Goal: Information Seeking & Learning: Learn about a topic

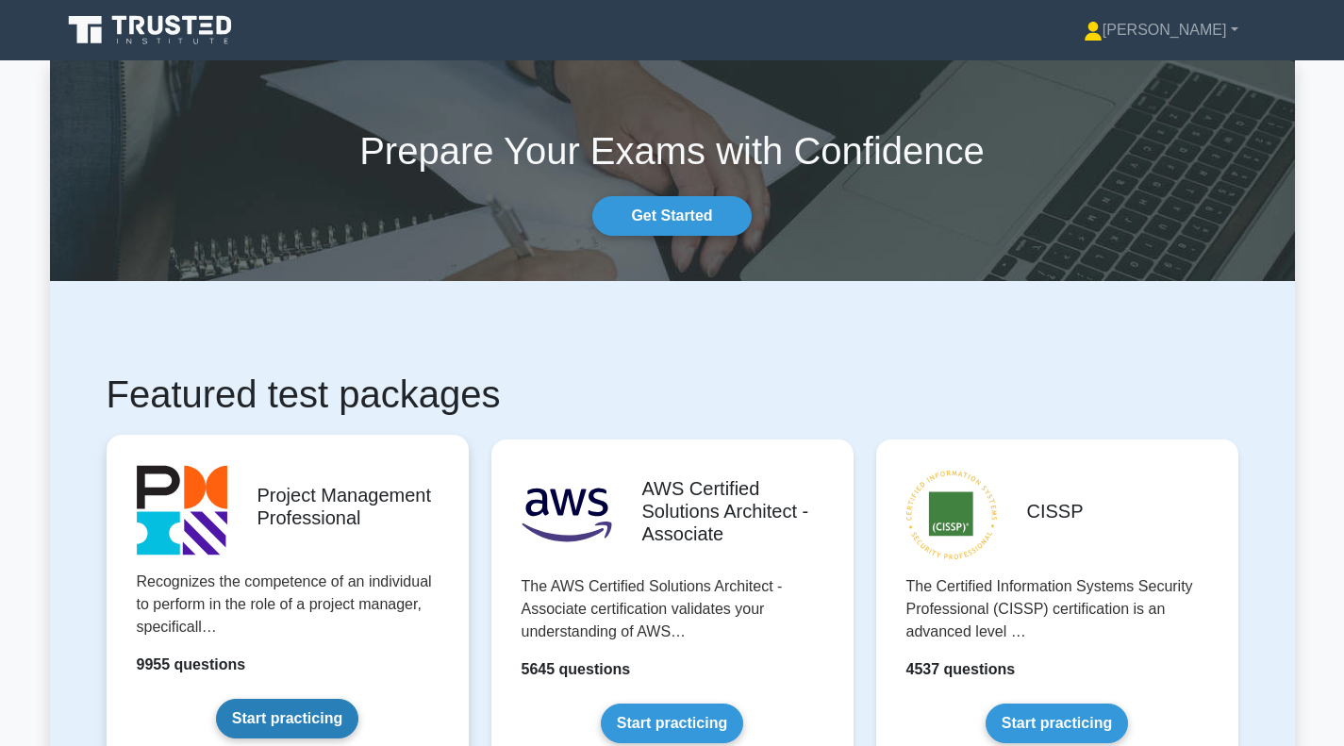
drag, startPoint x: 274, startPoint y: 721, endPoint x: 396, endPoint y: 662, distance: 135.8
click at [274, 721] on link "Start practicing" at bounding box center [287, 719] width 142 height 40
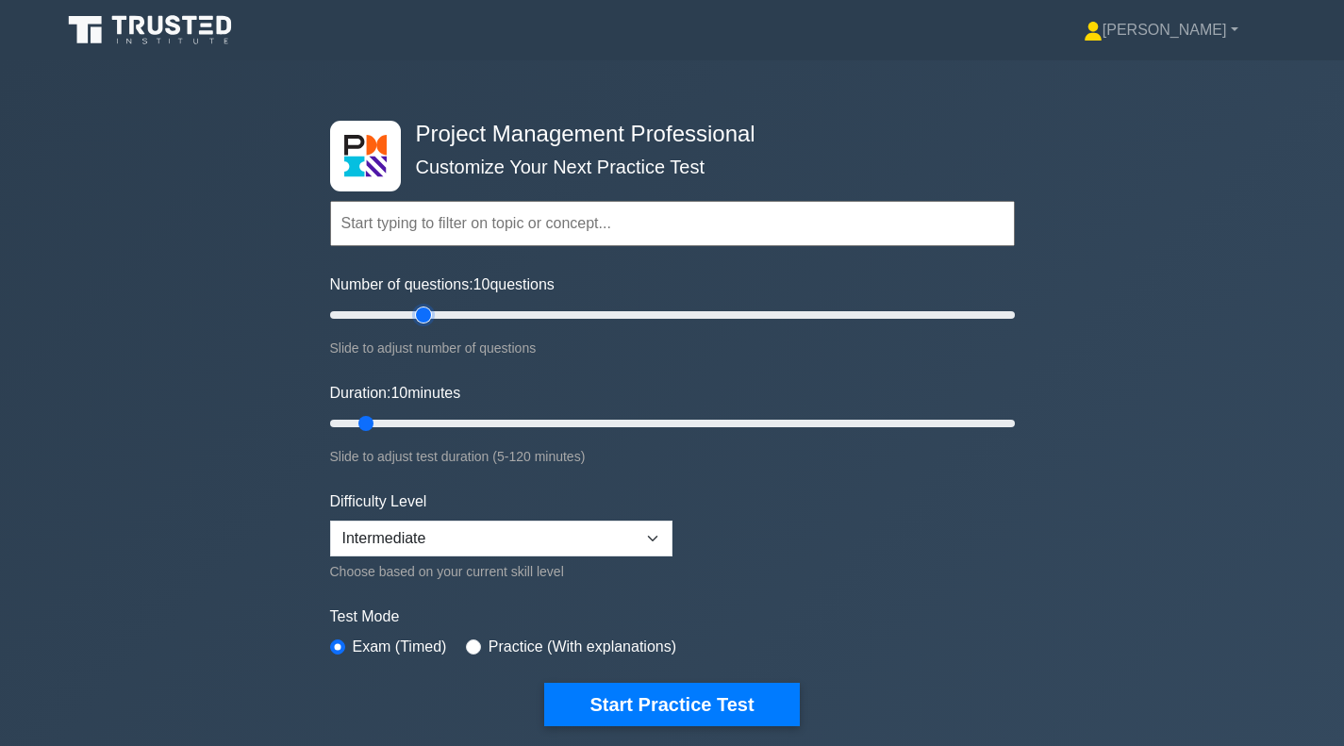
type input "30"
click at [427, 323] on input "Number of questions: 10 questions" at bounding box center [672, 315] width 685 height 23
click at [446, 425] on input "Duration: 25 minutes" at bounding box center [672, 423] width 685 height 23
click at [446, 426] on input "Duration: 25 minutes" at bounding box center [672, 423] width 685 height 23
click at [465, 424] on input "Duration: 25 minutes" at bounding box center [672, 423] width 685 height 23
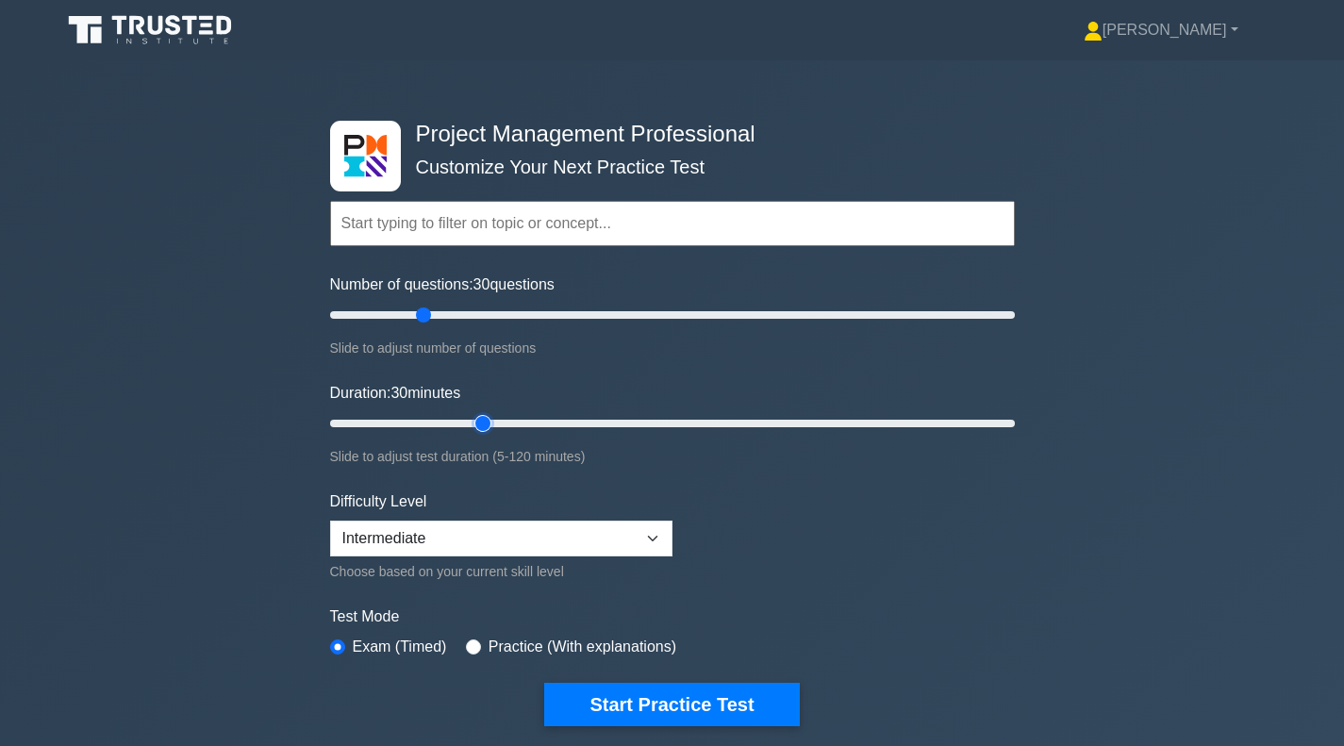
type input "30"
click at [473, 422] on input "Duration: 30 minutes" at bounding box center [672, 423] width 685 height 23
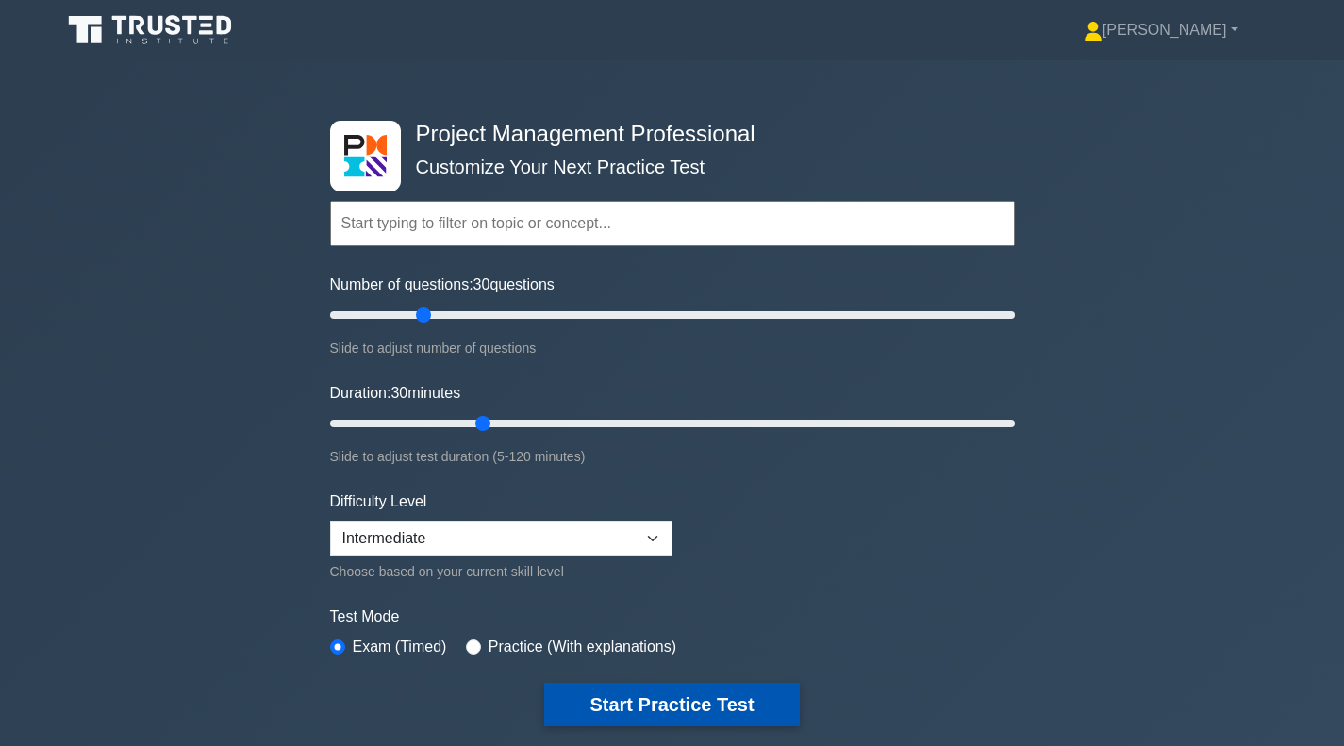
click at [606, 704] on button "Start Practice Test" at bounding box center [671, 704] width 255 height 43
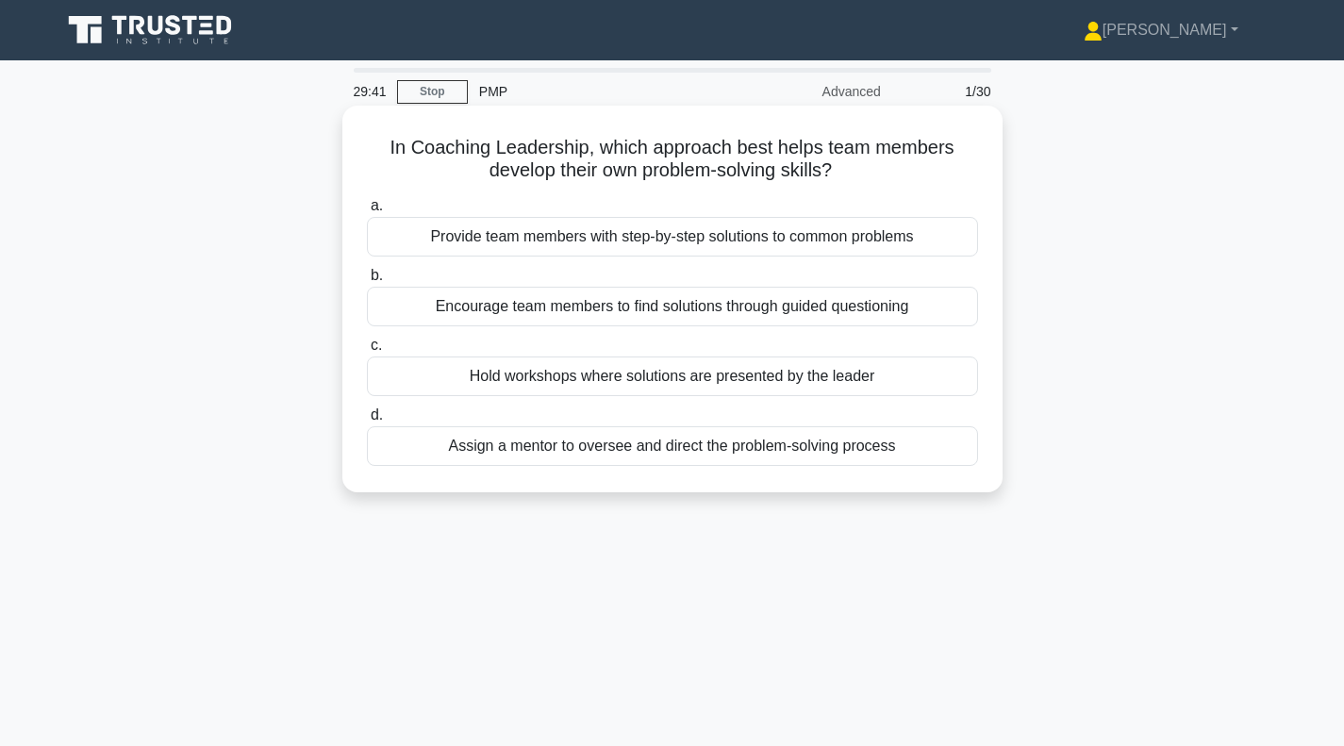
click at [657, 314] on div "Encourage team members to find solutions through guided questioning" at bounding box center [672, 307] width 611 height 40
click at [367, 282] on input "b. Encourage team members to find solutions through guided questioning" at bounding box center [367, 276] width 0 height 12
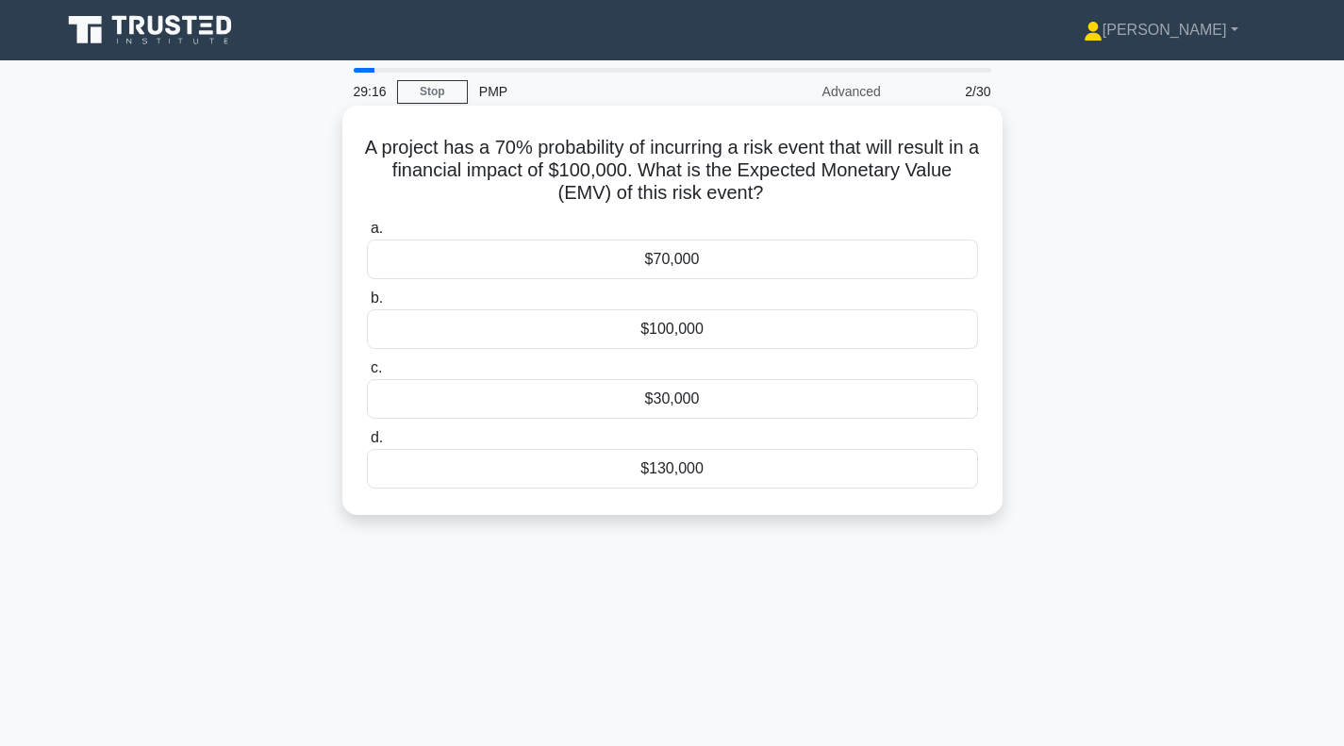
click at [632, 272] on div "$70,000" at bounding box center [672, 260] width 611 height 40
click at [367, 235] on input "a. $70,000" at bounding box center [367, 229] width 0 height 12
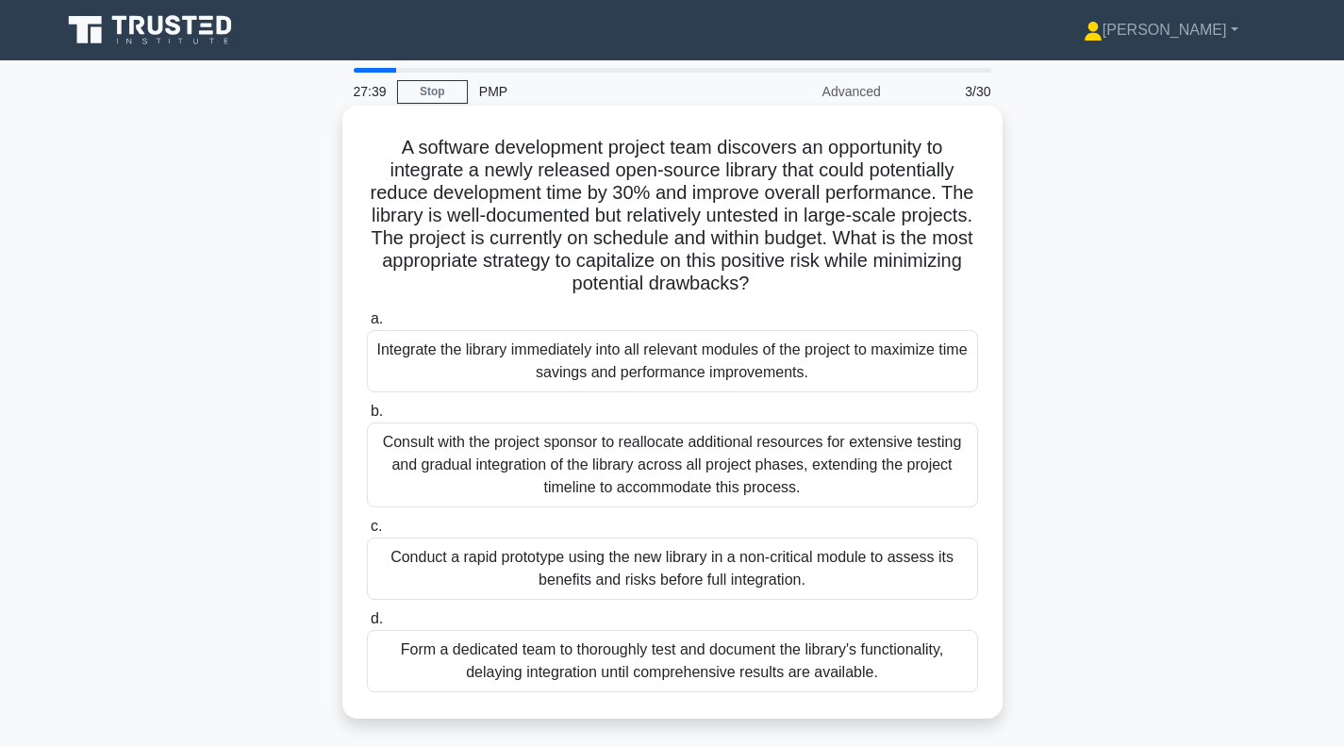
click at [650, 661] on div "Form a dedicated team to thoroughly test and document the library's functionali…" at bounding box center [672, 661] width 611 height 62
click at [367, 625] on input "d. Form a dedicated team to thoroughly test and document the library's function…" at bounding box center [367, 619] width 0 height 12
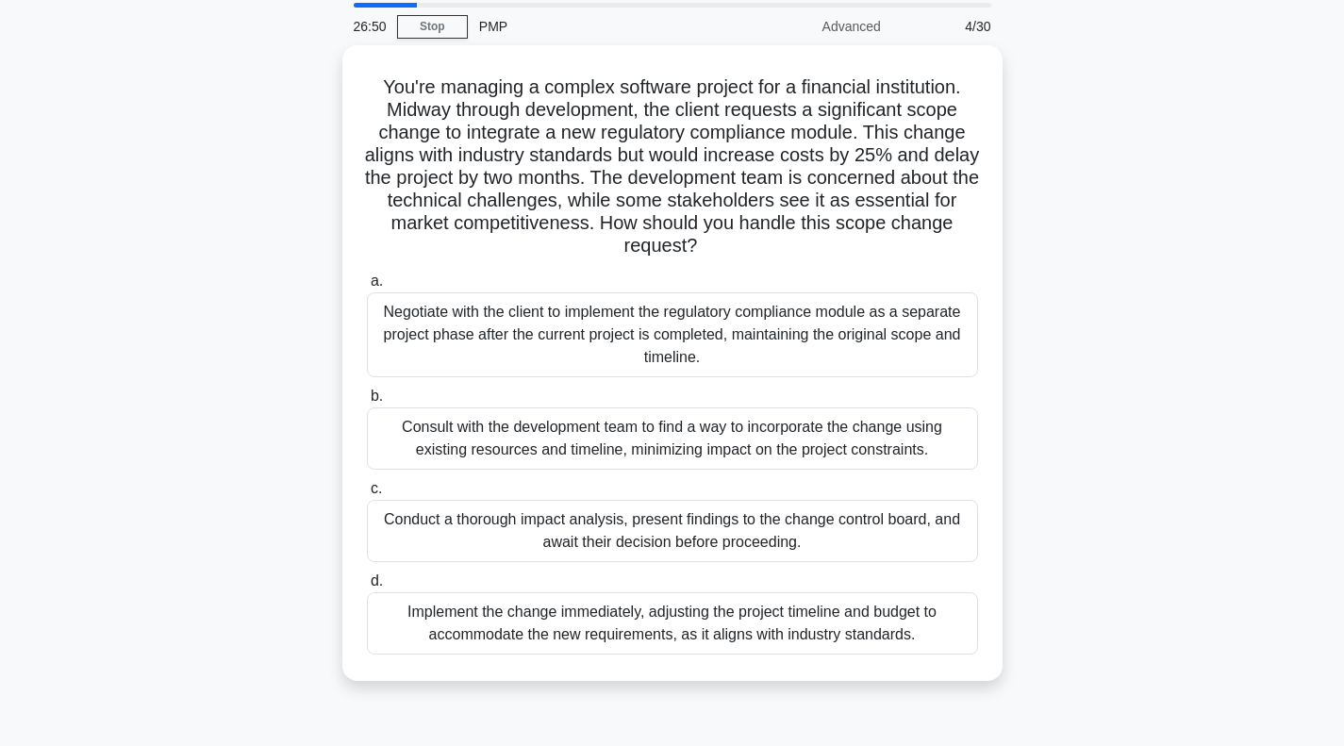
scroll to position [94, 0]
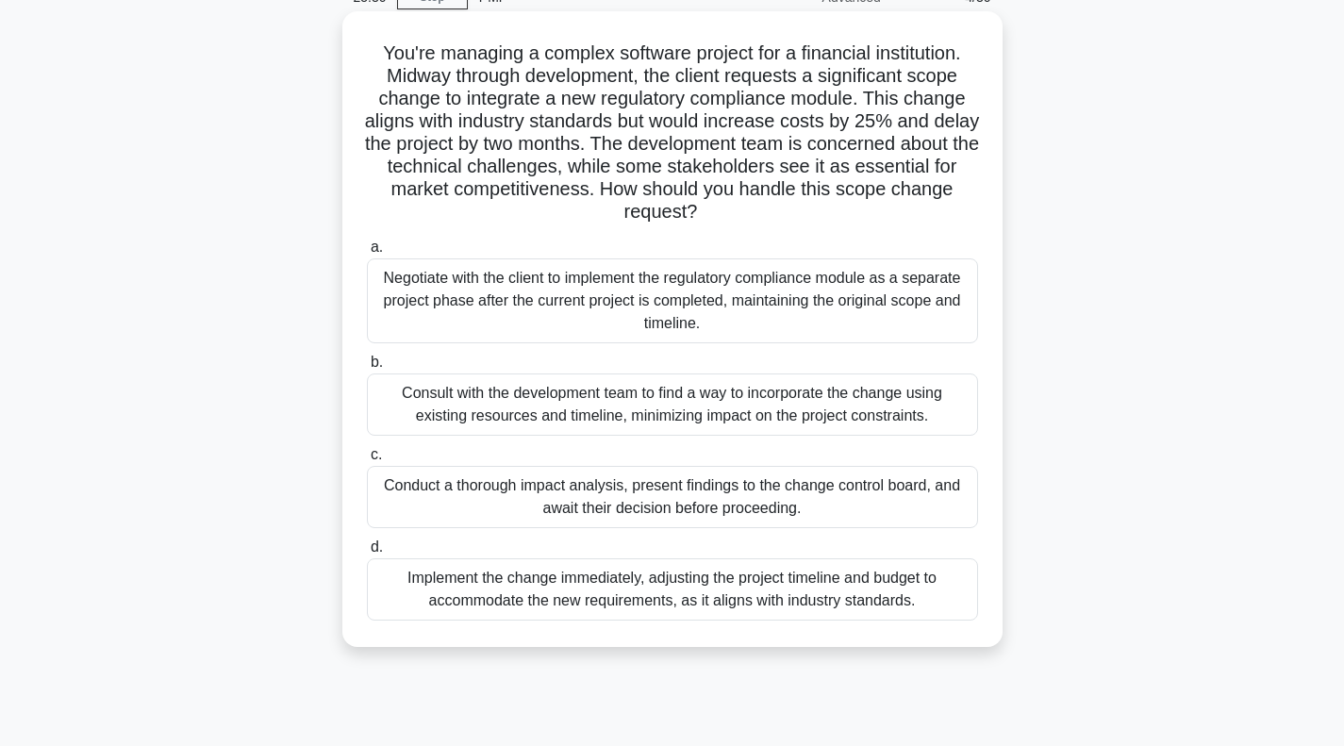
click at [572, 499] on div "Conduct a thorough impact analysis, present findings to the change control boar…" at bounding box center [672, 497] width 611 height 62
click at [367, 461] on input "c. Conduct a thorough impact analysis, present findings to the change control b…" at bounding box center [367, 455] width 0 height 12
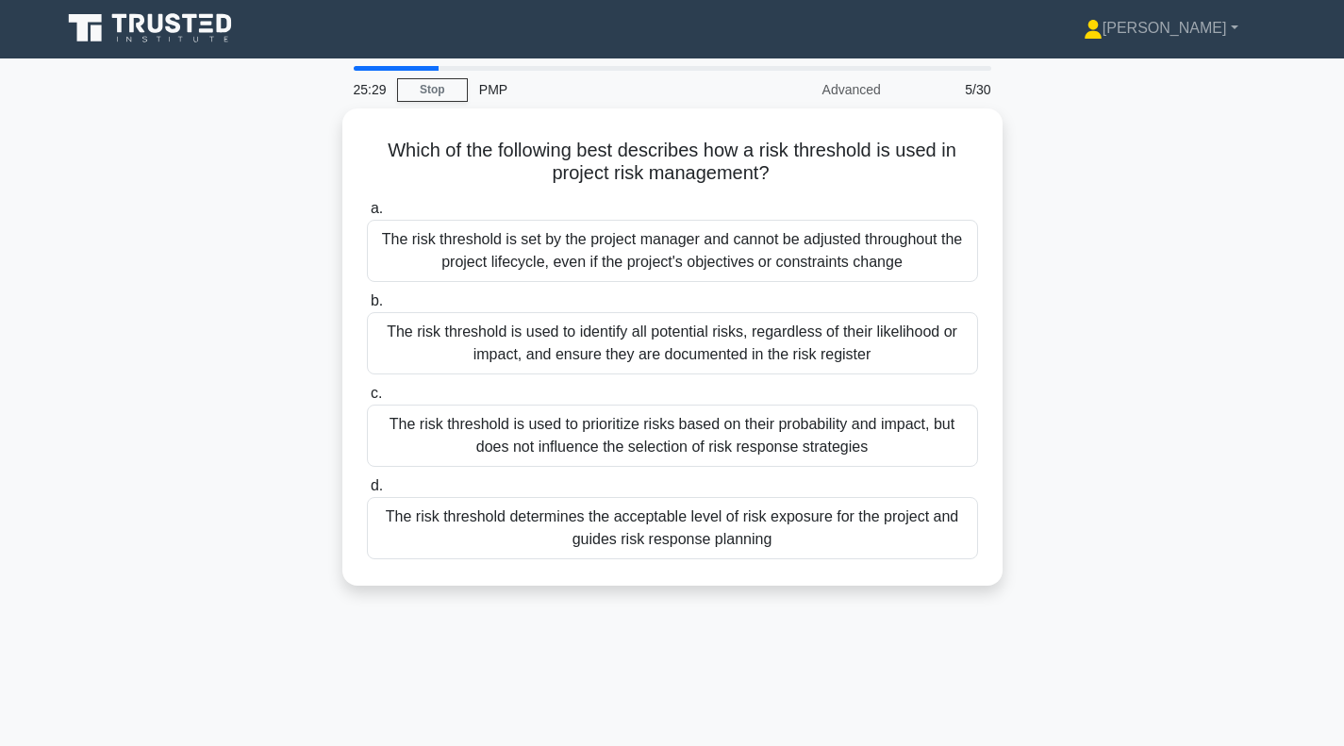
scroll to position [0, 0]
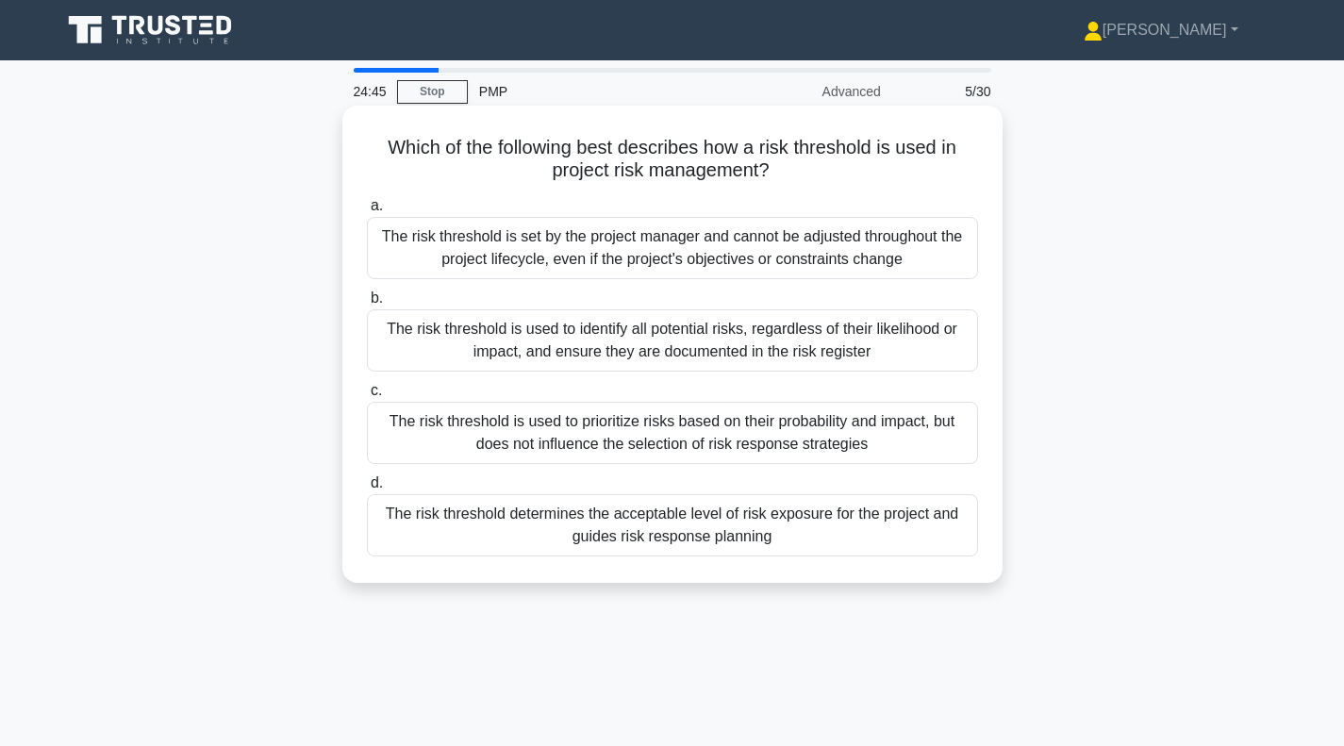
click at [667, 523] on div "The risk threshold determines the acceptable level of risk exposure for the pro…" at bounding box center [672, 525] width 611 height 62
click at [367, 489] on input "d. The risk threshold determines the acceptable level of risk exposure for the …" at bounding box center [367, 483] width 0 height 12
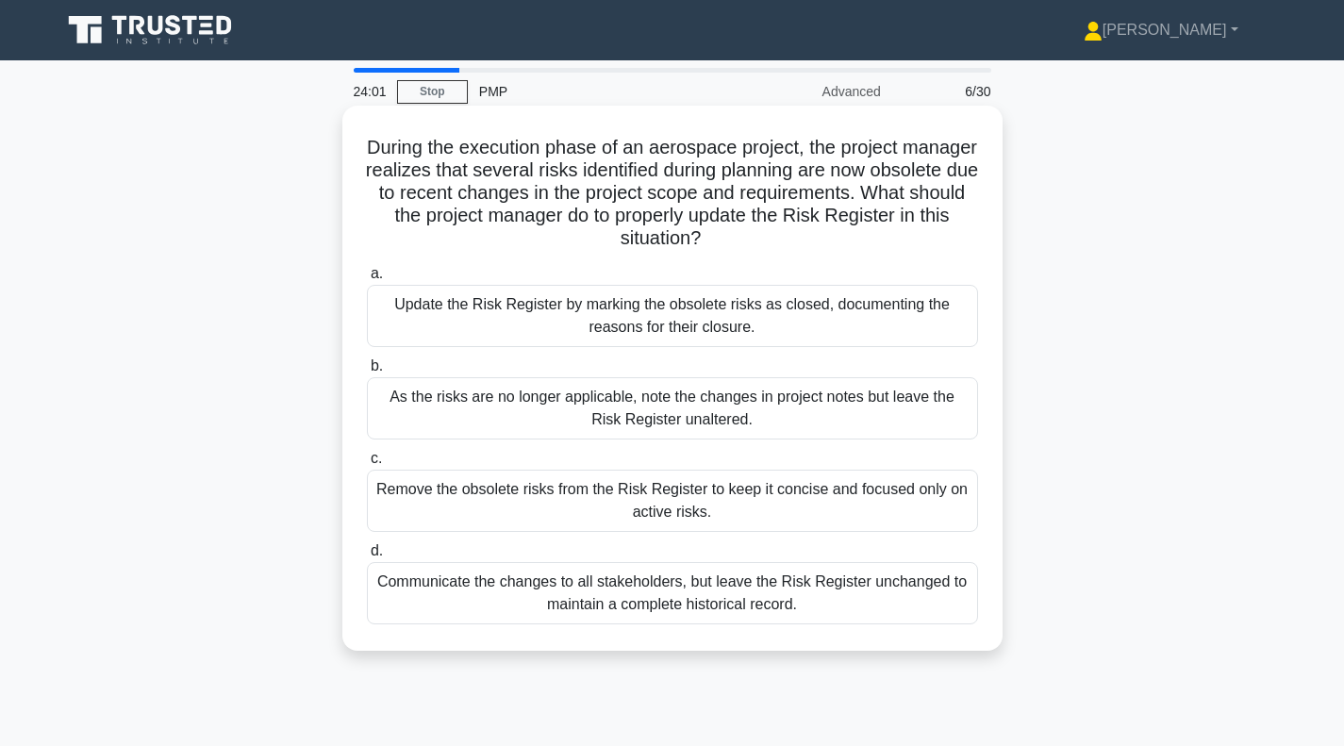
click at [661, 597] on div "Communicate the changes to all stakeholders, but leave the Risk Register unchan…" at bounding box center [672, 593] width 611 height 62
click at [367, 557] on input "d. Communicate the changes to all stakeholders, but leave the Risk Register unc…" at bounding box center [367, 551] width 0 height 12
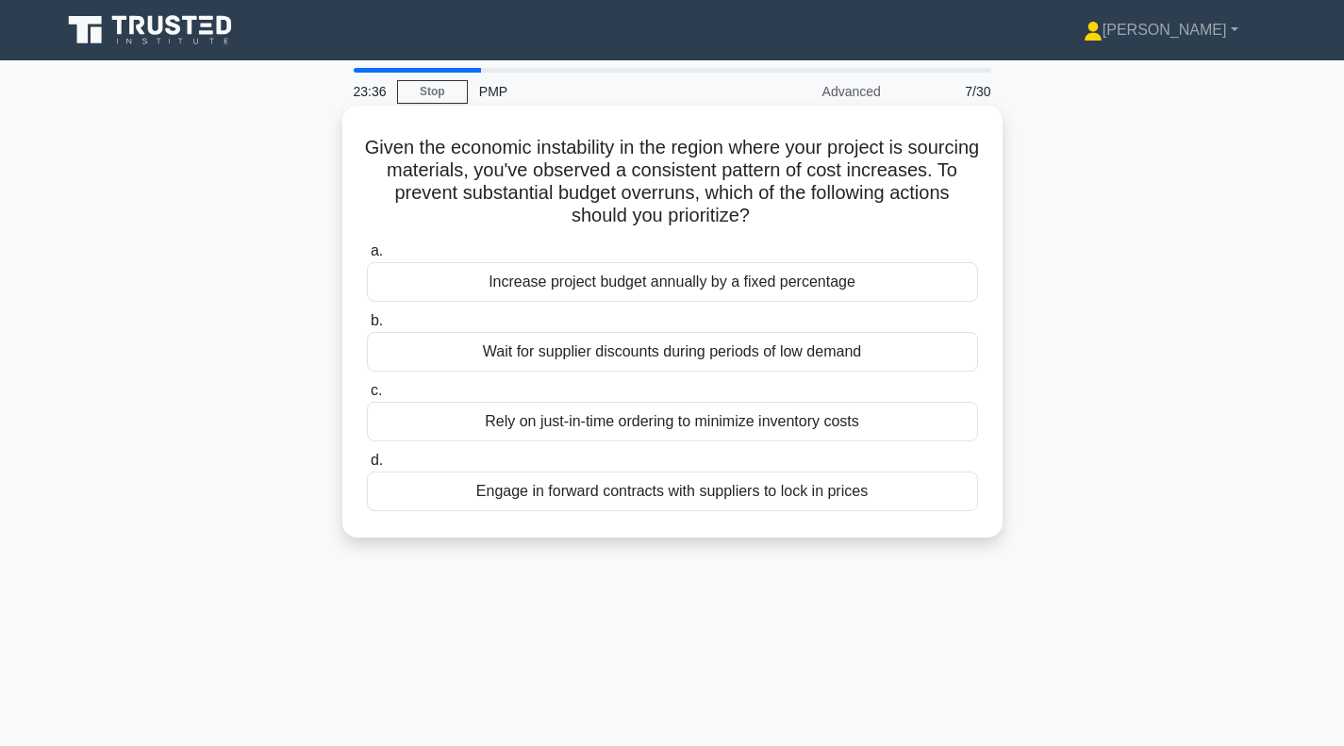
click at [681, 493] on div "Engage in forward contracts with suppliers to lock in prices" at bounding box center [672, 492] width 611 height 40
click at [367, 467] on input "d. Engage in forward contracts with suppliers to lock in prices" at bounding box center [367, 461] width 0 height 12
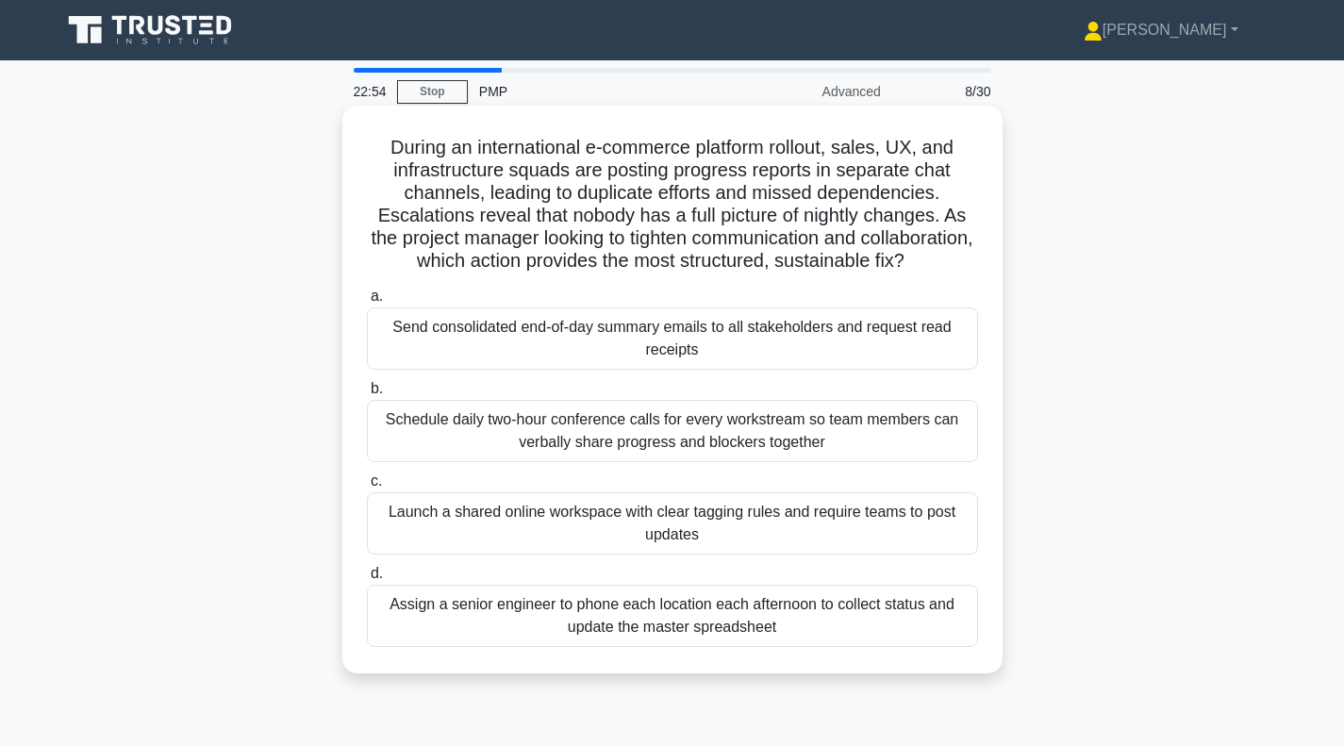
click at [619, 545] on div "Launch a shared online workspace with clear tagging rules and require teams to …" at bounding box center [672, 523] width 611 height 62
click at [367, 488] on input "c. Launch a shared online workspace with clear tagging rules and require teams …" at bounding box center [367, 481] width 0 height 12
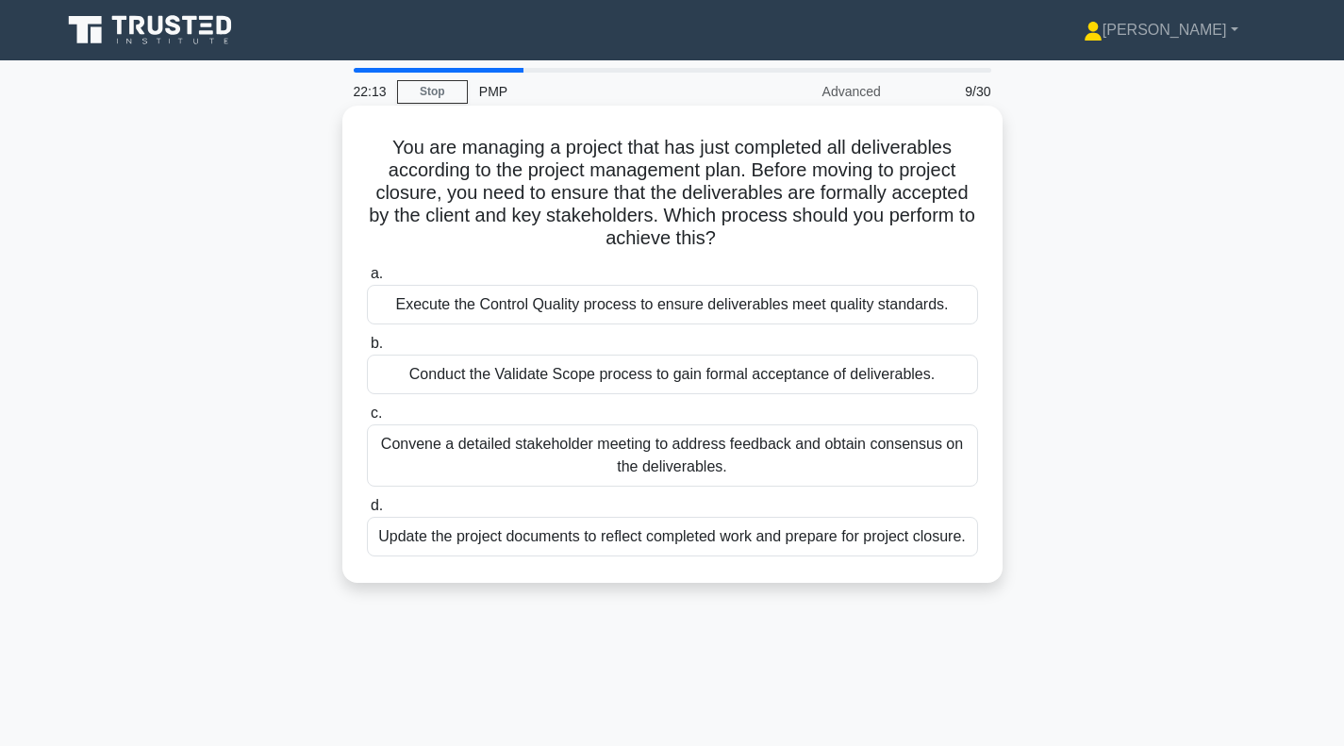
click at [643, 380] on div "Conduct the Validate Scope process to gain formal acceptance of deliverables." at bounding box center [672, 375] width 611 height 40
click at [367, 350] on input "b. Conduct the Validate Scope process to gain formal acceptance of deliverables." at bounding box center [367, 344] width 0 height 12
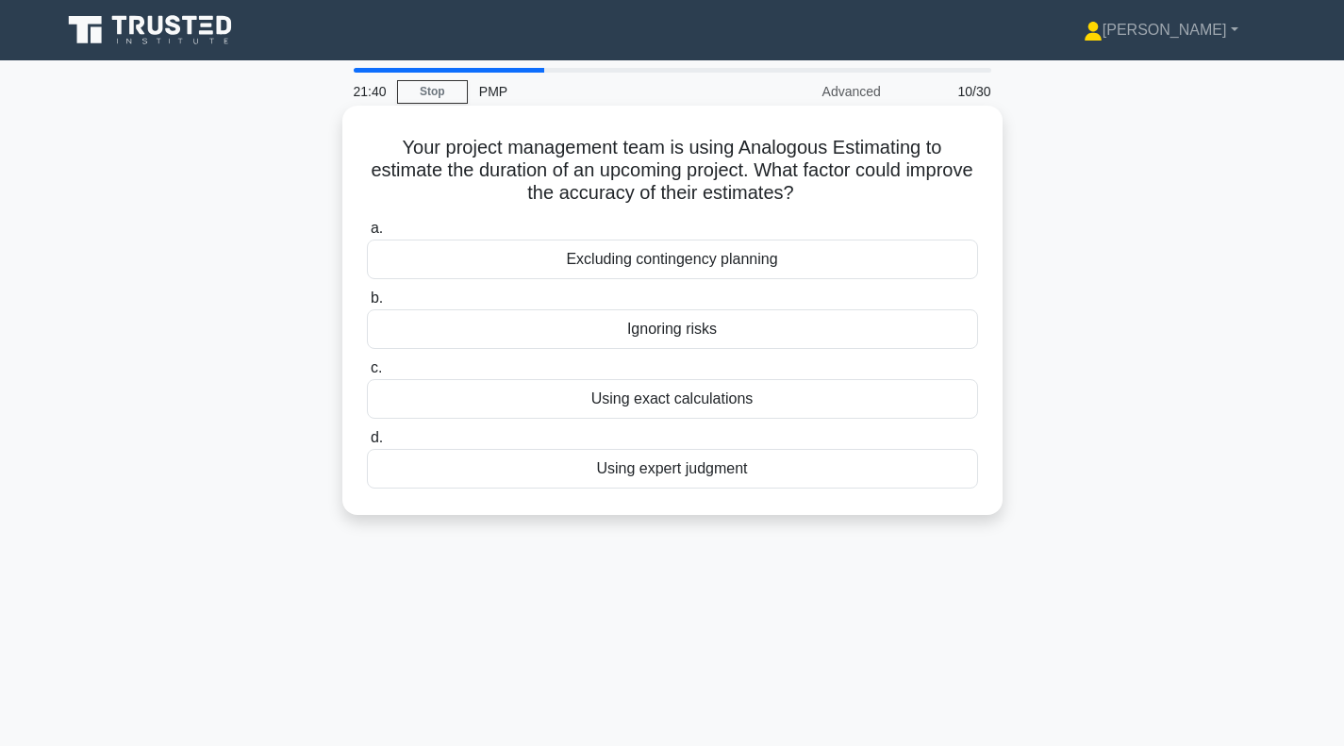
click at [672, 467] on div "Using expert judgment" at bounding box center [672, 469] width 611 height 40
click at [367, 444] on input "d. Using expert judgment" at bounding box center [367, 438] width 0 height 12
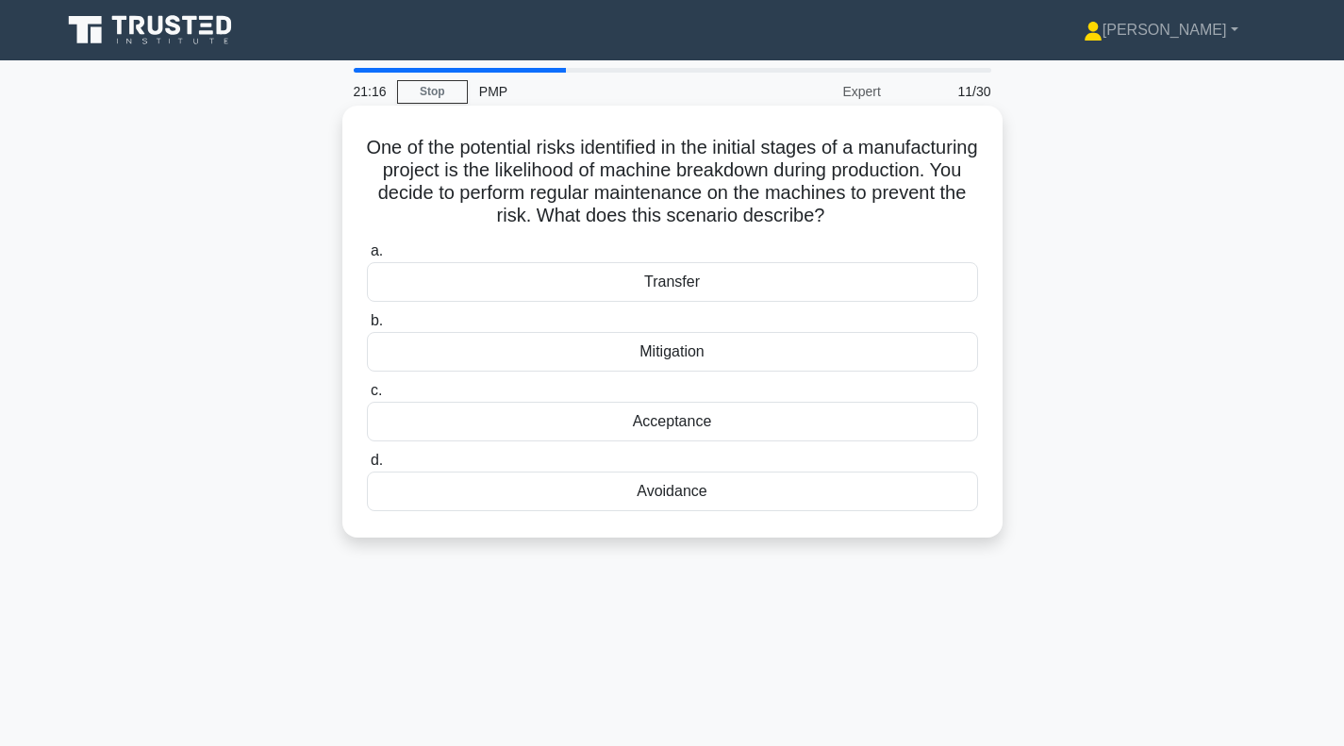
click at [705, 357] on div "Mitigation" at bounding box center [672, 352] width 611 height 40
click at [367, 327] on input "b. Mitigation" at bounding box center [367, 321] width 0 height 12
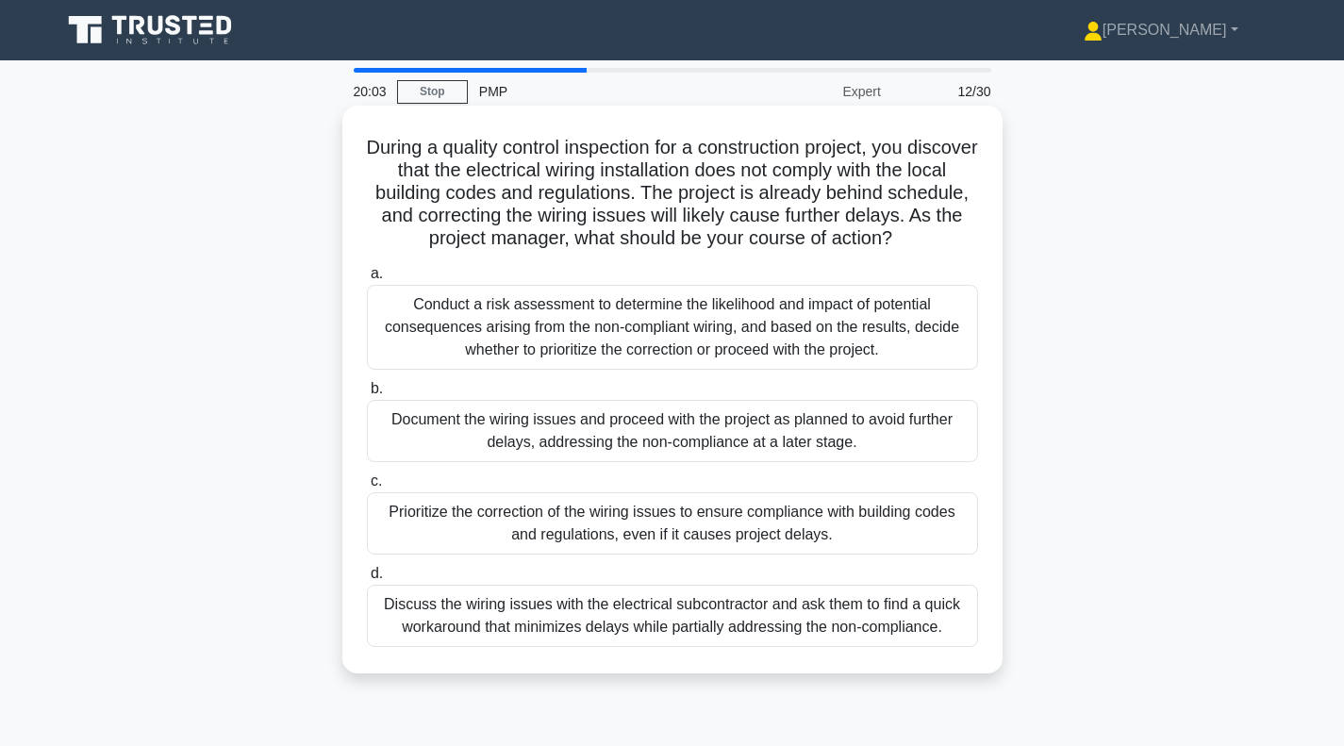
click at [549, 555] on div "Prioritize the correction of the wiring issues to ensure compliance with buildi…" at bounding box center [672, 523] width 611 height 62
click at [367, 488] on input "c. Prioritize the correction of the wiring issues to ensure compliance with bui…" at bounding box center [367, 481] width 0 height 12
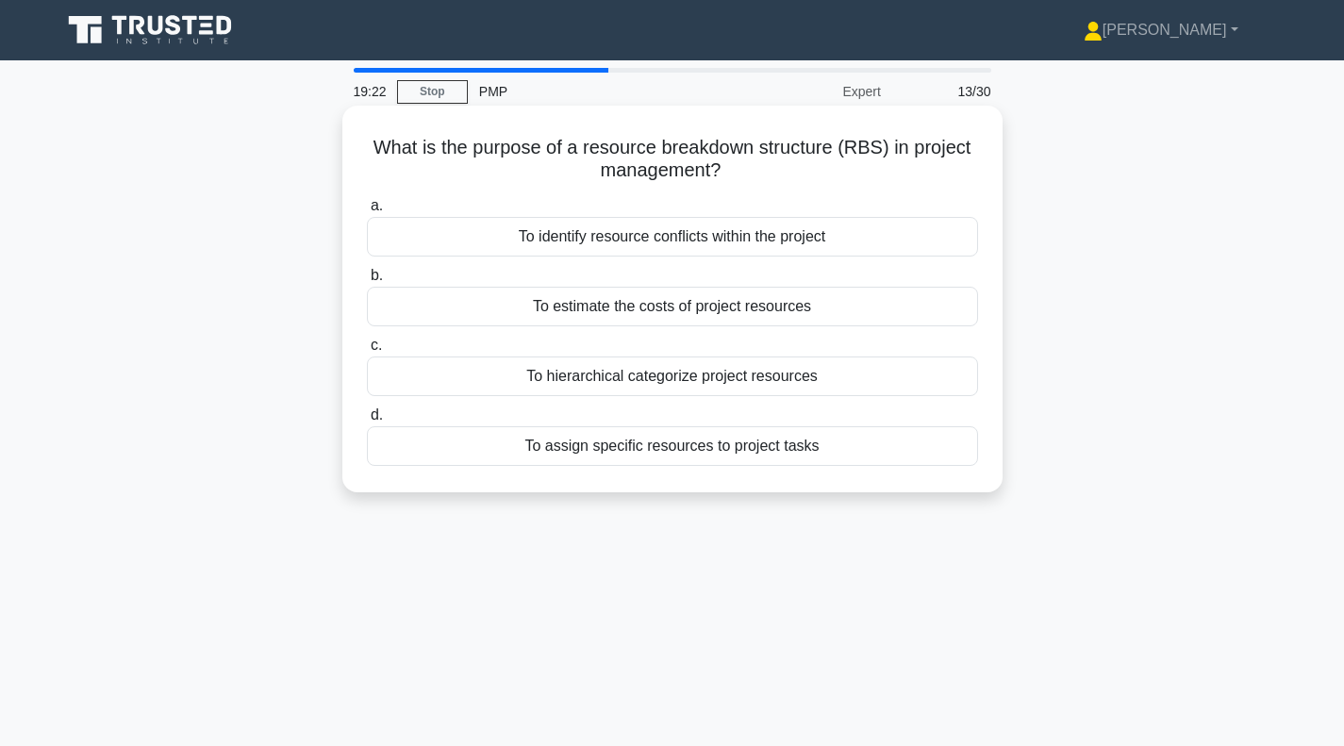
click at [605, 378] on div "To hierarchical categorize project resources" at bounding box center [672, 377] width 611 height 40
click at [367, 352] on input "c. To hierarchical categorize project resources" at bounding box center [367, 346] width 0 height 12
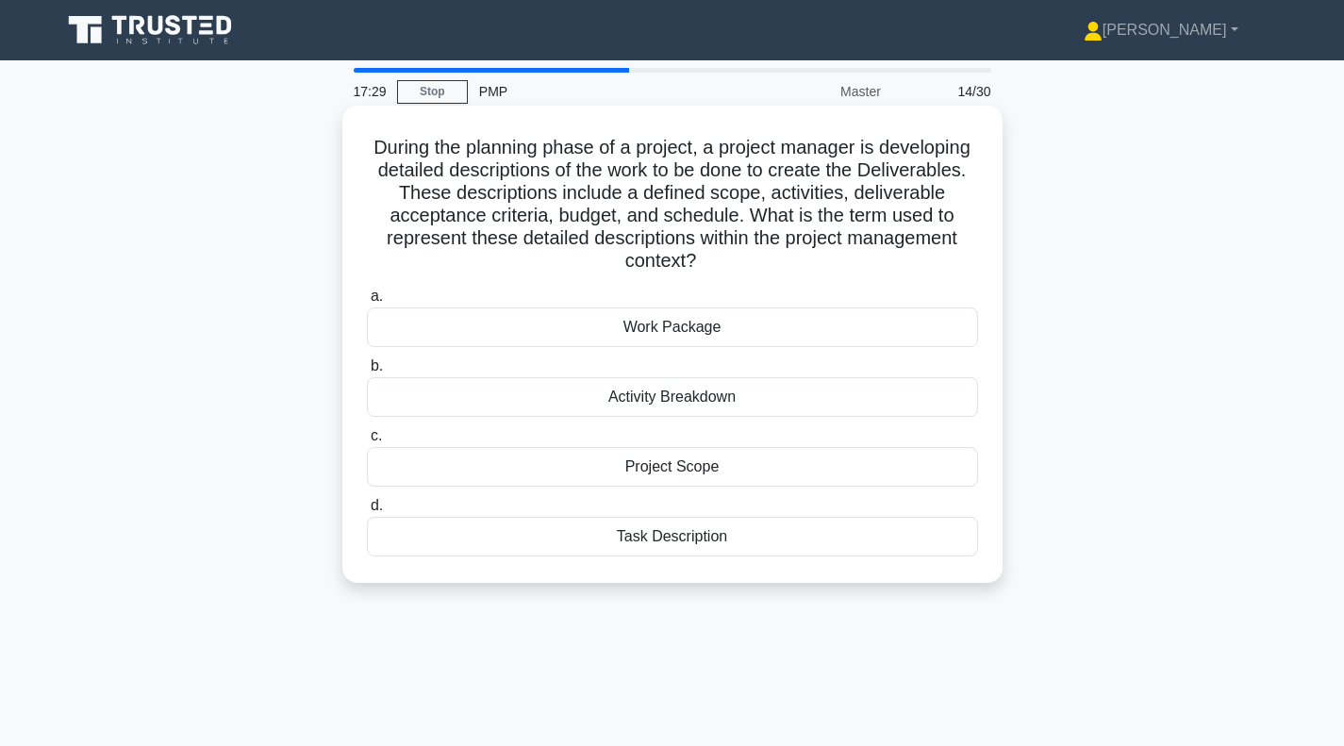
click at [695, 467] on div "Project Scope" at bounding box center [672, 467] width 611 height 40
click at [367, 442] on input "c. Project Scope" at bounding box center [367, 436] width 0 height 12
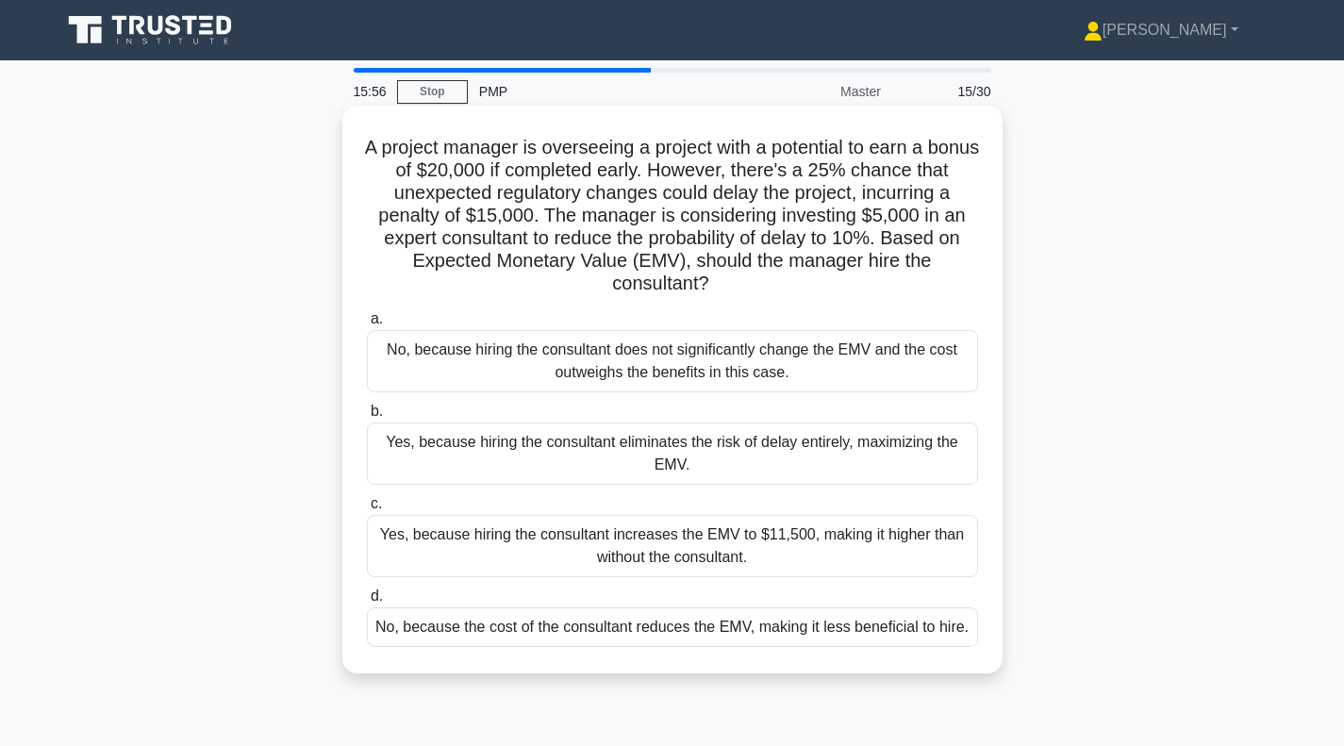
click at [634, 370] on div "No, because hiring the consultant does not significantly change the EMV and the…" at bounding box center [672, 361] width 611 height 62
click at [367, 325] on input "a. No, because hiring the consultant does not significantly change the EMV and …" at bounding box center [367, 319] width 0 height 12
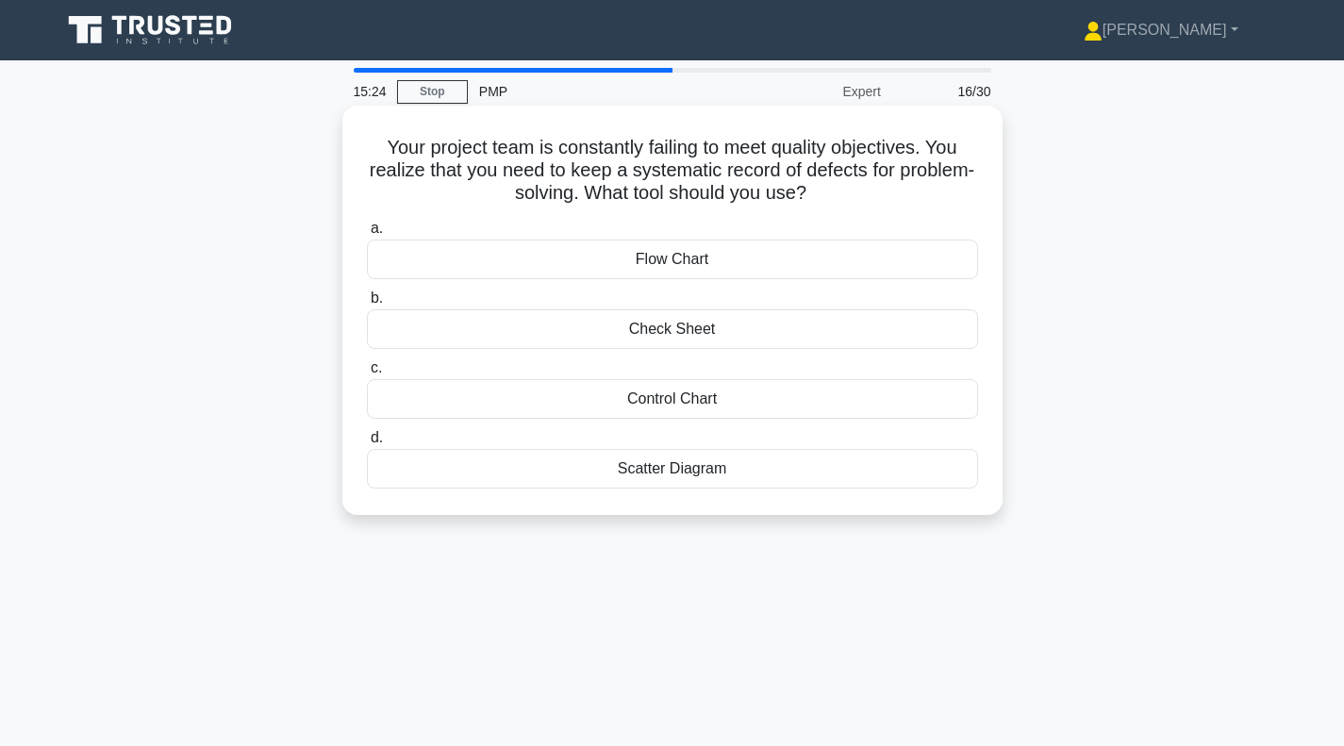
click at [731, 334] on div "Check Sheet" at bounding box center [672, 329] width 611 height 40
click at [367, 305] on input "b. Check Sheet" at bounding box center [367, 298] width 0 height 12
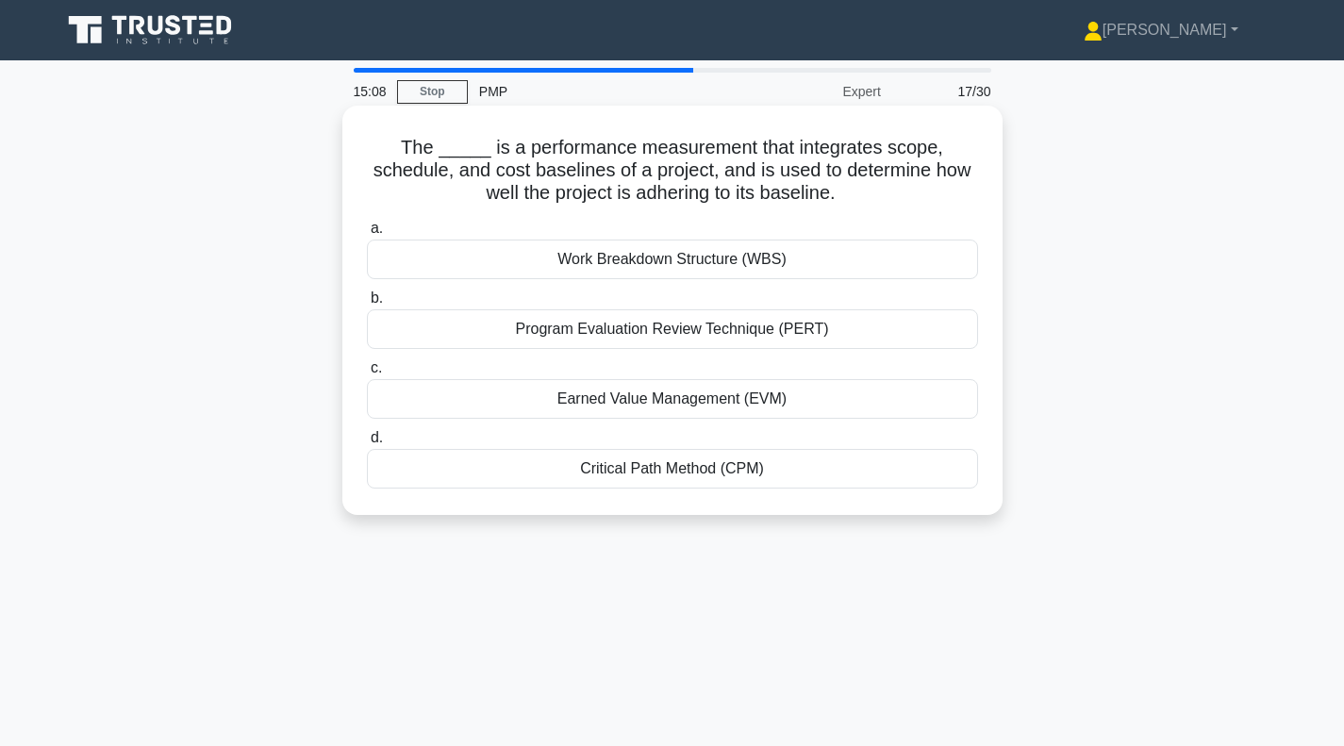
click at [655, 406] on div "Earned Value Management (EVM)" at bounding box center [672, 399] width 611 height 40
click at [367, 374] on input "c. Earned Value Management (EVM)" at bounding box center [367, 368] width 0 height 12
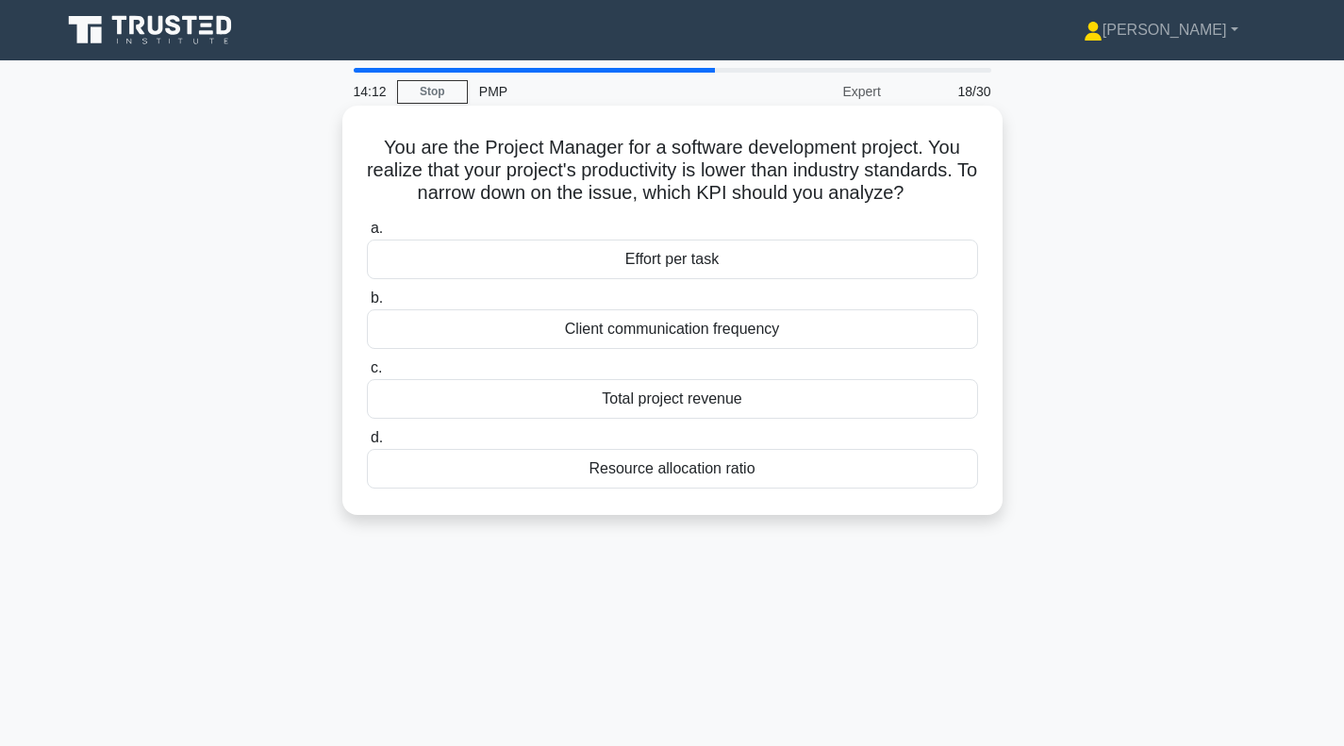
click at [667, 467] on div "Resource allocation ratio" at bounding box center [672, 469] width 611 height 40
click at [367, 444] on input "d. Resource allocation ratio" at bounding box center [367, 438] width 0 height 12
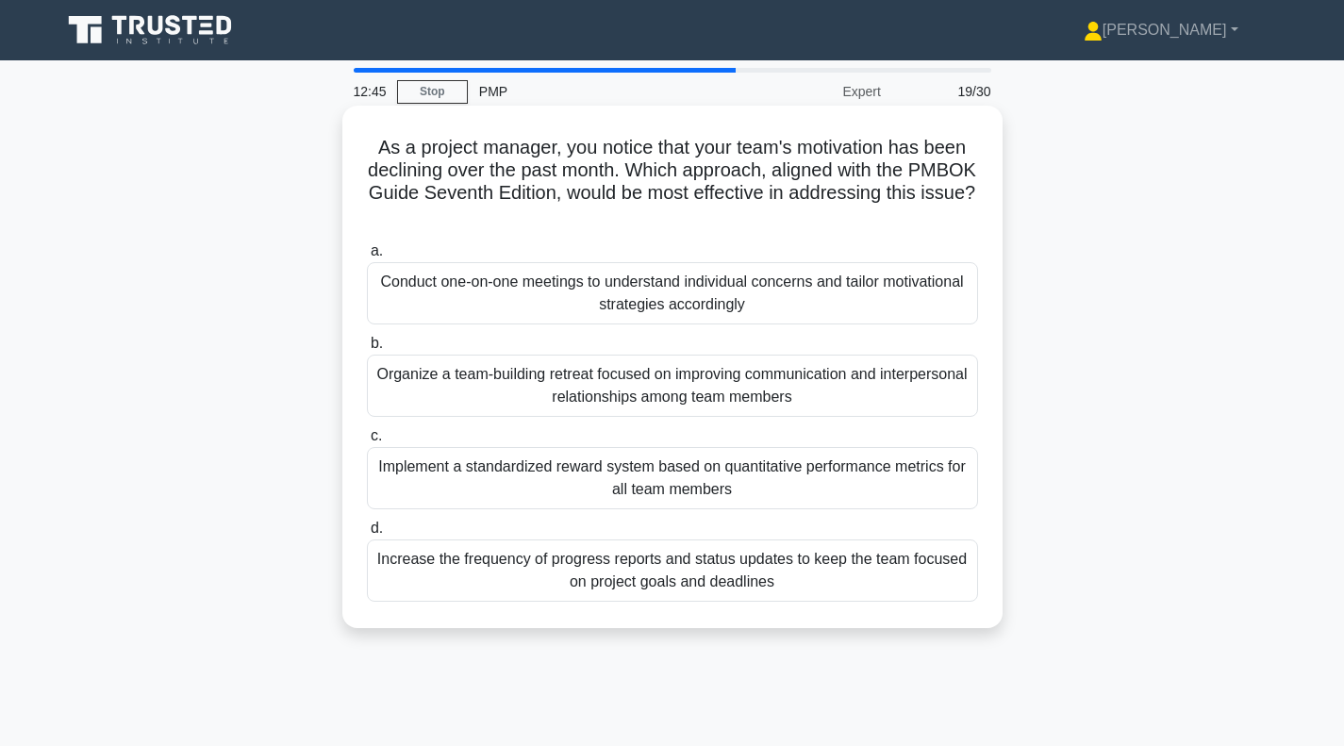
click at [605, 291] on div "Conduct one-on-one meetings to understand individual concerns and tailor motiva…" at bounding box center [672, 293] width 611 height 62
click at [367, 257] on input "a. Conduct one-on-one meetings to understand individual concerns and tailor mot…" at bounding box center [367, 251] width 0 height 12
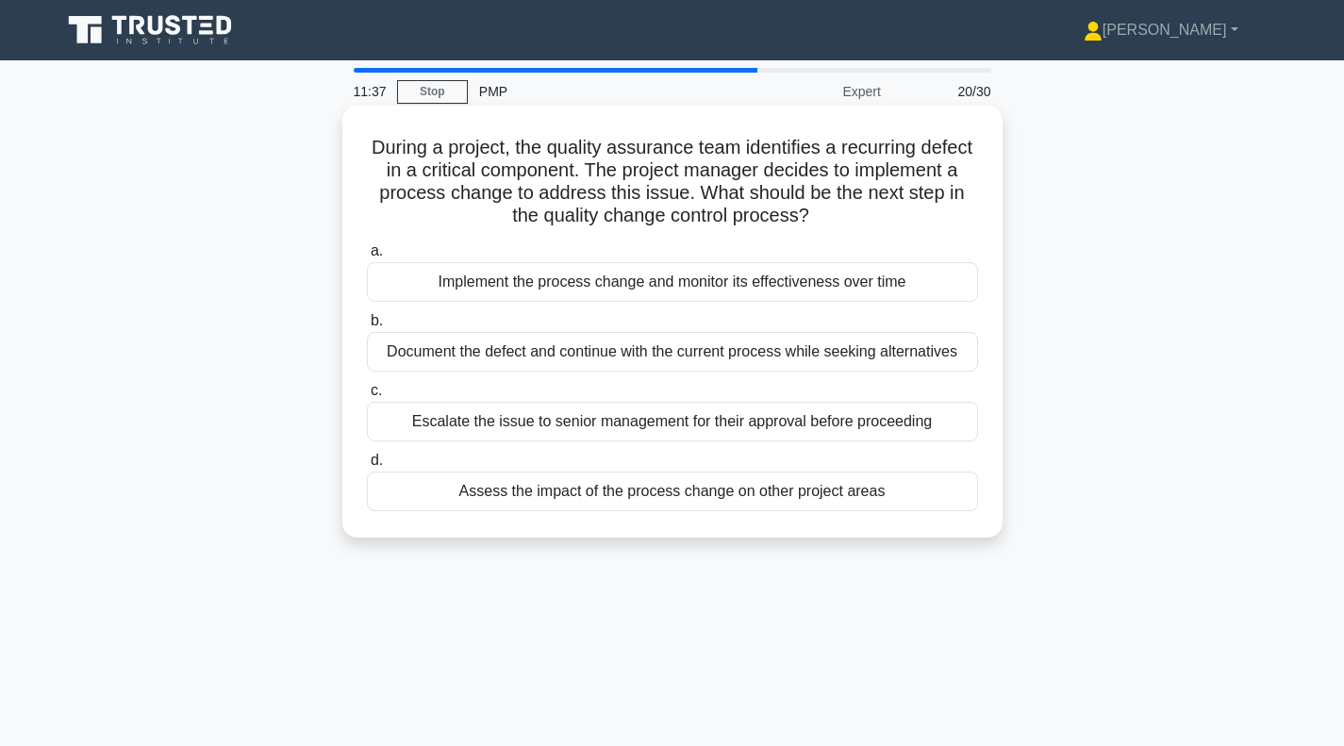
click at [671, 499] on div "Assess the impact of the process change on other project areas" at bounding box center [672, 492] width 611 height 40
click at [367, 467] on input "d. Assess the impact of the process change on other project areas" at bounding box center [367, 461] width 0 height 12
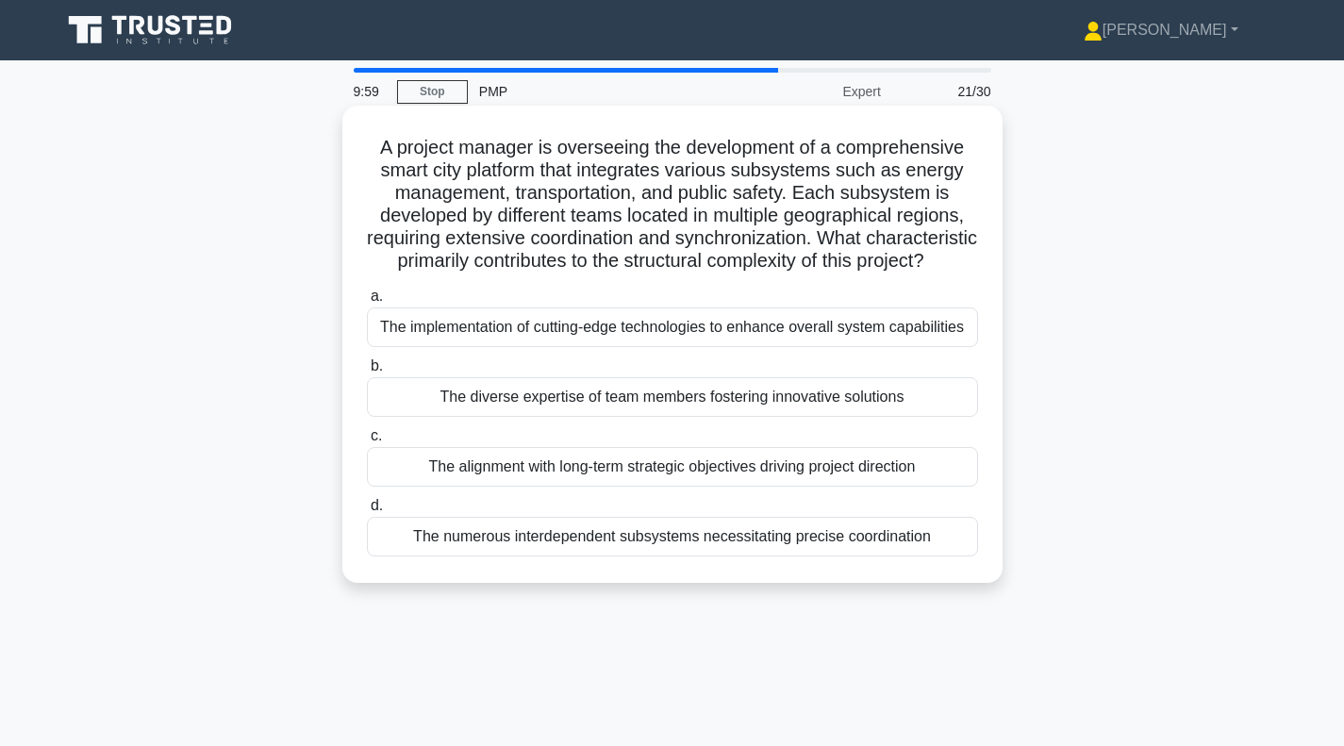
click at [658, 417] on div "The diverse expertise of team members fostering innovative solutions" at bounding box center [672, 397] width 611 height 40
click at [367, 373] on input "b. The diverse expertise of team members fostering innovative solutions" at bounding box center [367, 366] width 0 height 12
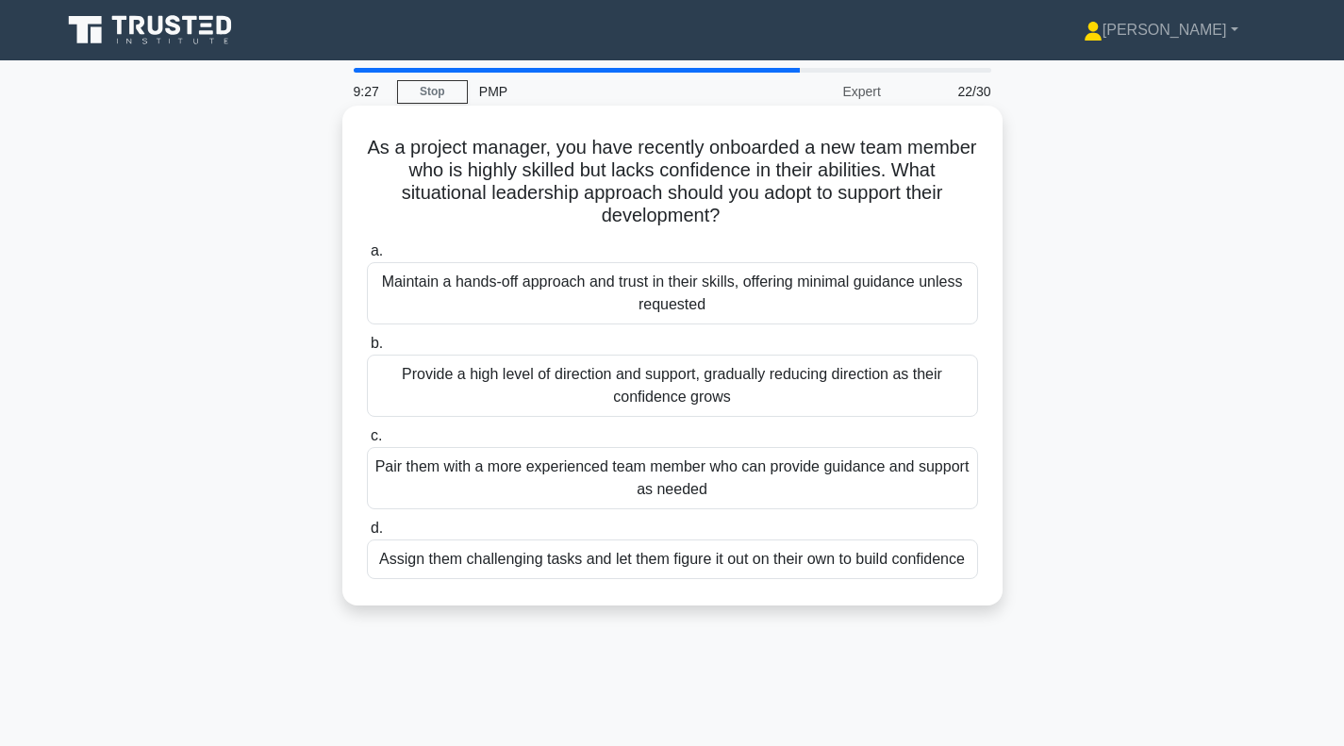
click at [648, 569] on div "Assign them challenging tasks and let them figure it out on their own to build …" at bounding box center [672, 559] width 611 height 40
click at [367, 535] on input "d. Assign them challenging tasks and let them figure it out on their own to bui…" at bounding box center [367, 529] width 0 height 12
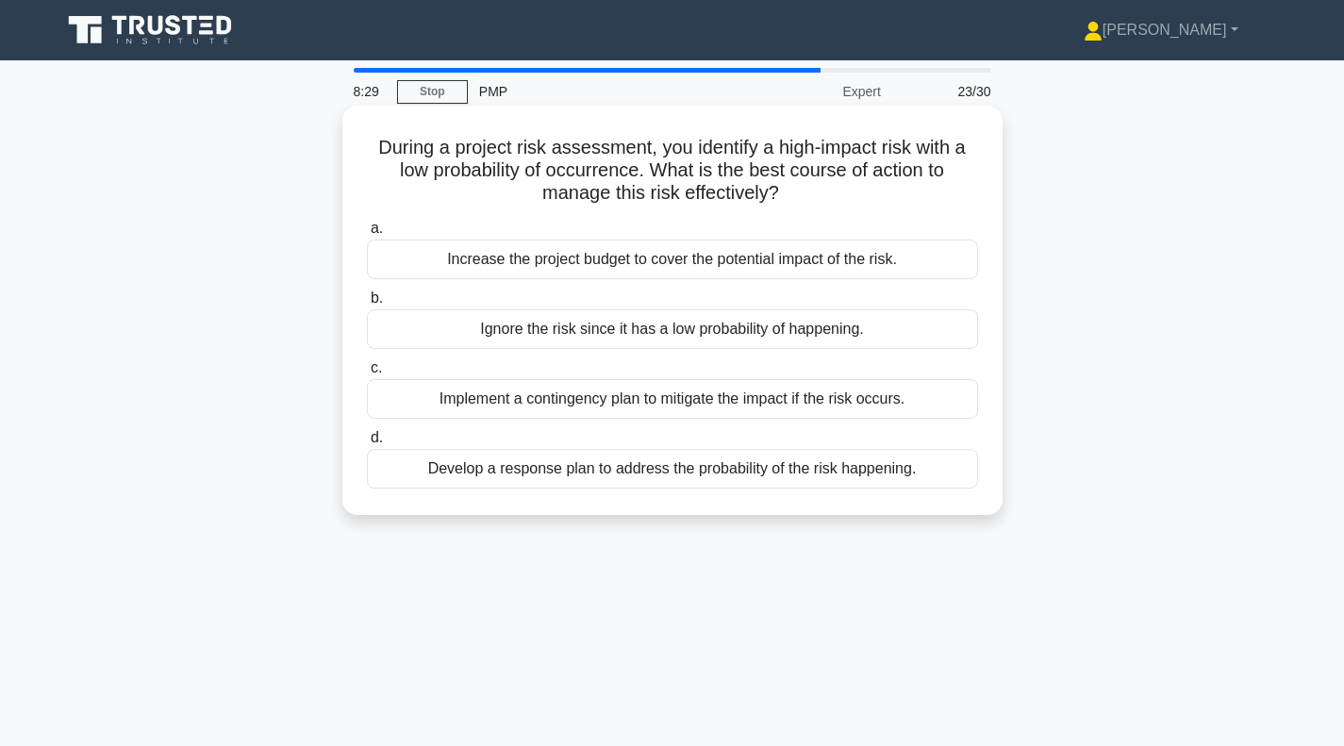
click at [734, 406] on div "Implement a contingency plan to mitigate the impact if the risk occurs." at bounding box center [672, 399] width 611 height 40
click at [367, 374] on input "c. Implement a contingency plan to mitigate the impact if the risk occurs." at bounding box center [367, 368] width 0 height 12
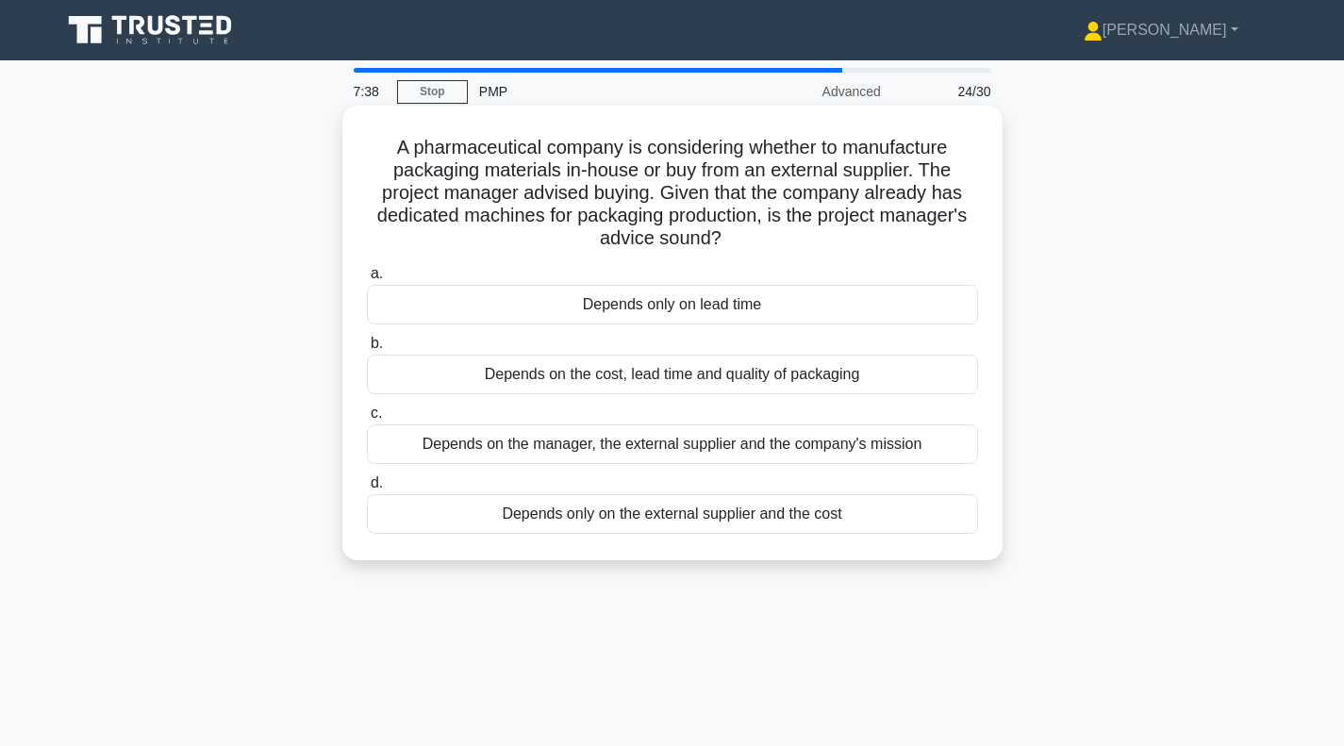
click at [658, 378] on div "Depends on the cost, lead time and quality of packaging" at bounding box center [672, 375] width 611 height 40
click at [367, 350] on input "b. Depends on the cost, lead time and quality of packaging" at bounding box center [367, 344] width 0 height 12
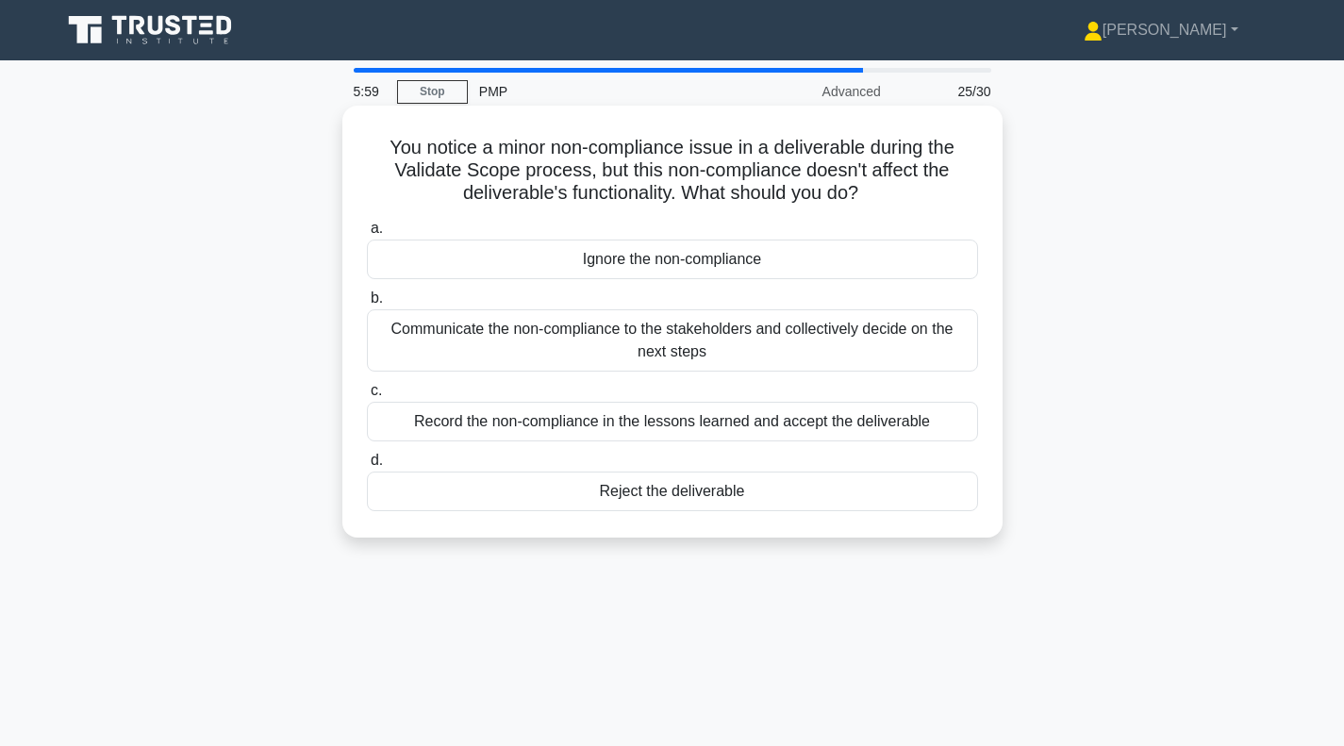
click at [655, 352] on div "Communicate the non-compliance to the stakeholders and collectively decide on t…" at bounding box center [672, 340] width 611 height 62
click at [367, 305] on input "b. Communicate the non-compliance to the stakeholders and collectively decide o…" at bounding box center [367, 298] width 0 height 12
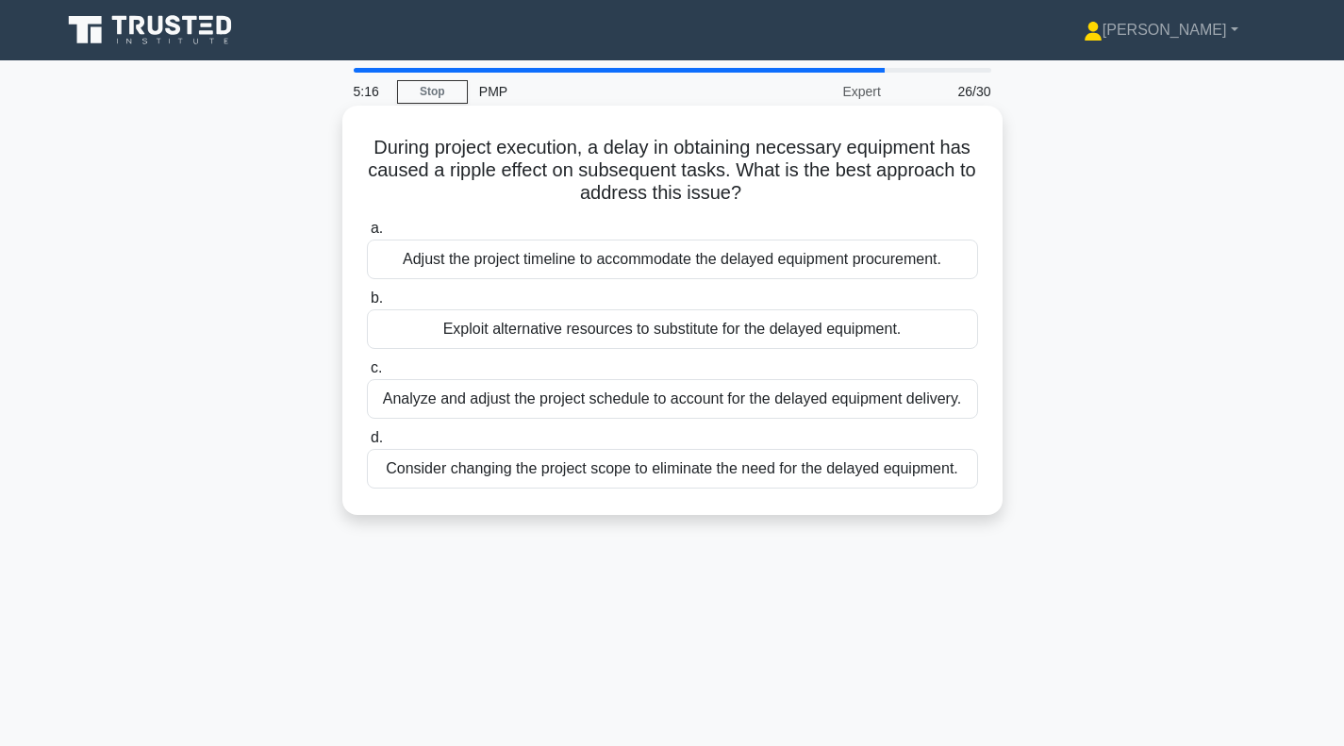
click at [702, 408] on div "Analyze and adjust the project schedule to account for the delayed equipment de…" at bounding box center [672, 399] width 611 height 40
click at [367, 374] on input "c. Analyze and adjust the project schedule to account for the delayed equipment…" at bounding box center [367, 368] width 0 height 12
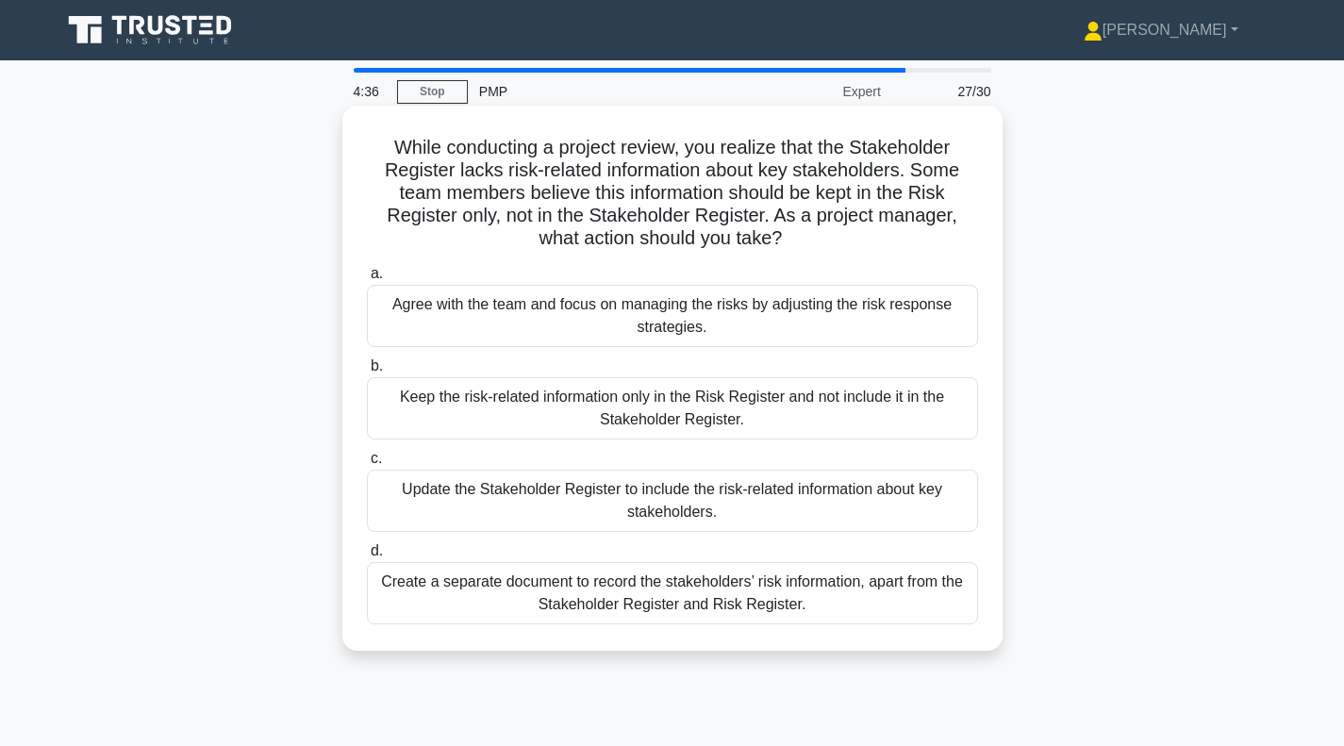
click at [679, 502] on div "Update the Stakeholder Register to include the risk-related information about k…" at bounding box center [672, 501] width 611 height 62
click at [367, 465] on input "c. Update the Stakeholder Register to include the risk-related information abou…" at bounding box center [367, 459] width 0 height 12
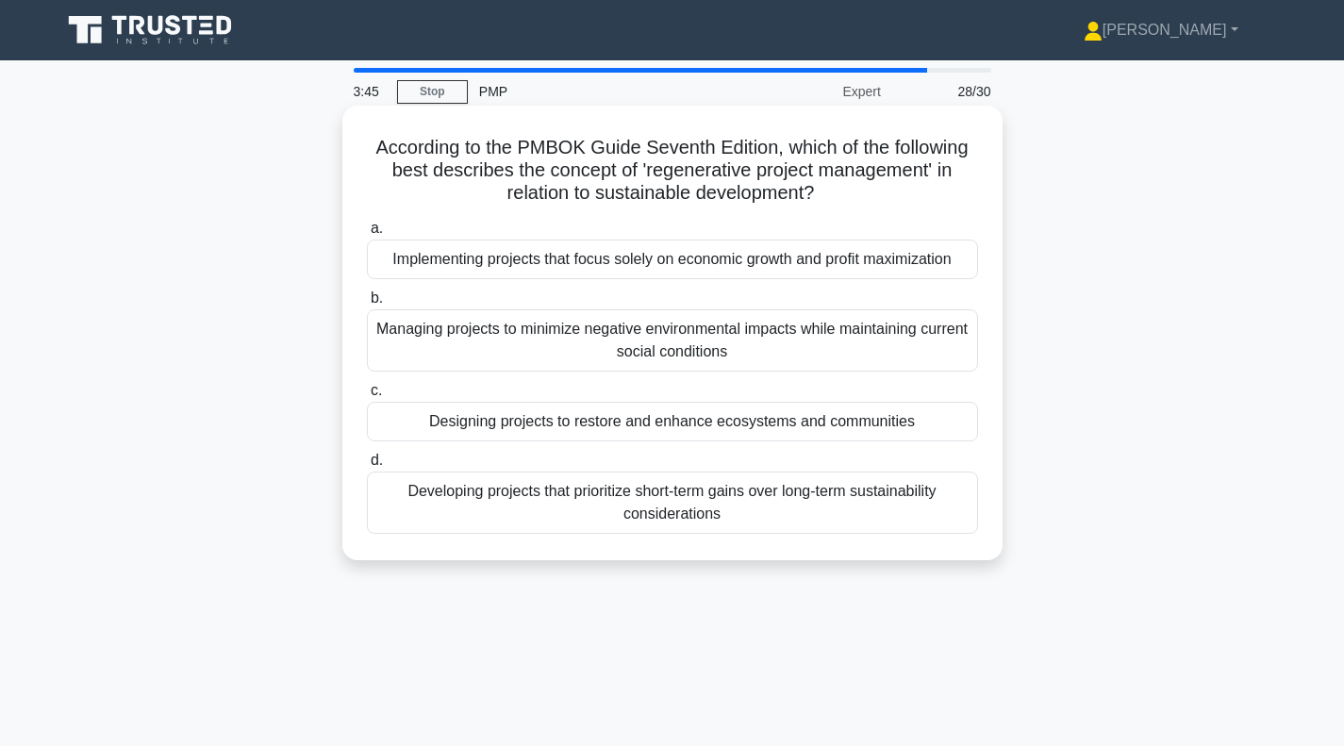
click at [654, 426] on div "Designing projects to restore and enhance ecosystems and communities" at bounding box center [672, 422] width 611 height 40
click at [367, 397] on input "c. Designing projects to restore and enhance ecosystems and communities" at bounding box center [367, 391] width 0 height 12
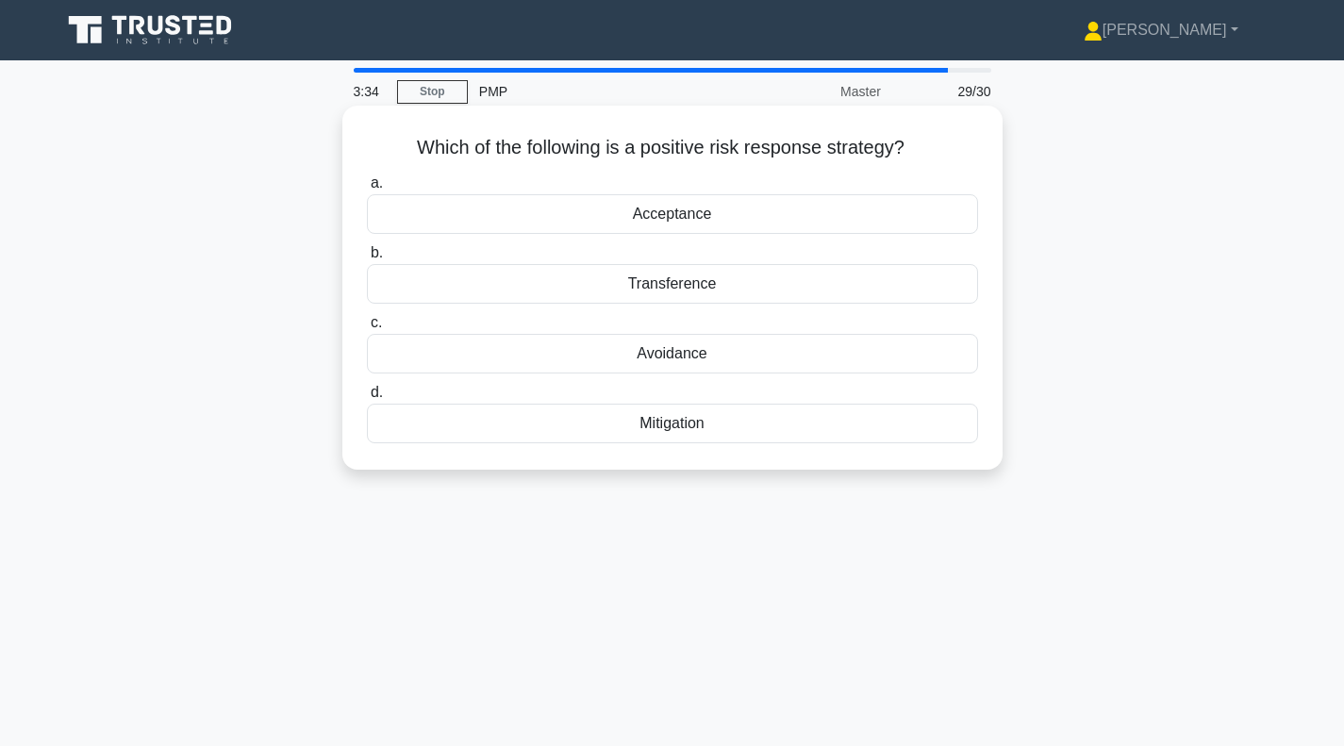
click at [711, 222] on div "Acceptance" at bounding box center [672, 214] width 611 height 40
click at [367, 190] on input "a. Acceptance" at bounding box center [367, 183] width 0 height 12
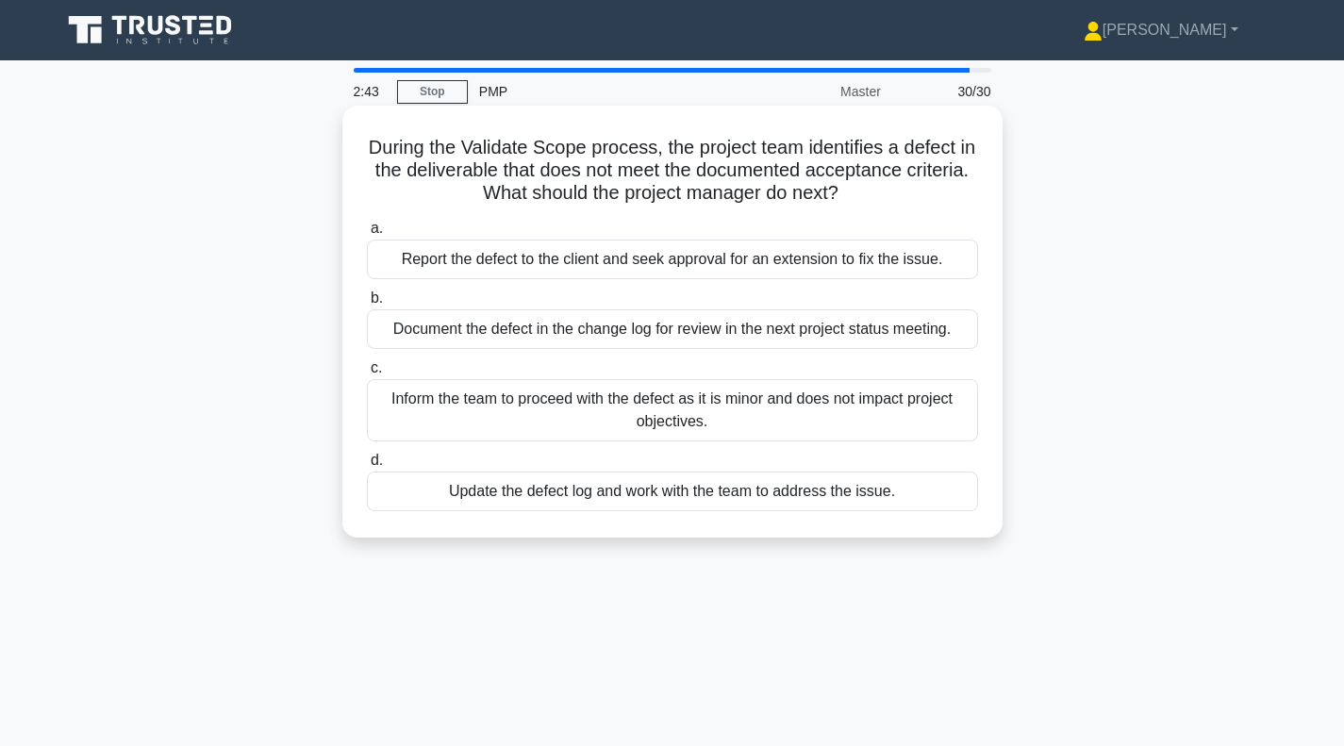
click at [671, 498] on div "Update the defect log and work with the team to address the issue." at bounding box center [672, 492] width 611 height 40
click at [367, 467] on input "d. Update the defect log and work with the team to address the issue." at bounding box center [367, 461] width 0 height 12
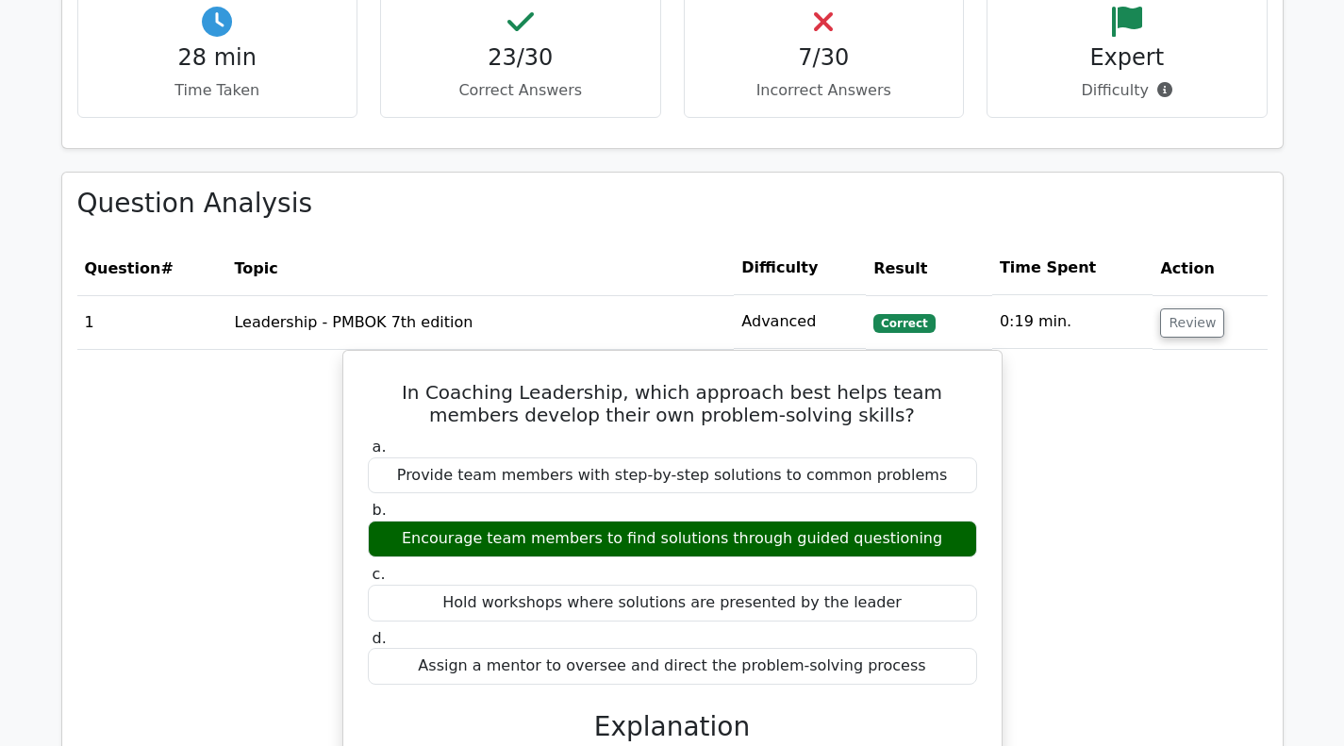
scroll to position [1603, 0]
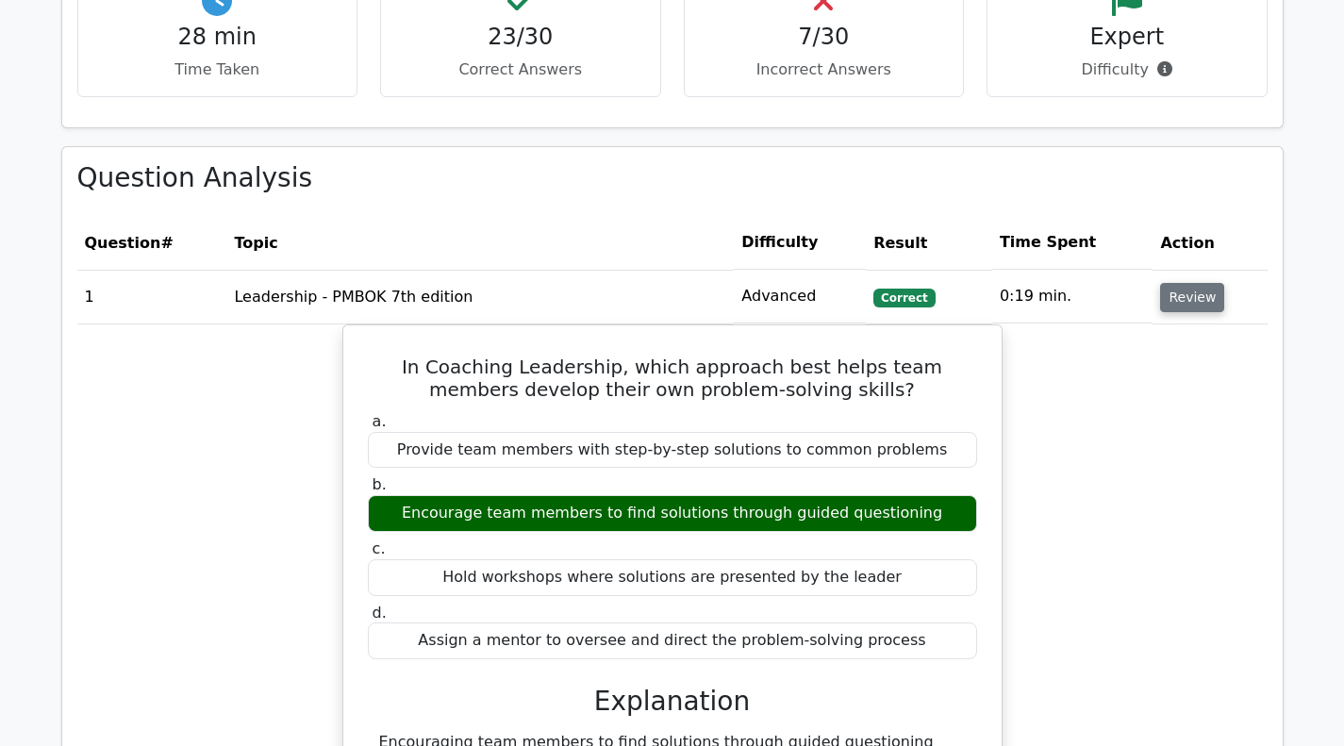
drag, startPoint x: 1175, startPoint y: 292, endPoint x: 1157, endPoint y: 293, distance: 17.9
click at [1175, 292] on button "Review" at bounding box center [1192, 297] width 64 height 29
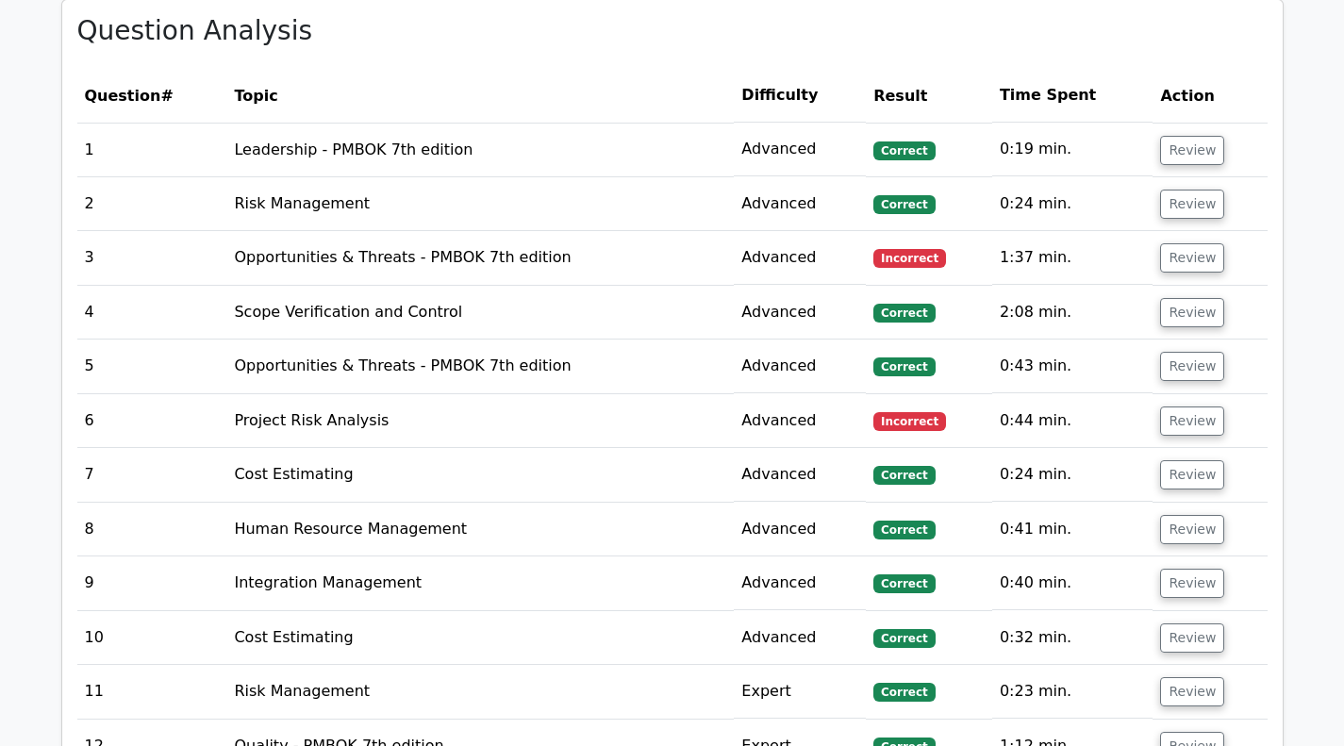
scroll to position [1886, 0]
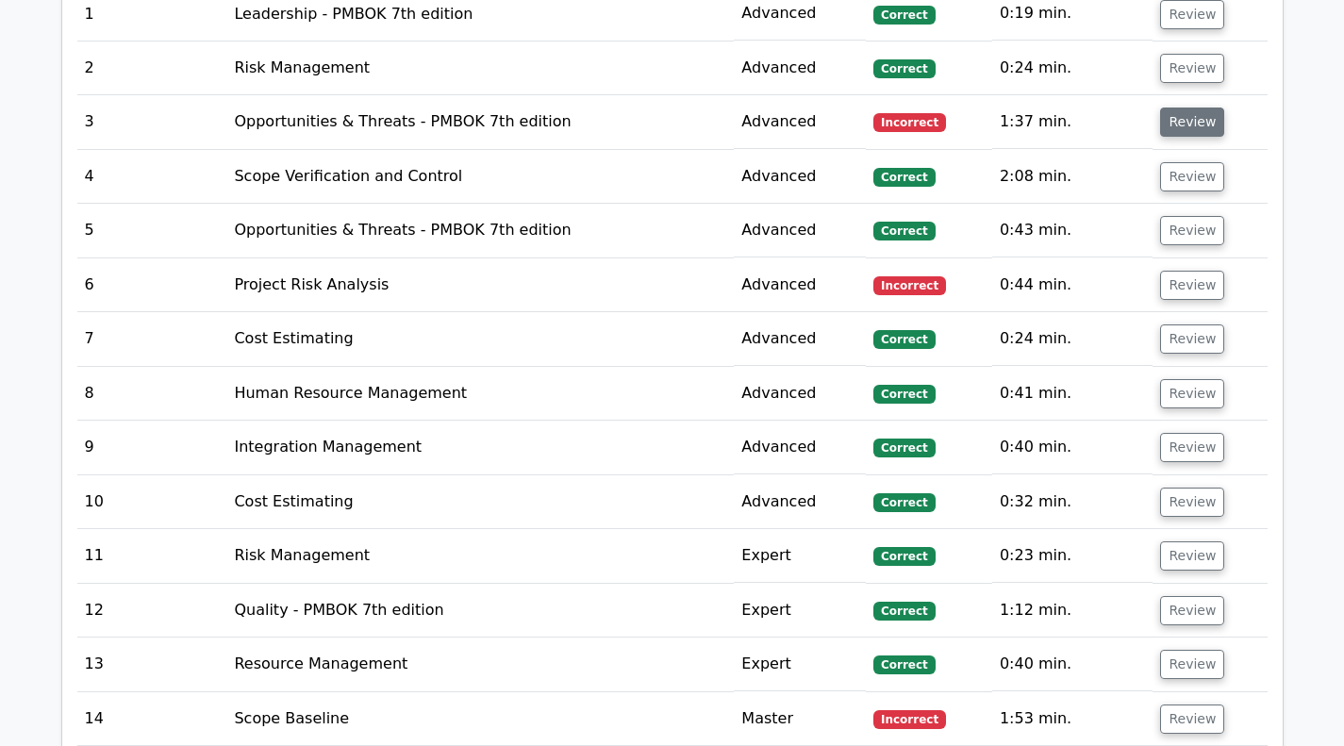
click at [1191, 128] on button "Review" at bounding box center [1192, 122] width 64 height 29
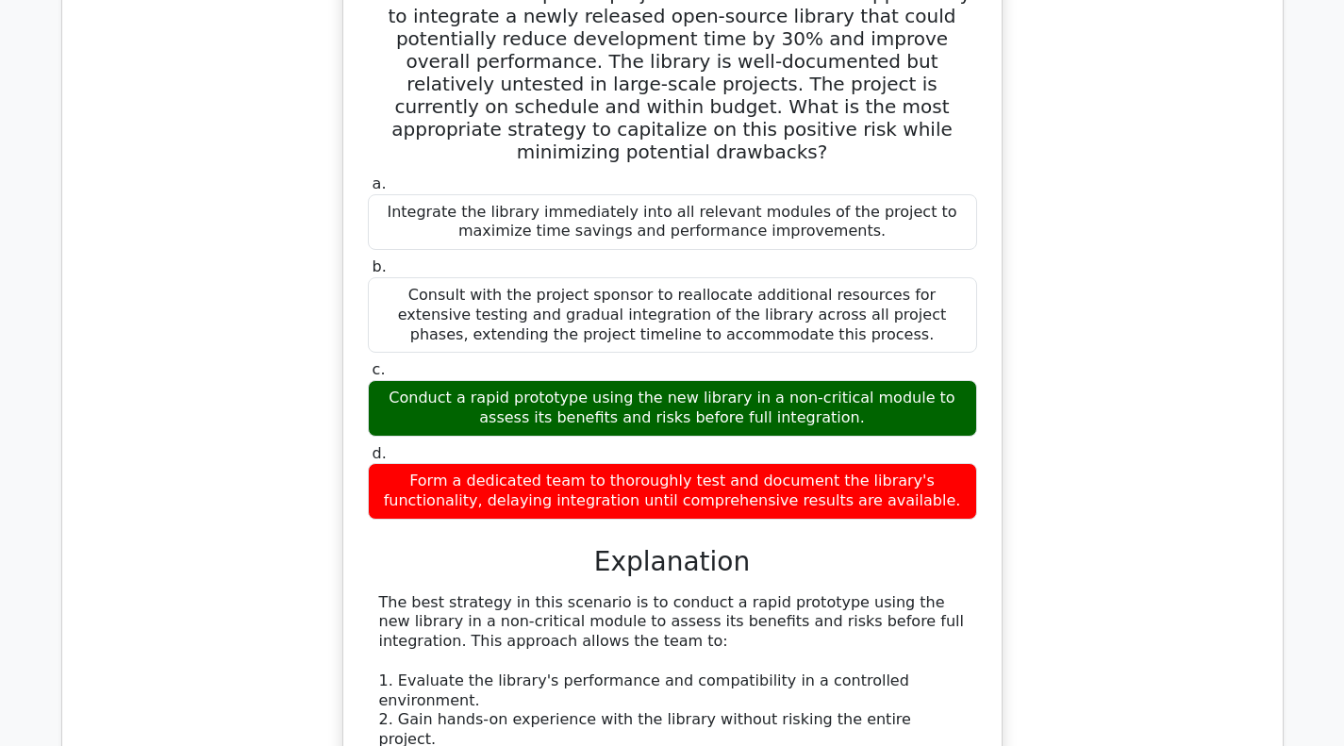
scroll to position [1792, 0]
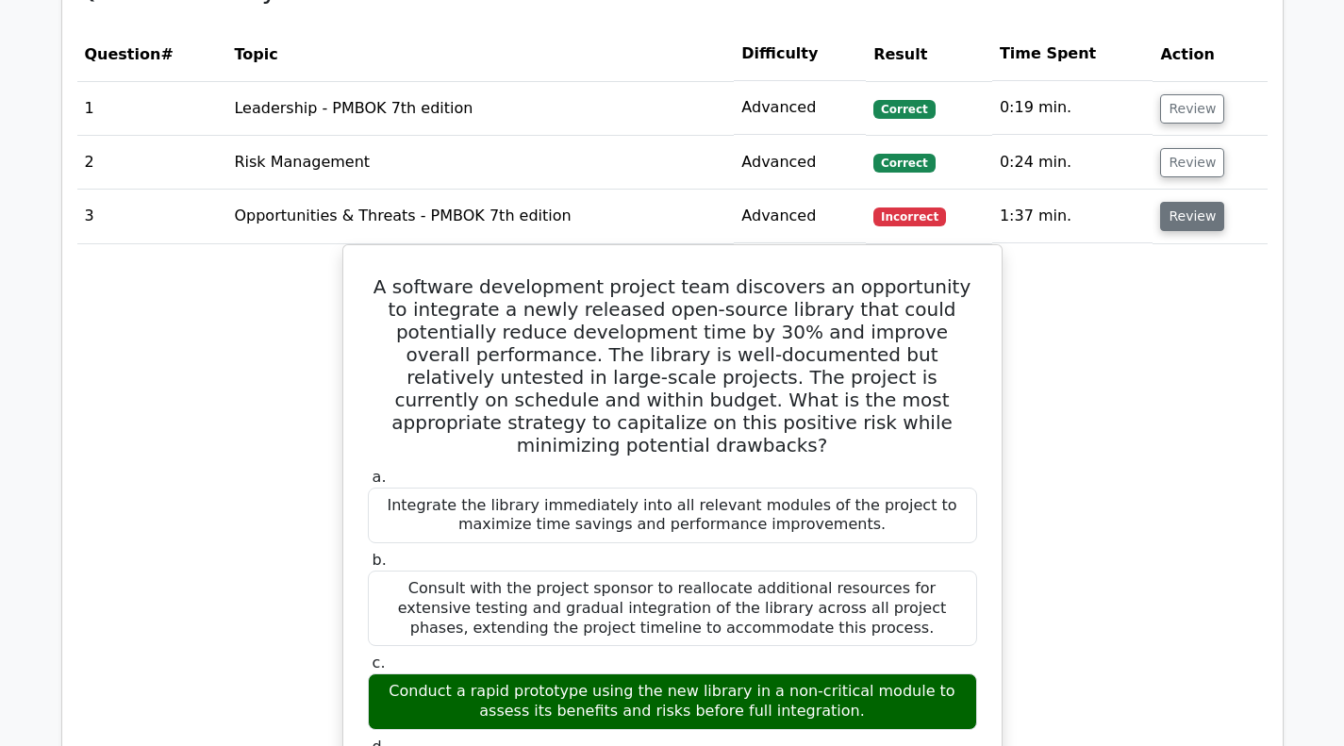
click at [1182, 226] on button "Review" at bounding box center [1192, 216] width 64 height 29
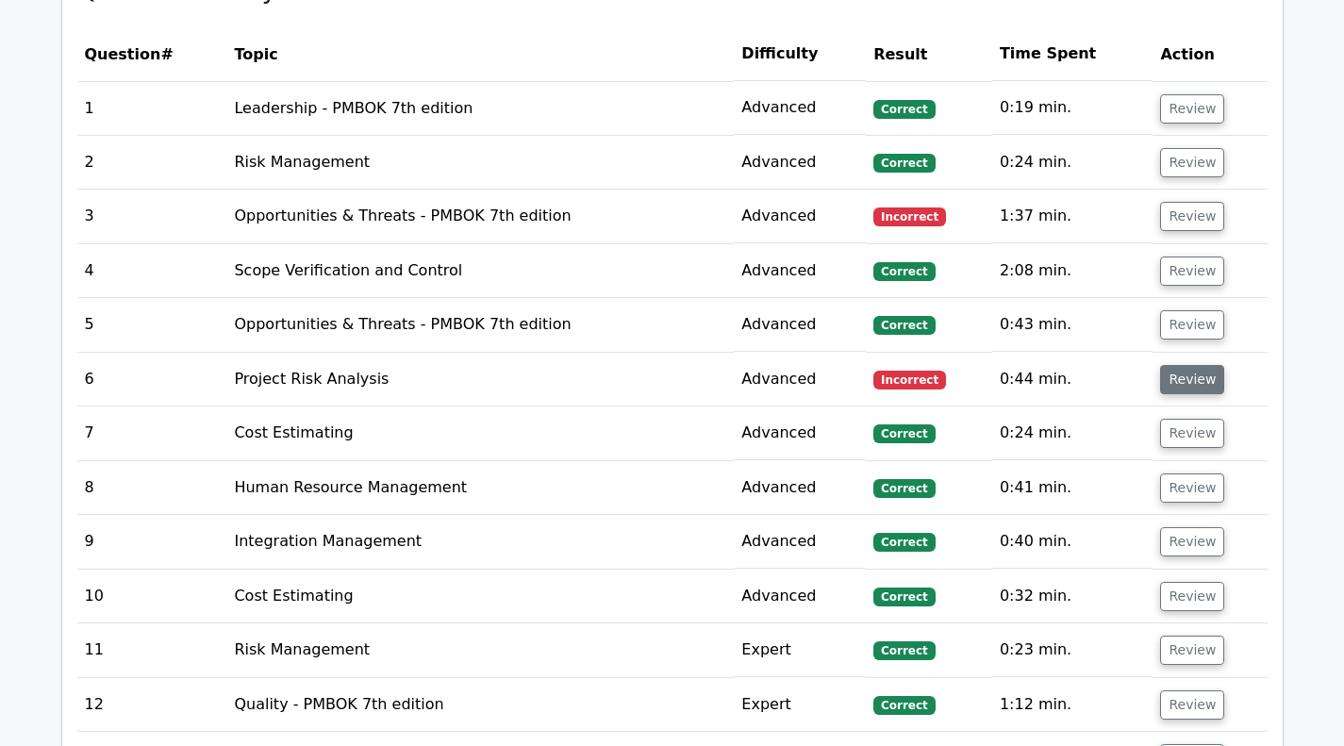
click at [1192, 373] on button "Review" at bounding box center [1192, 379] width 64 height 29
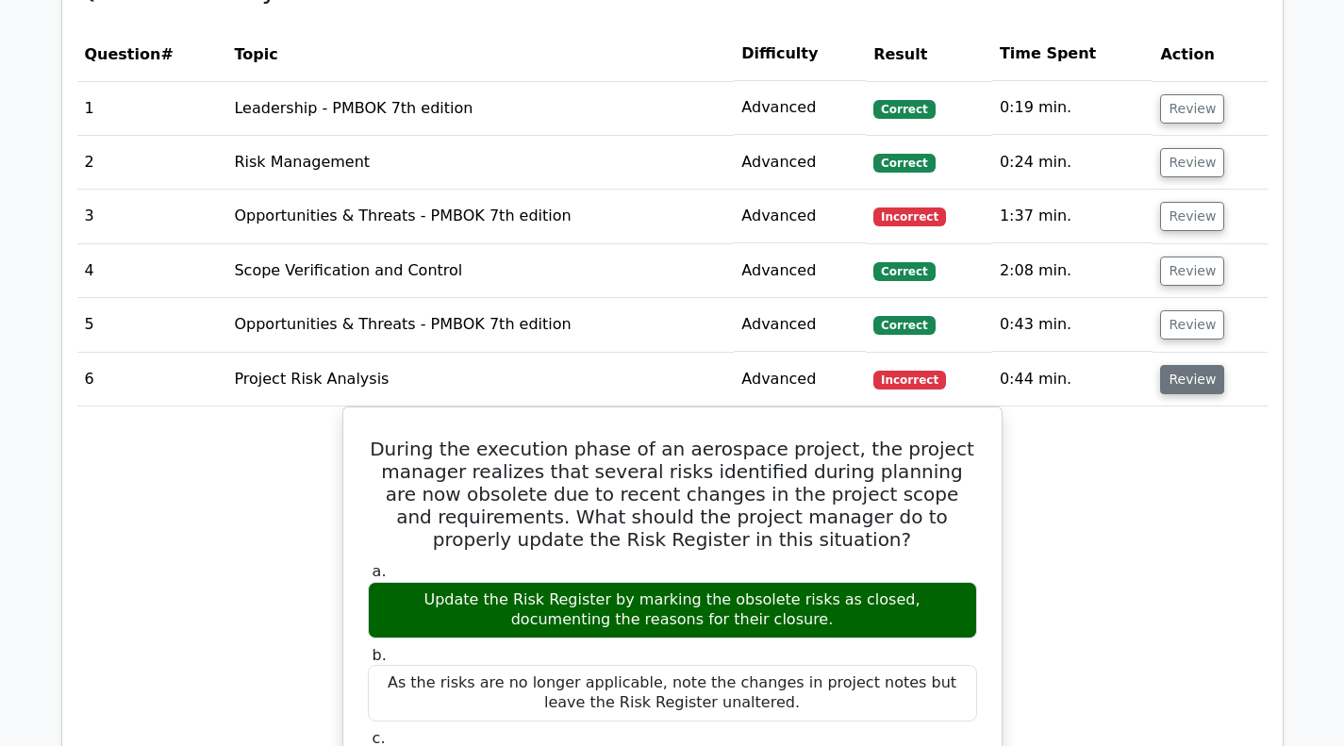
click at [1163, 383] on button "Review" at bounding box center [1192, 379] width 64 height 29
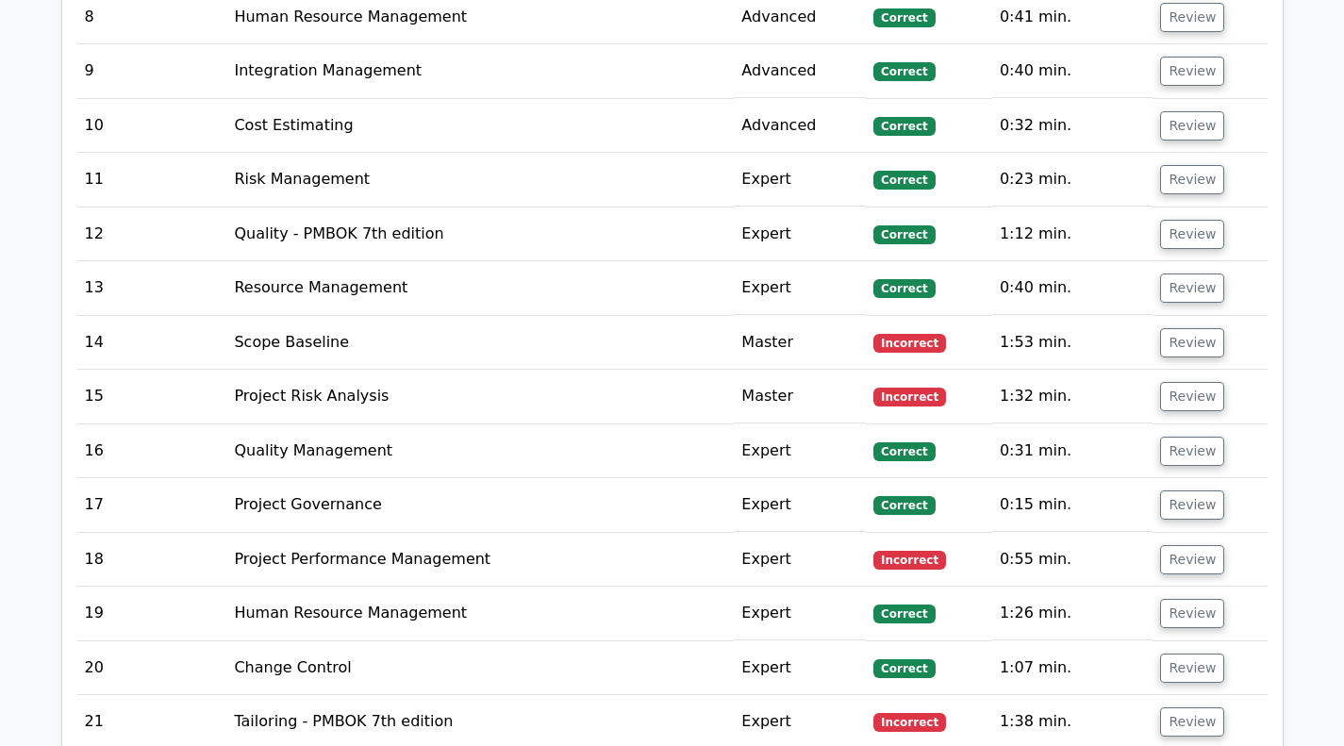
scroll to position [2264, 0]
click at [1182, 346] on button "Review" at bounding box center [1192, 341] width 64 height 29
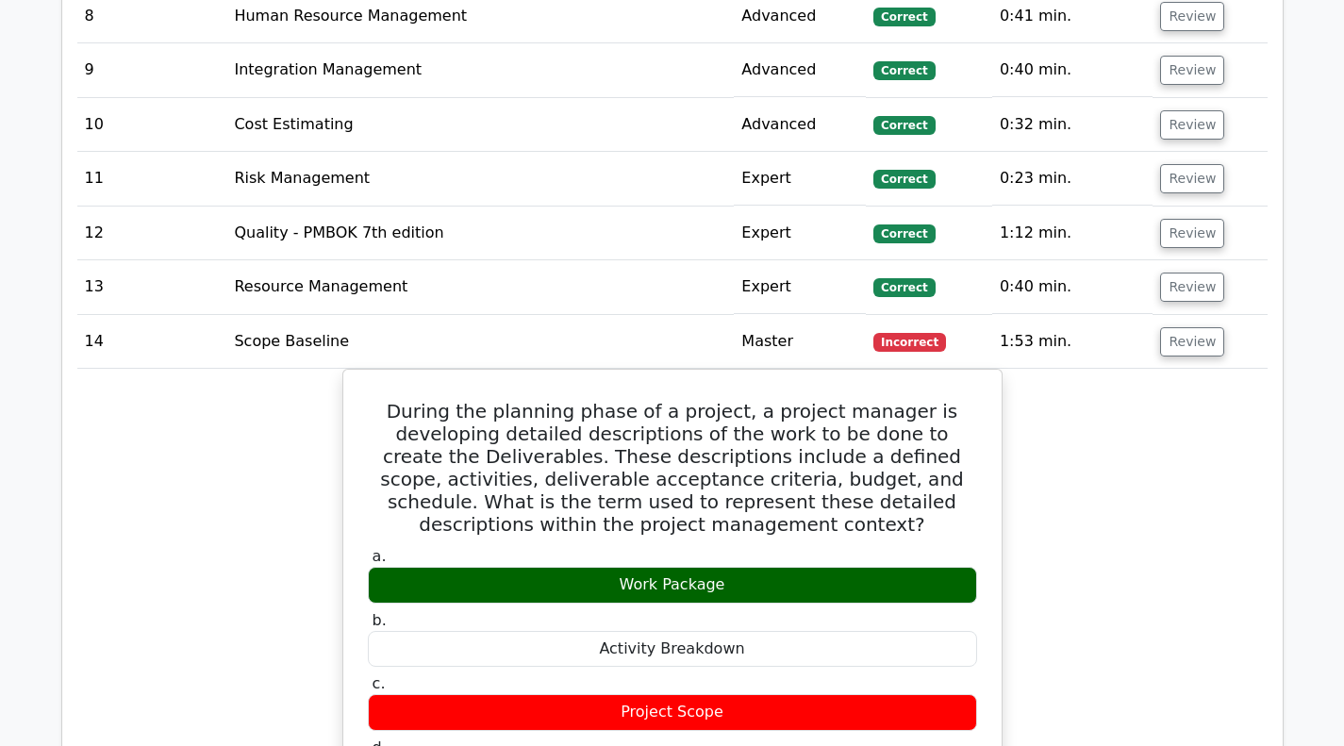
scroll to position [2452, 0]
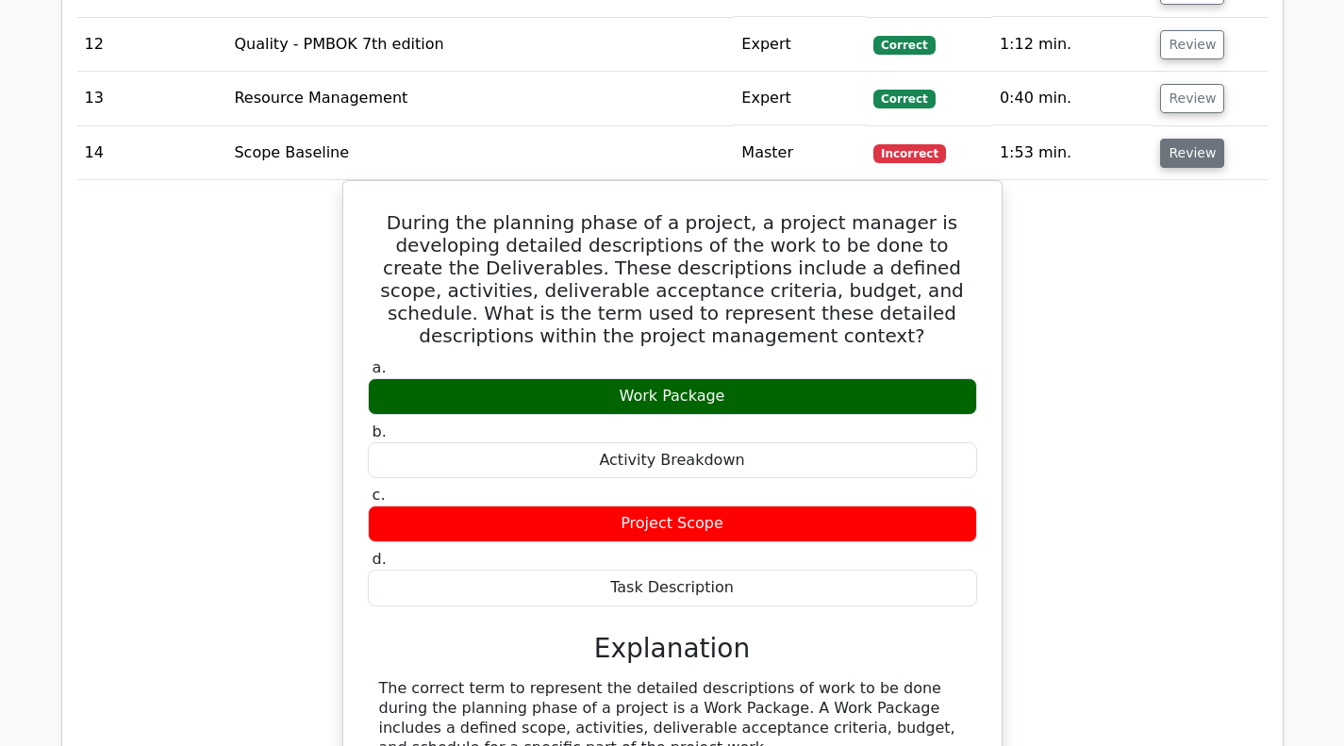
click at [1195, 156] on button "Review" at bounding box center [1192, 153] width 64 height 29
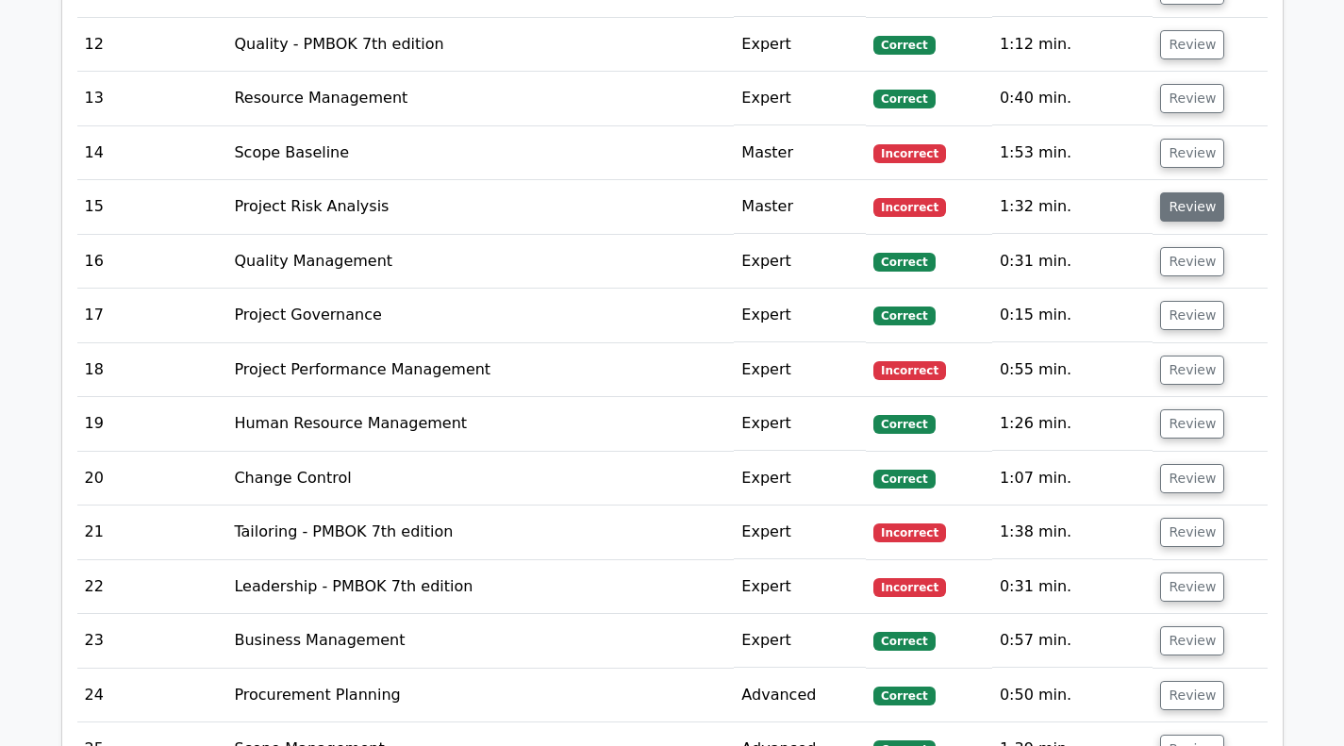
click at [1202, 210] on button "Review" at bounding box center [1192, 206] width 64 height 29
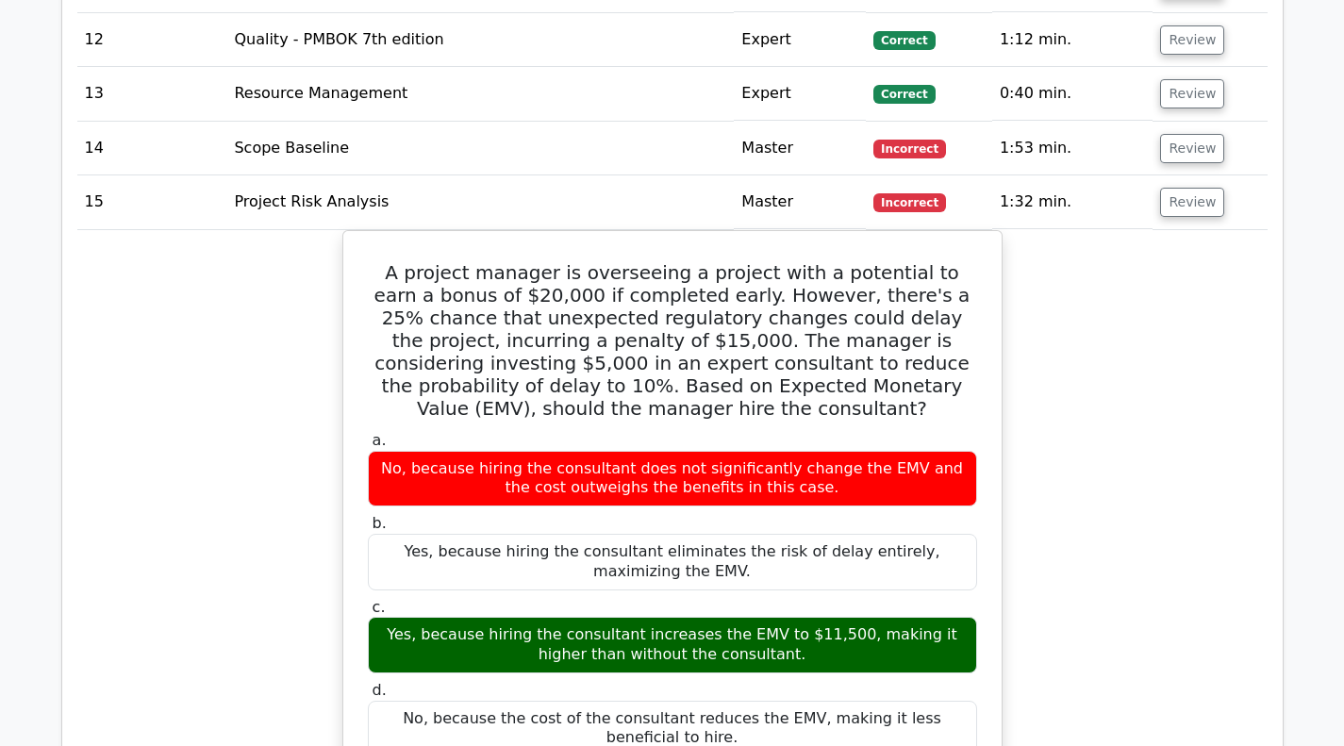
scroll to position [2358, 0]
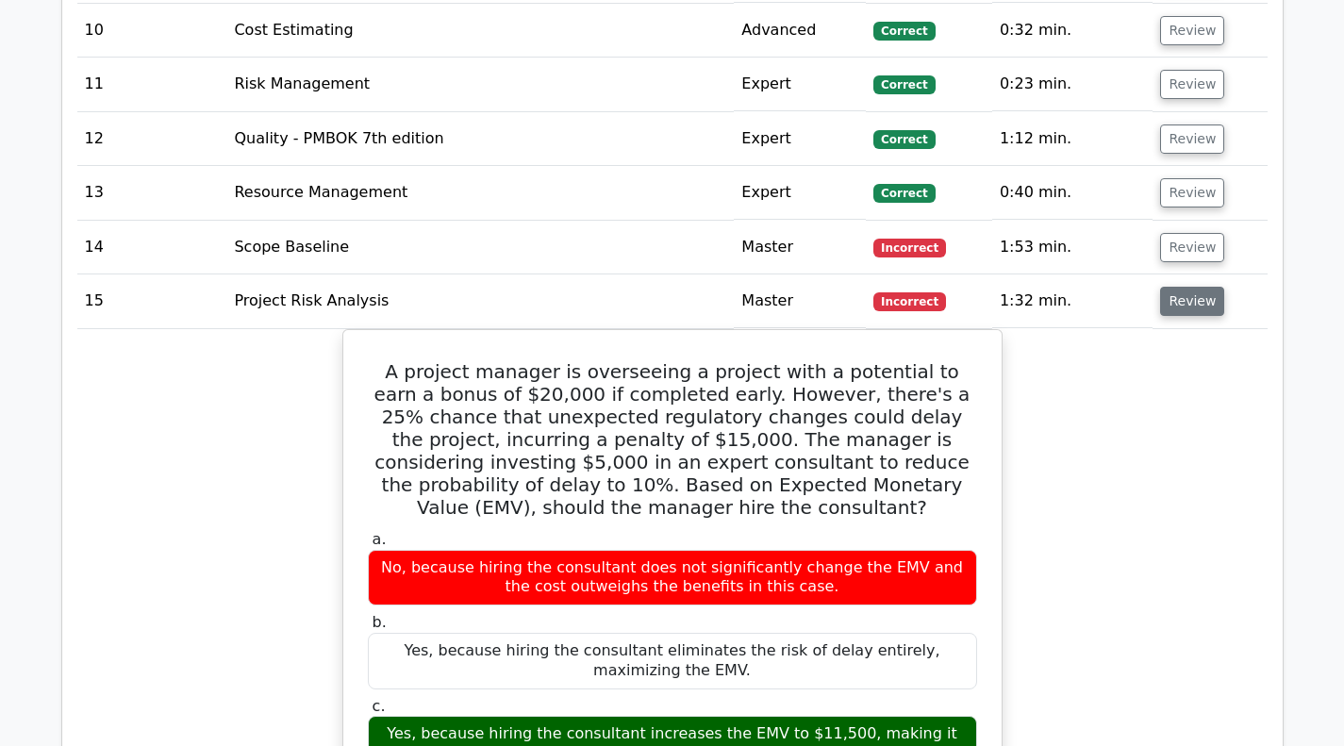
click at [1199, 305] on button "Review" at bounding box center [1192, 301] width 64 height 29
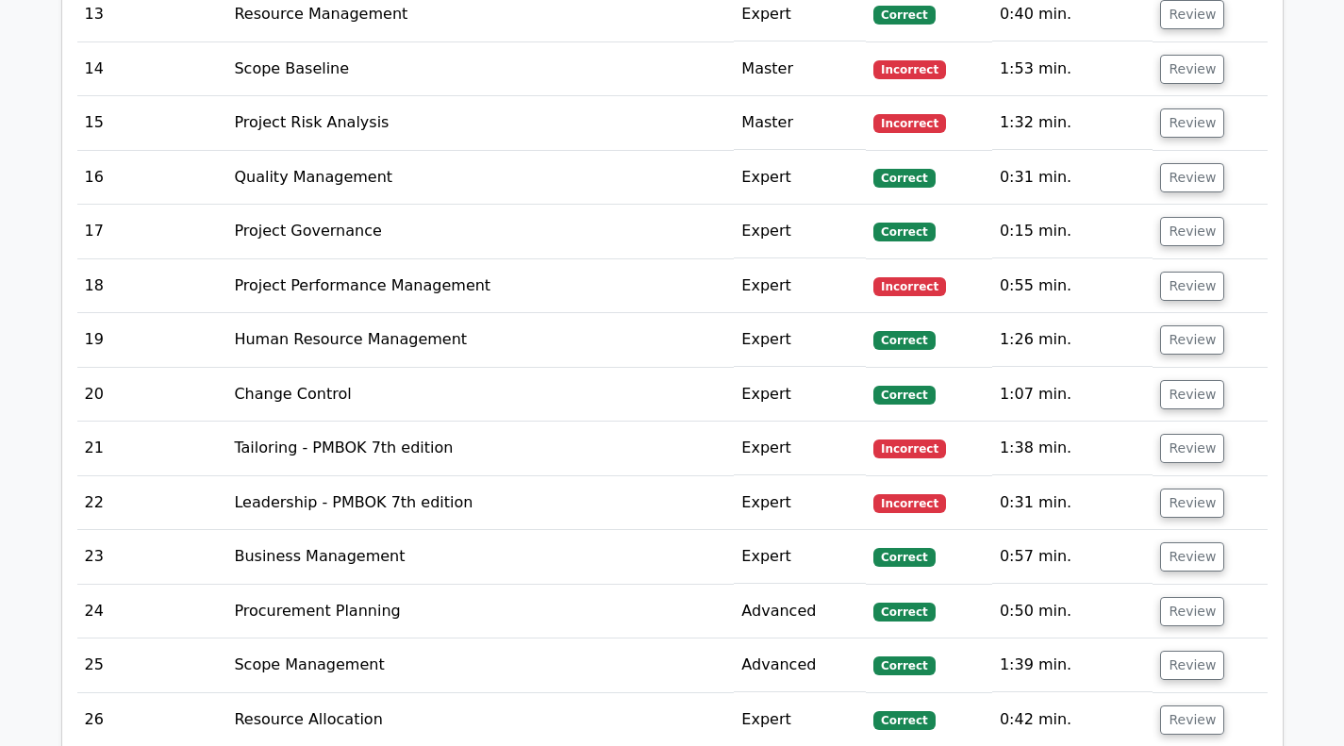
scroll to position [2547, 0]
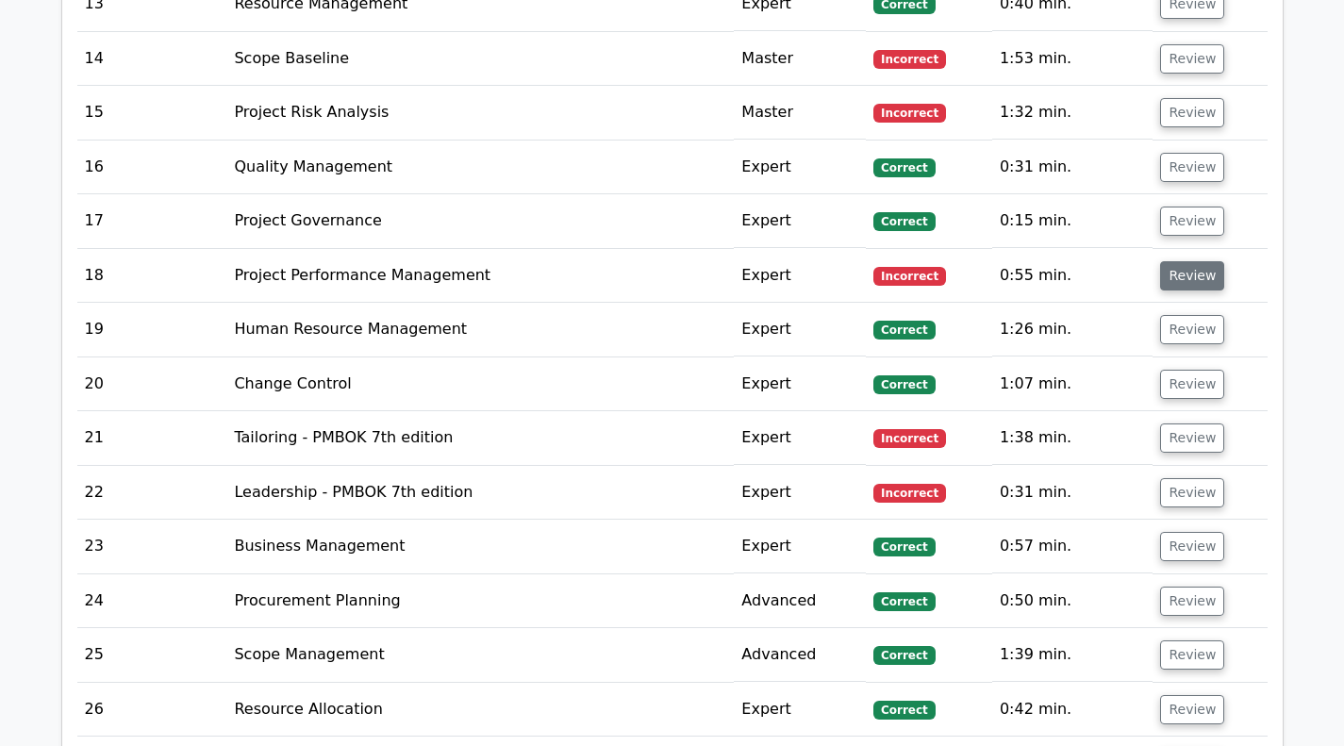
click at [1184, 278] on button "Review" at bounding box center [1192, 275] width 64 height 29
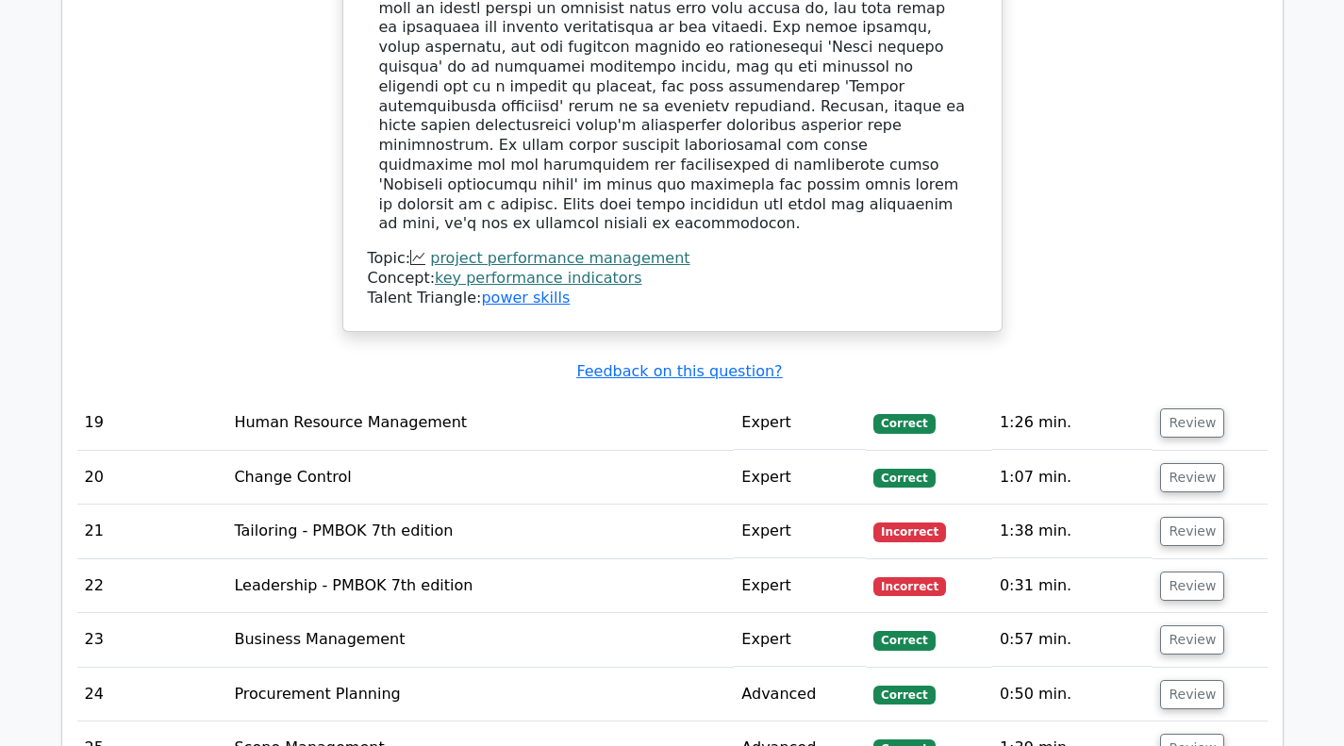
scroll to position [3395, 0]
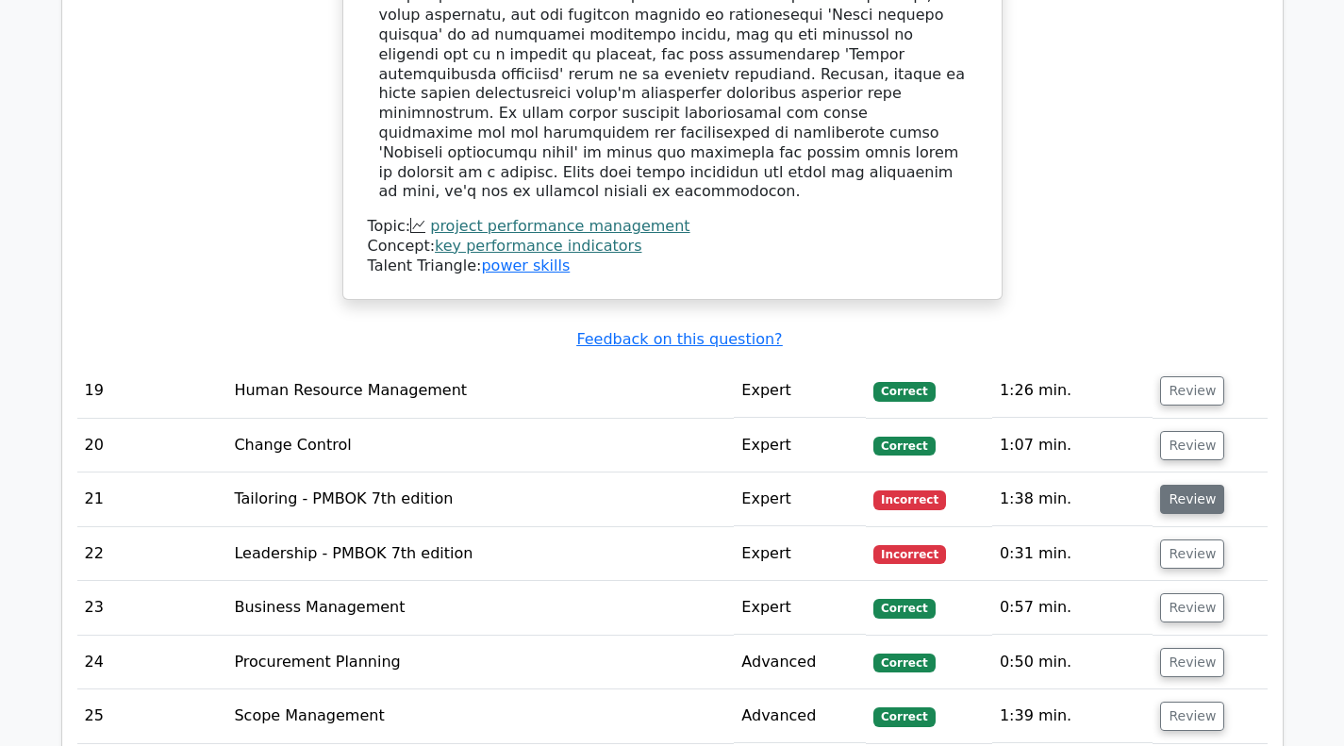
click at [1182, 485] on button "Review" at bounding box center [1192, 499] width 64 height 29
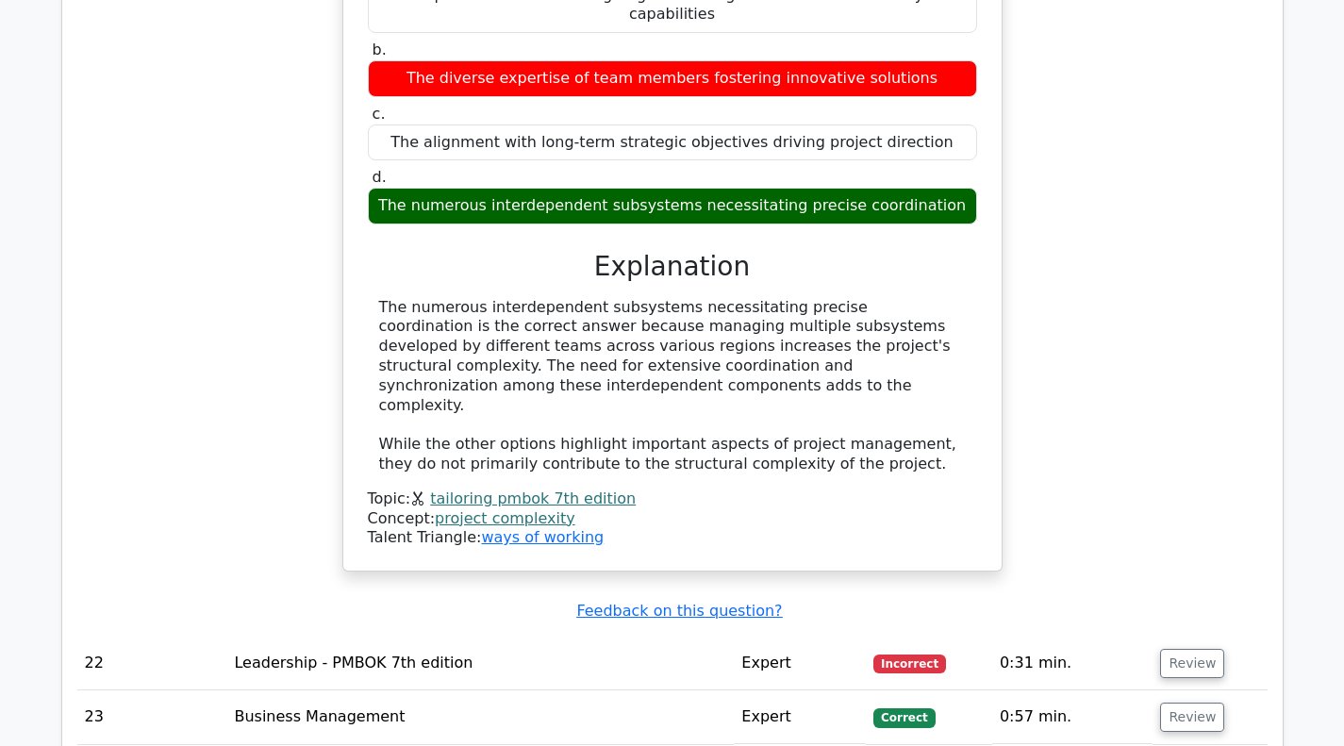
scroll to position [4244, 0]
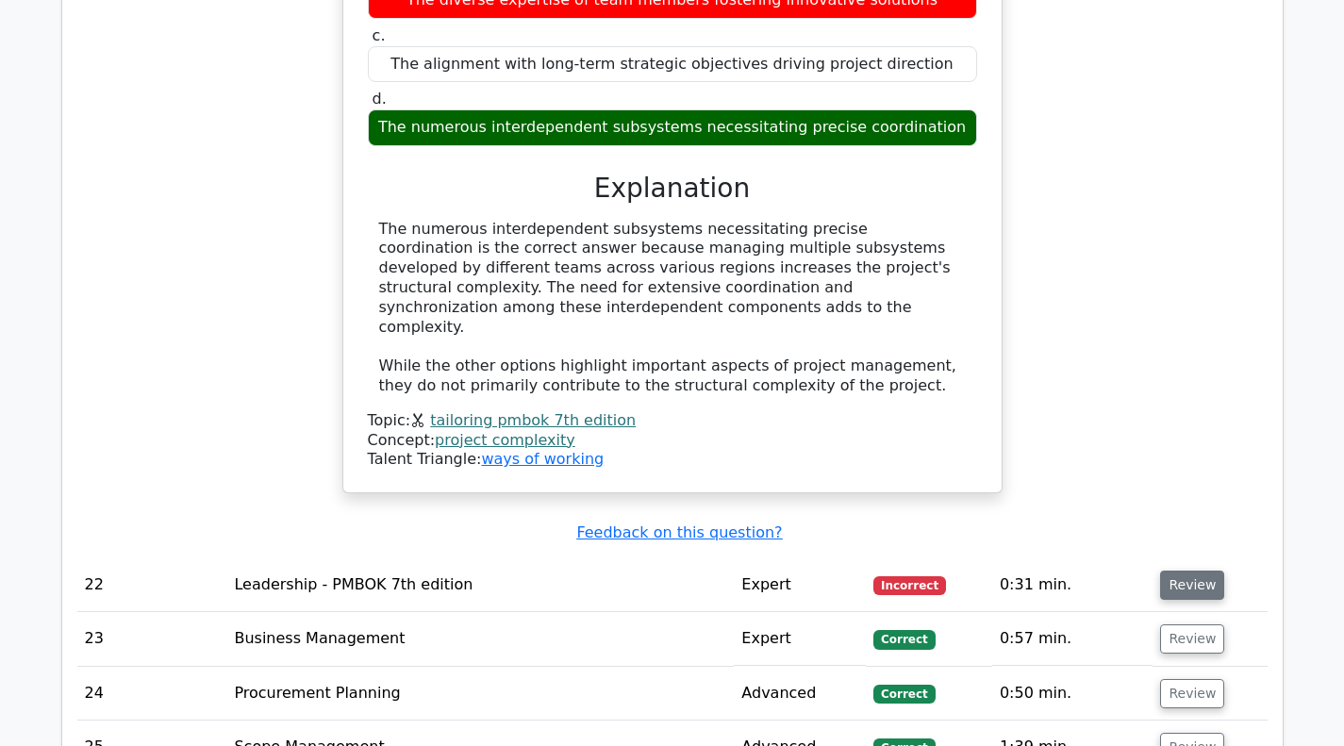
click at [1184, 571] on button "Review" at bounding box center [1192, 585] width 64 height 29
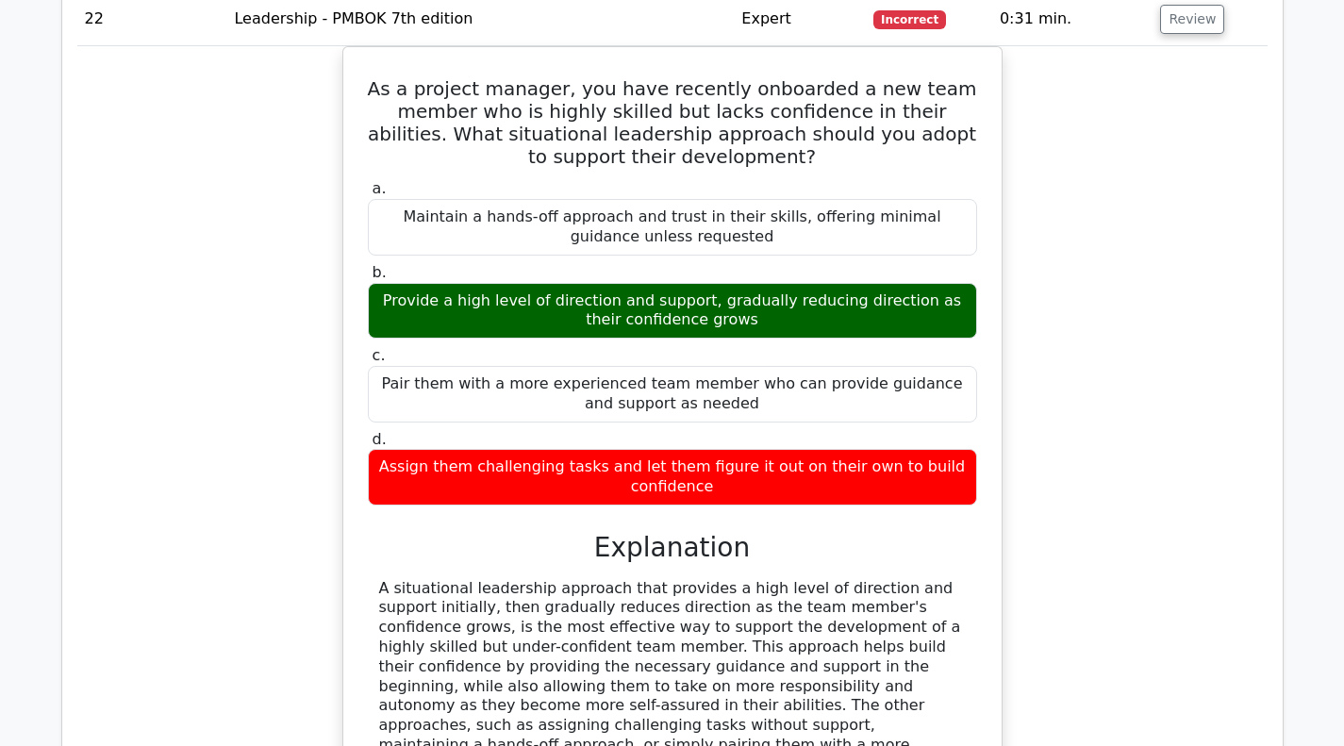
scroll to position [4527, 0]
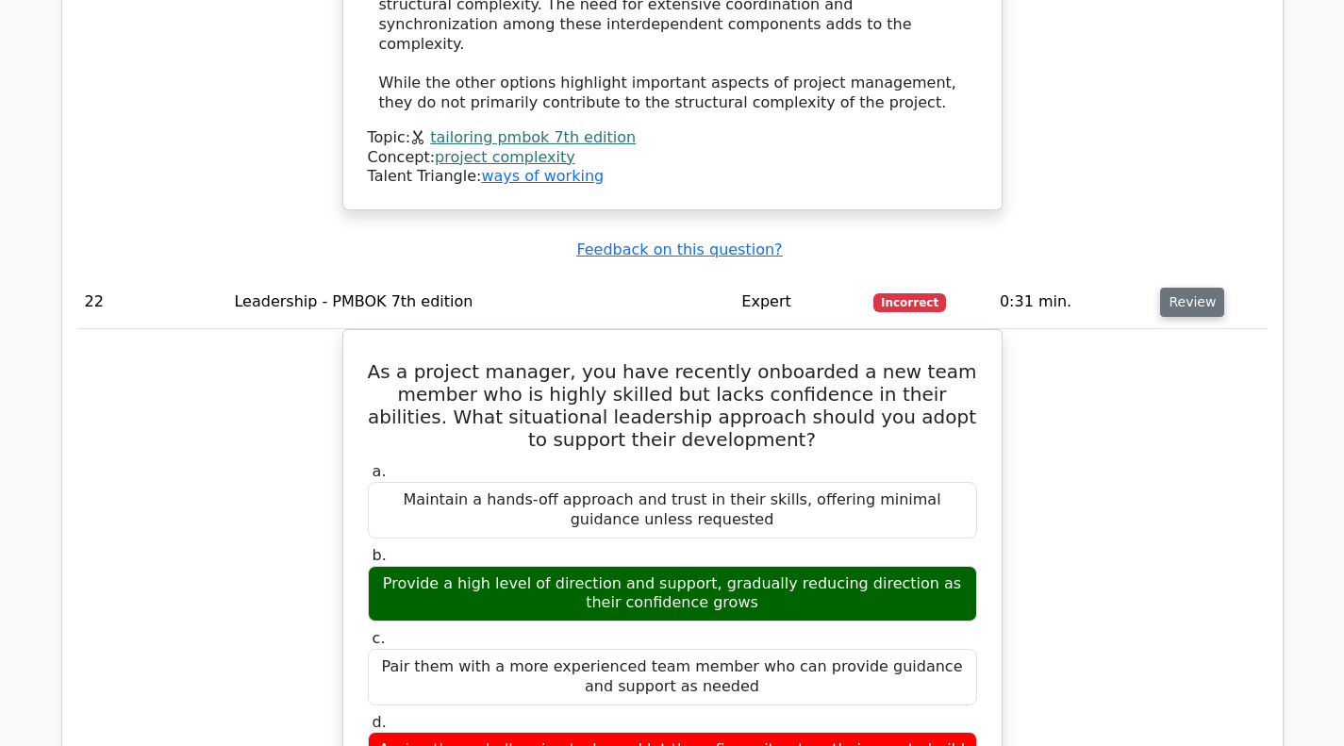
click at [1180, 288] on button "Review" at bounding box center [1192, 302] width 64 height 29
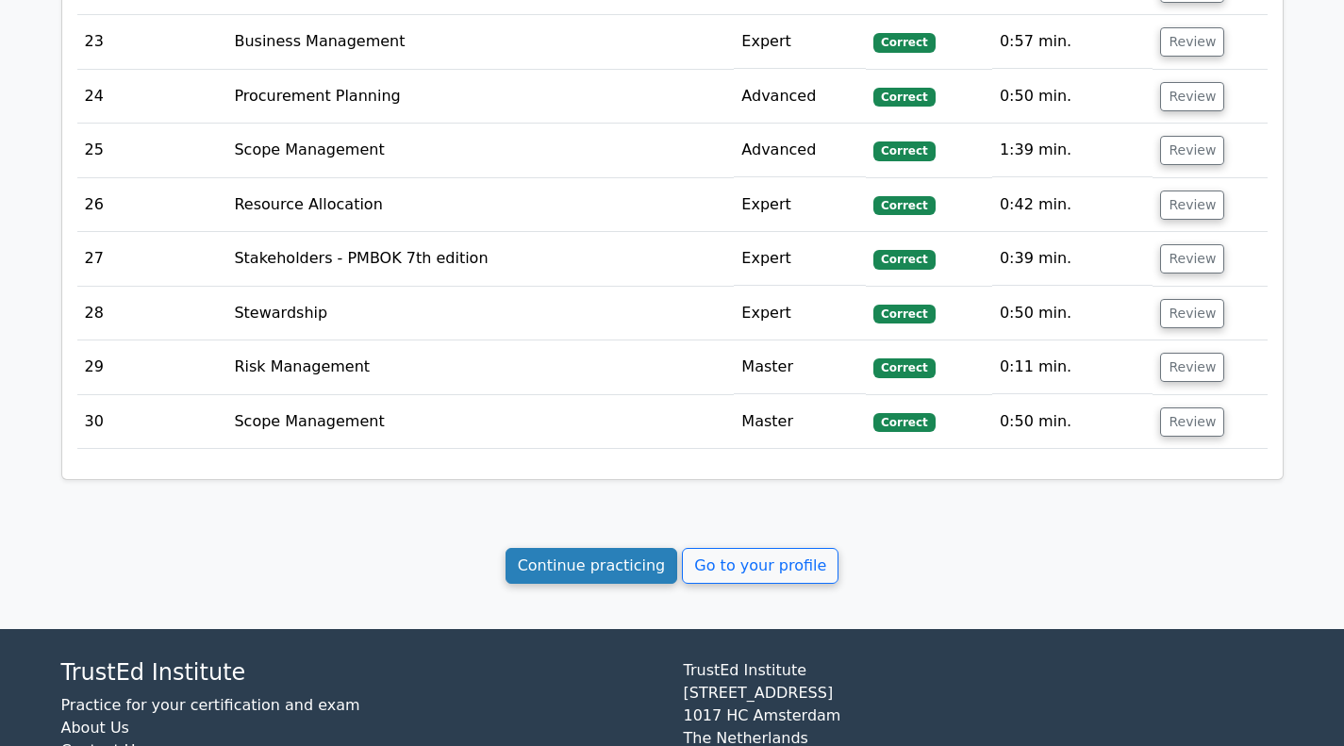
scroll to position [4752, 0]
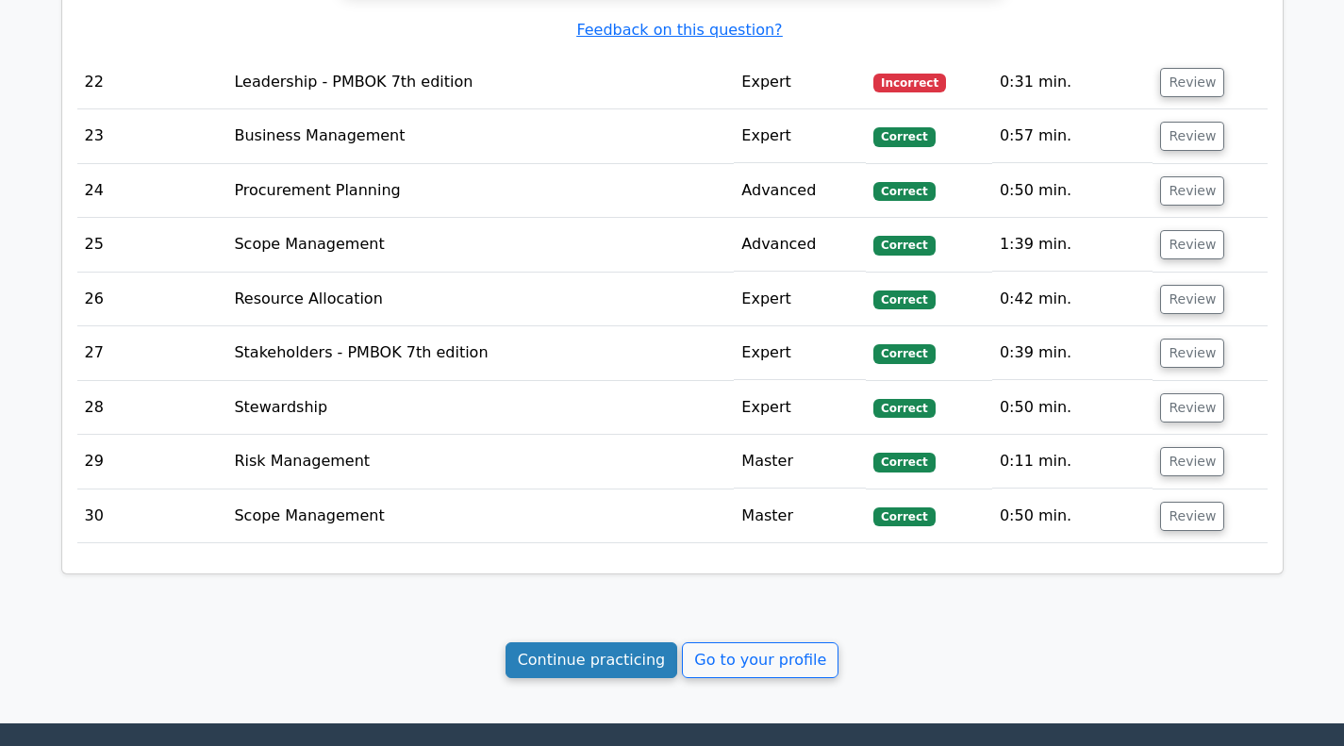
click at [589, 642] on link "Continue practicing" at bounding box center [592, 660] width 173 height 36
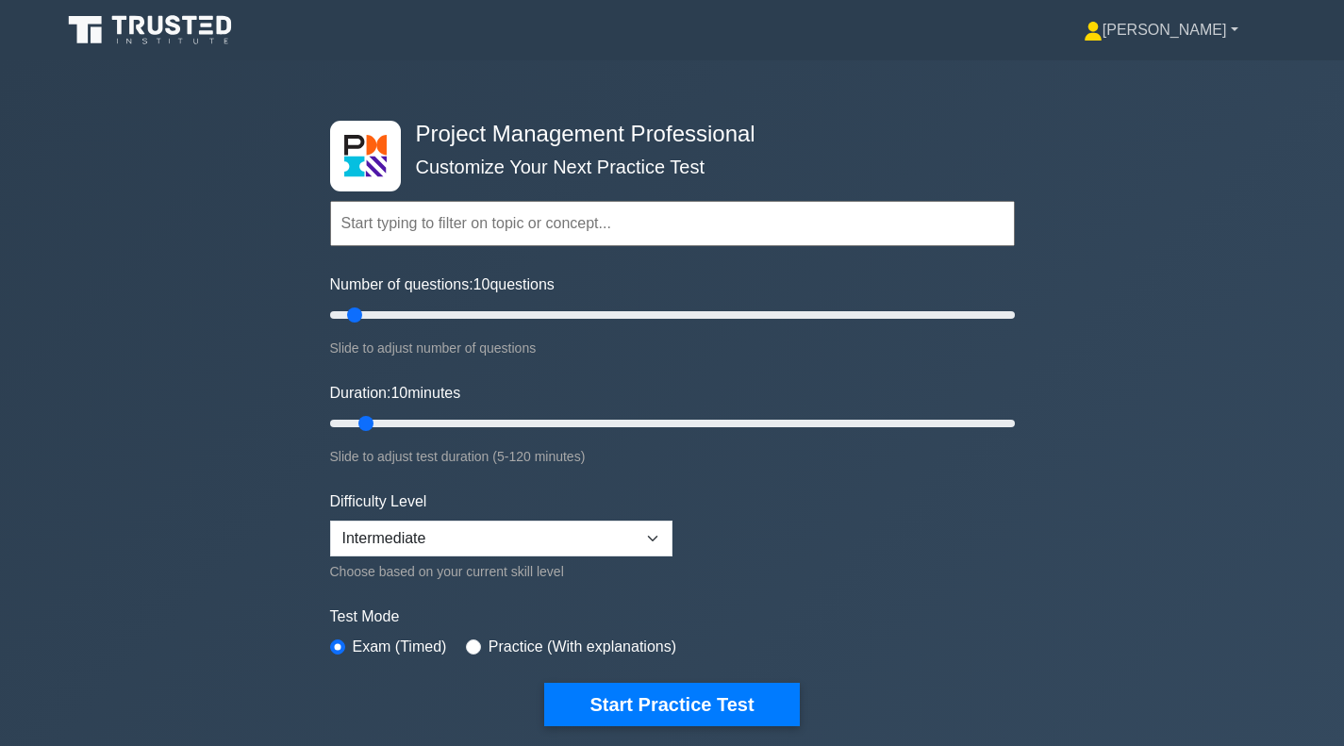
click at [1175, 26] on link "[PERSON_NAME]" at bounding box center [1160, 30] width 245 height 38
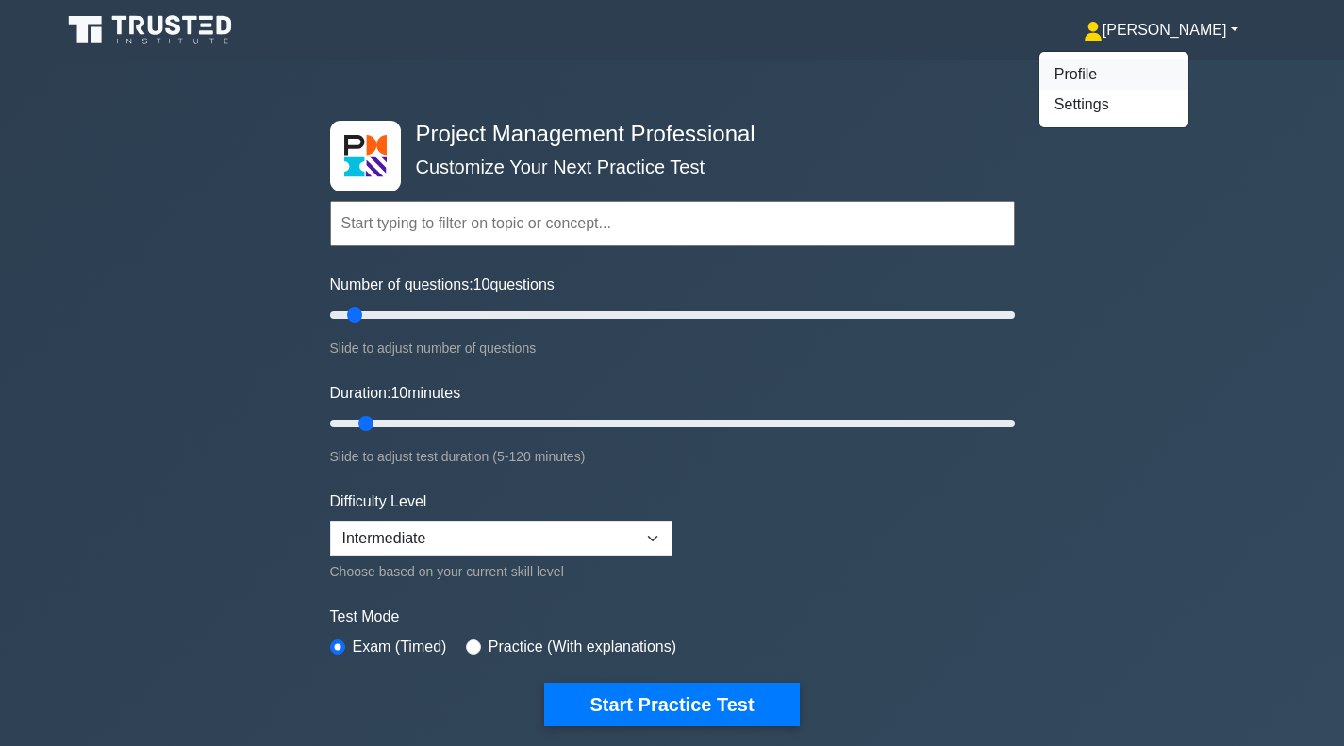
click at [1132, 73] on link "Profile" at bounding box center [1113, 74] width 149 height 30
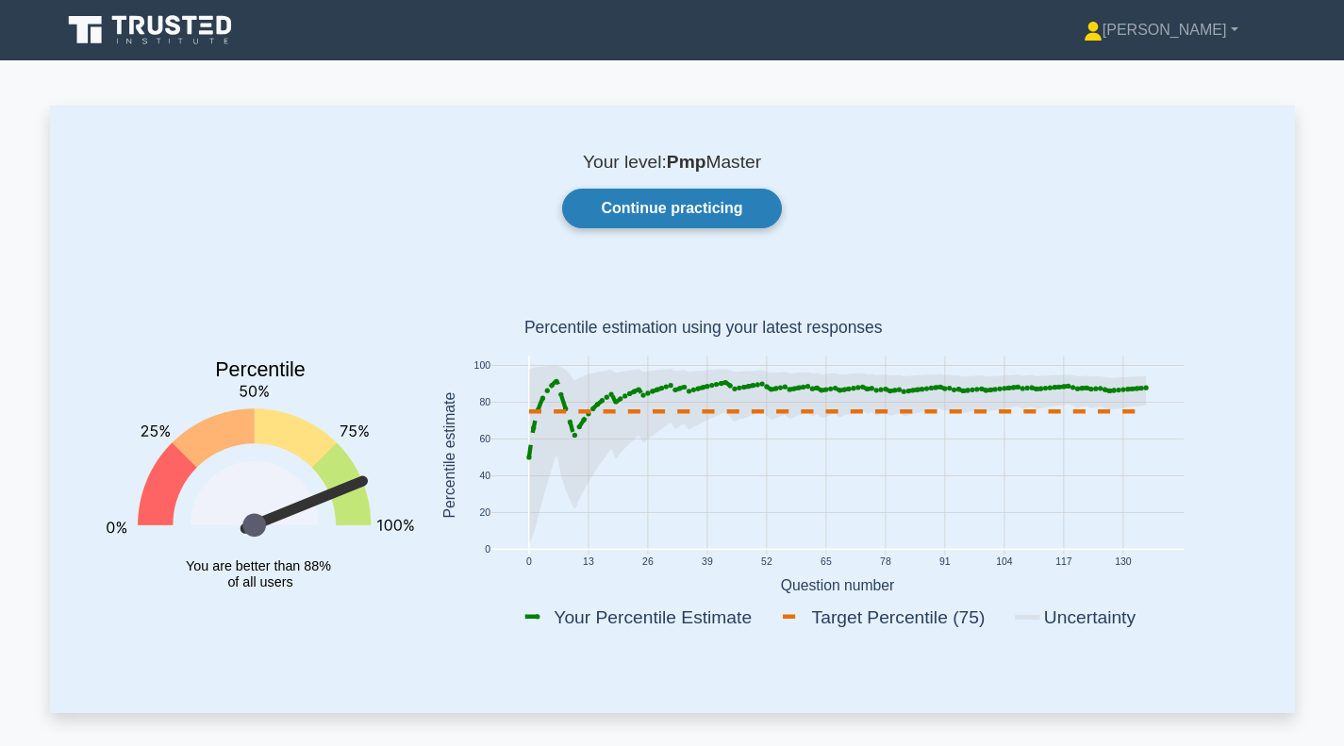
click at [679, 211] on link "Continue practicing" at bounding box center [671, 209] width 219 height 40
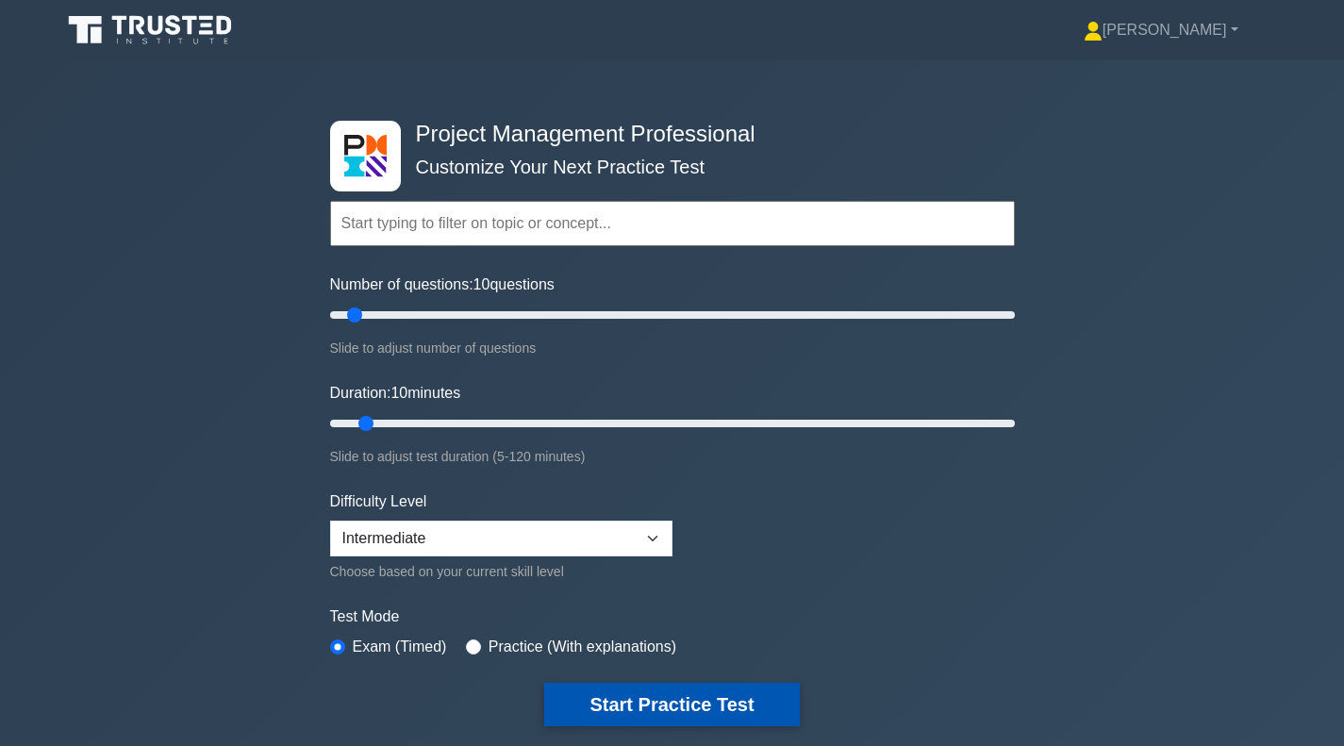
click at [636, 711] on button "Start Practice Test" at bounding box center [671, 704] width 255 height 43
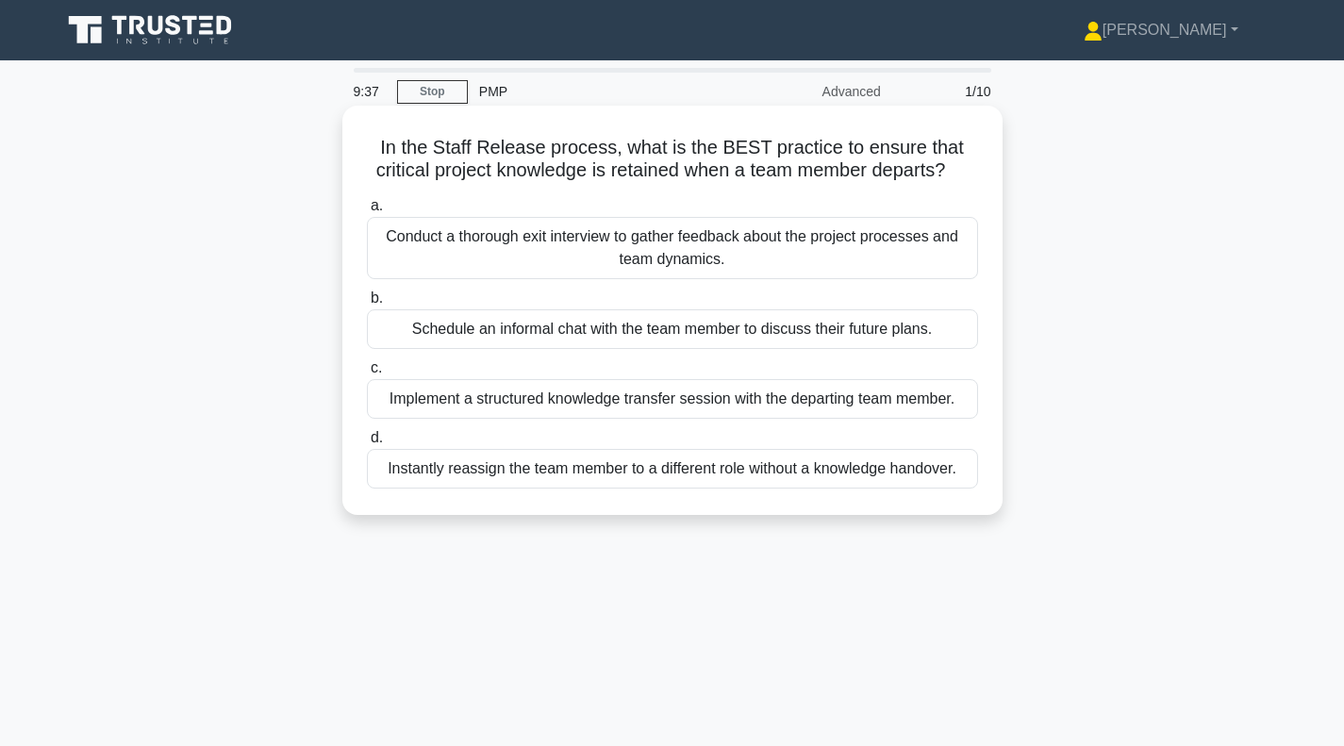
click at [586, 406] on div "Implement a structured knowledge transfer session with the departing team membe…" at bounding box center [672, 399] width 611 height 40
click at [367, 374] on input "c. Implement a structured knowledge transfer session with the departing team me…" at bounding box center [367, 368] width 0 height 12
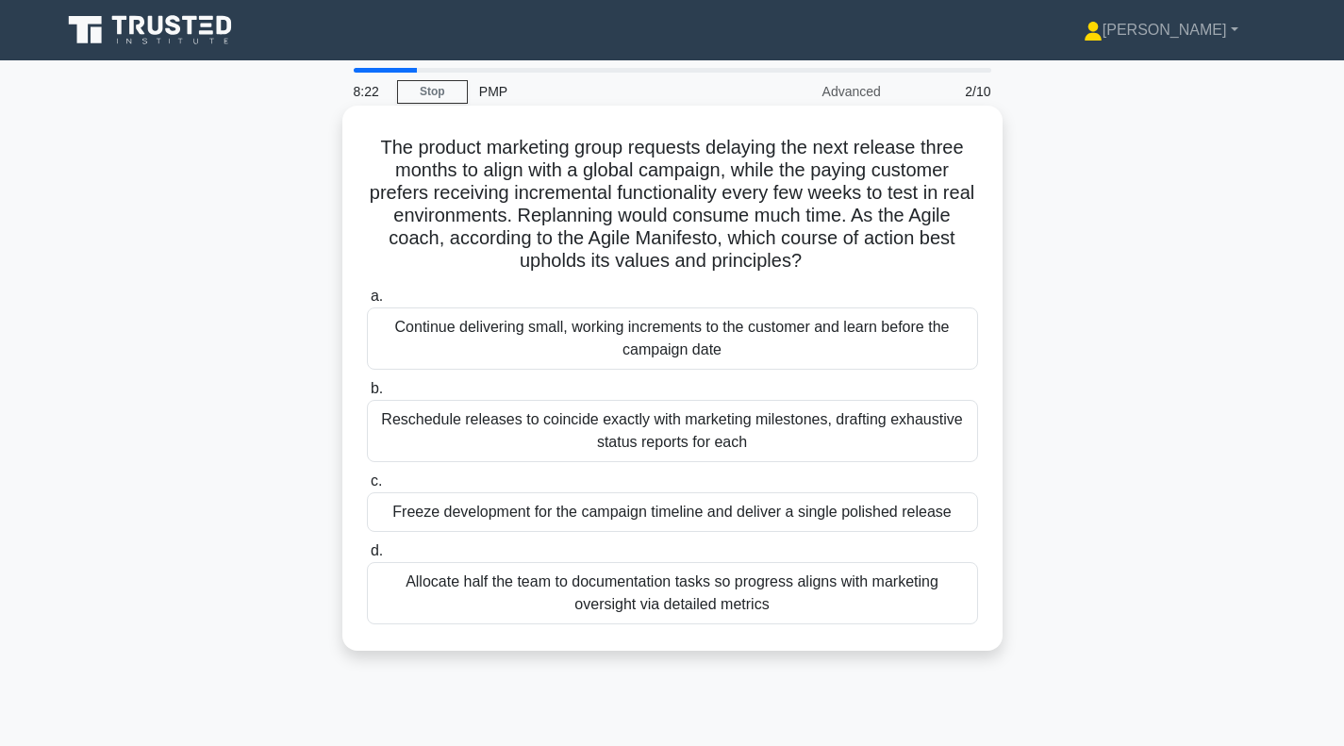
click at [648, 351] on div "Continue delivering small, working increments to the customer and learn before …" at bounding box center [672, 338] width 611 height 62
click at [367, 303] on input "a. Continue delivering small, working increments to the customer and learn befo…" at bounding box center [367, 296] width 0 height 12
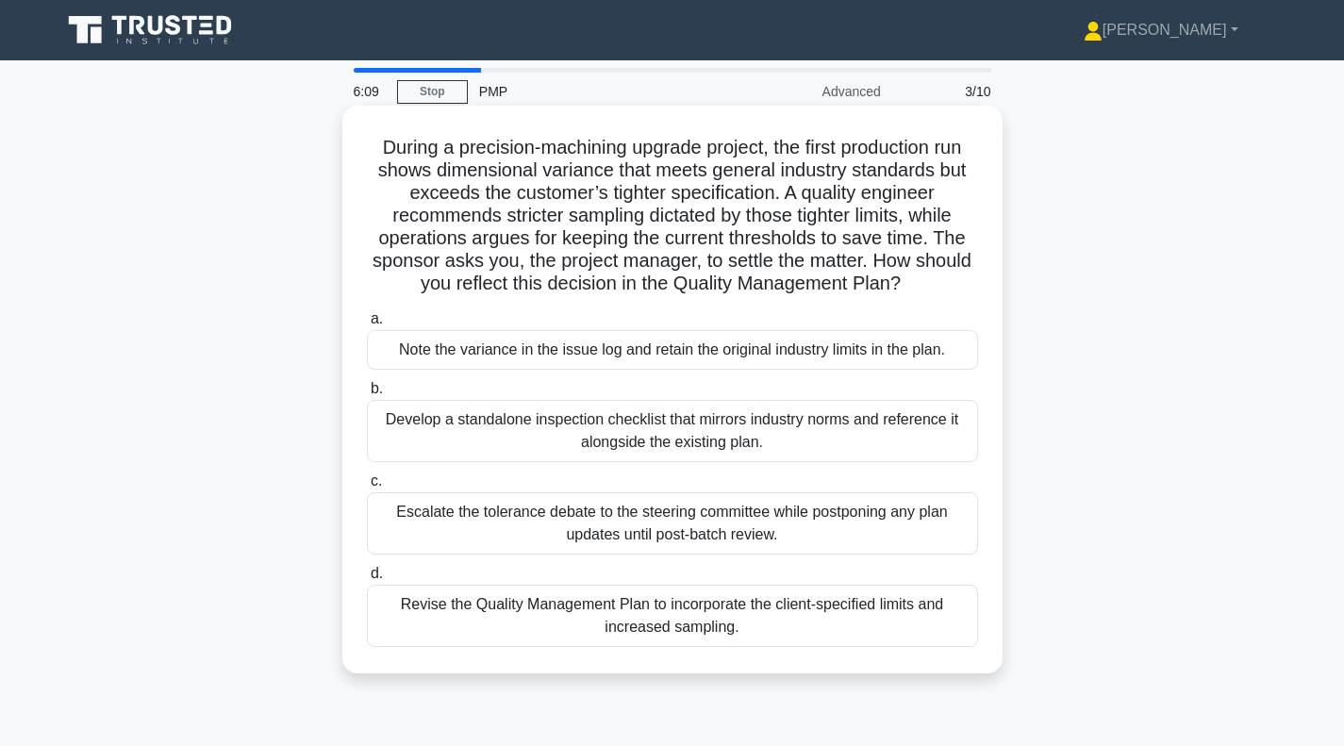
click at [638, 604] on div "Revise the Quality Management Plan to incorporate the client-specified limits a…" at bounding box center [672, 616] width 611 height 62
click at [367, 580] on input "d. Revise the Quality Management Plan to incorporate the client-specified limit…" at bounding box center [367, 574] width 0 height 12
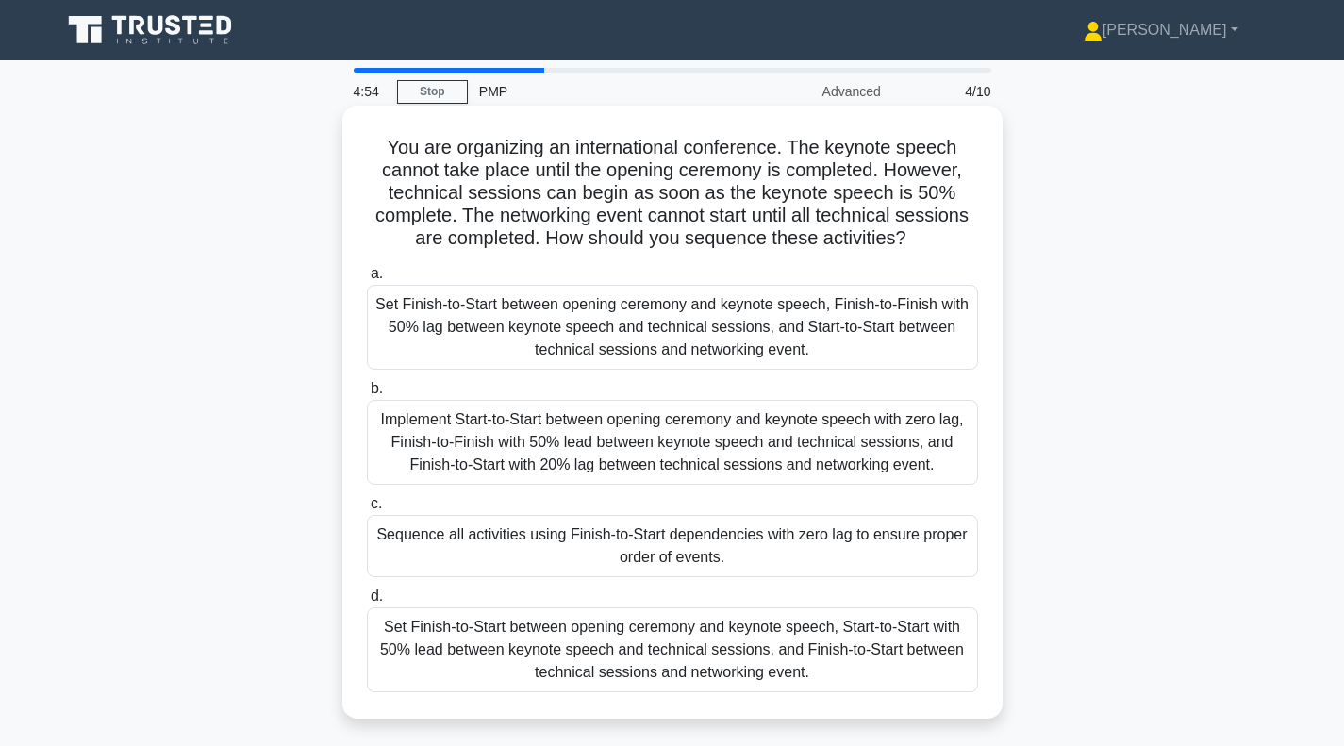
click at [816, 658] on div "Set Finish-to-Start between opening ceremony and keynote speech, Start-to-Start…" at bounding box center [672, 649] width 611 height 85
click at [367, 603] on input "d. Set Finish-to-Start between opening ceremony and keynote speech, Start-to-St…" at bounding box center [367, 596] width 0 height 12
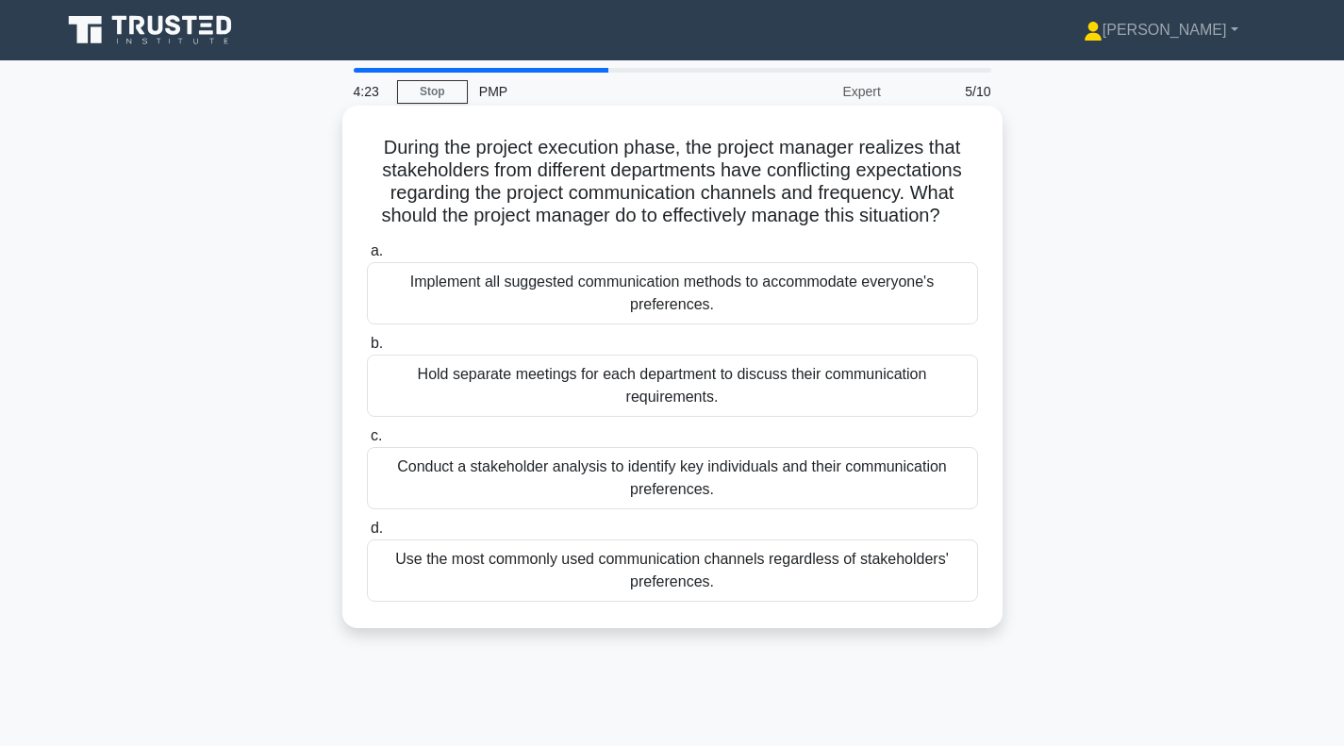
click at [735, 475] on div "Conduct a stakeholder analysis to identify key individuals and their communicat…" at bounding box center [672, 478] width 611 height 62
click at [367, 442] on input "c. Conduct a stakeholder analysis to identify key individuals and their communi…" at bounding box center [367, 436] width 0 height 12
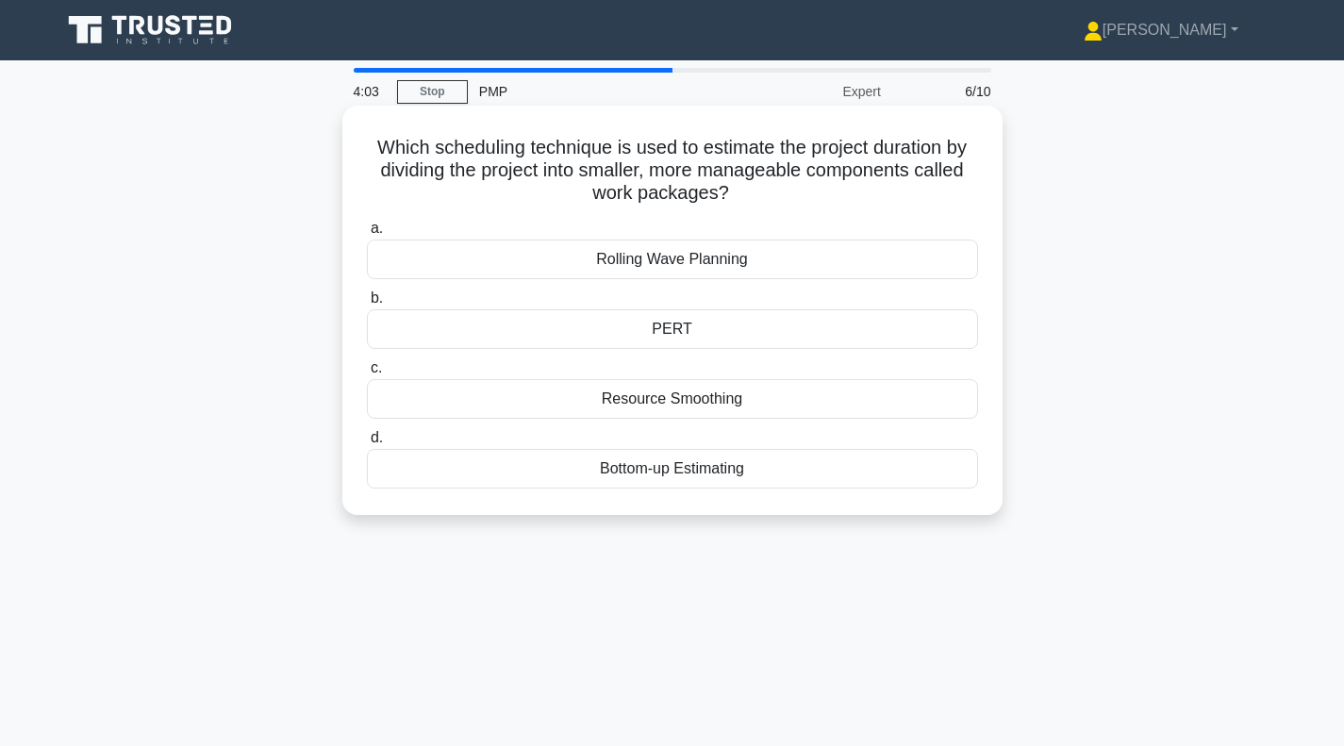
click at [717, 257] on div "Rolling Wave Planning" at bounding box center [672, 260] width 611 height 40
click at [367, 235] on input "a. Rolling Wave Planning" at bounding box center [367, 229] width 0 height 12
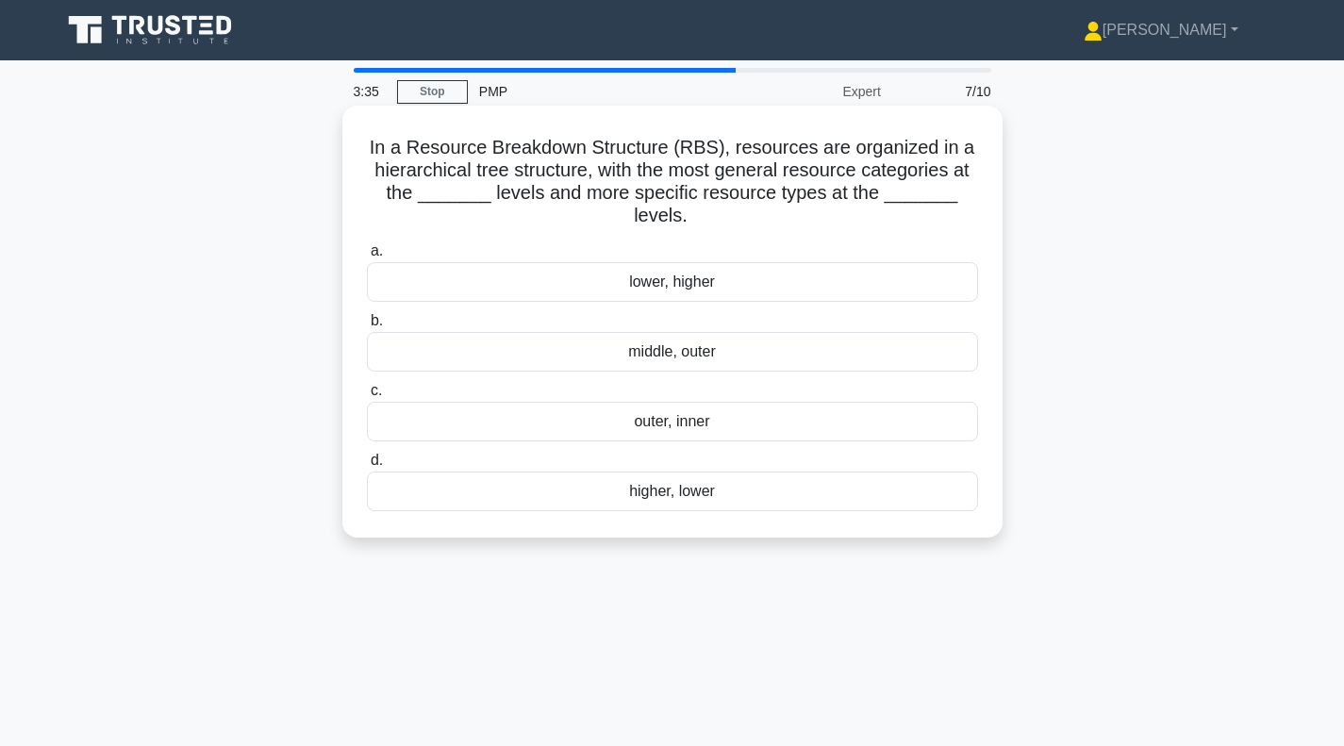
click at [683, 500] on div "higher, lower" at bounding box center [672, 492] width 611 height 40
click at [367, 467] on input "d. higher, lower" at bounding box center [367, 461] width 0 height 12
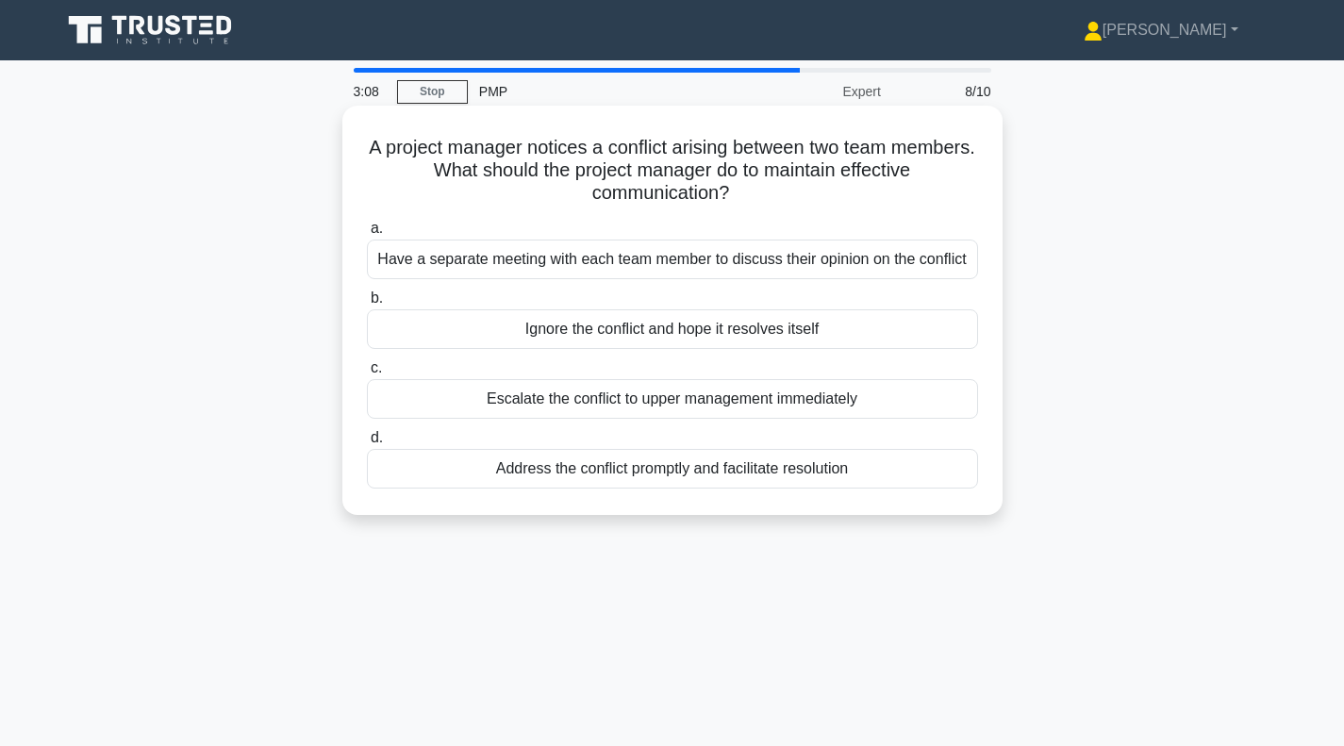
click at [695, 476] on div "Address the conflict promptly and facilitate resolution" at bounding box center [672, 469] width 611 height 40
click at [367, 444] on input "d. Address the conflict promptly and facilitate resolution" at bounding box center [367, 438] width 0 height 12
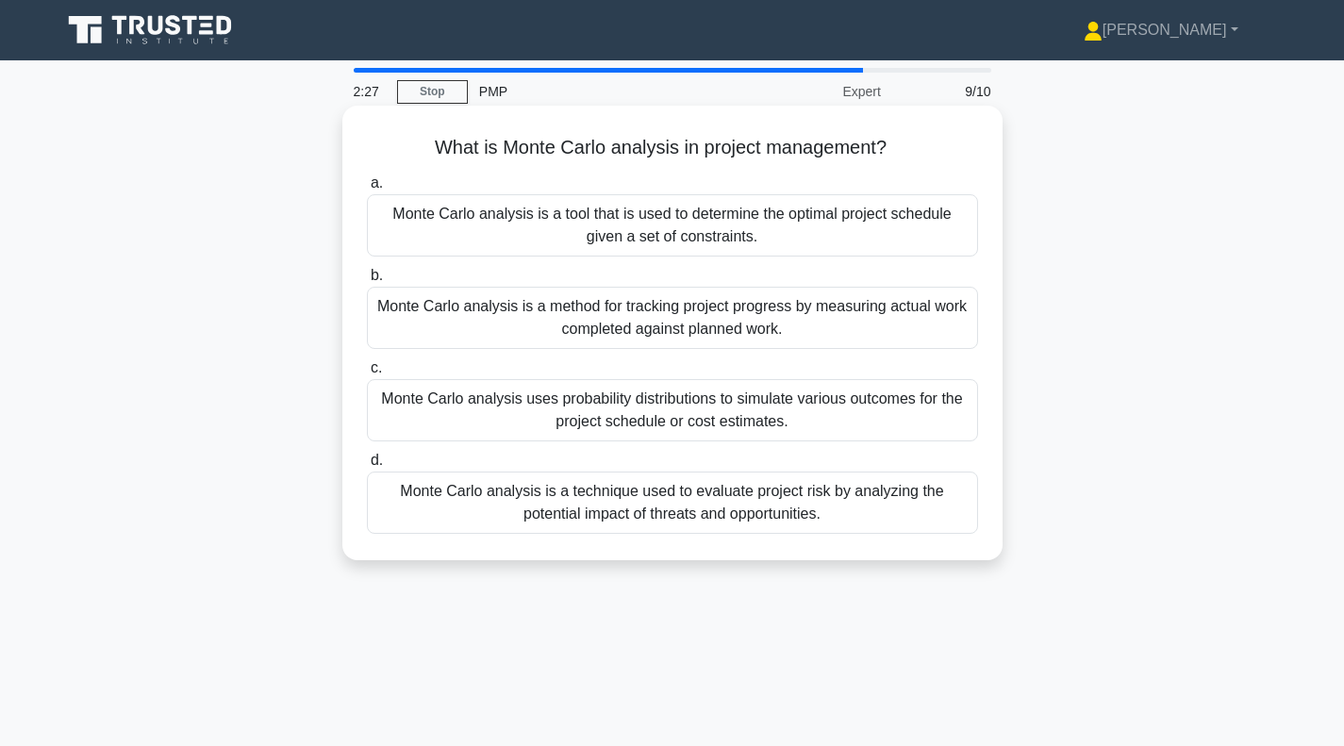
click at [696, 407] on div "Monte Carlo analysis uses probability distributions to simulate various outcome…" at bounding box center [672, 410] width 611 height 62
click at [367, 374] on input "c. Monte Carlo analysis uses probability distributions to simulate various outc…" at bounding box center [367, 368] width 0 height 12
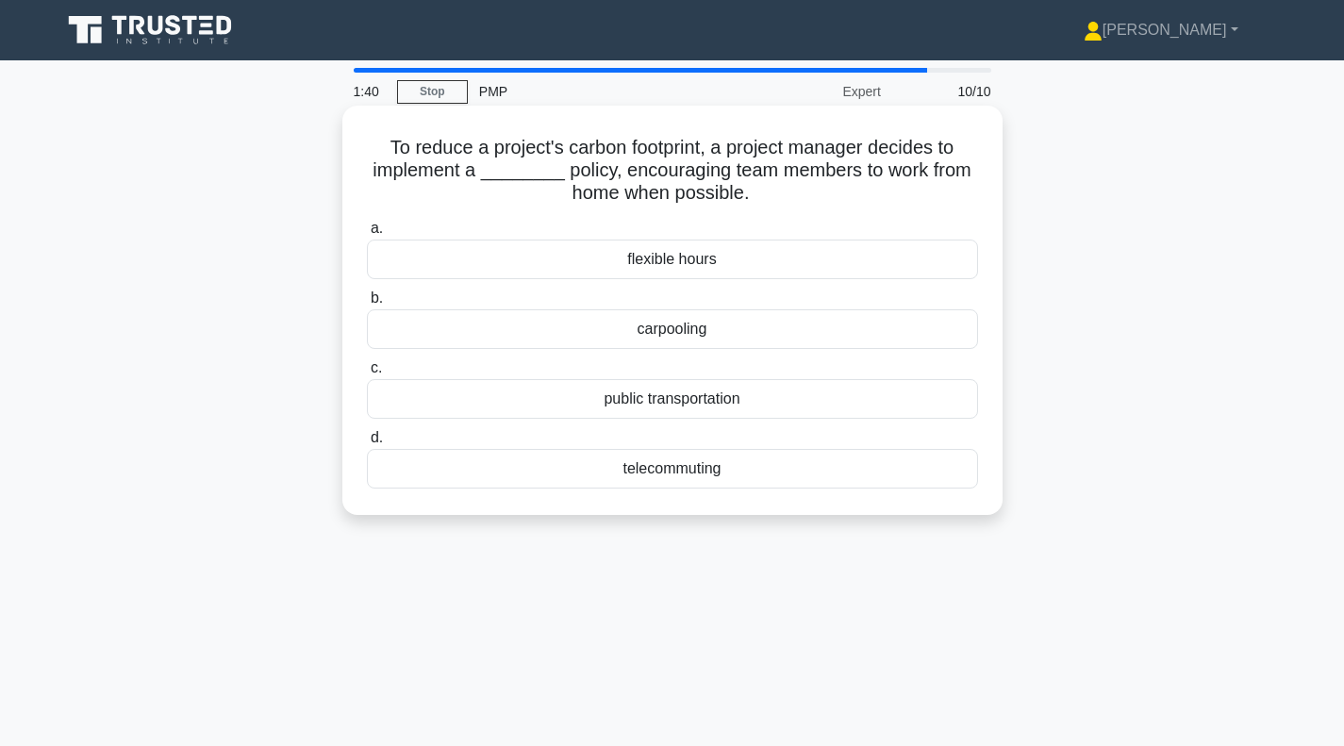
click at [597, 475] on div "telecommuting" at bounding box center [672, 469] width 611 height 40
click at [367, 444] on input "d. telecommuting" at bounding box center [367, 438] width 0 height 12
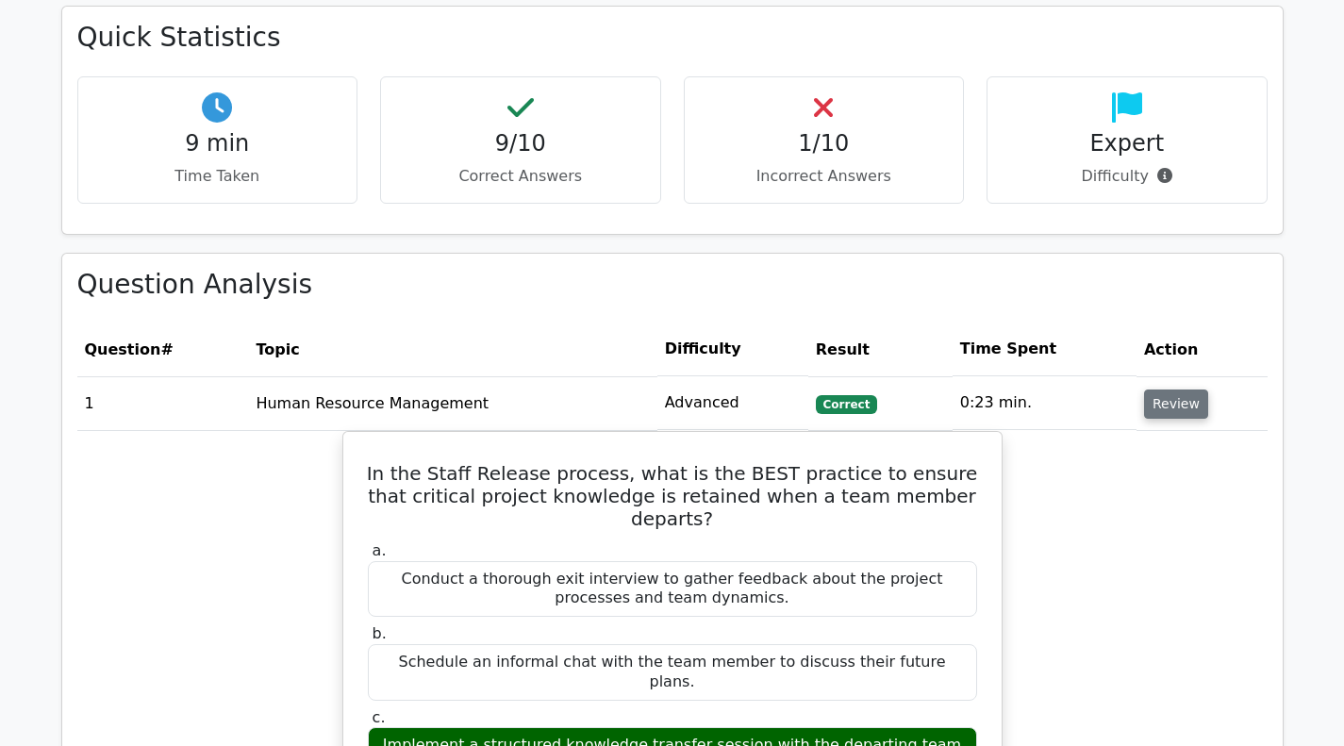
scroll to position [755, 0]
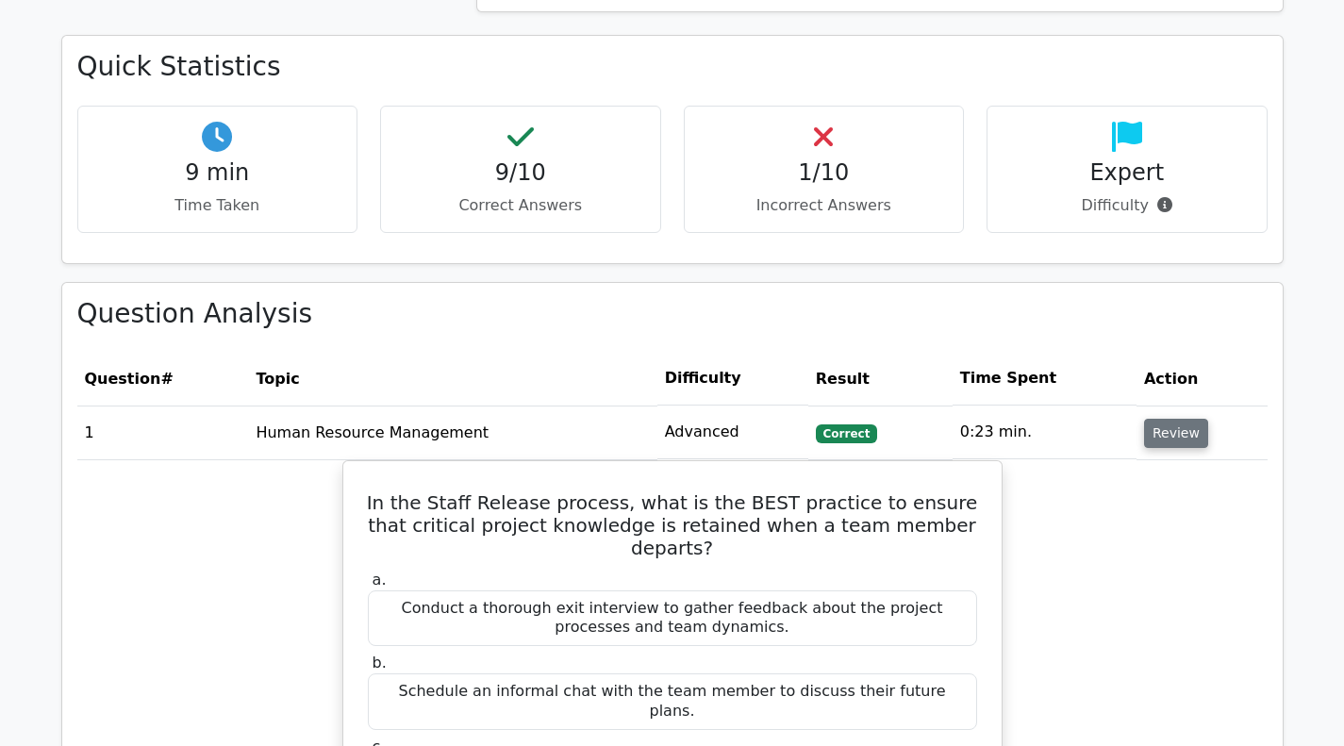
click at [1179, 429] on button "Review" at bounding box center [1176, 433] width 64 height 29
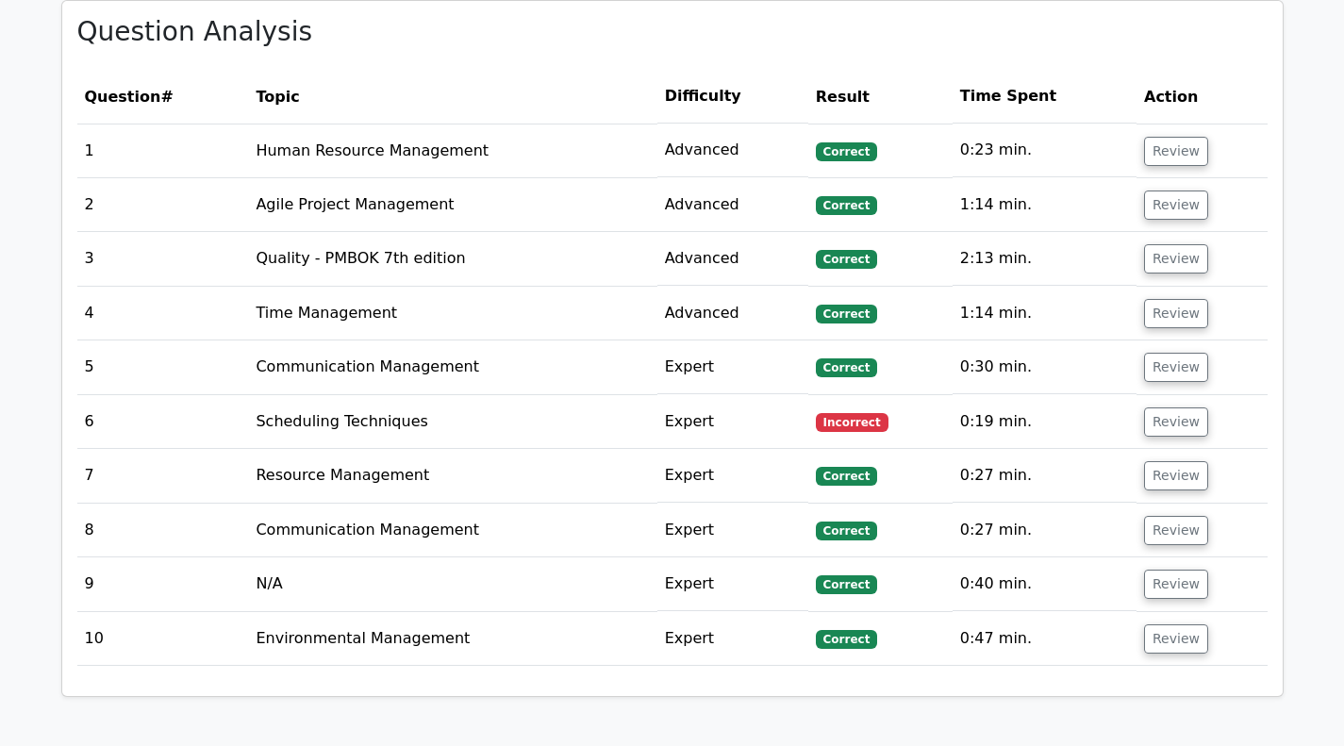
scroll to position [1132, 0]
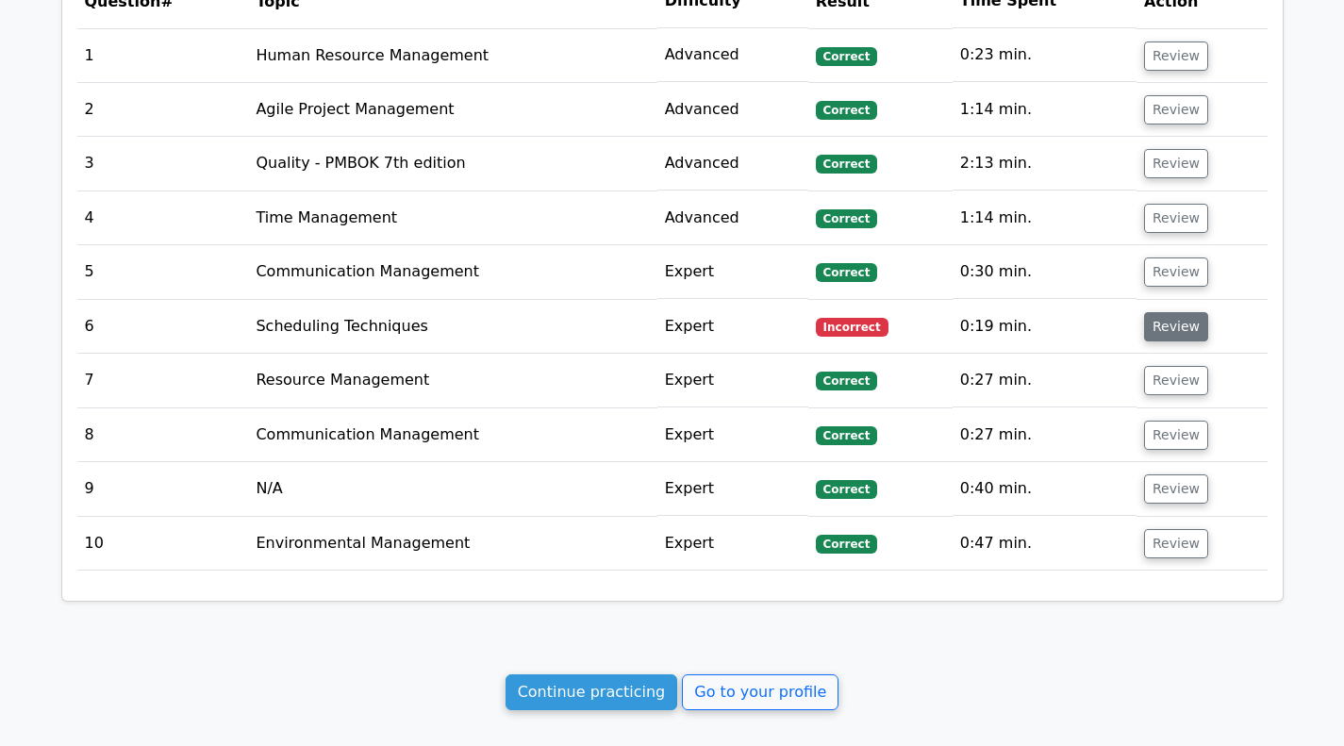
click at [1177, 326] on button "Review" at bounding box center [1176, 326] width 64 height 29
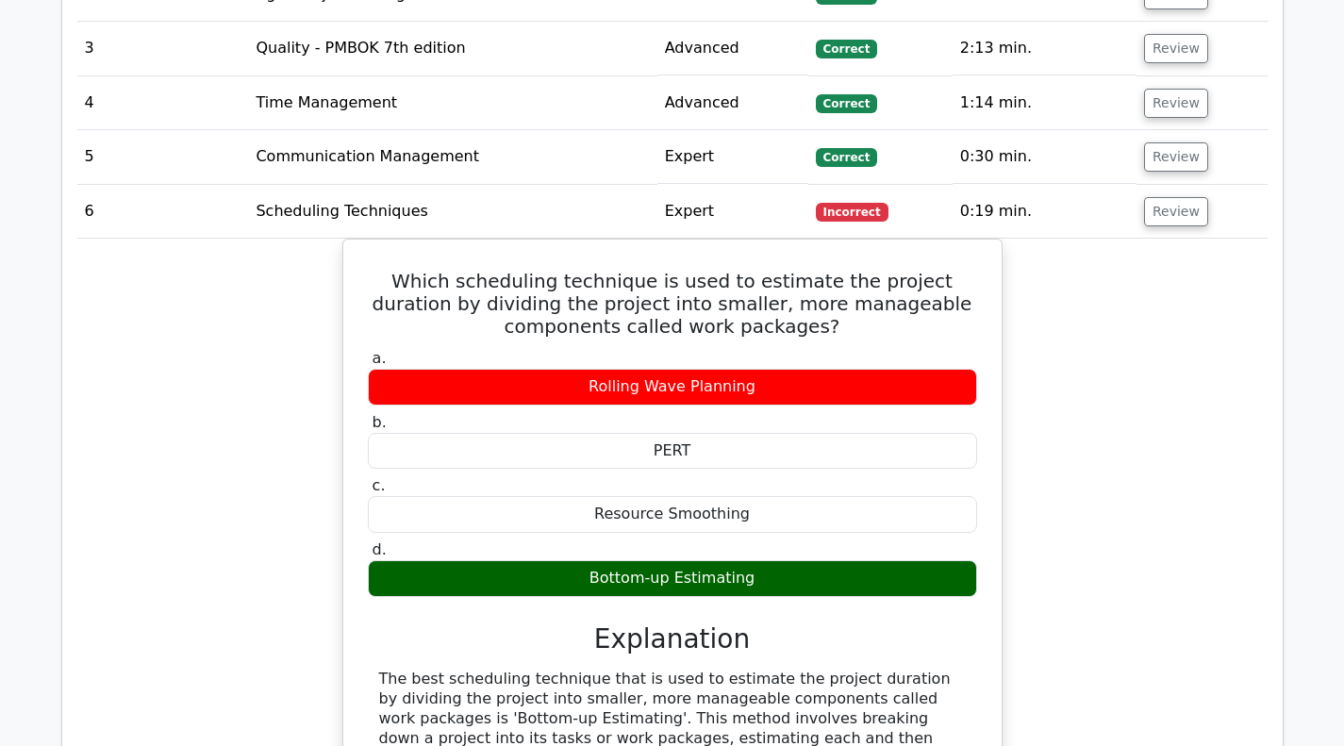
scroll to position [1226, 0]
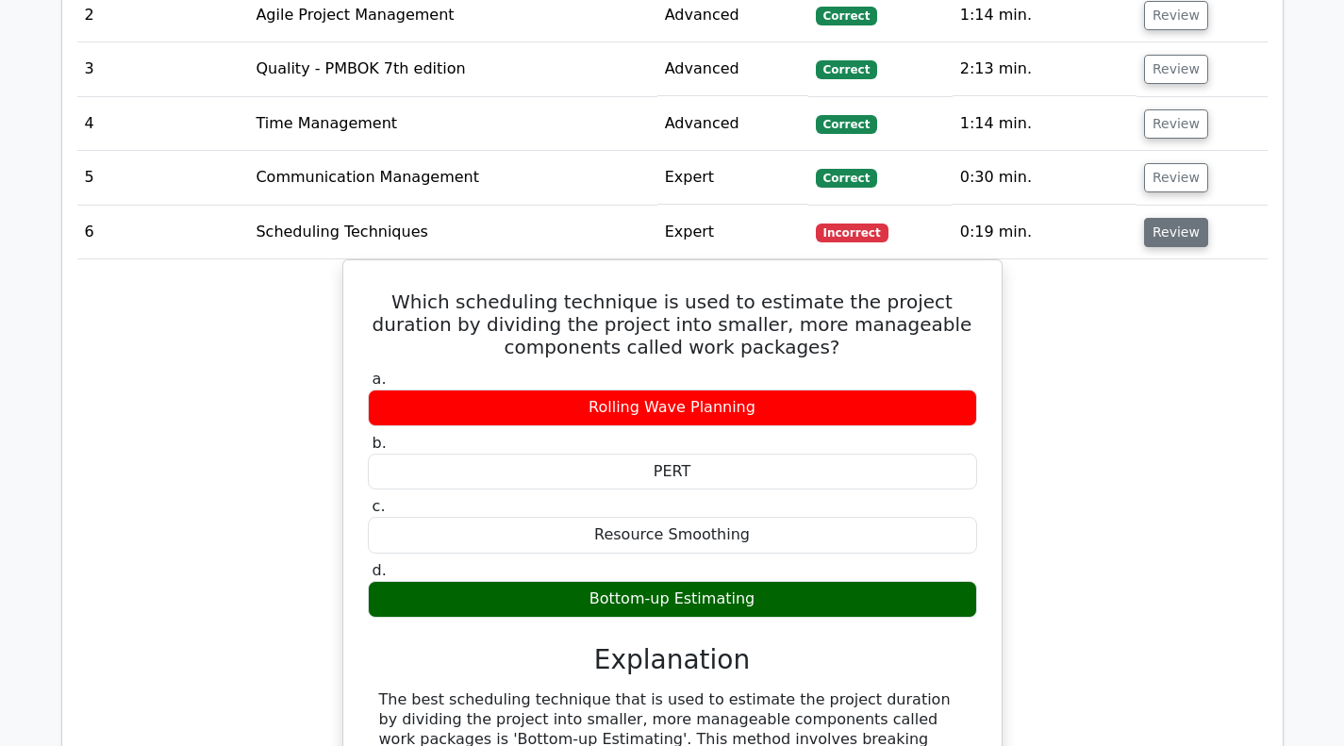
click at [1182, 236] on button "Review" at bounding box center [1176, 232] width 64 height 29
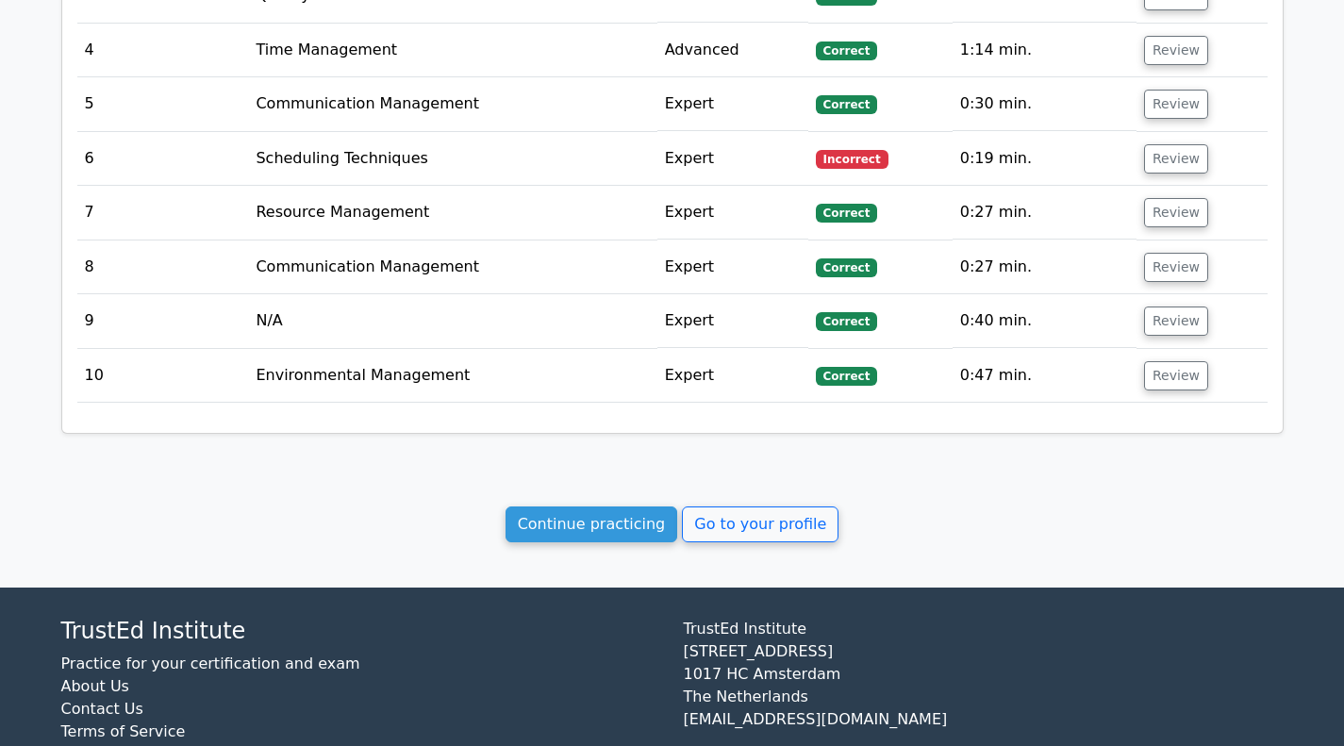
scroll to position [1270, 0]
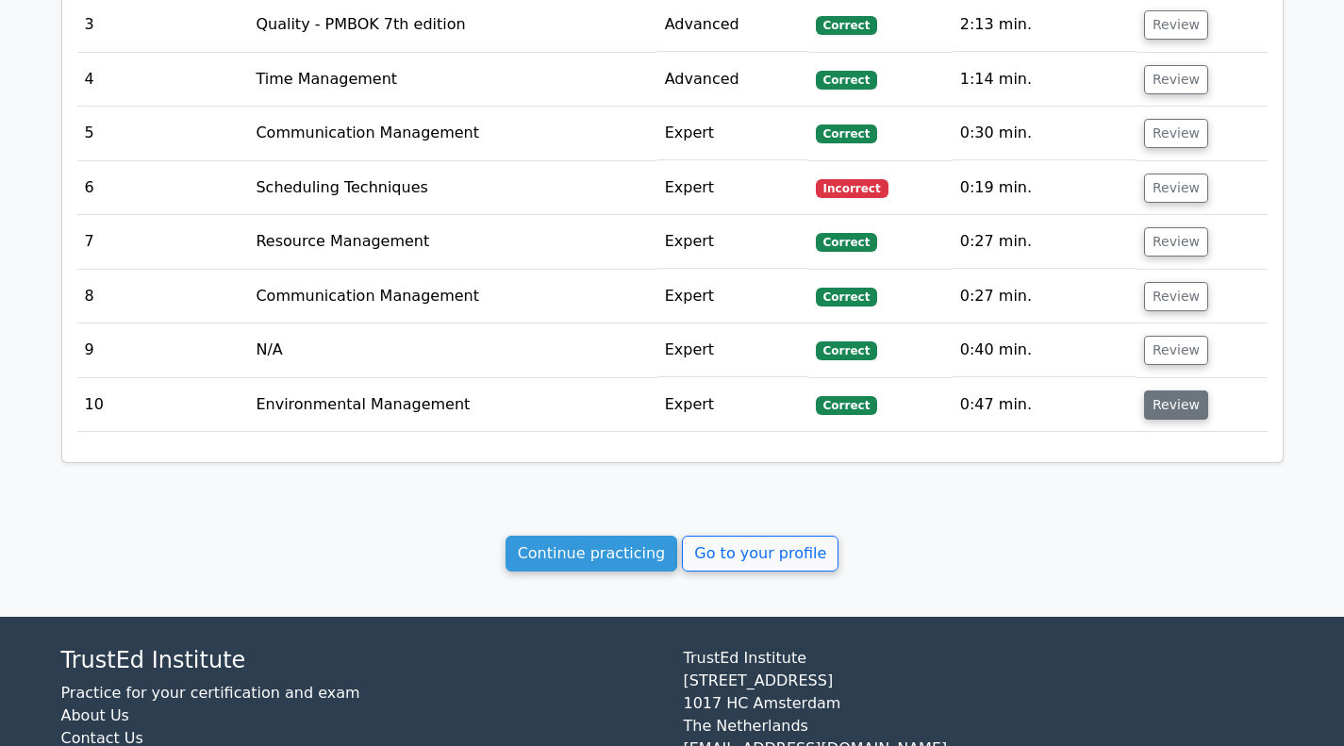
click at [1184, 407] on button "Review" at bounding box center [1176, 404] width 64 height 29
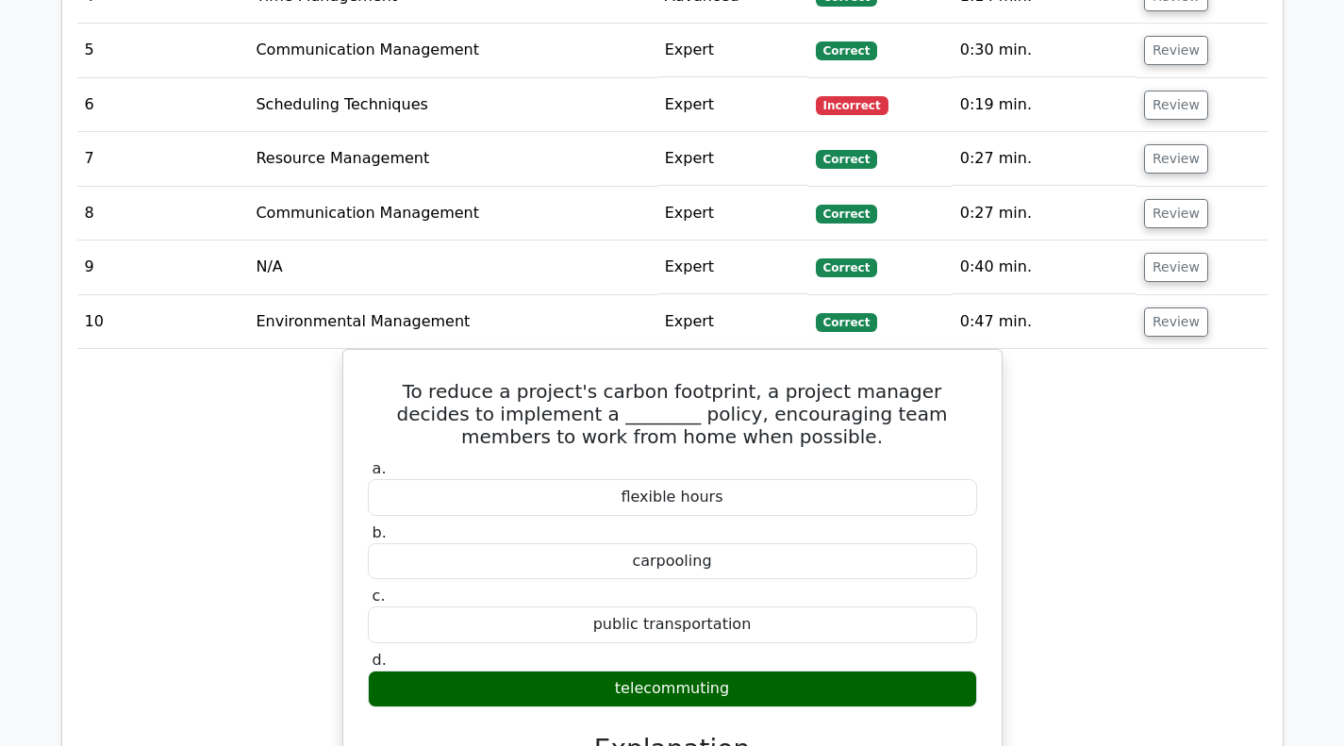
scroll to position [1176, 0]
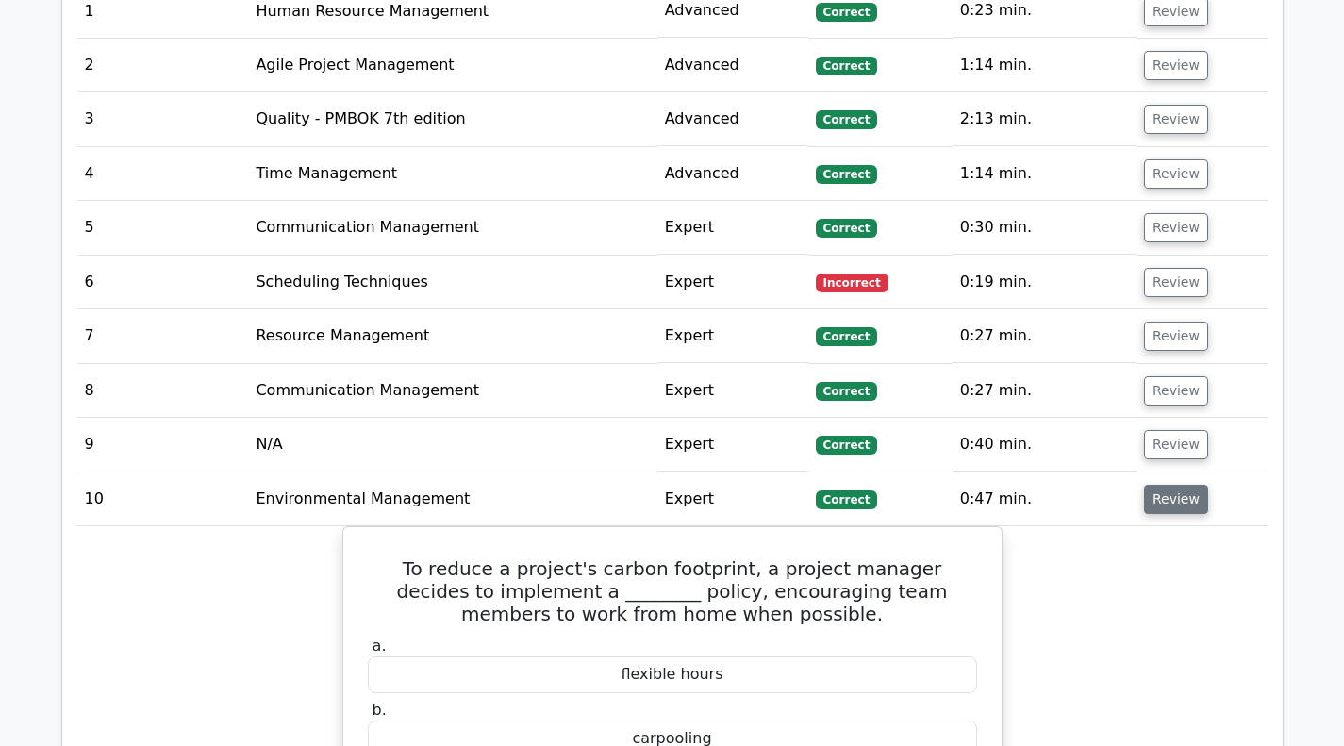
click at [1174, 495] on button "Review" at bounding box center [1176, 499] width 64 height 29
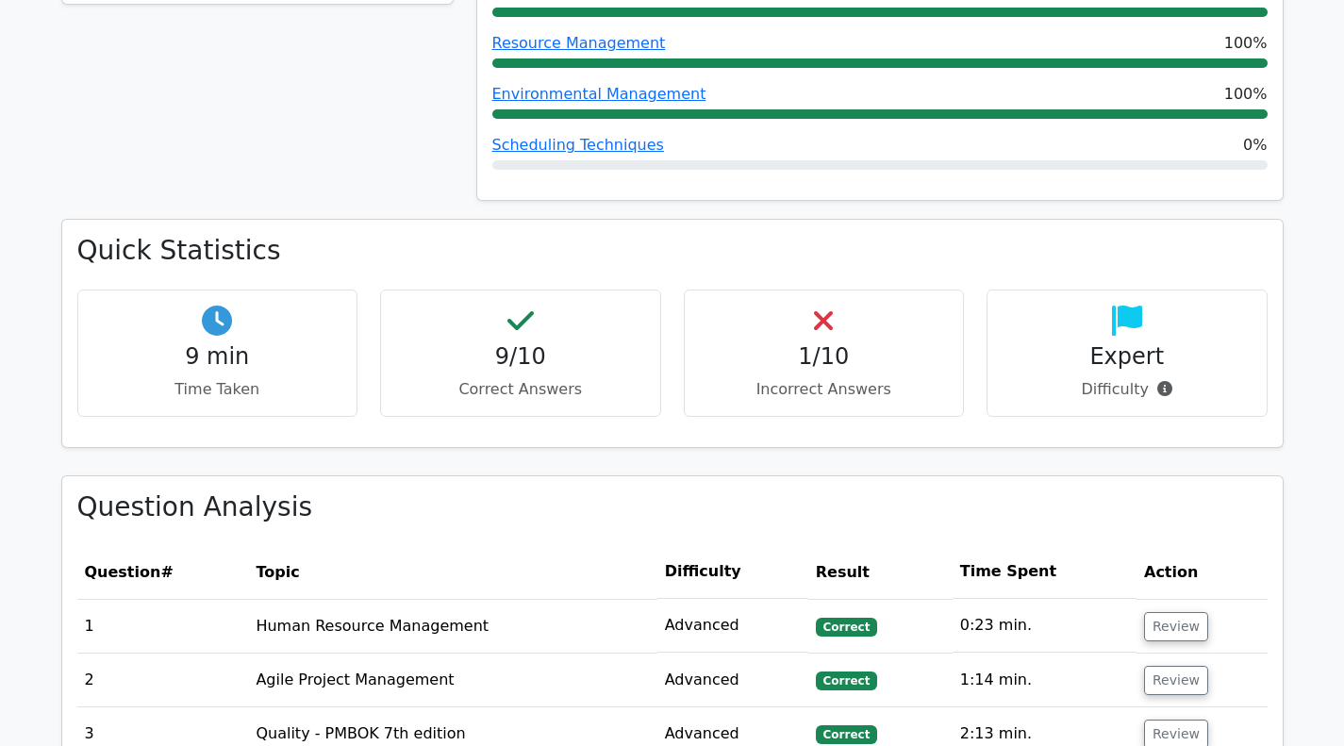
scroll to position [849, 0]
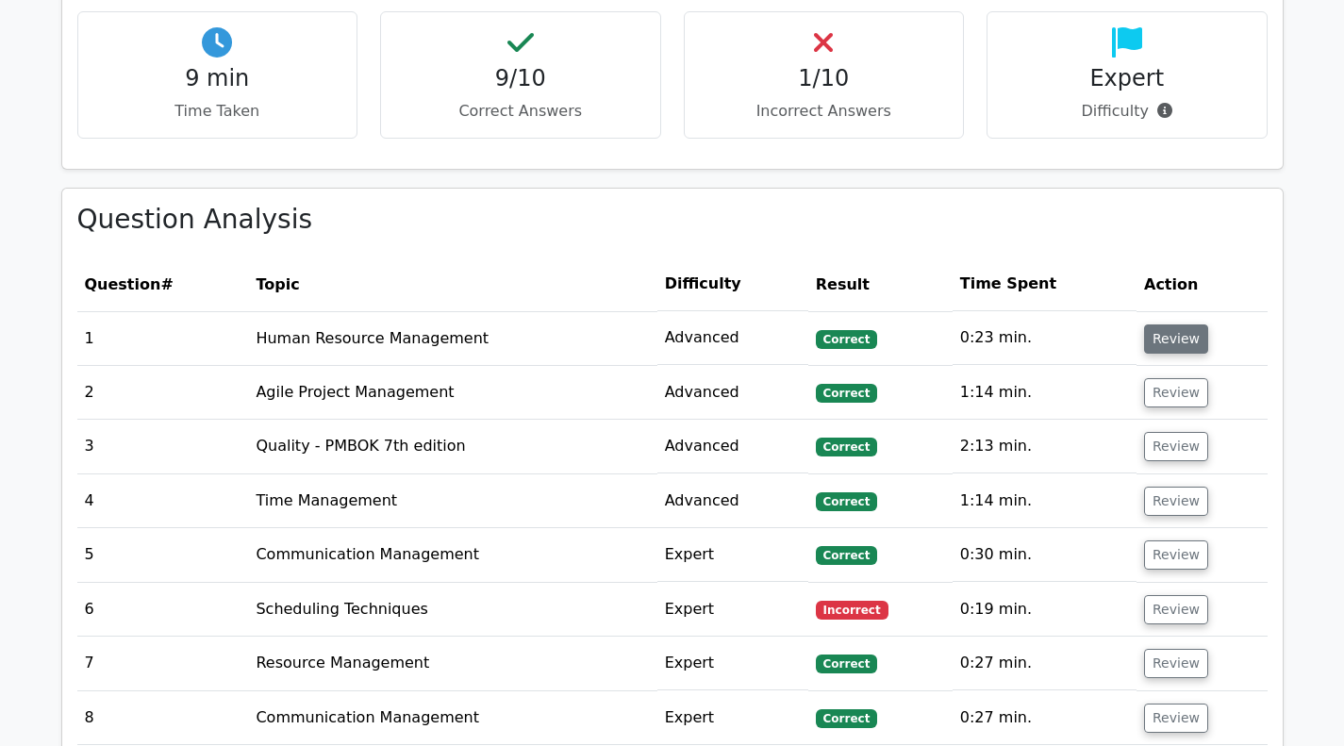
click at [1162, 354] on button "Review" at bounding box center [1176, 338] width 64 height 29
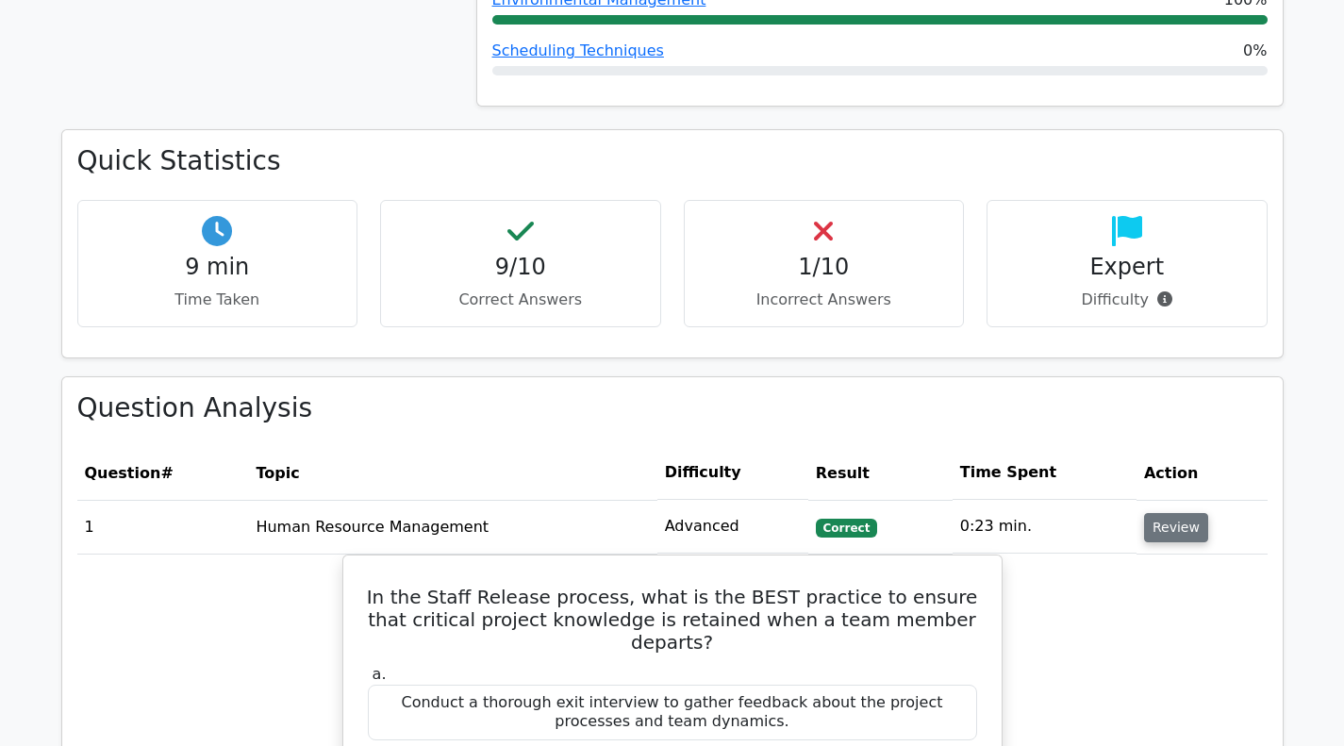
click at [1165, 532] on button "Review" at bounding box center [1176, 527] width 64 height 29
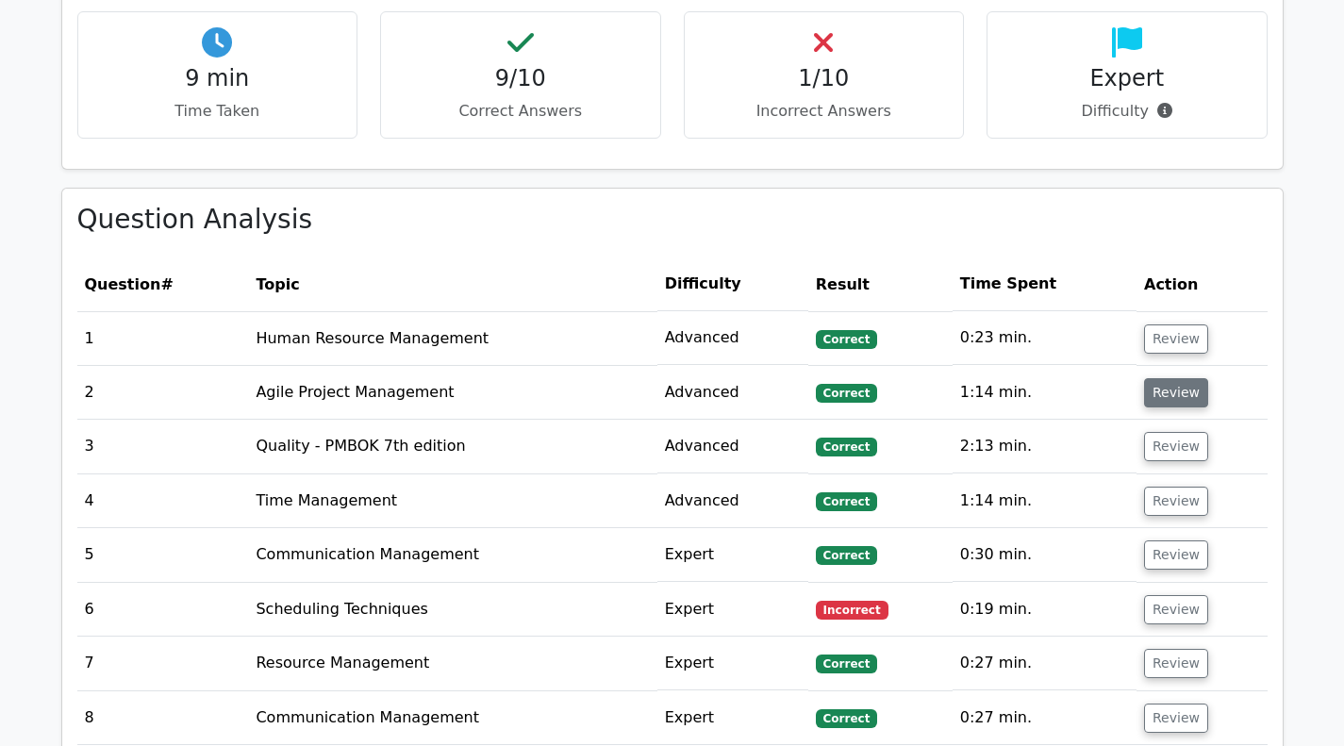
click at [1170, 401] on button "Review" at bounding box center [1176, 392] width 64 height 29
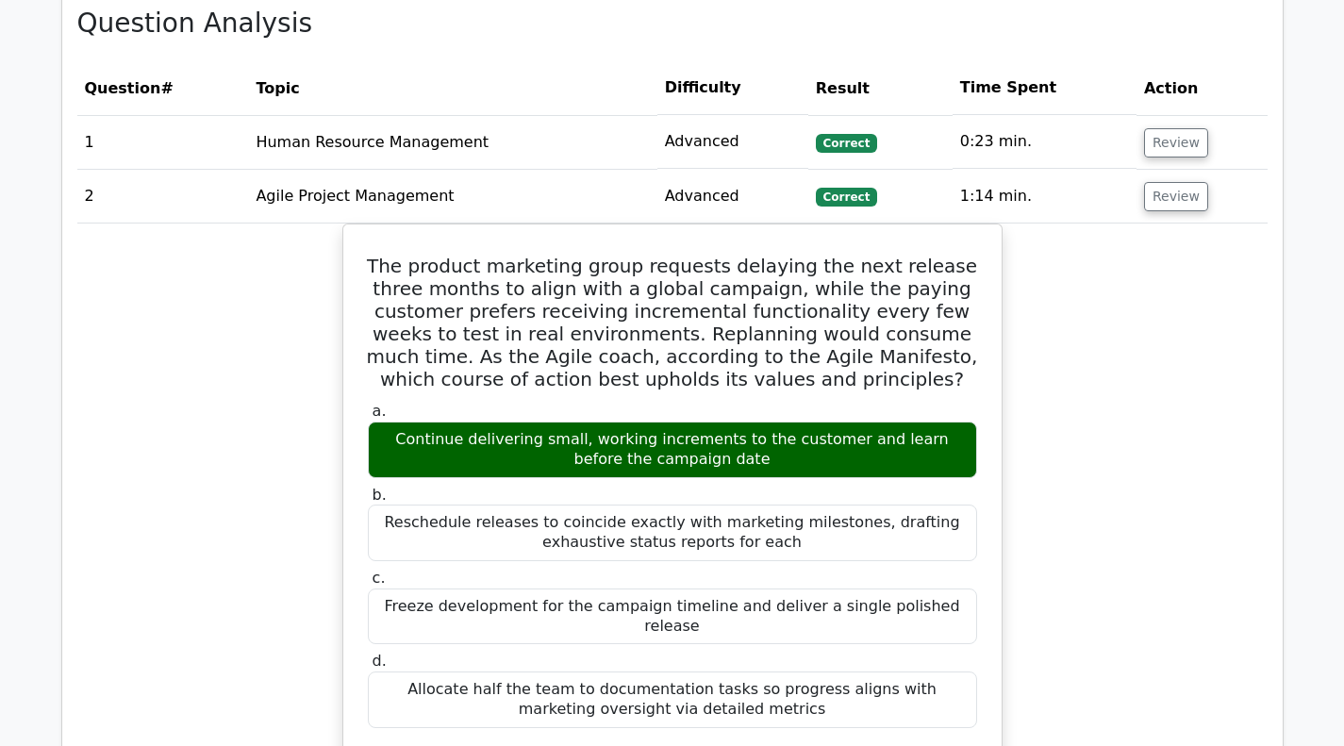
scroll to position [1037, 0]
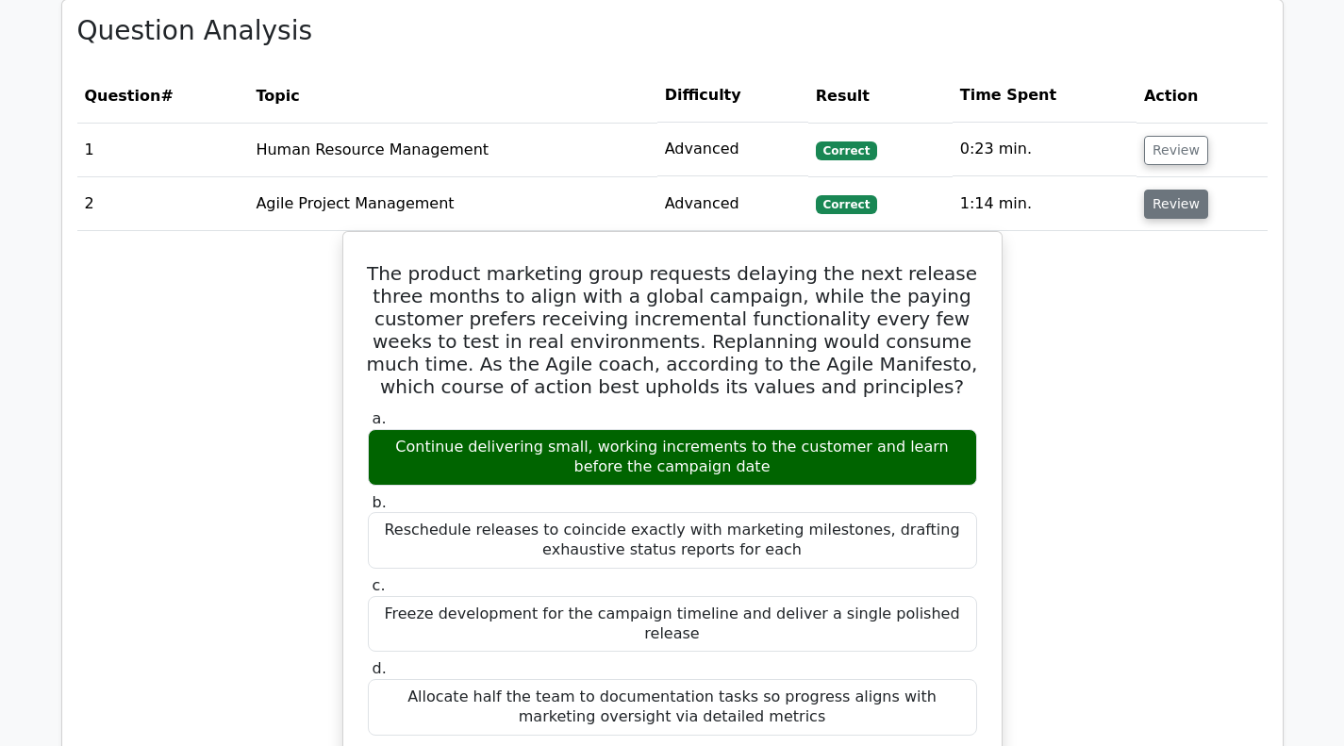
click at [1157, 203] on button "Review" at bounding box center [1176, 204] width 64 height 29
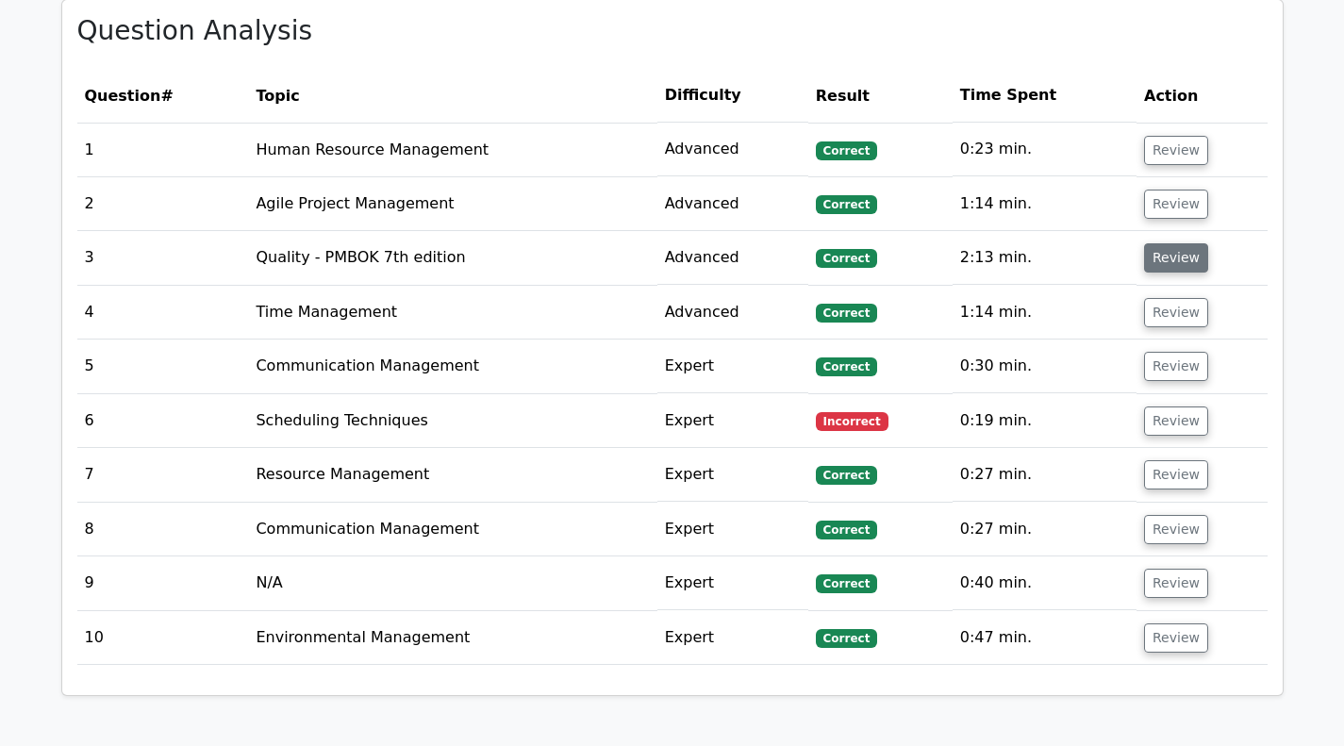
click at [1159, 248] on button "Review" at bounding box center [1176, 257] width 64 height 29
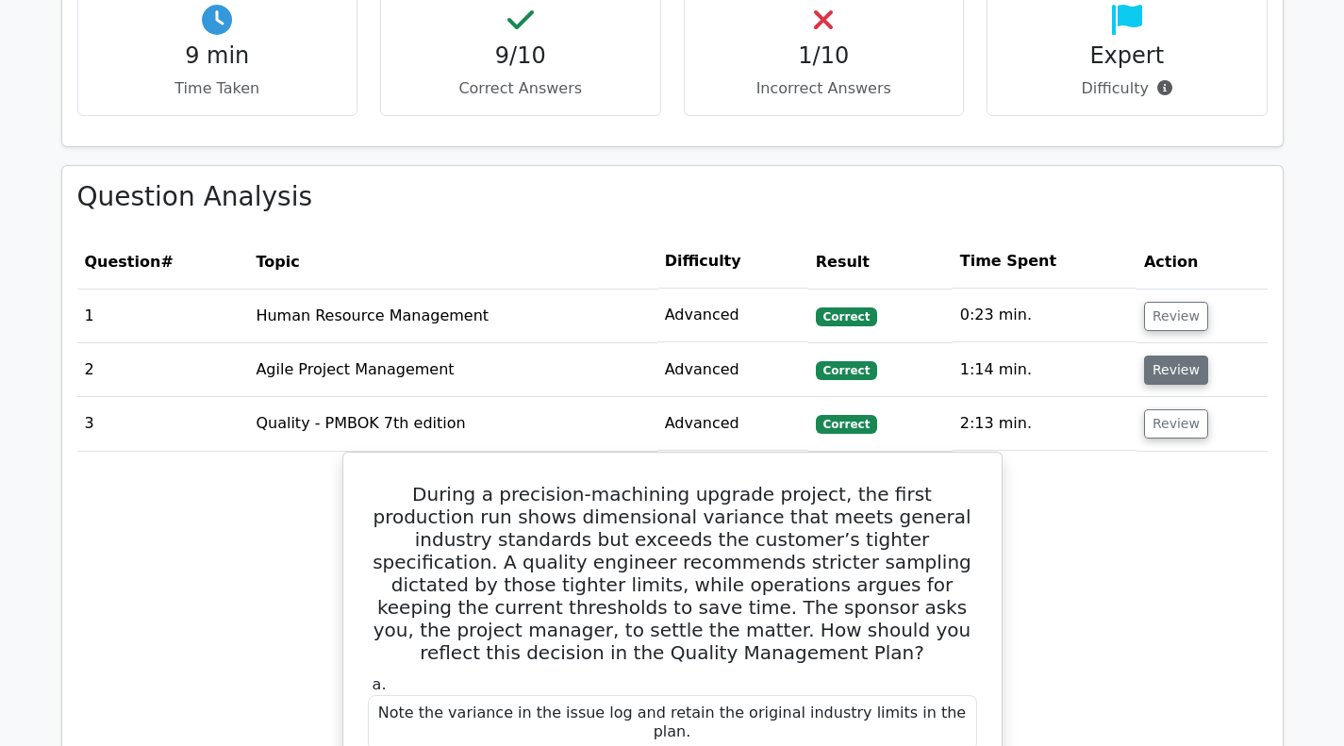
scroll to position [849, 0]
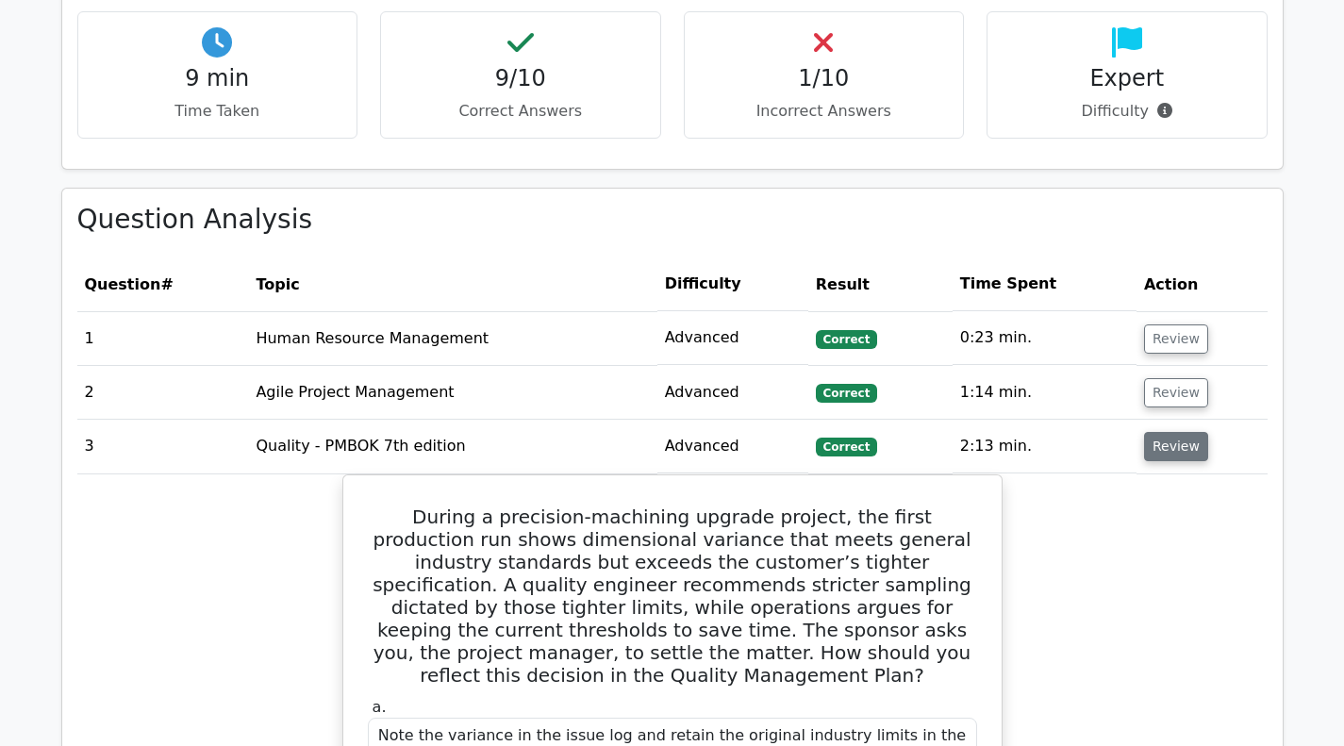
click at [1153, 452] on button "Review" at bounding box center [1176, 446] width 64 height 29
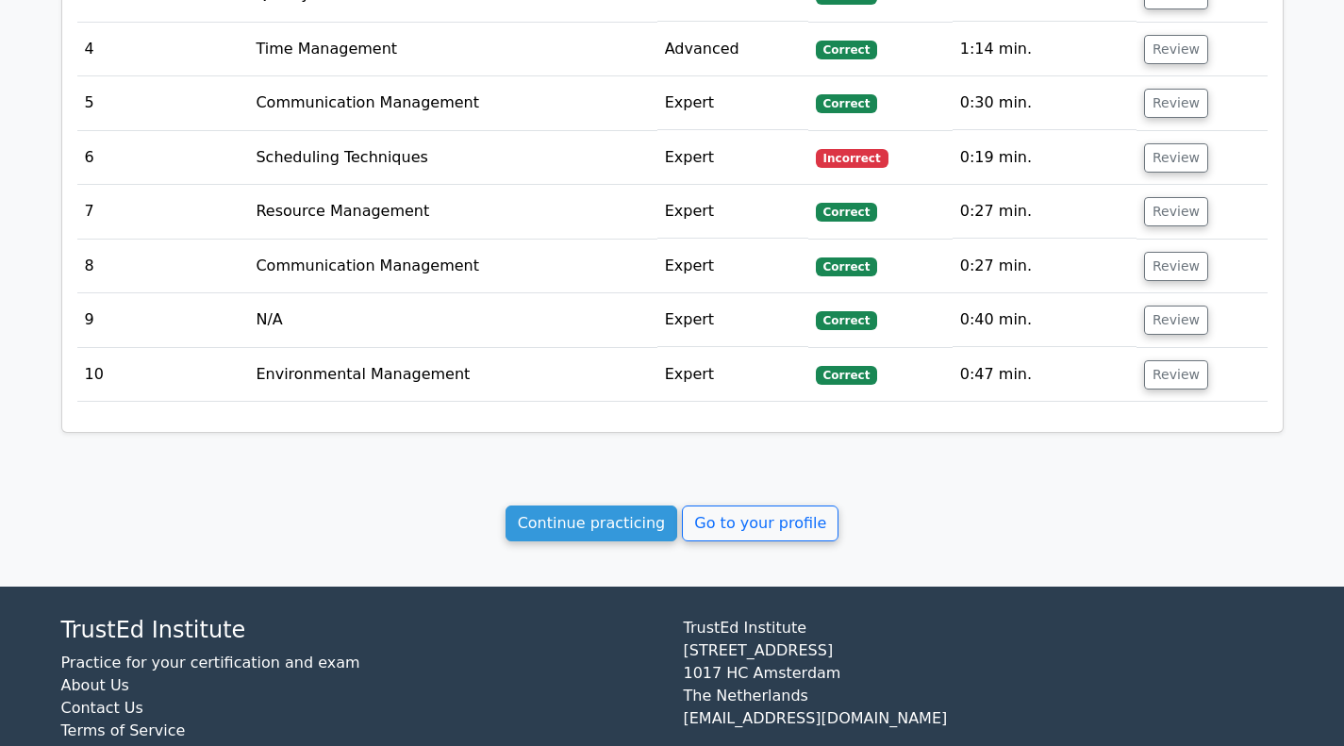
scroll to position [1365, 0]
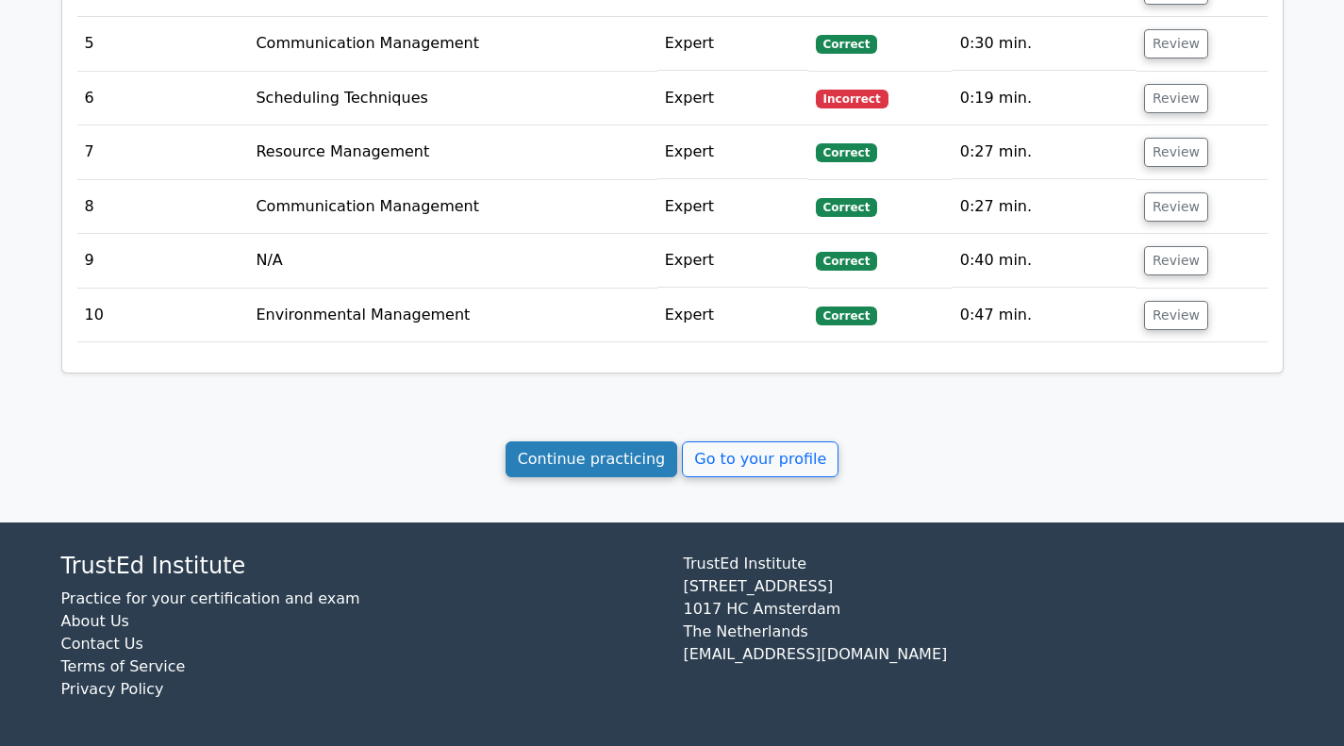
click at [578, 465] on link "Continue practicing" at bounding box center [592, 459] width 173 height 36
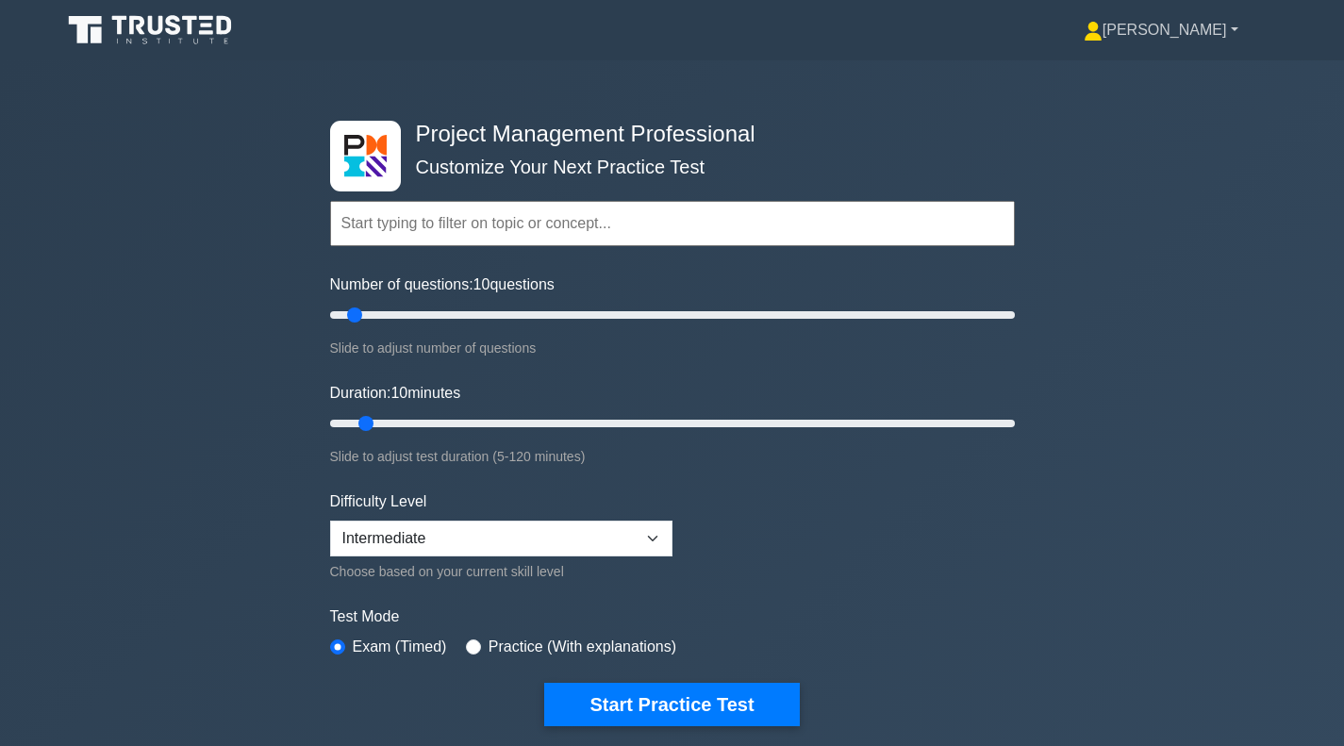
click at [1206, 35] on link "[PERSON_NAME]" at bounding box center [1160, 30] width 245 height 38
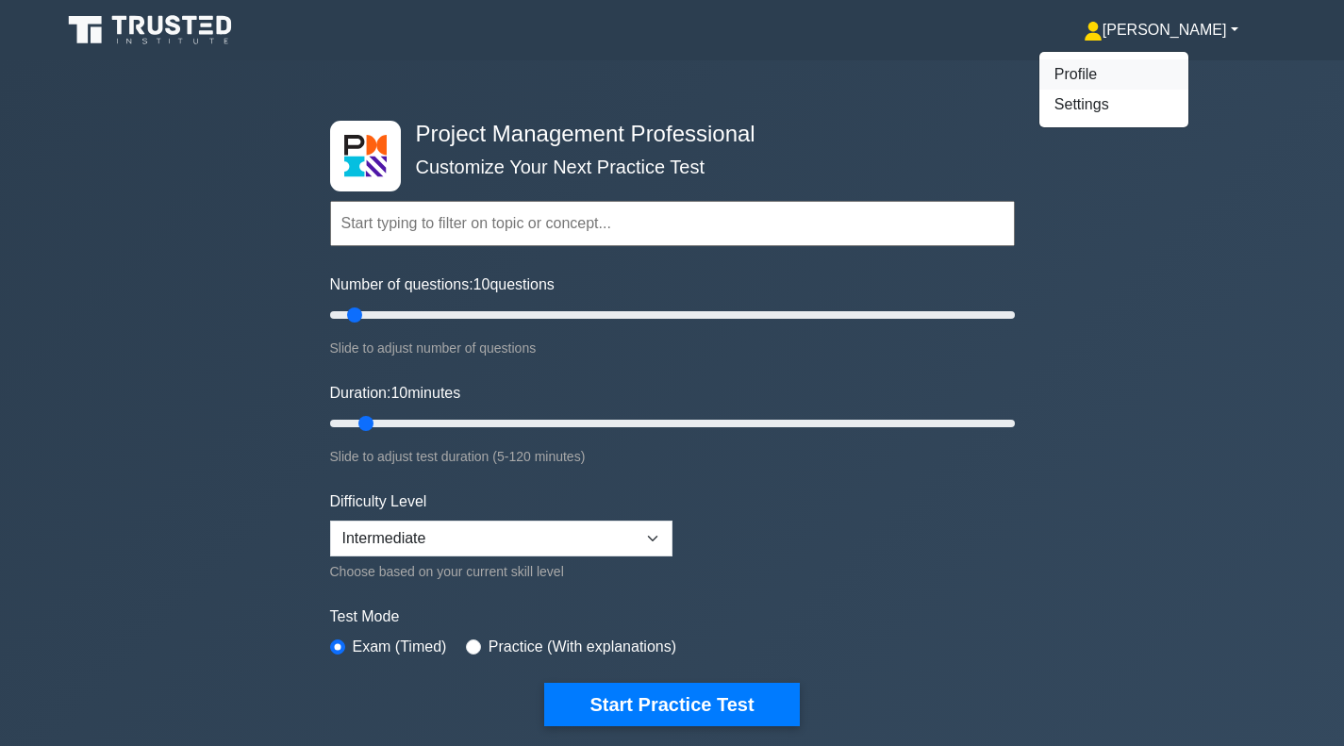
click at [1138, 69] on link "Profile" at bounding box center [1113, 74] width 149 height 30
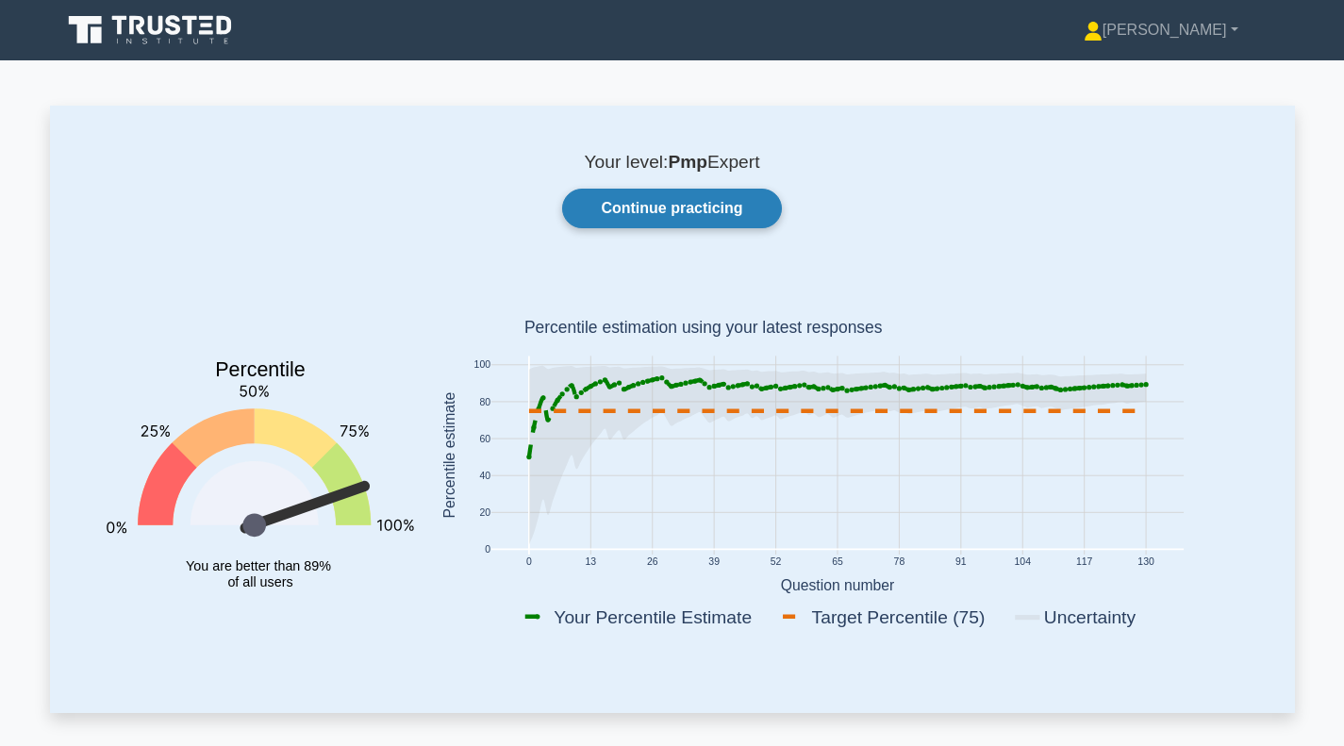
drag, startPoint x: 703, startPoint y: 209, endPoint x: 723, endPoint y: 213, distance: 21.1
click at [703, 209] on link "Continue practicing" at bounding box center [671, 209] width 219 height 40
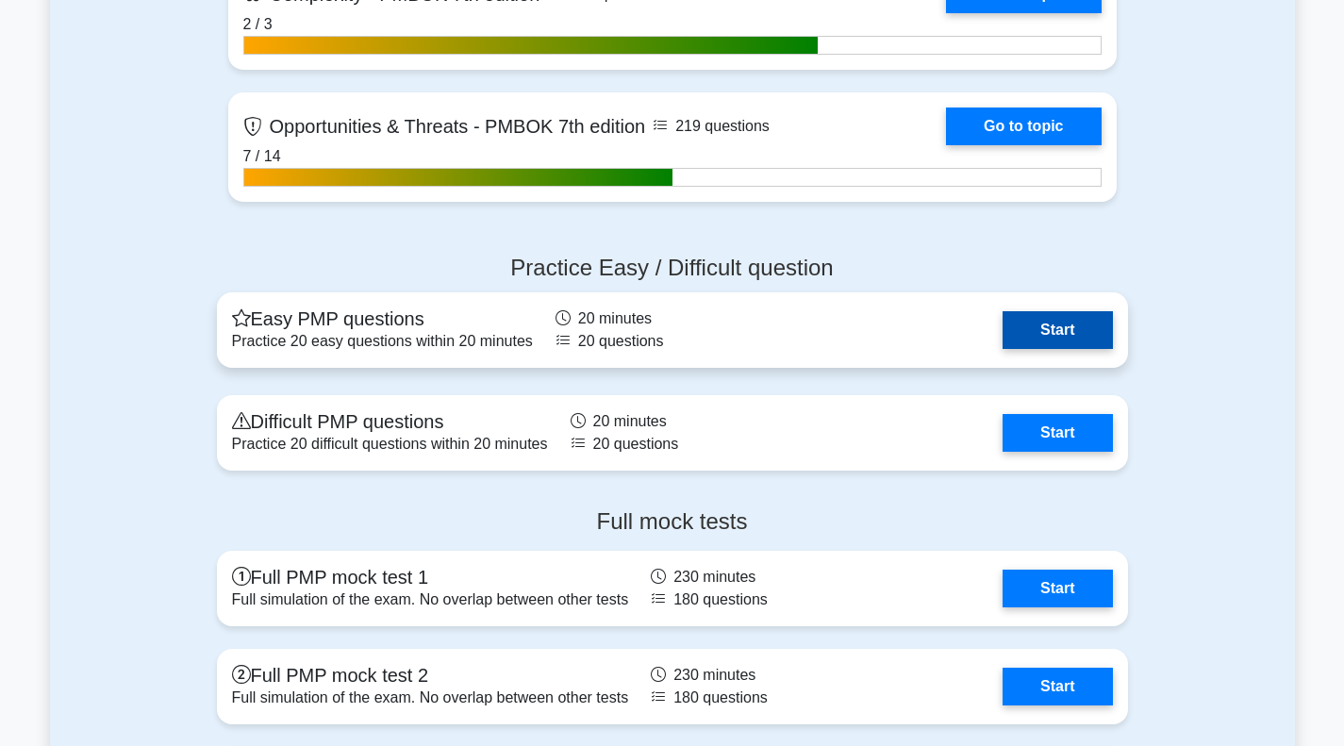
scroll to position [6036, 0]
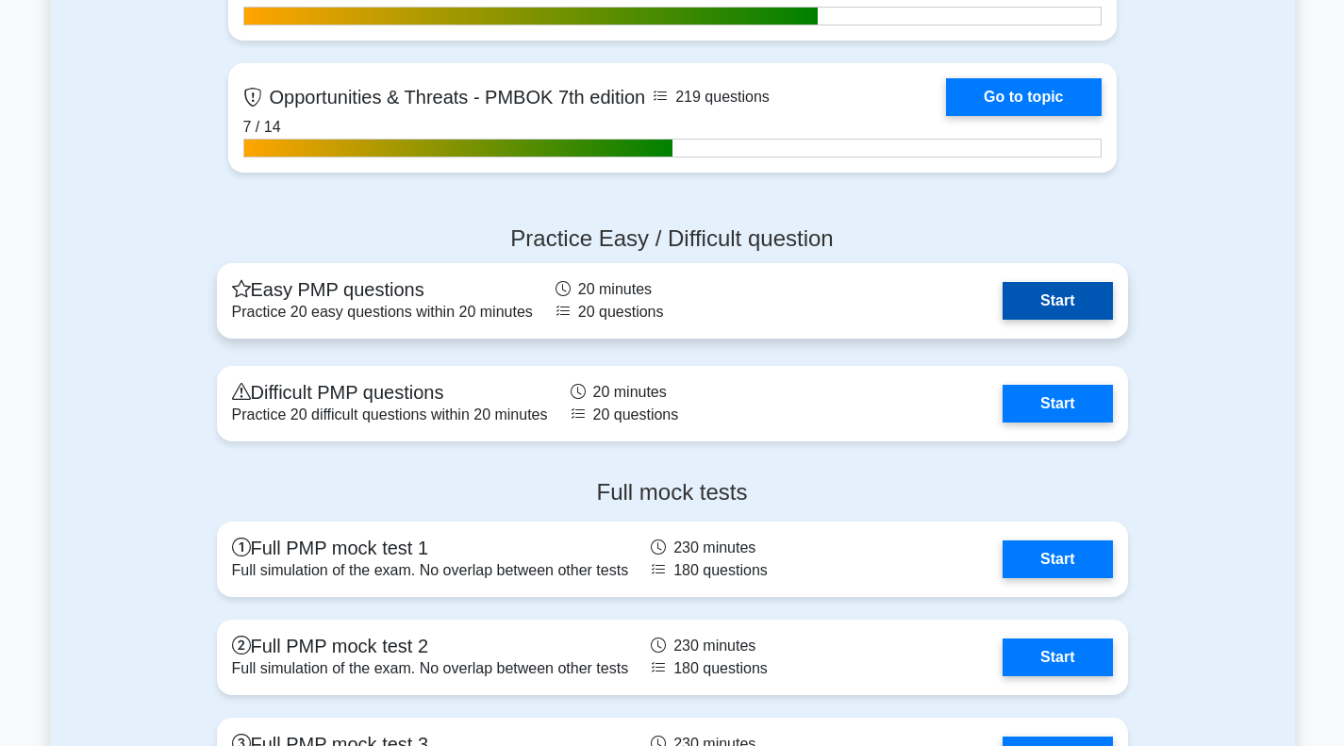
click at [1037, 297] on link "Start" at bounding box center [1057, 301] width 109 height 38
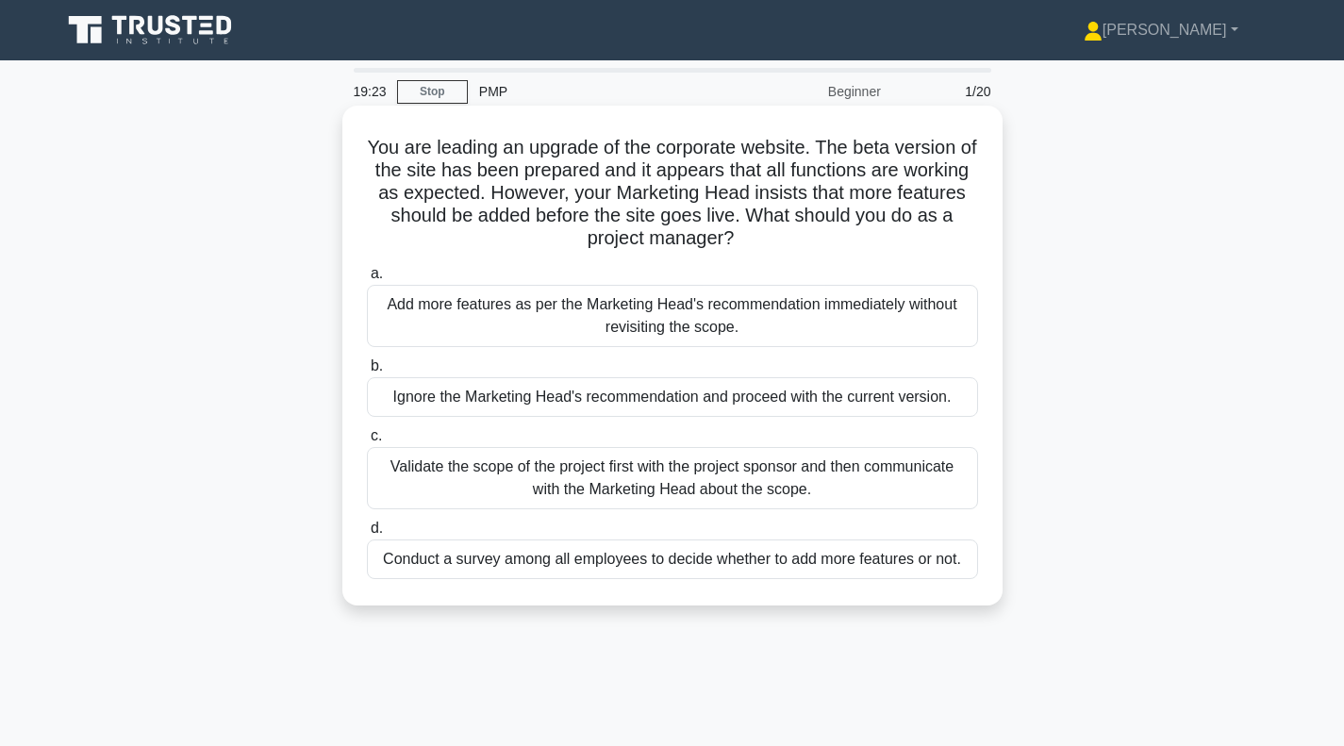
click at [622, 486] on div "Validate the scope of the project first with the project sponsor and then commu…" at bounding box center [672, 478] width 611 height 62
click at [367, 442] on input "c. Validate the scope of the project first with the project sponsor and then co…" at bounding box center [367, 436] width 0 height 12
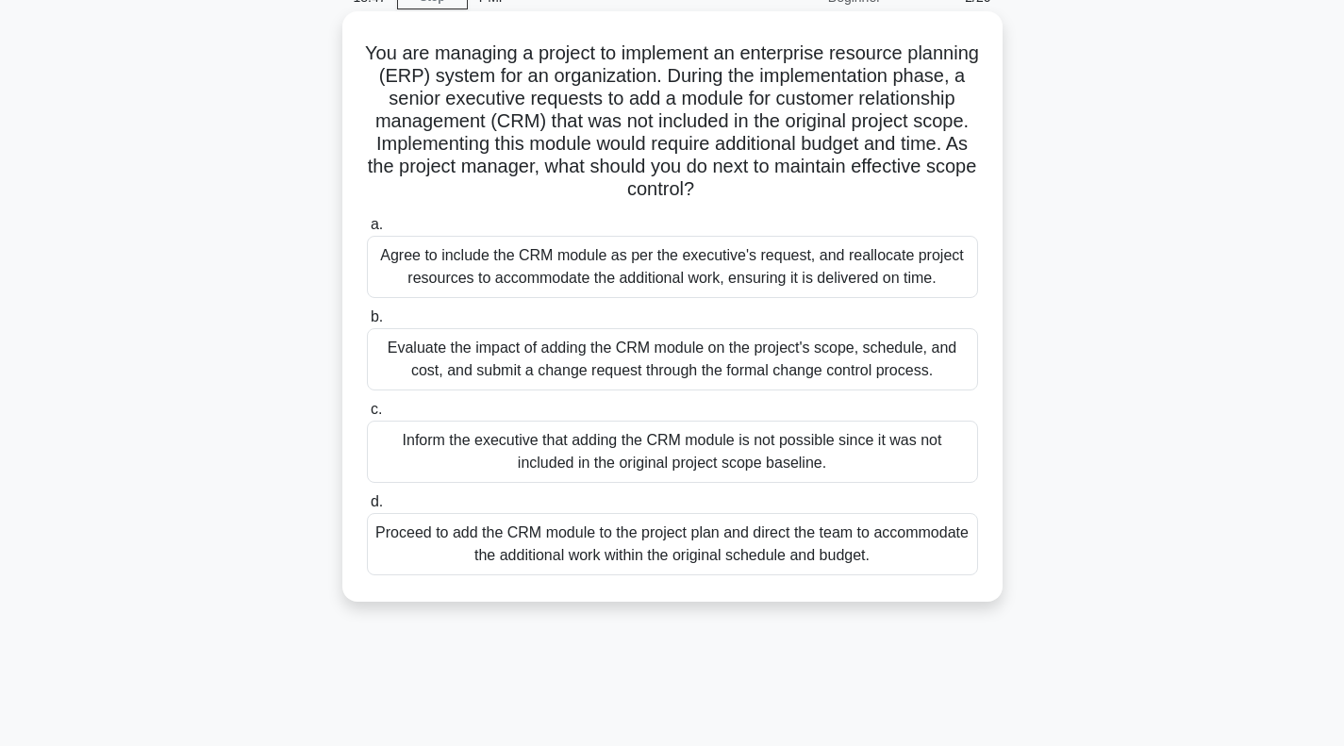
scroll to position [189, 0]
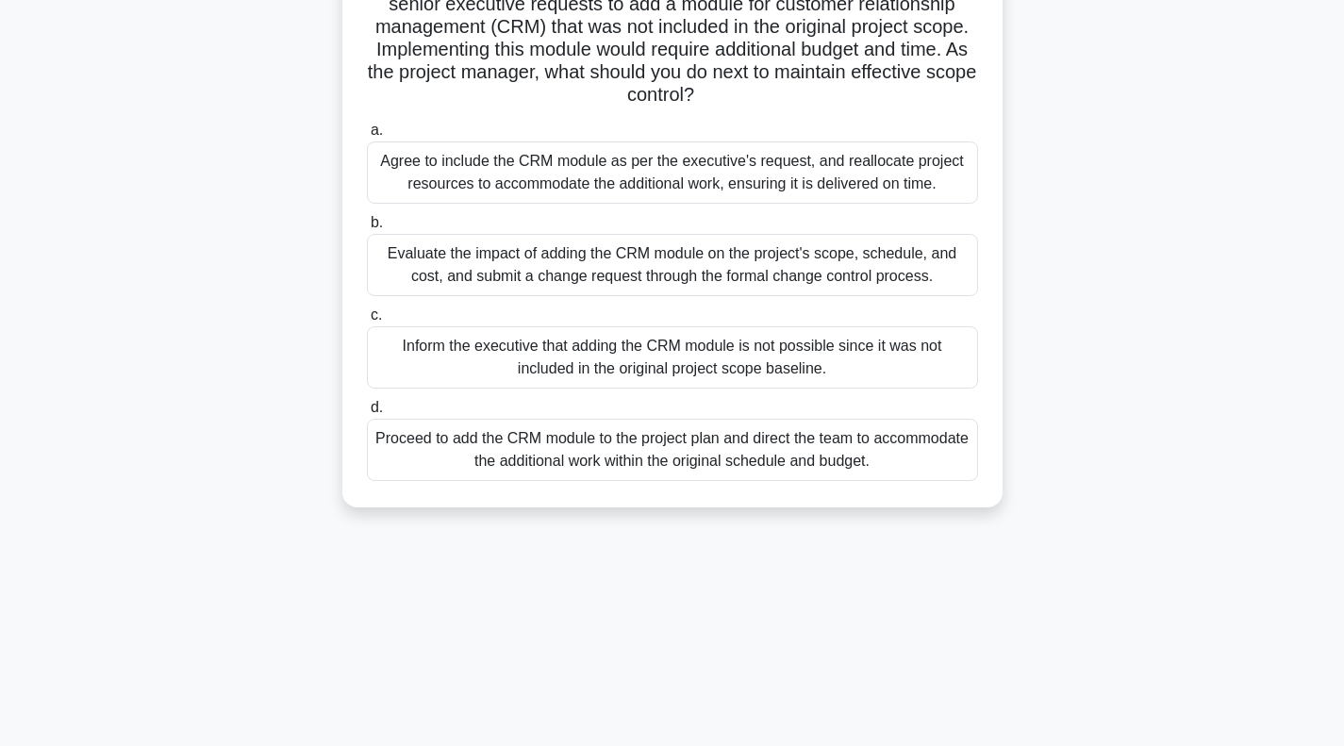
click at [541, 267] on div "Evaluate the impact of adding the CRM module on the project's scope, schedule, …" at bounding box center [672, 265] width 611 height 62
click at [367, 229] on input "b. Evaluate the impact of adding the CRM module on the project's scope, schedul…" at bounding box center [367, 223] width 0 height 12
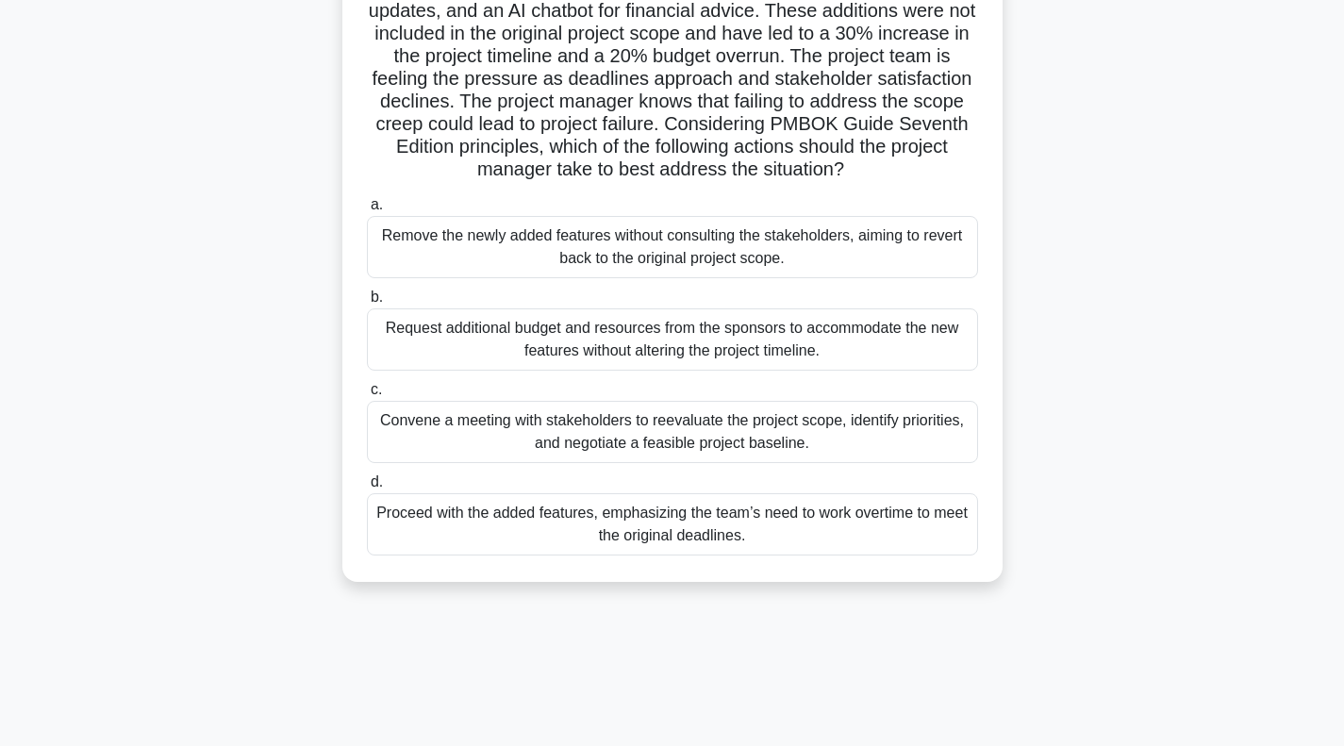
scroll to position [273, 0]
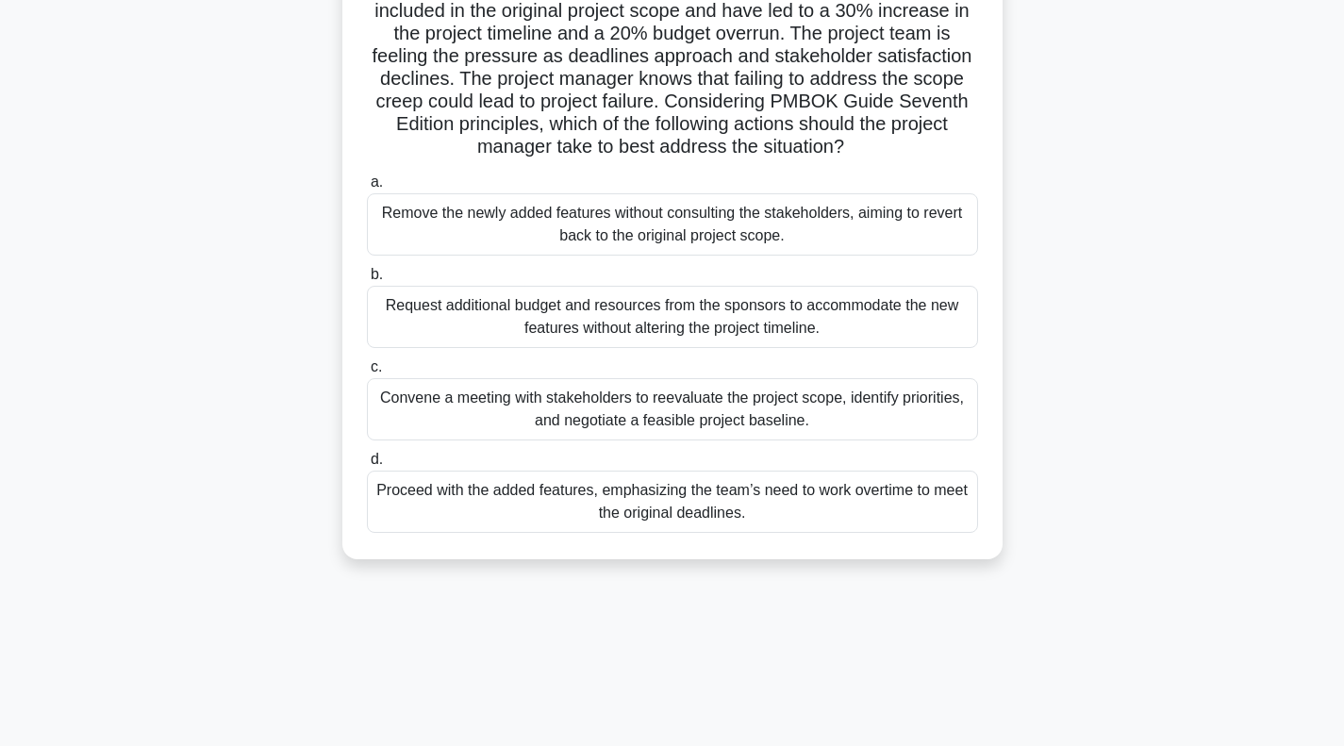
click at [643, 435] on div "Convene a meeting with stakeholders to reevaluate the project scope, identify p…" at bounding box center [672, 409] width 611 height 62
click at [367, 373] on input "c. Convene a meeting with stakeholders to reevaluate the project scope, identif…" at bounding box center [367, 367] width 0 height 12
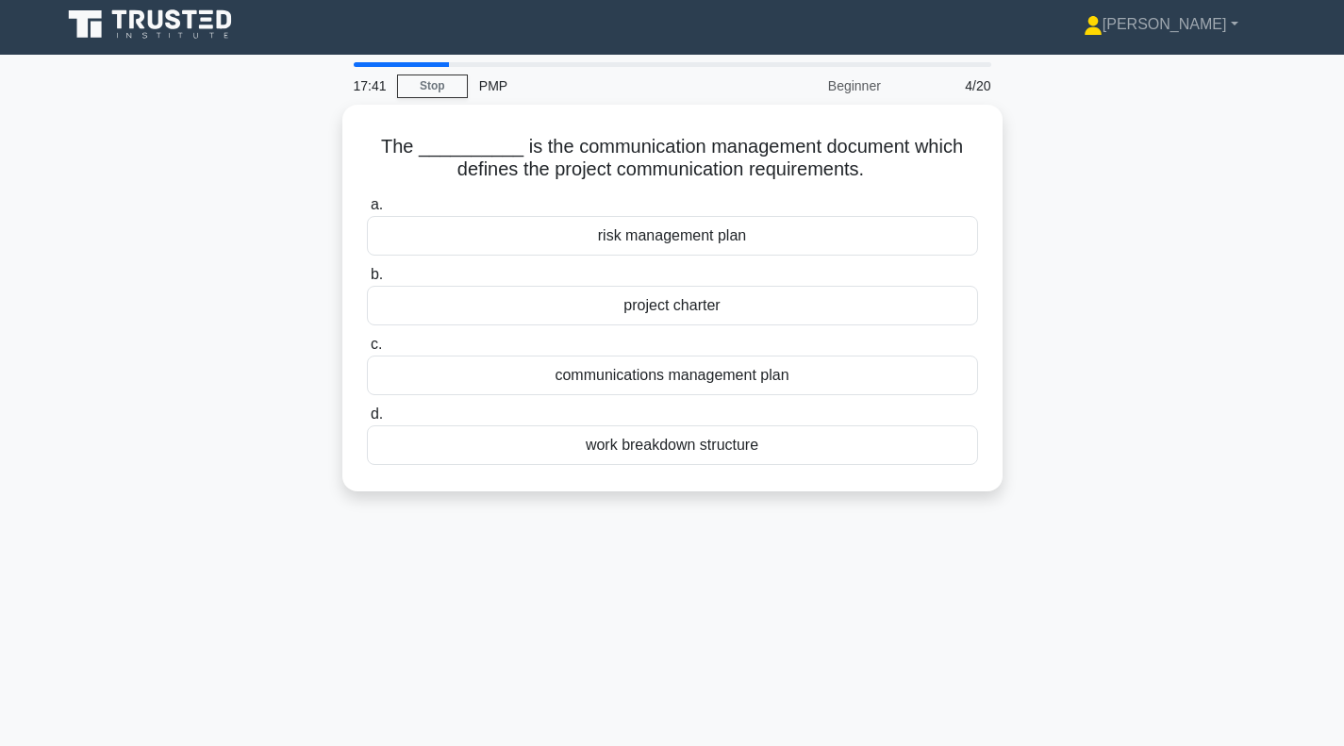
scroll to position [0, 0]
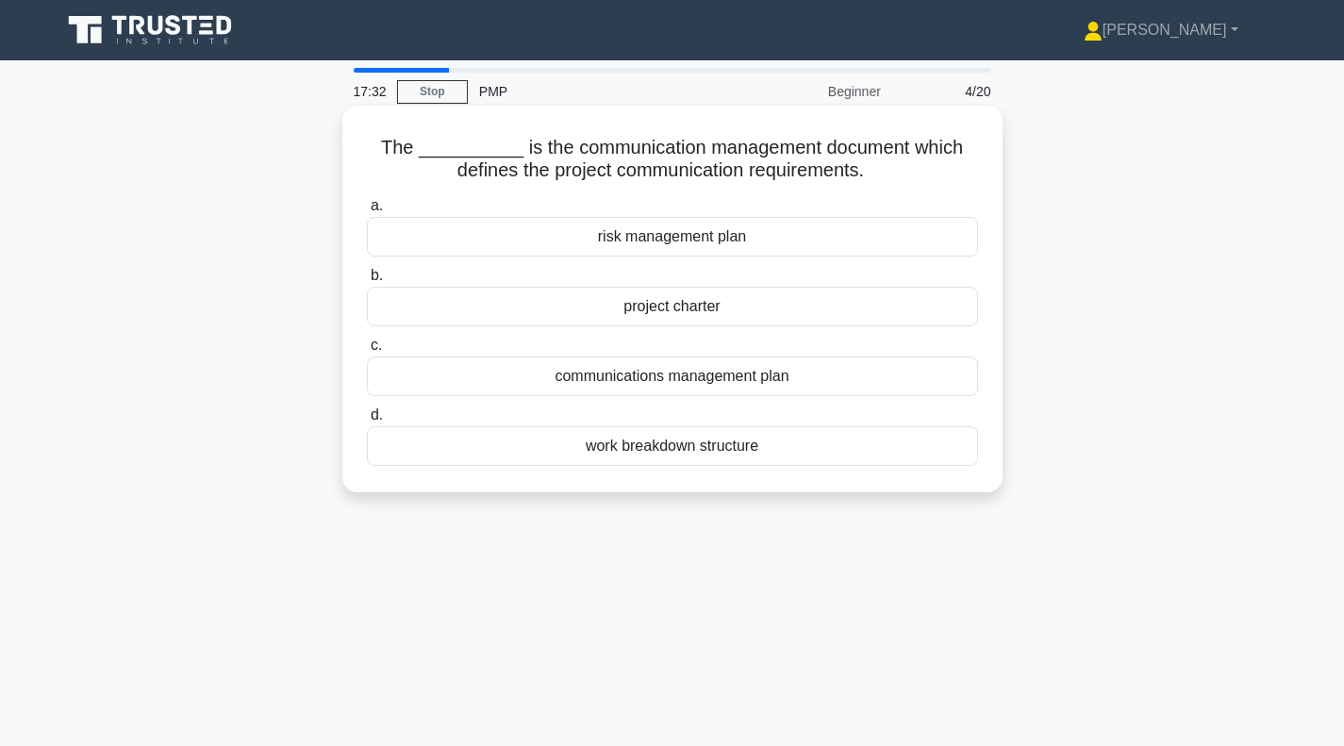
click at [570, 379] on div "communications management plan" at bounding box center [672, 377] width 611 height 40
click at [367, 352] on input "c. communications management plan" at bounding box center [367, 346] width 0 height 12
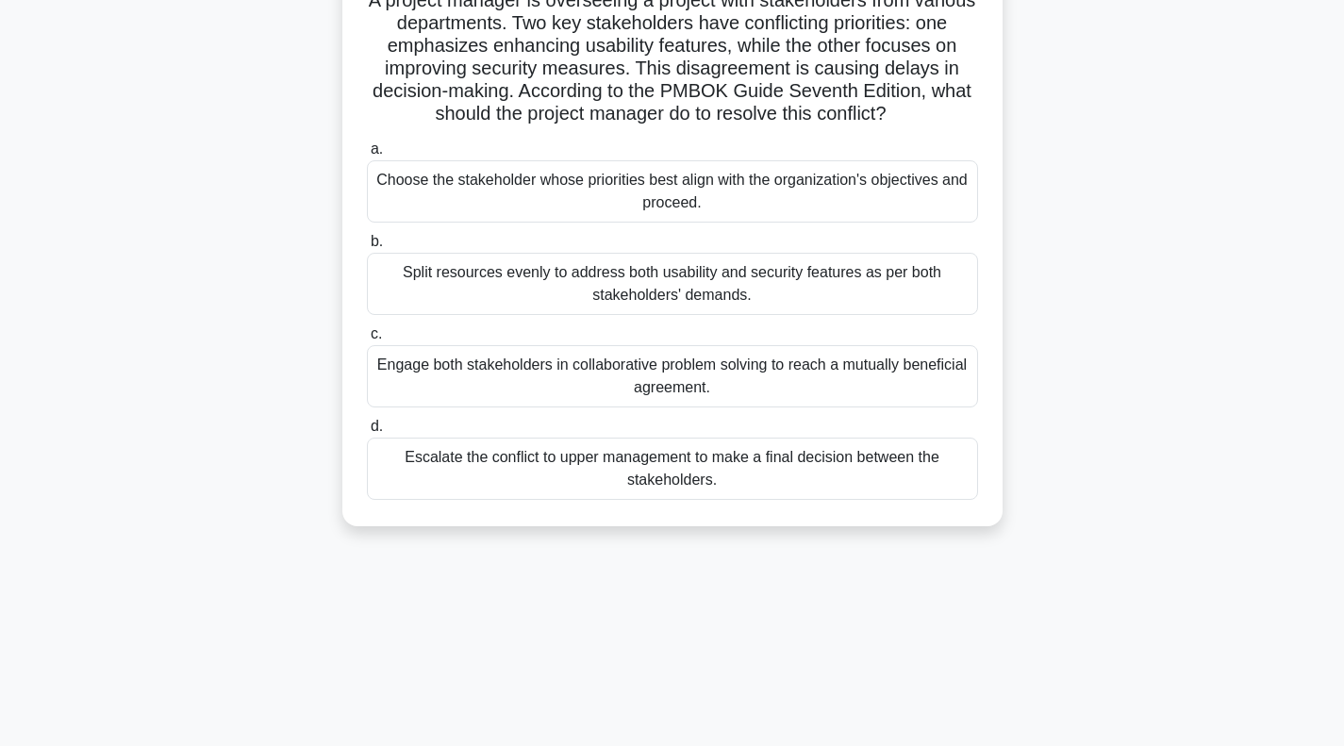
scroll to position [189, 0]
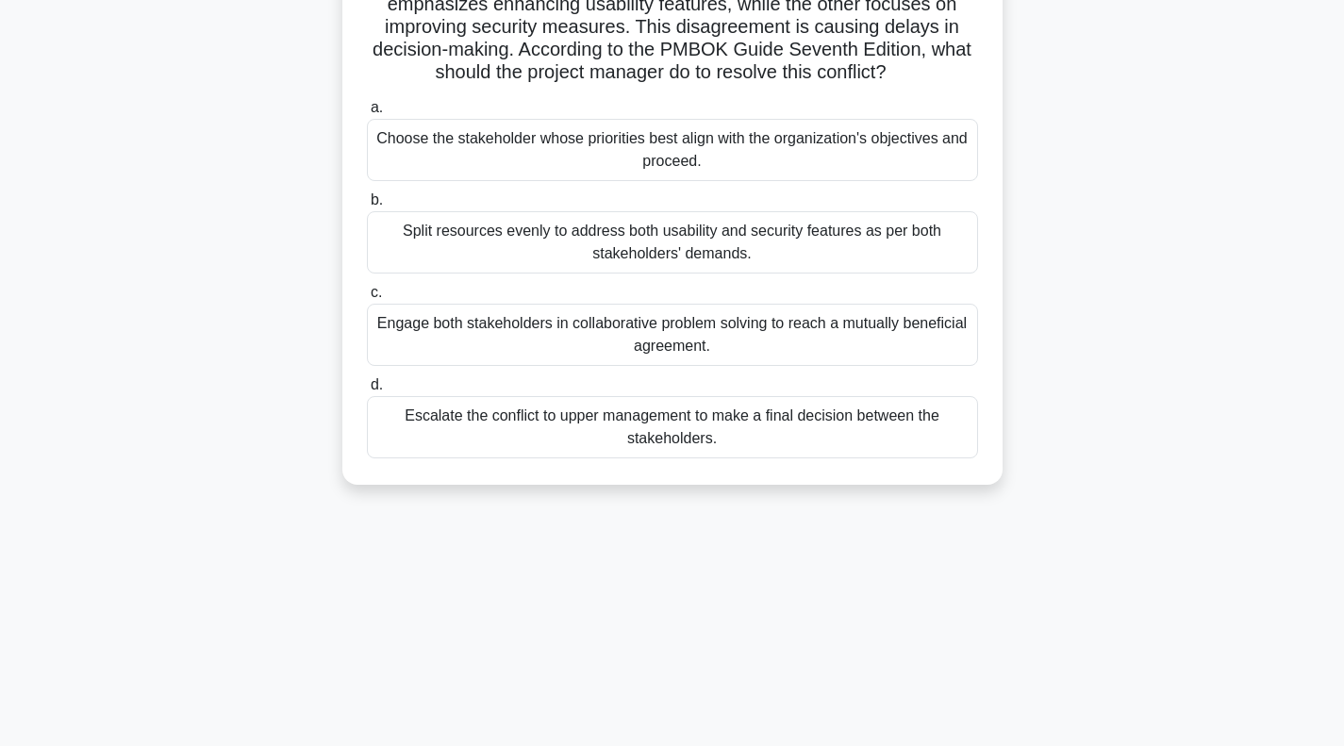
click at [725, 334] on div "Engage both stakeholders in collaborative problem solving to reach a mutually b…" at bounding box center [672, 335] width 611 height 62
click at [367, 299] on input "c. Engage both stakeholders in collaborative problem solving to reach a mutuall…" at bounding box center [367, 293] width 0 height 12
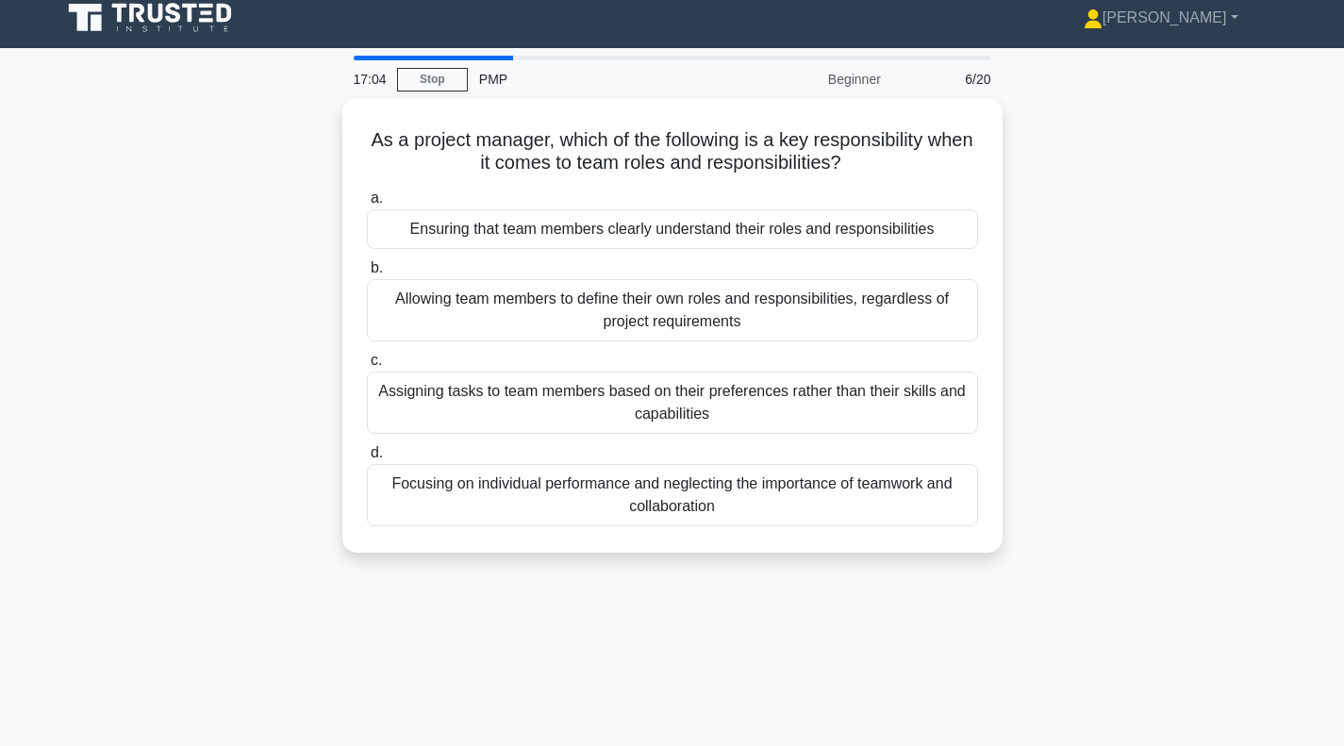
scroll to position [0, 0]
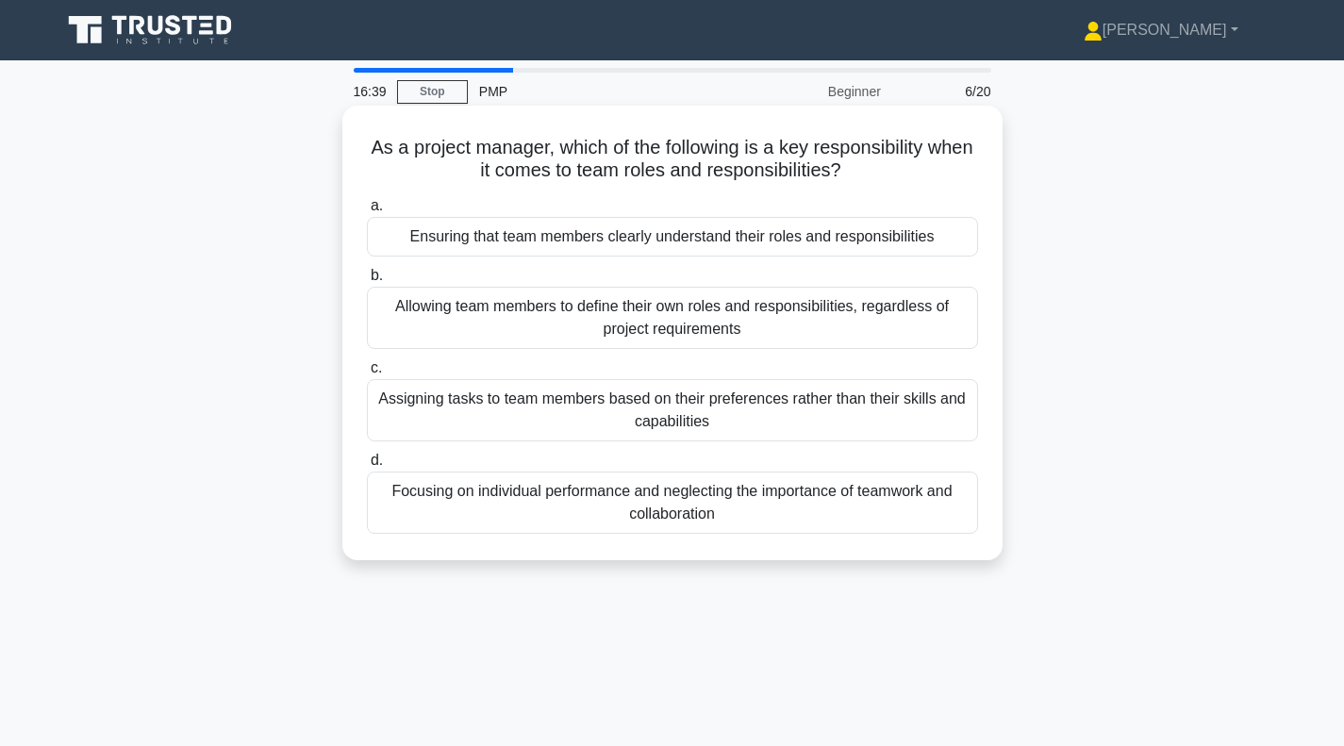
click at [672, 228] on div "Ensuring that team members clearly understand their roles and responsibilities" at bounding box center [672, 237] width 611 height 40
click at [367, 212] on input "a. Ensuring that team members clearly understand their roles and responsibiliti…" at bounding box center [367, 206] width 0 height 12
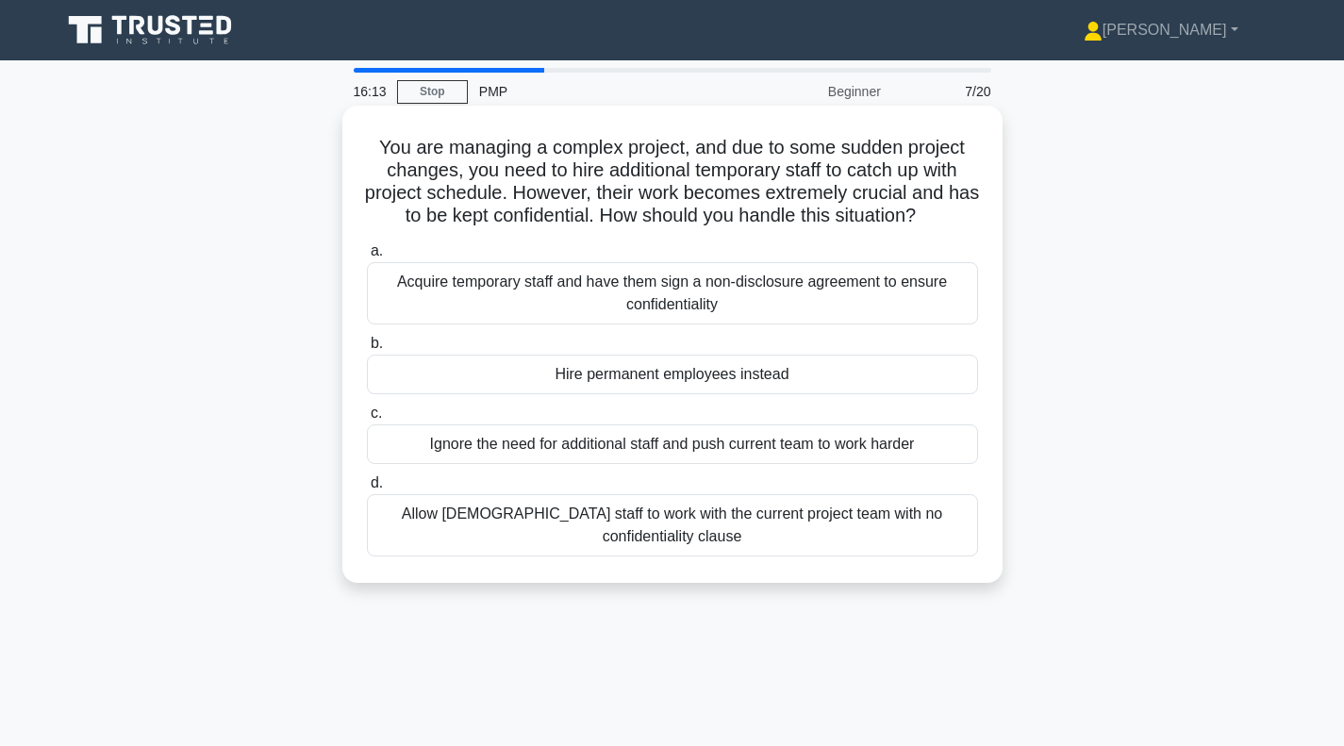
click at [686, 306] on div "Acquire temporary staff and have them sign a non-disclosure agreement to ensure…" at bounding box center [672, 293] width 611 height 62
click at [367, 257] on input "a. Acquire temporary staff and have them sign a non-disclosure agreement to ens…" at bounding box center [367, 251] width 0 height 12
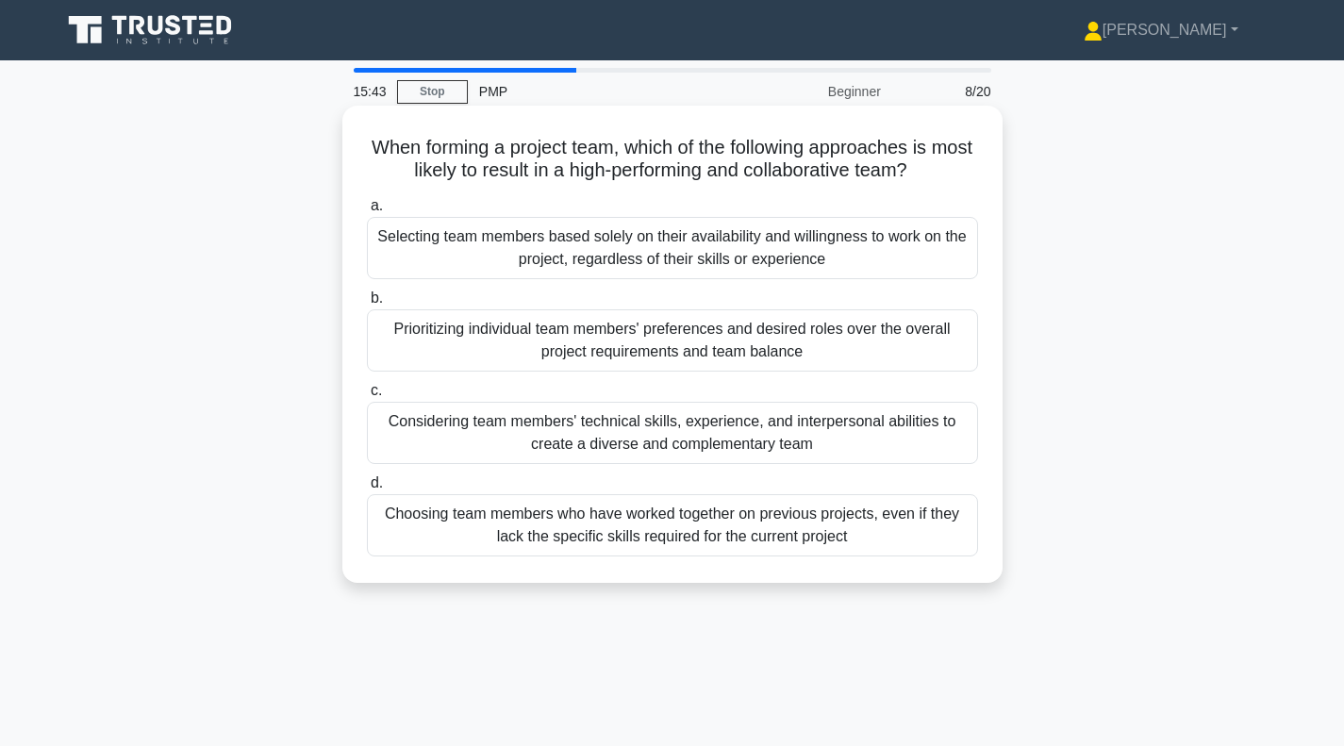
click at [675, 435] on div "Considering team members' technical skills, experience, and interpersonal abili…" at bounding box center [672, 433] width 611 height 62
click at [367, 397] on input "c. Considering team members' technical skills, experience, and interpersonal ab…" at bounding box center [367, 391] width 0 height 12
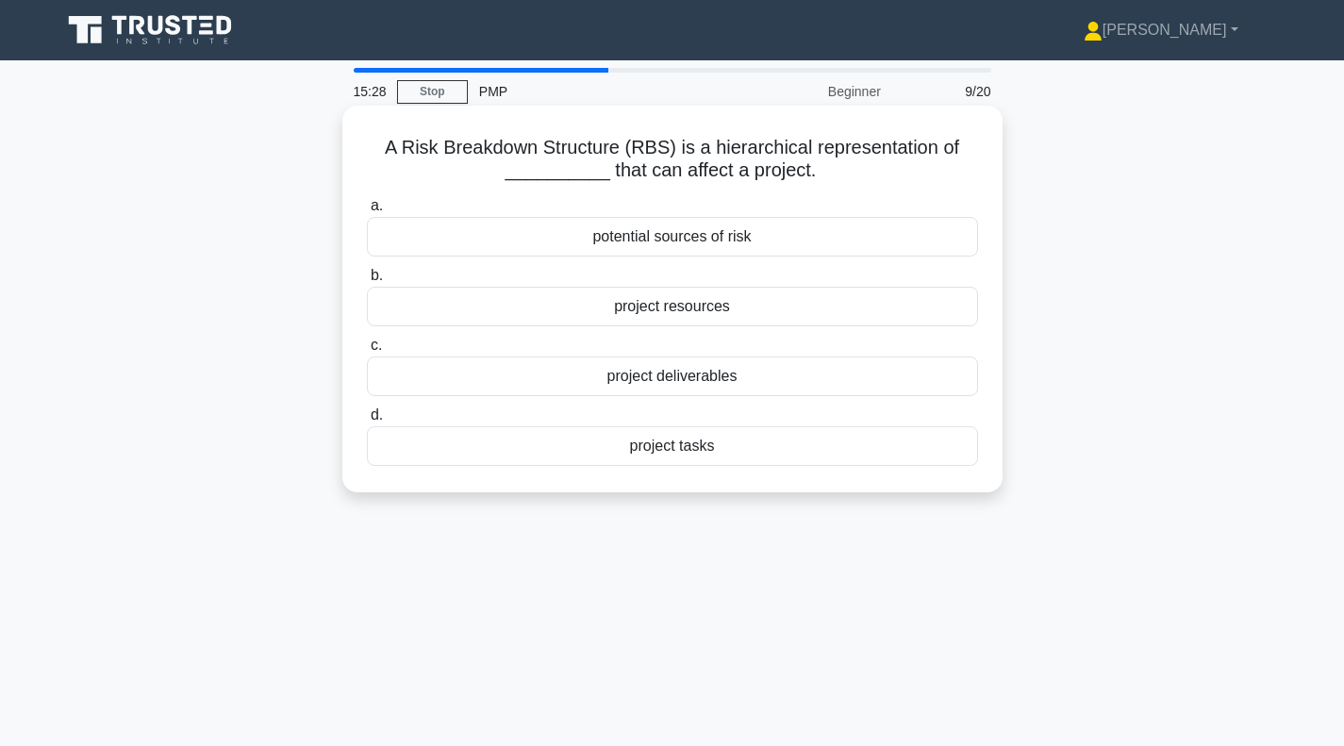
click at [679, 237] on div "potential sources of risk" at bounding box center [672, 237] width 611 height 40
click at [367, 212] on input "a. potential sources of risk" at bounding box center [367, 206] width 0 height 12
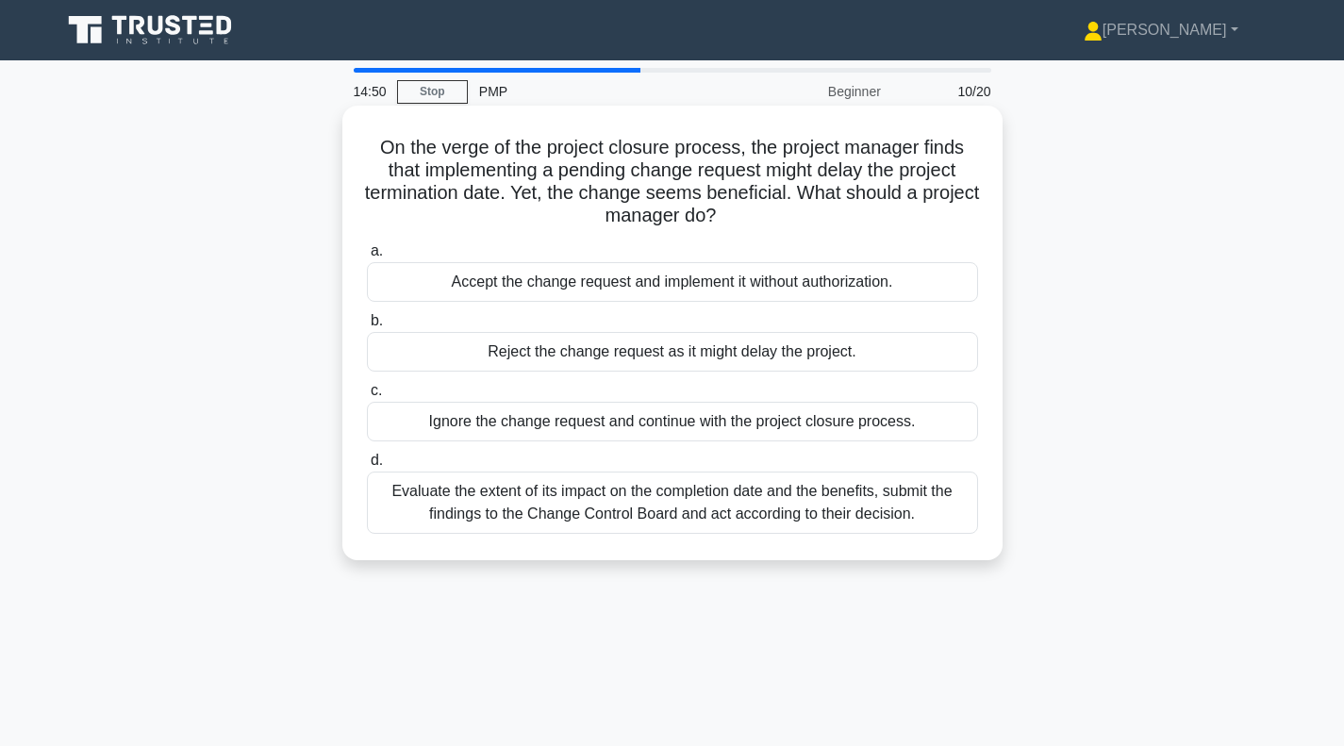
click at [613, 507] on div "Evaluate the extent of its impact on the completion date and the benefits, subm…" at bounding box center [672, 503] width 611 height 62
click at [367, 467] on input "d. Evaluate the extent of its impact on the completion date and the benefits, s…" at bounding box center [367, 461] width 0 height 12
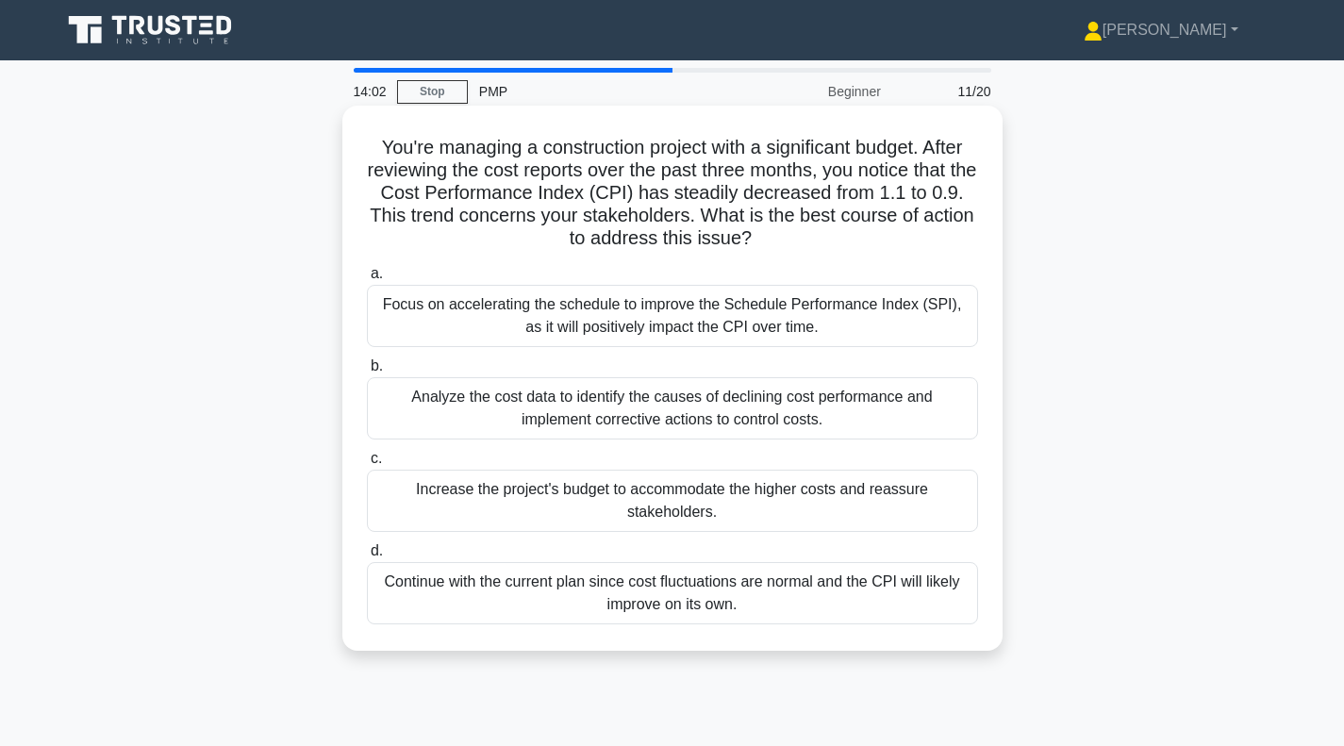
click at [639, 407] on div "Analyze the cost data to identify the causes of declining cost performance and …" at bounding box center [672, 408] width 611 height 62
click at [367, 373] on input "b. Analyze the cost data to identify the causes of declining cost performance a…" at bounding box center [367, 366] width 0 height 12
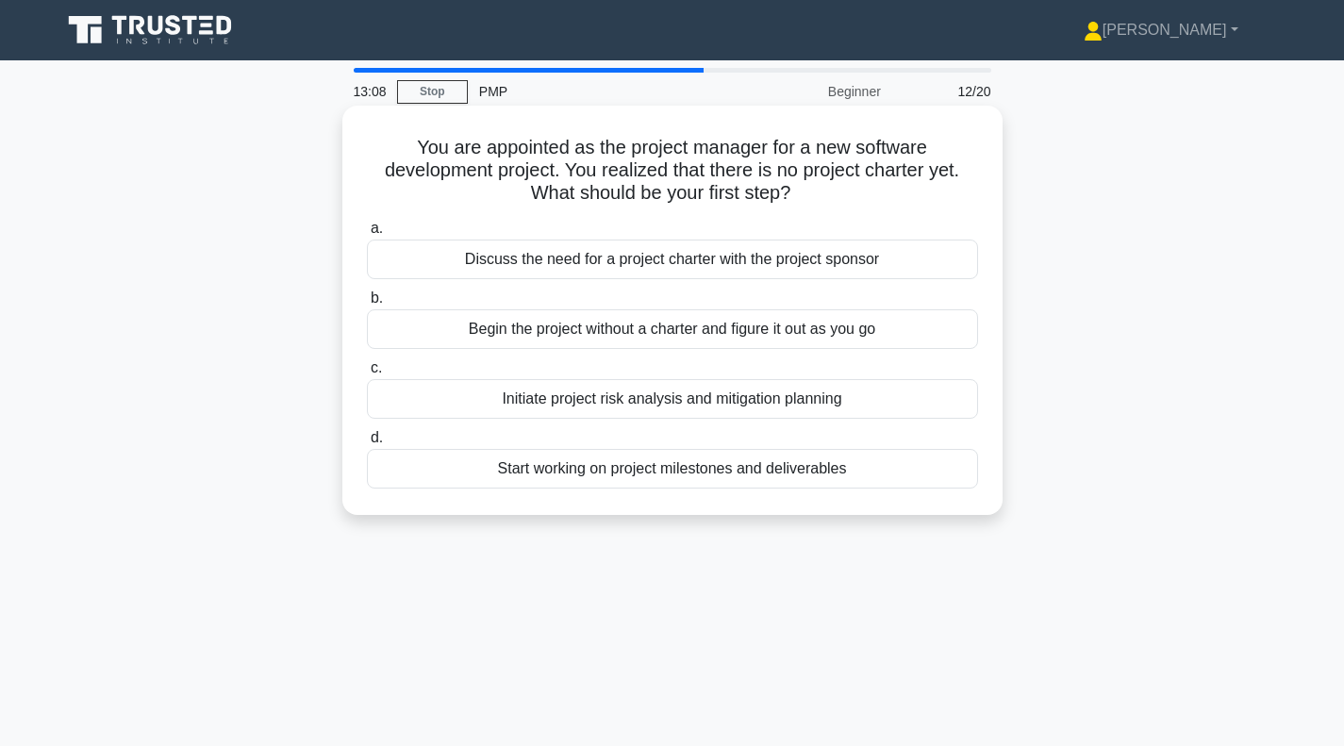
click at [664, 272] on div "Discuss the need for a project charter with the project sponsor" at bounding box center [672, 260] width 611 height 40
click at [367, 235] on input "a. Discuss the need for a project charter with the project sponsor" at bounding box center [367, 229] width 0 height 12
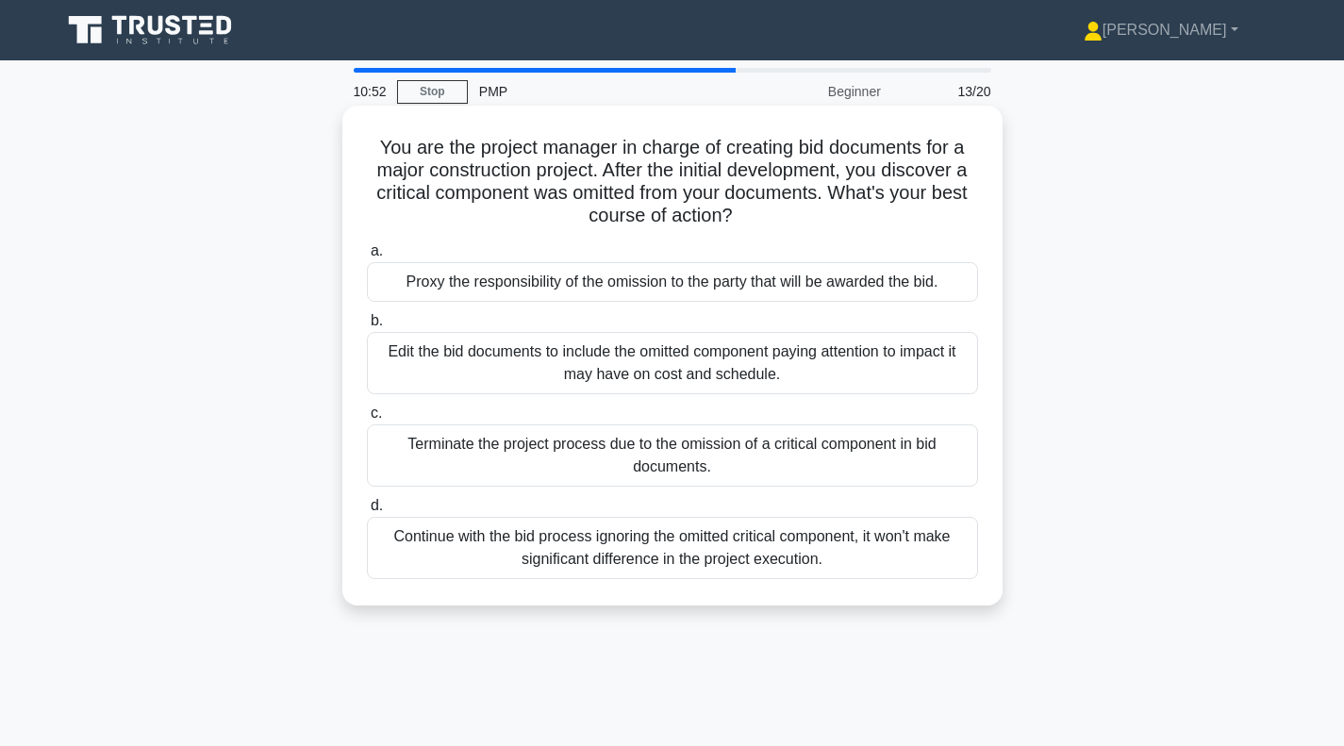
click at [612, 373] on div "Edit the bid documents to include the omitted component paying attention to imp…" at bounding box center [672, 363] width 611 height 62
click at [367, 327] on input "b. Edit the bid documents to include the omitted component paying attention to …" at bounding box center [367, 321] width 0 height 12
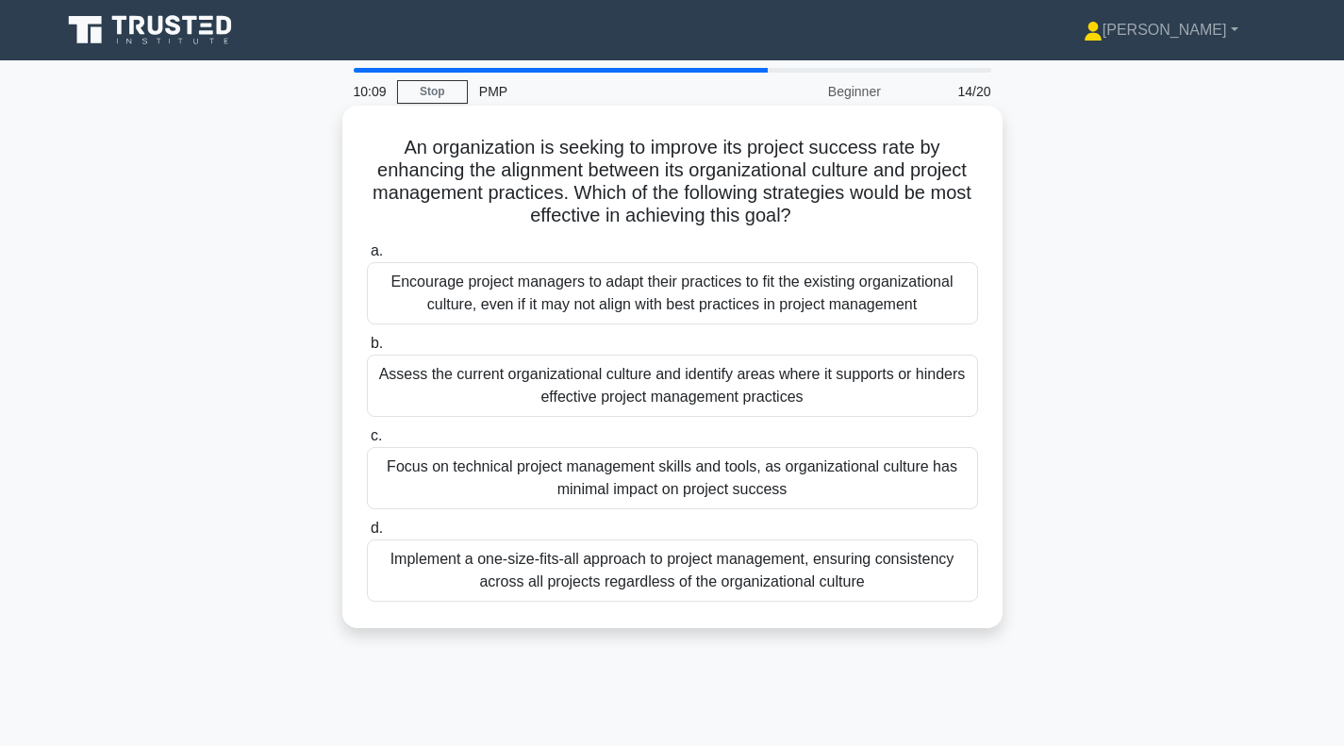
click at [608, 385] on div "Assess the current organizational culture and identify areas where it supports …" at bounding box center [672, 386] width 611 height 62
click at [367, 350] on input "b. Assess the current organizational culture and identify areas where it suppor…" at bounding box center [367, 344] width 0 height 12
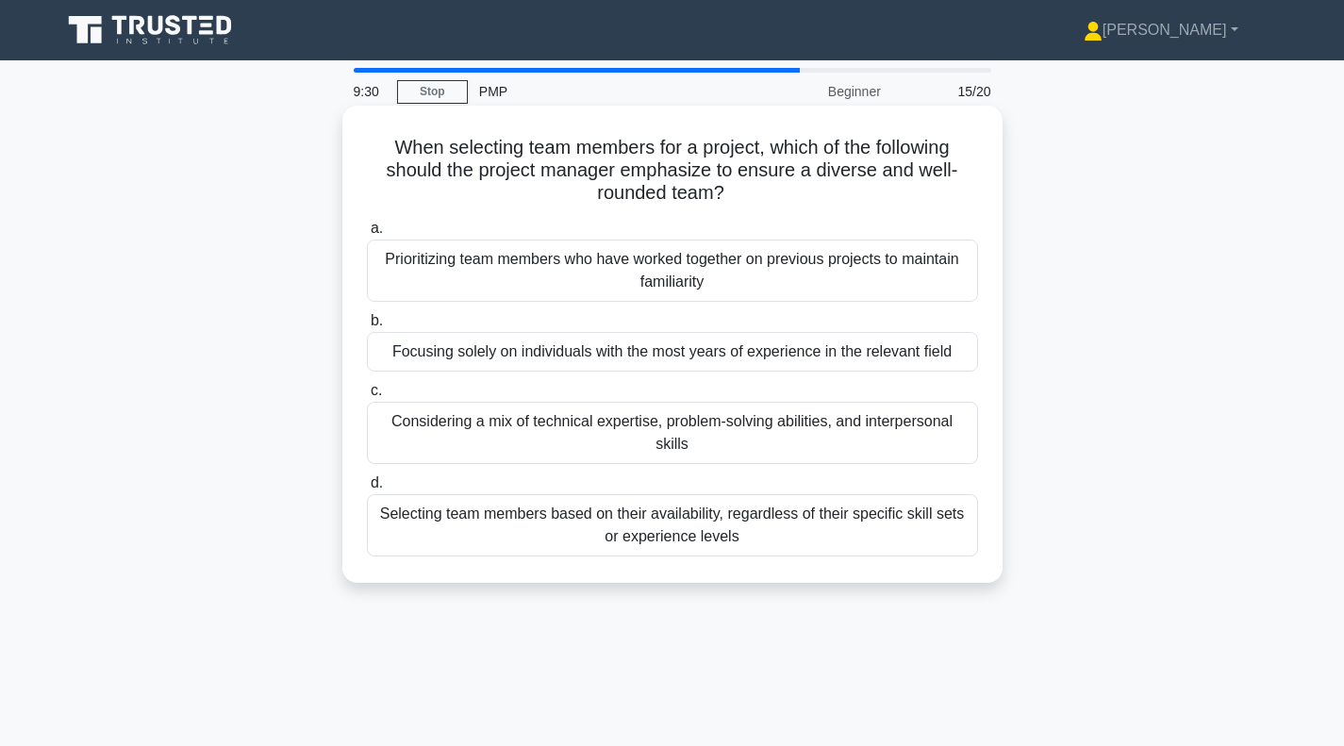
click at [589, 431] on div "Considering a mix of technical expertise, problem-solving abilities, and interp…" at bounding box center [672, 433] width 611 height 62
click at [367, 397] on input "c. Considering a mix of technical expertise, problem-solving abilities, and int…" at bounding box center [367, 391] width 0 height 12
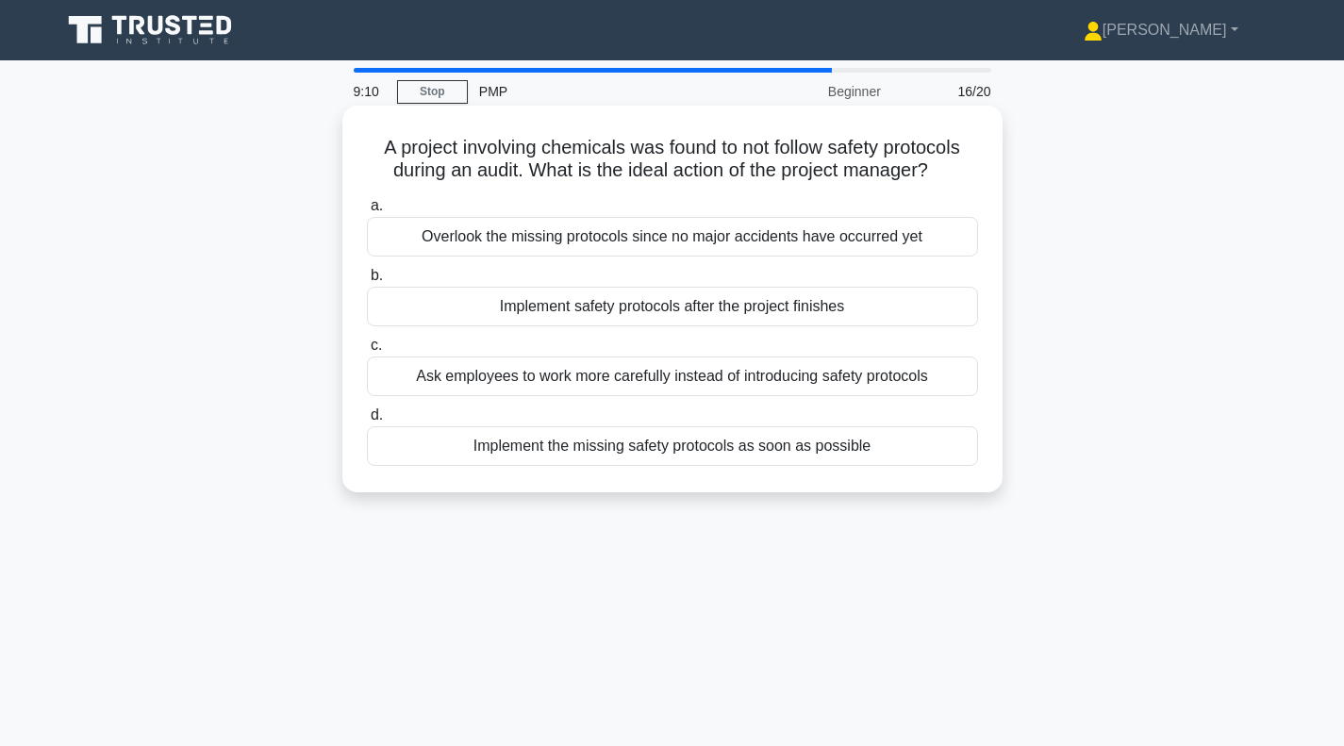
click at [702, 453] on div "Implement the missing safety protocols as soon as possible" at bounding box center [672, 446] width 611 height 40
click at [367, 422] on input "d. Implement the missing safety protocols as soon as possible" at bounding box center [367, 415] width 0 height 12
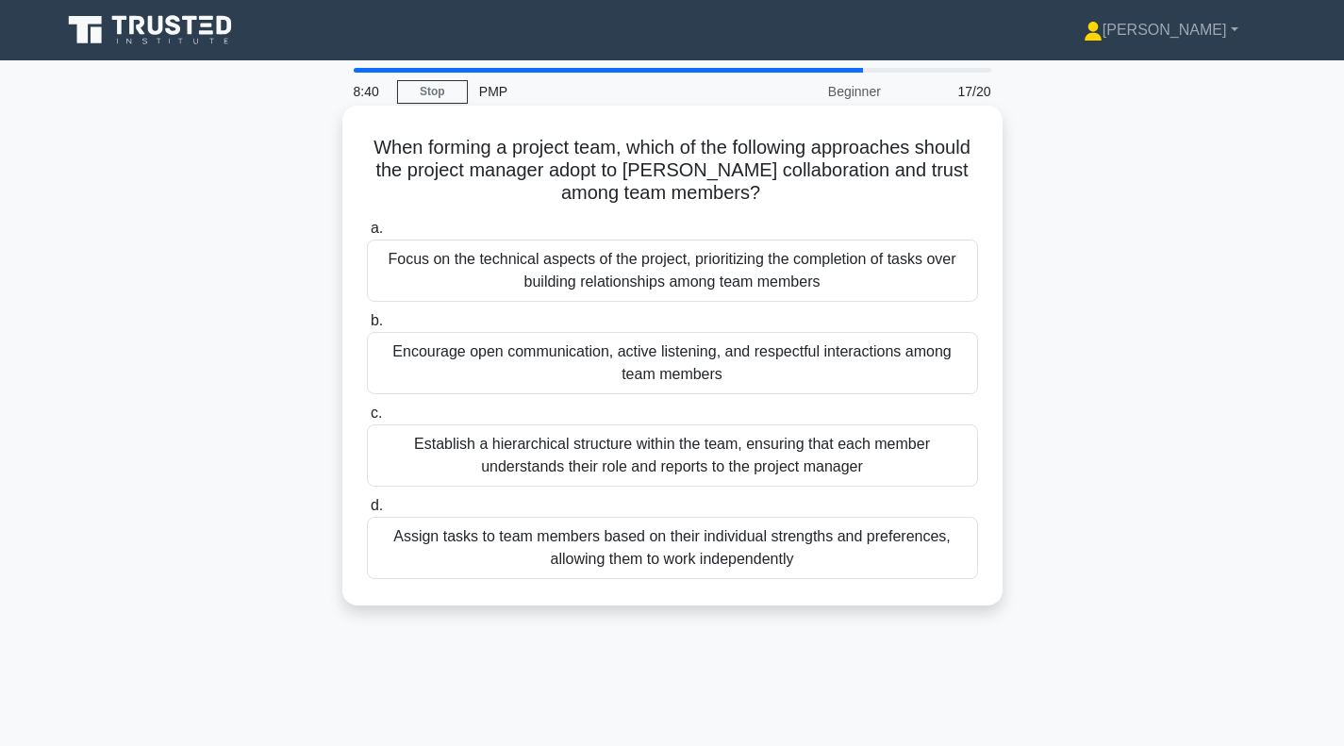
click at [655, 364] on div "Encourage open communication, active listening, and respectful interactions amo…" at bounding box center [672, 363] width 611 height 62
click at [367, 327] on input "b. Encourage open communication, active listening, and respectful interactions …" at bounding box center [367, 321] width 0 height 12
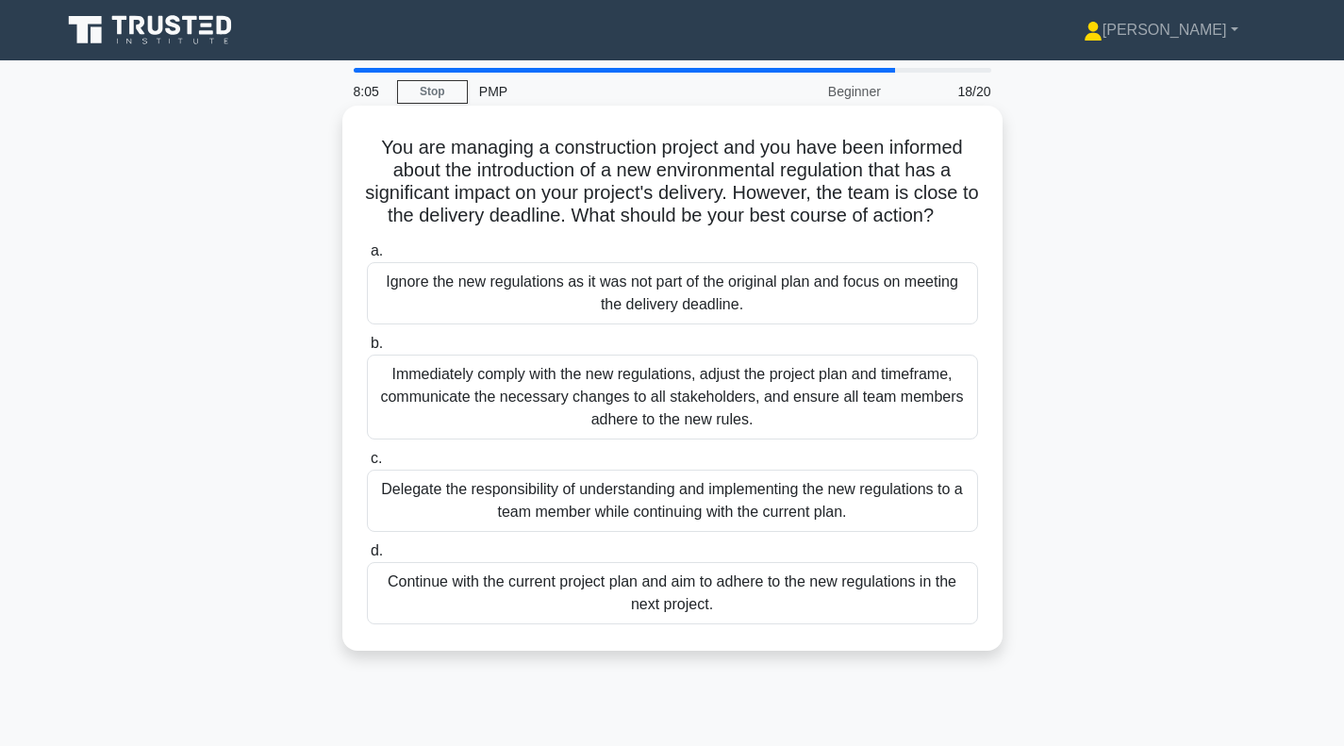
click at [639, 398] on div "Immediately comply with the new regulations, adjust the project plan and timefr…" at bounding box center [672, 397] width 611 height 85
click at [367, 350] on input "b. Immediately comply with the new regulations, adjust the project plan and tim…" at bounding box center [367, 344] width 0 height 12
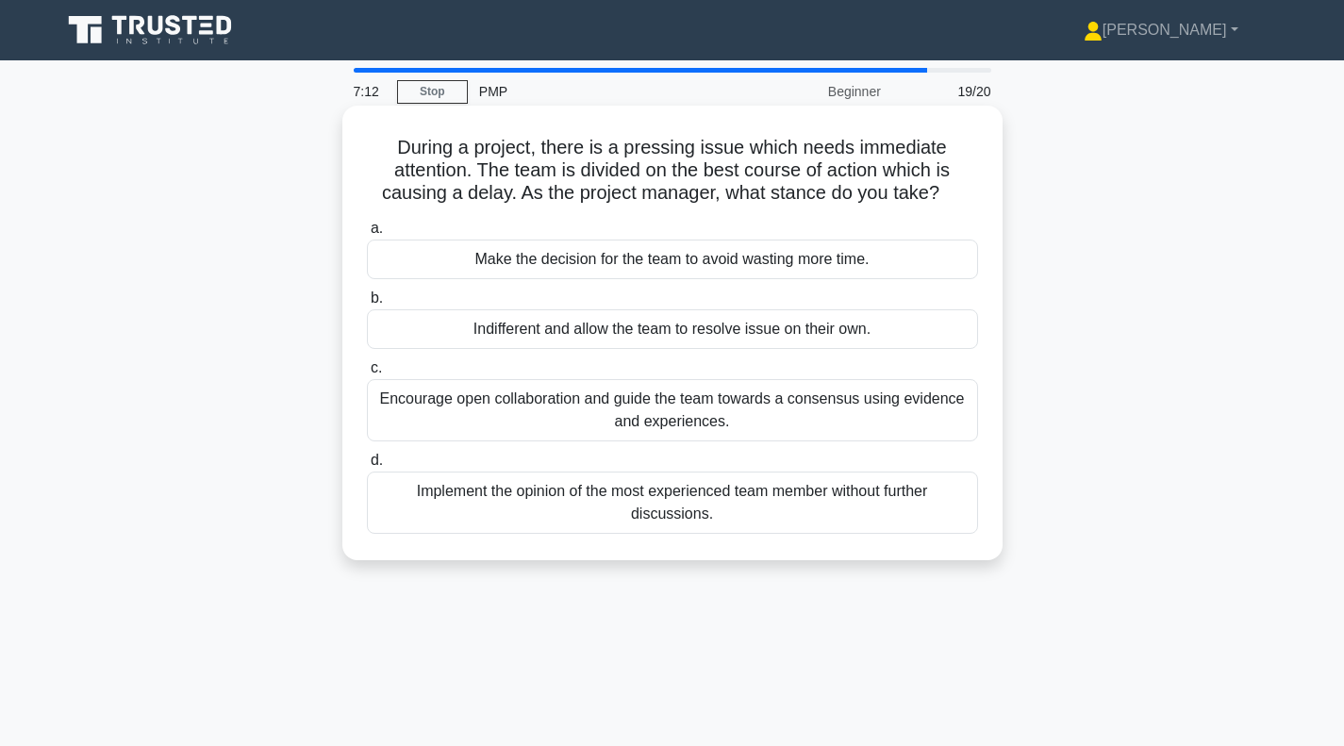
click at [615, 269] on div "Make the decision for the team to avoid wasting more time." at bounding box center [672, 260] width 611 height 40
click at [367, 235] on input "a. Make the decision for the team to avoid wasting more time." at bounding box center [367, 229] width 0 height 12
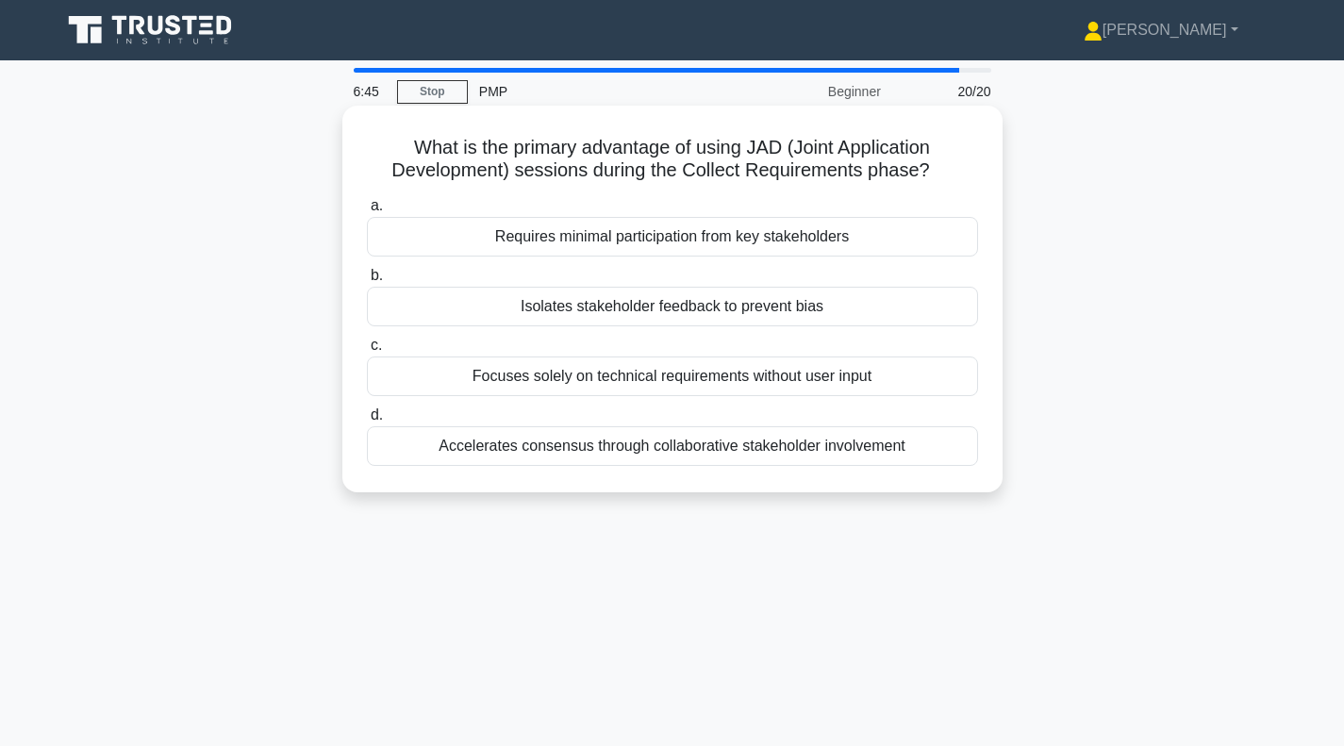
click at [655, 456] on div "Accelerates consensus through collaborative stakeholder involvement" at bounding box center [672, 446] width 611 height 40
click at [367, 422] on input "d. Accelerates consensus through collaborative stakeholder involvement" at bounding box center [367, 415] width 0 height 12
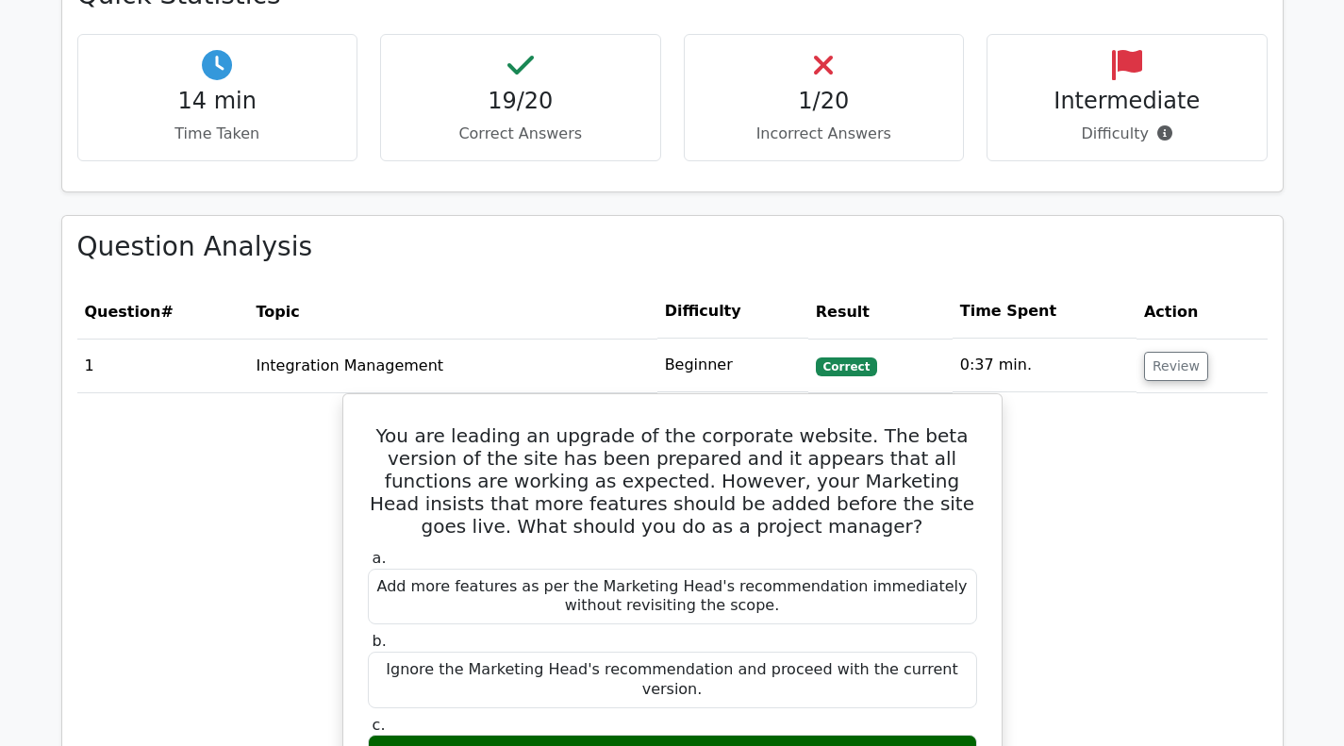
scroll to position [1037, 0]
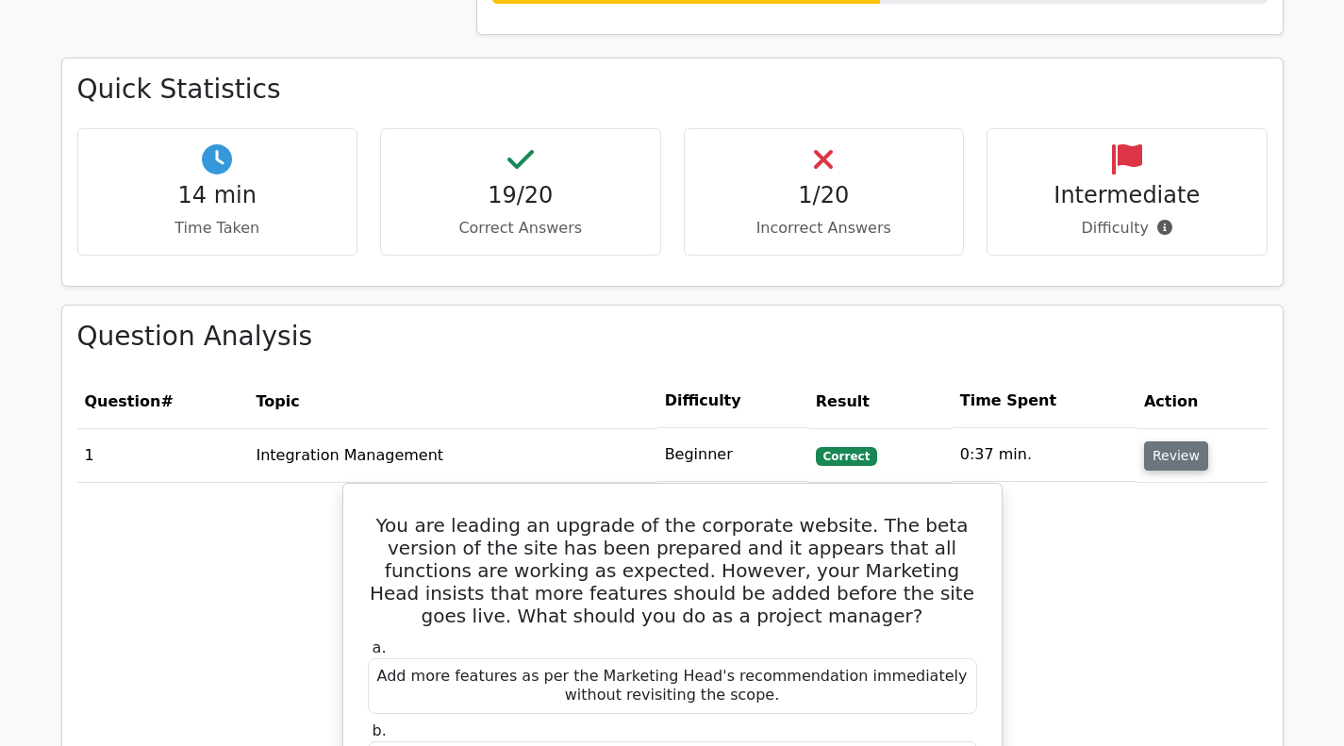
click at [1179, 460] on button "Review" at bounding box center [1176, 455] width 64 height 29
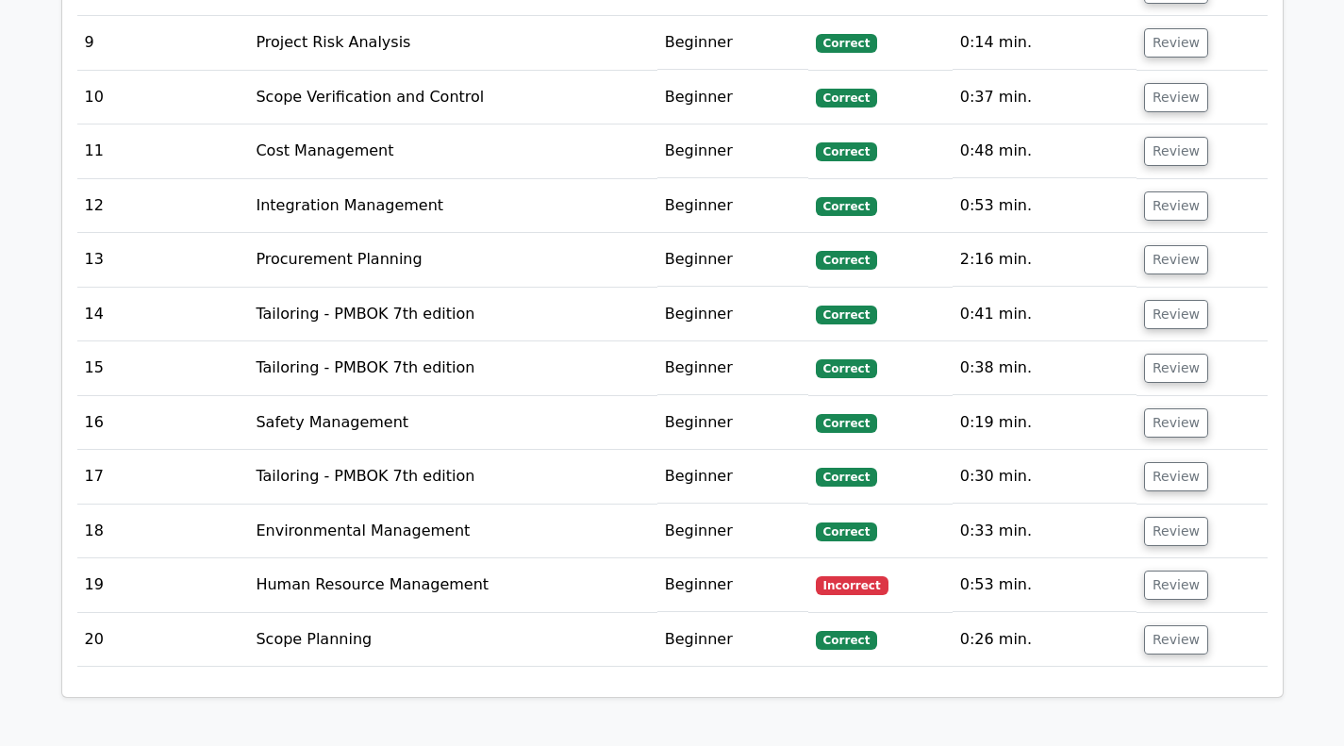
scroll to position [1981, 0]
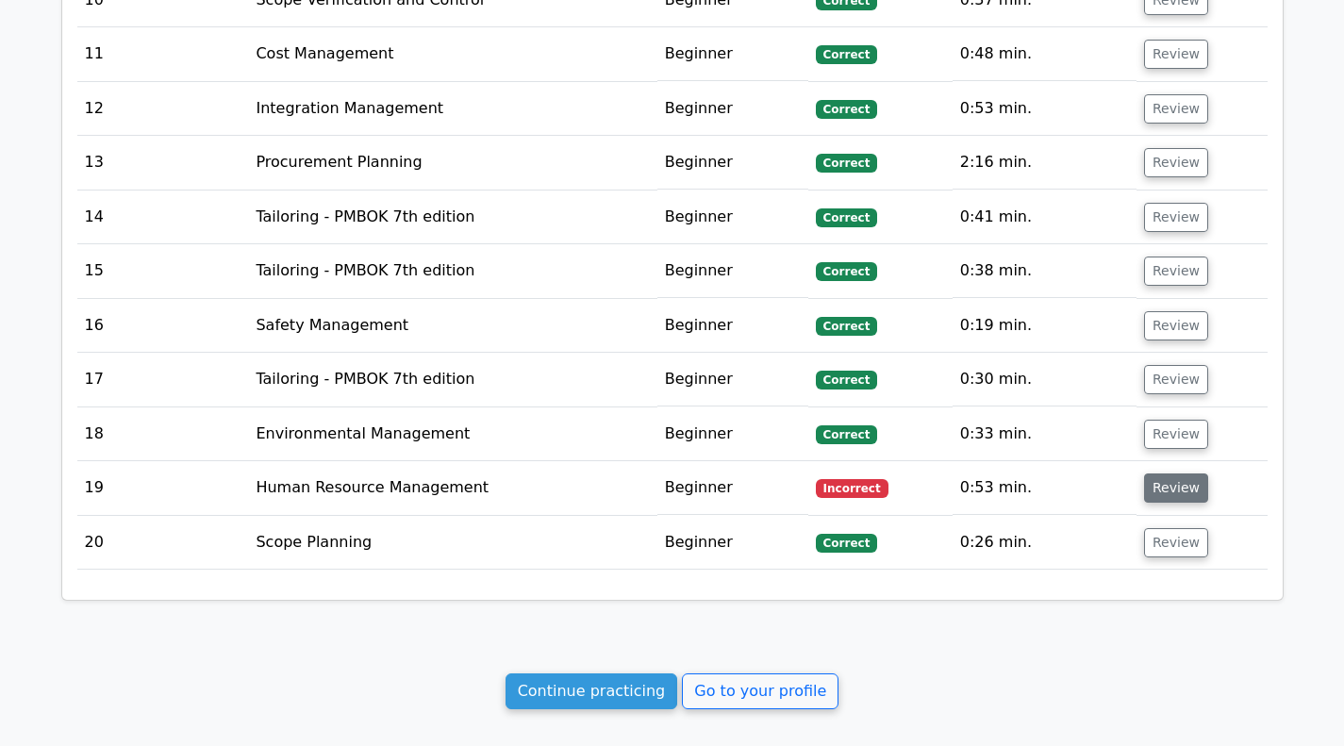
click at [1171, 495] on button "Review" at bounding box center [1176, 487] width 64 height 29
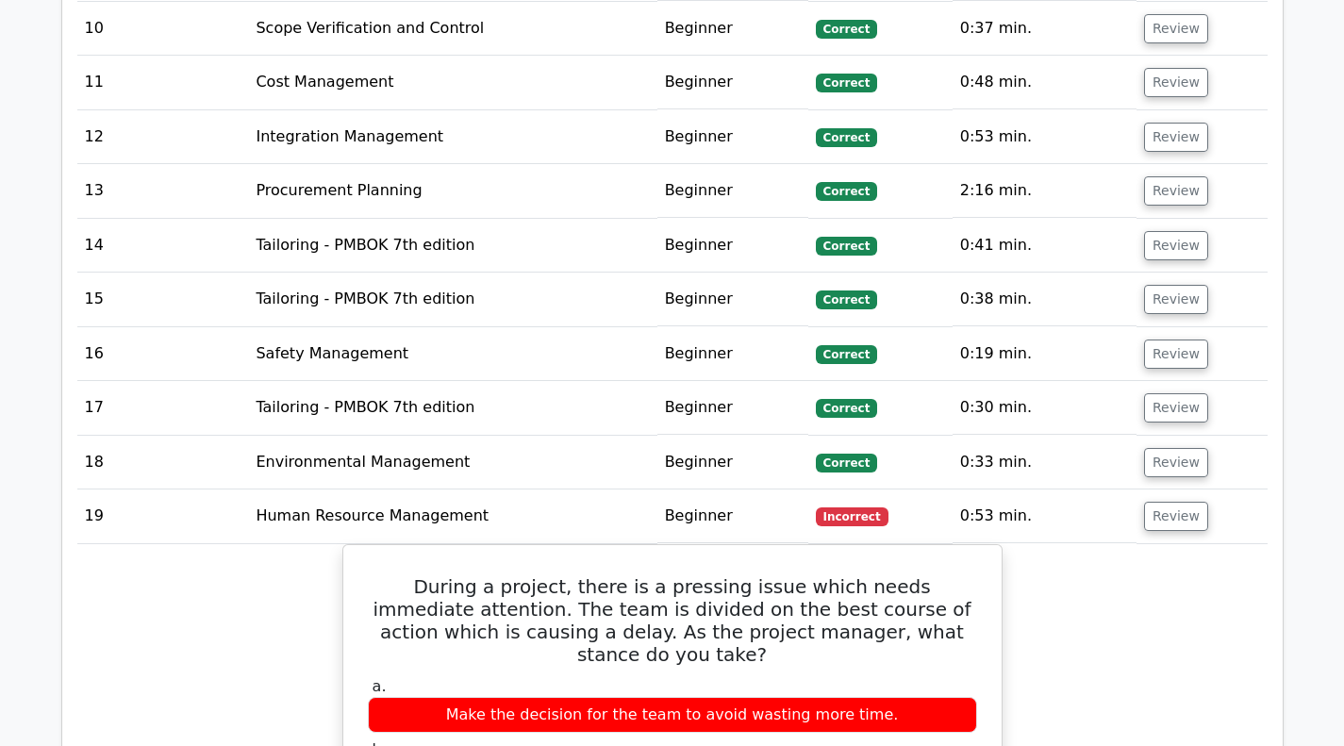
scroll to position [1947, 0]
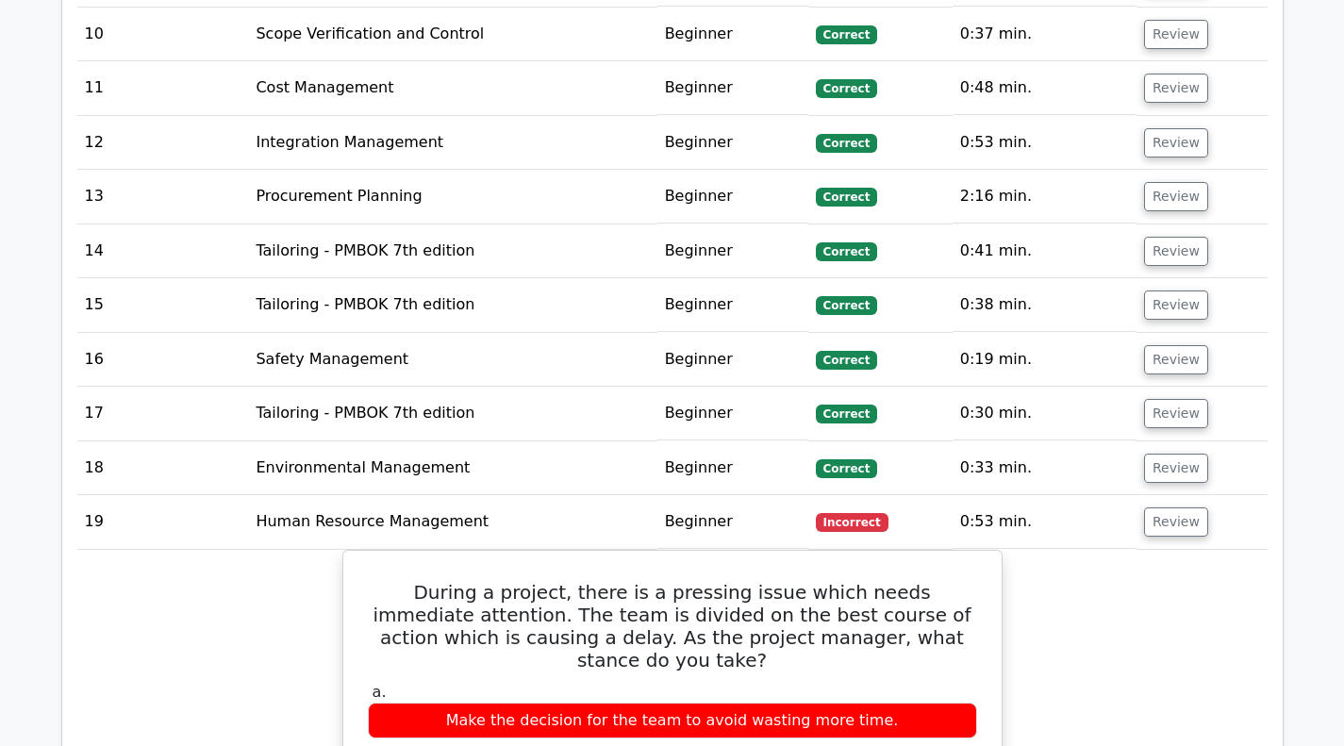
click at [1198, 518] on td "Review" at bounding box center [1202, 522] width 131 height 54
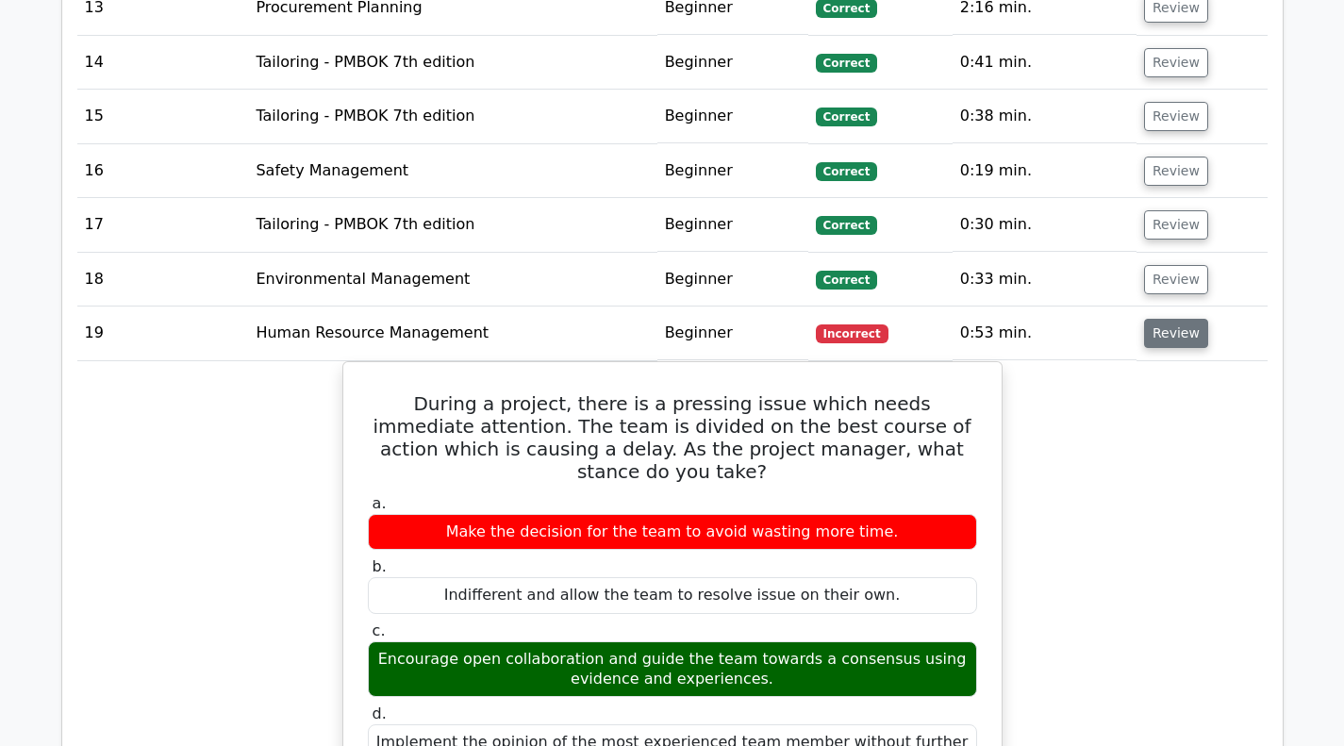
click at [1186, 338] on button "Review" at bounding box center [1176, 333] width 64 height 29
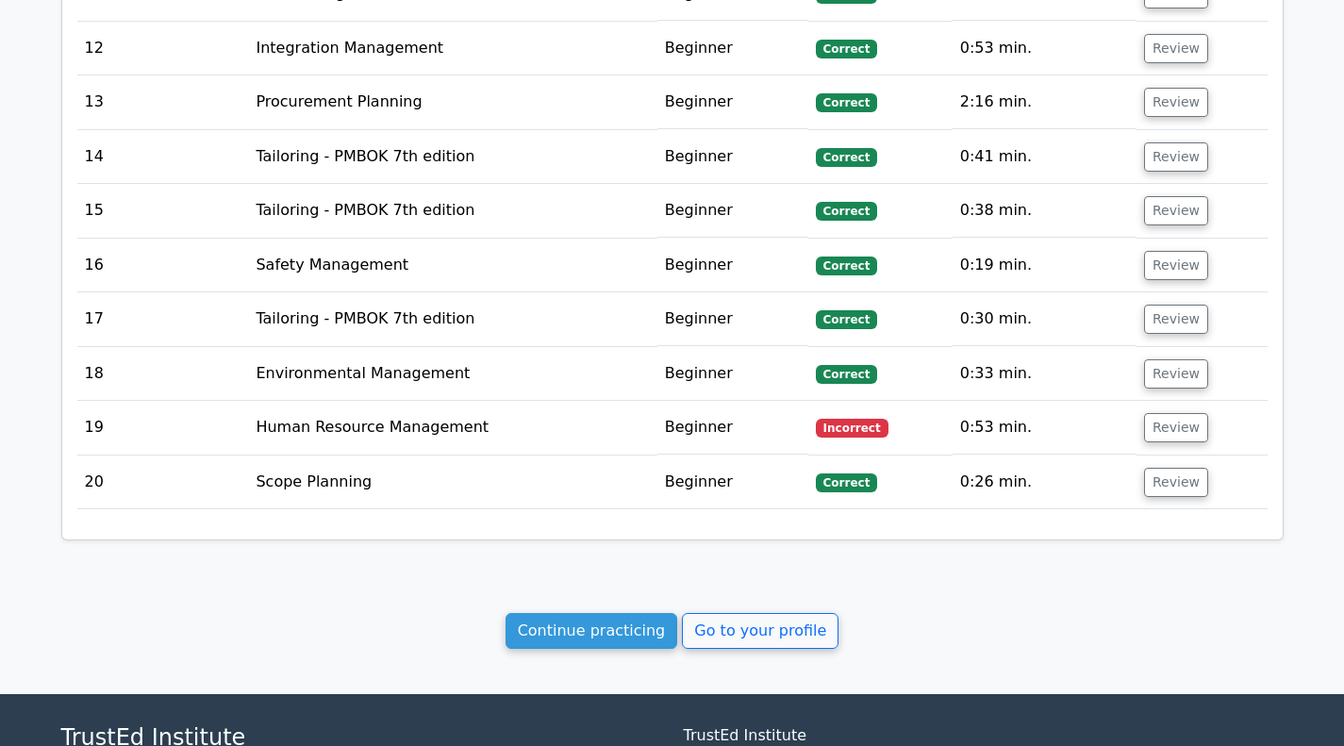
scroll to position [2075, 0]
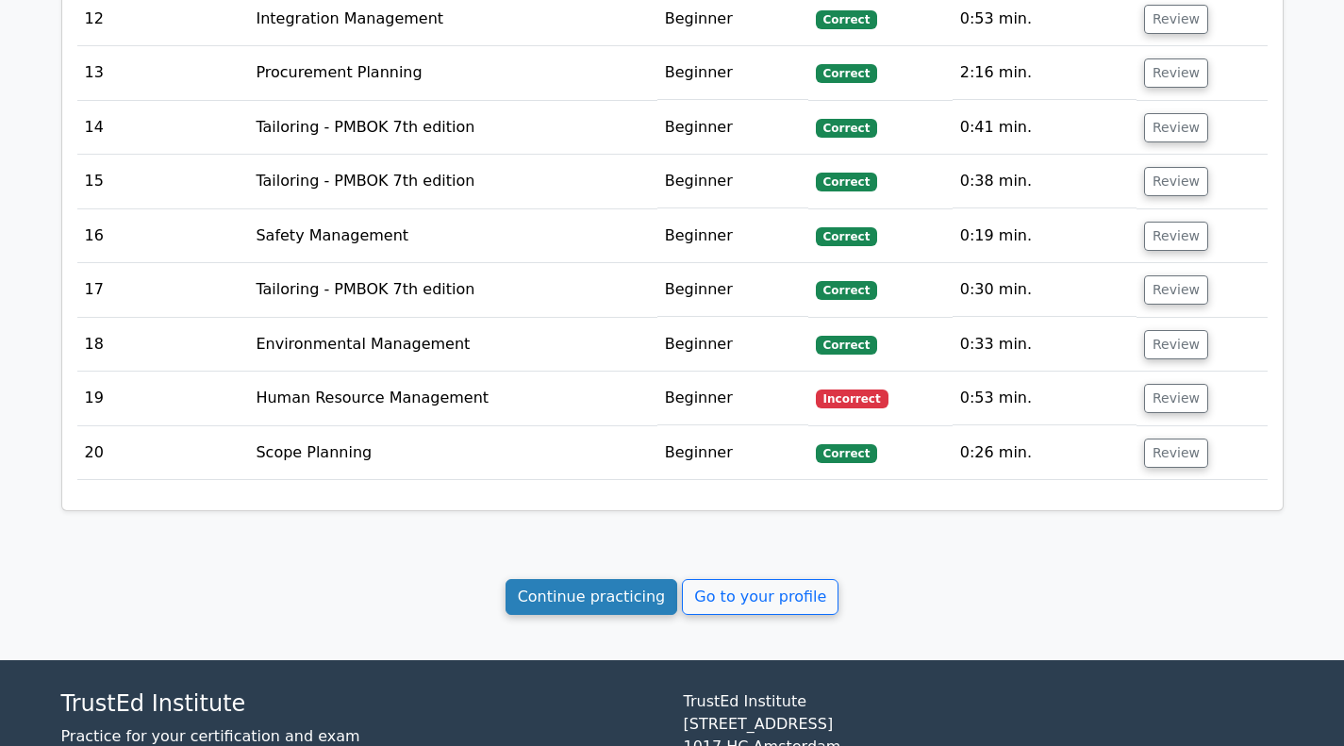
drag, startPoint x: 570, startPoint y: 596, endPoint x: 532, endPoint y: 586, distance: 39.1
click at [570, 596] on link "Continue practicing" at bounding box center [592, 597] width 173 height 36
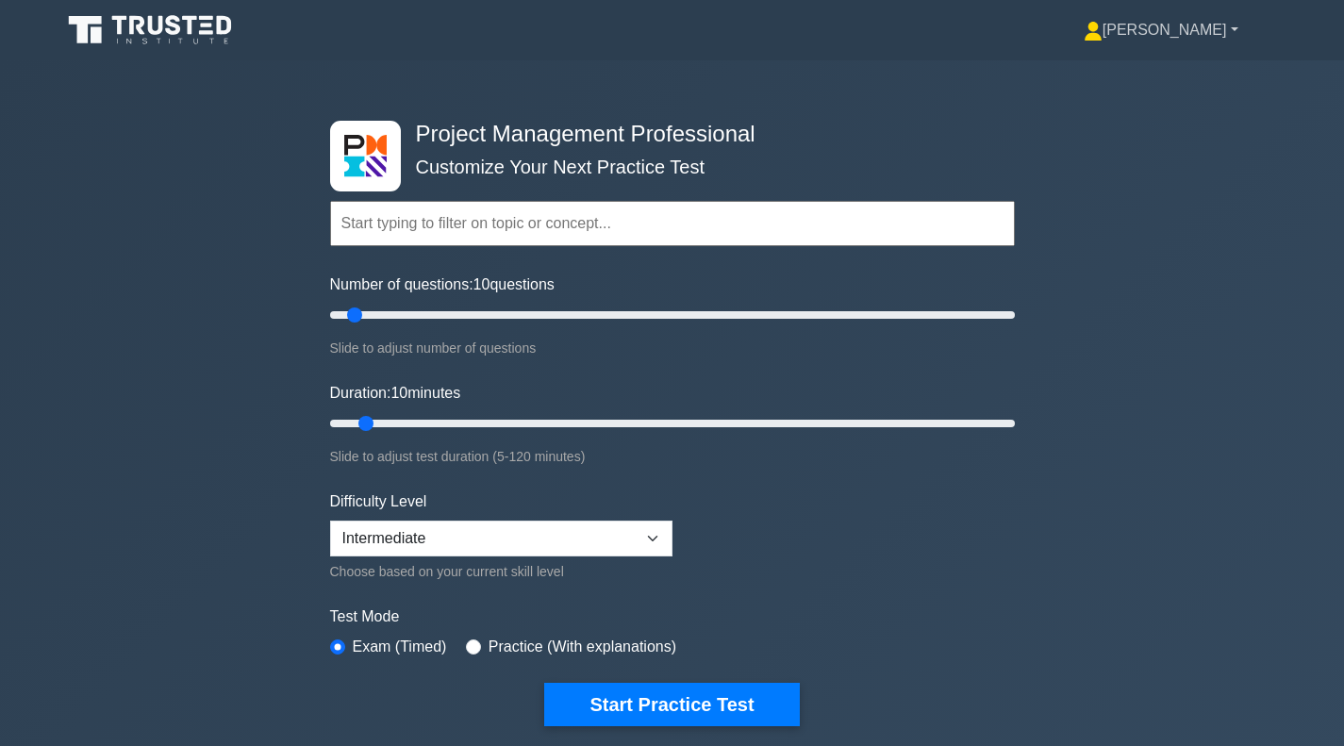
click at [1217, 33] on link "[PERSON_NAME]" at bounding box center [1160, 30] width 245 height 38
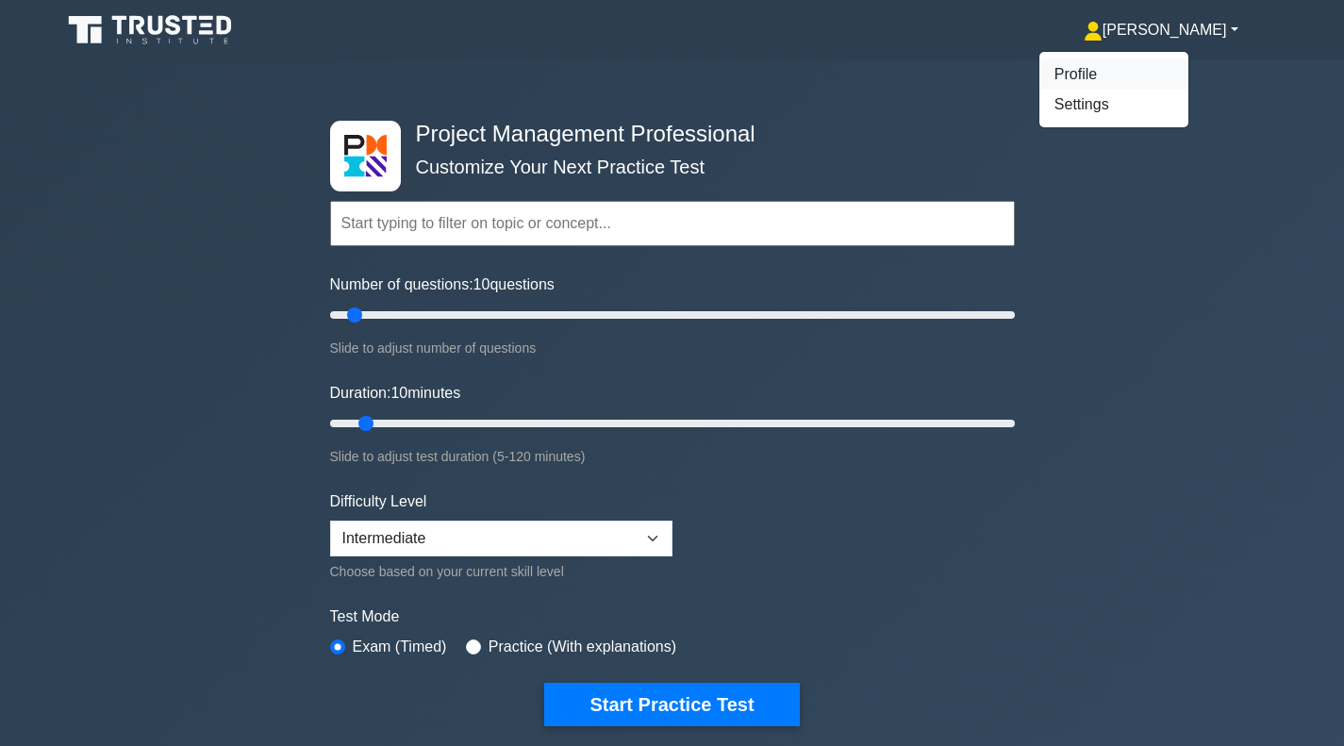
click at [1101, 75] on link "Profile" at bounding box center [1113, 74] width 149 height 30
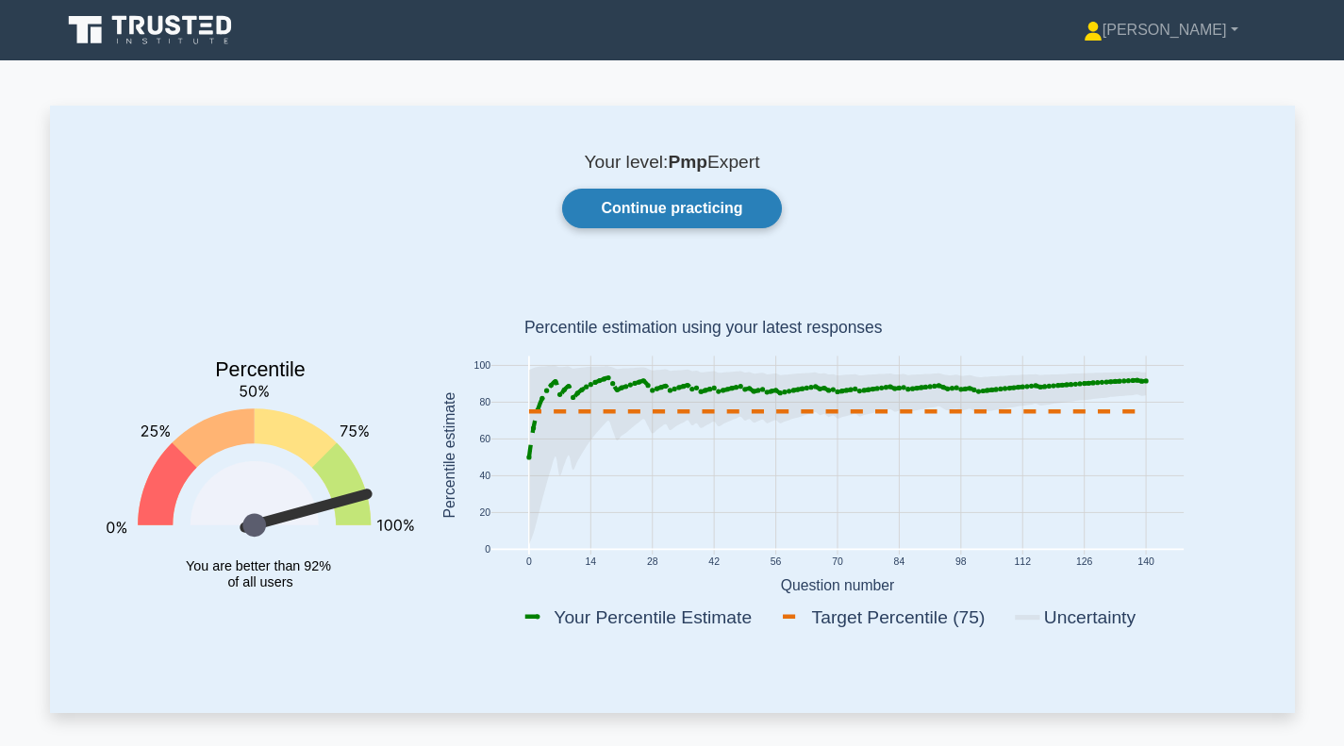
click at [661, 211] on link "Continue practicing" at bounding box center [671, 209] width 219 height 40
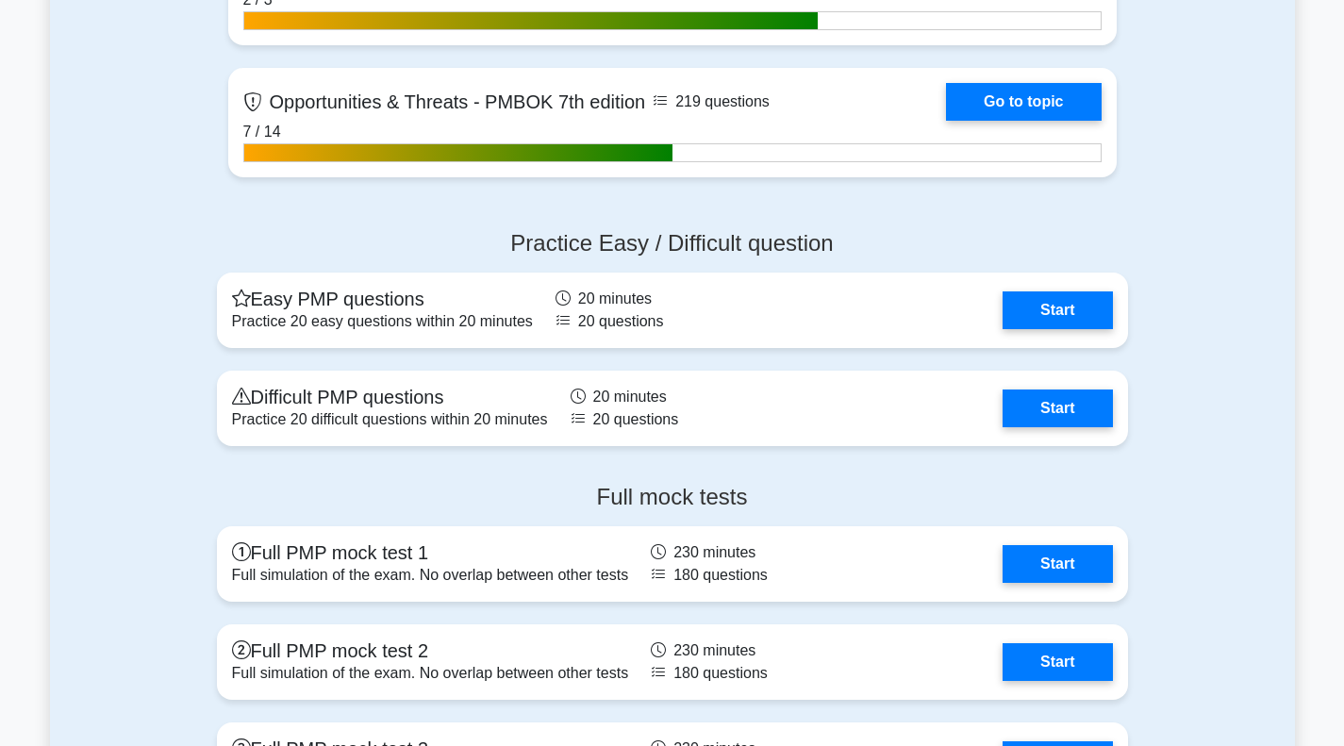
scroll to position [6220, 0]
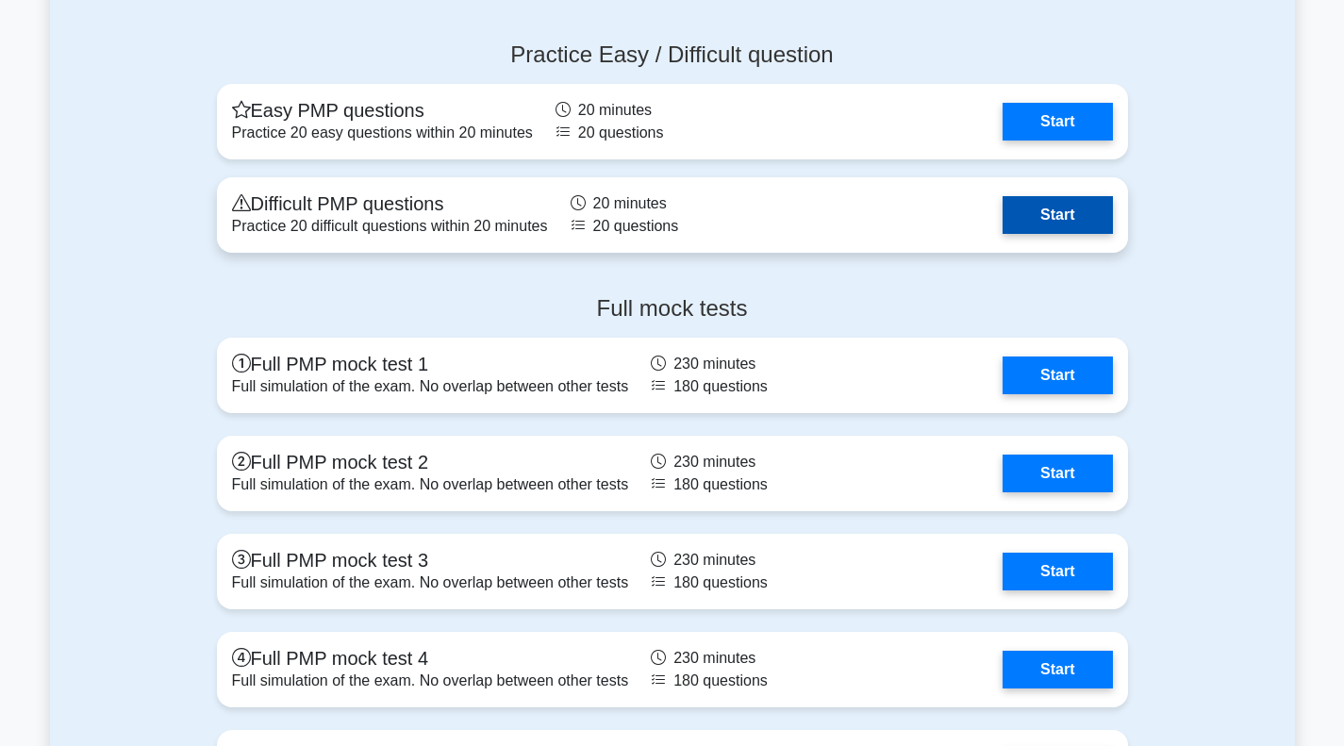
drag, startPoint x: 1051, startPoint y: 208, endPoint x: 979, endPoint y: 208, distance: 71.7
click at [1051, 208] on link "Start" at bounding box center [1057, 215] width 109 height 38
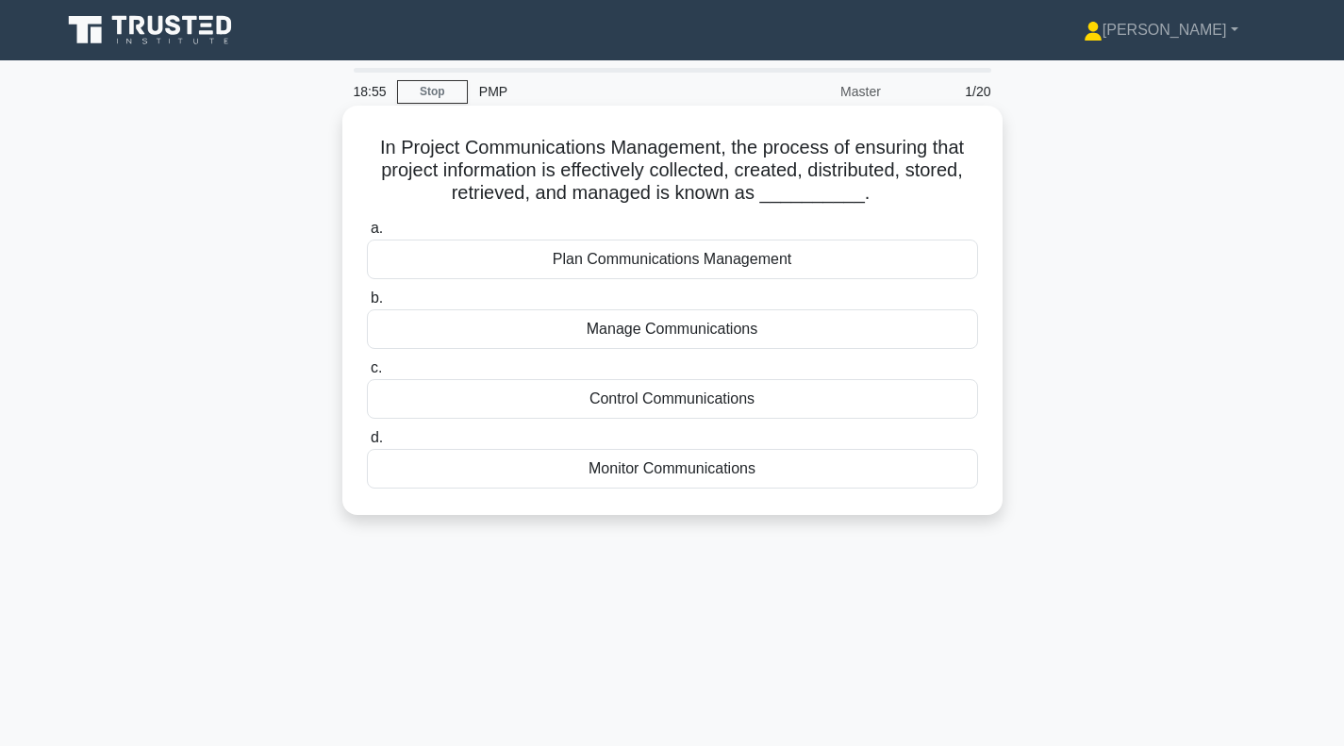
click at [702, 327] on div "Manage Communications" at bounding box center [672, 329] width 611 height 40
click at [367, 305] on input "b. Manage Communications" at bounding box center [367, 298] width 0 height 12
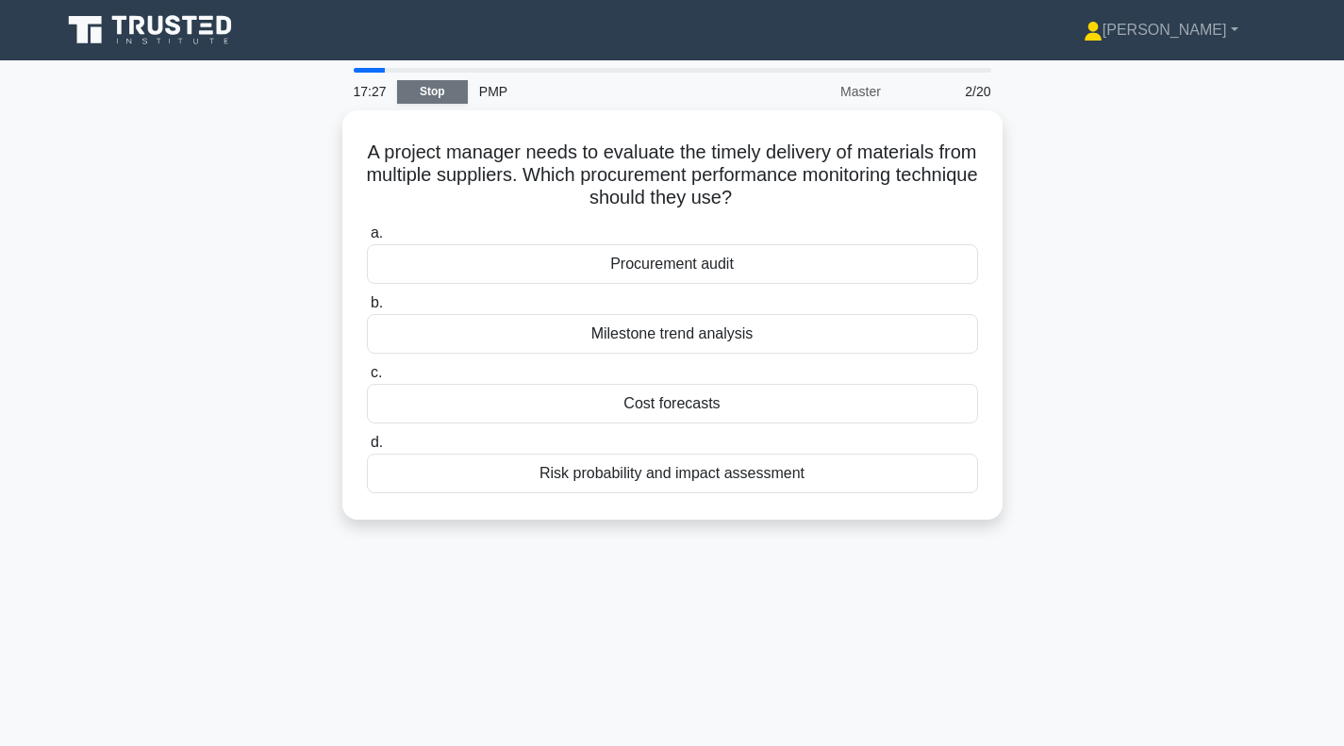
click at [429, 91] on link "Stop" at bounding box center [432, 92] width 71 height 24
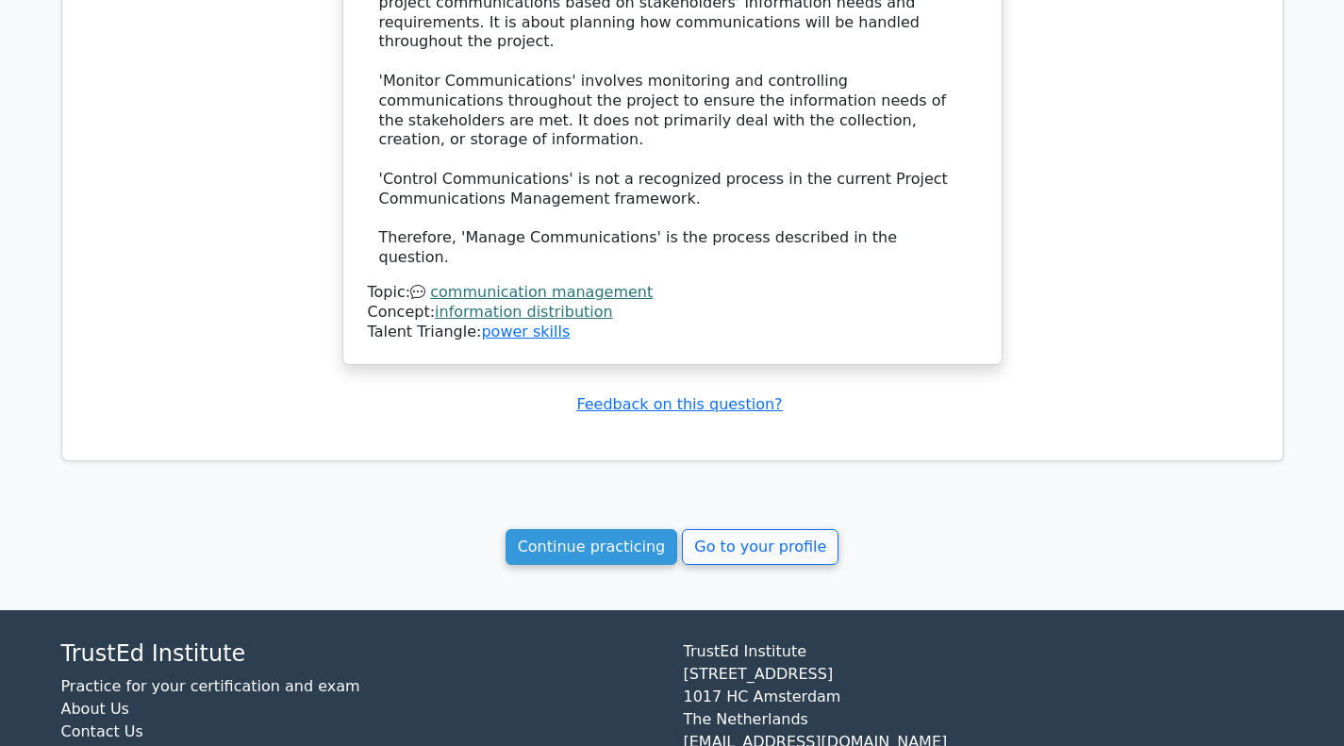
scroll to position [1661, 0]
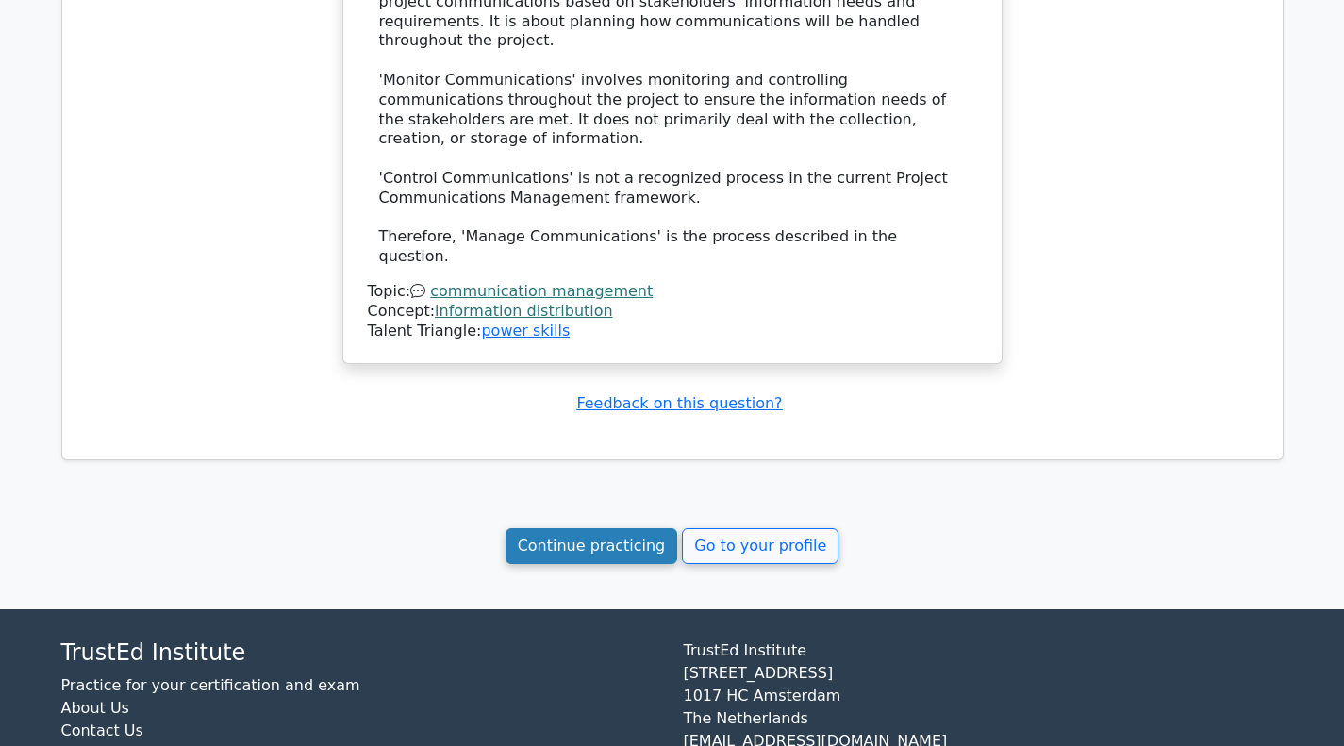
click at [589, 528] on link "Continue practicing" at bounding box center [592, 546] width 173 height 36
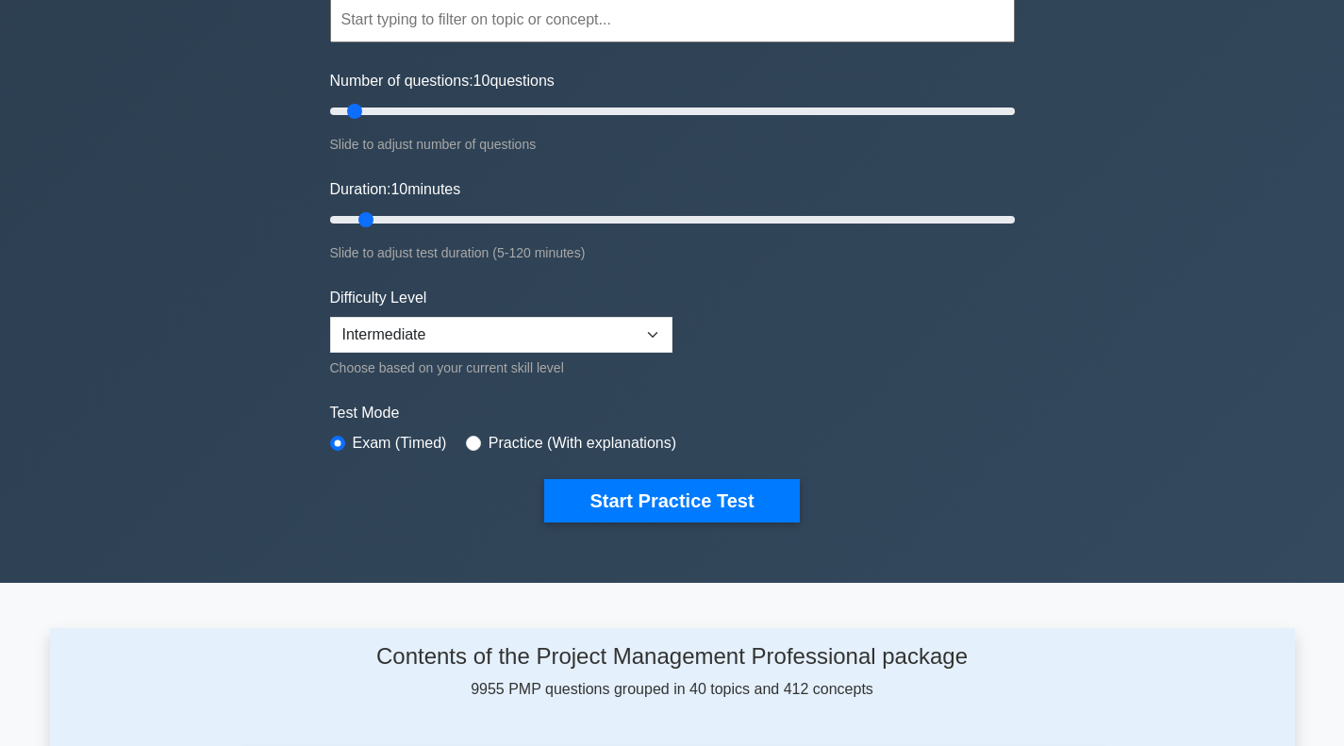
scroll to position [189, 0]
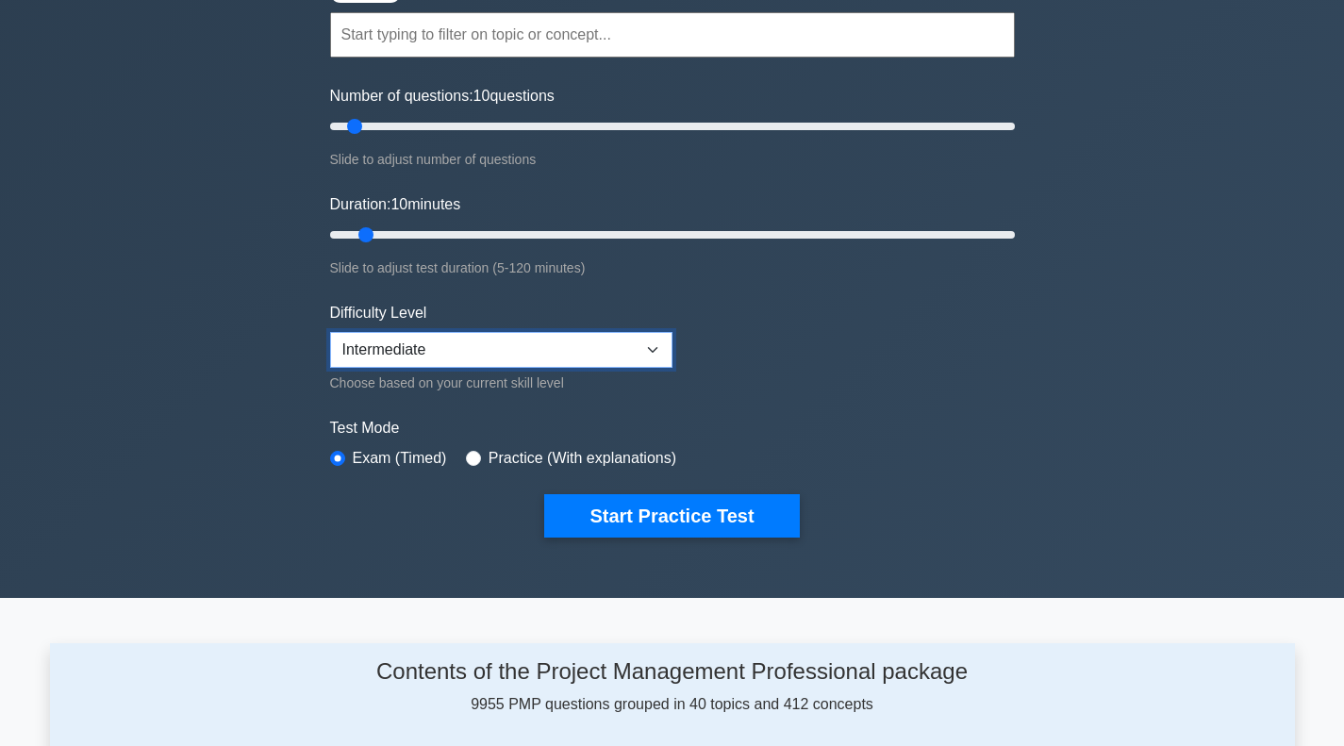
click at [656, 344] on select "Beginner Intermediate Expert" at bounding box center [501, 350] width 342 height 36
click at [952, 373] on form "Topics Scope Management Time Management Cost Management Quality Management Risk…" at bounding box center [672, 246] width 685 height 583
click at [652, 345] on select "Beginner Intermediate Expert" at bounding box center [501, 350] width 342 height 36
select select "expert"
click at [330, 332] on select "Beginner Intermediate Expert" at bounding box center [501, 350] width 342 height 36
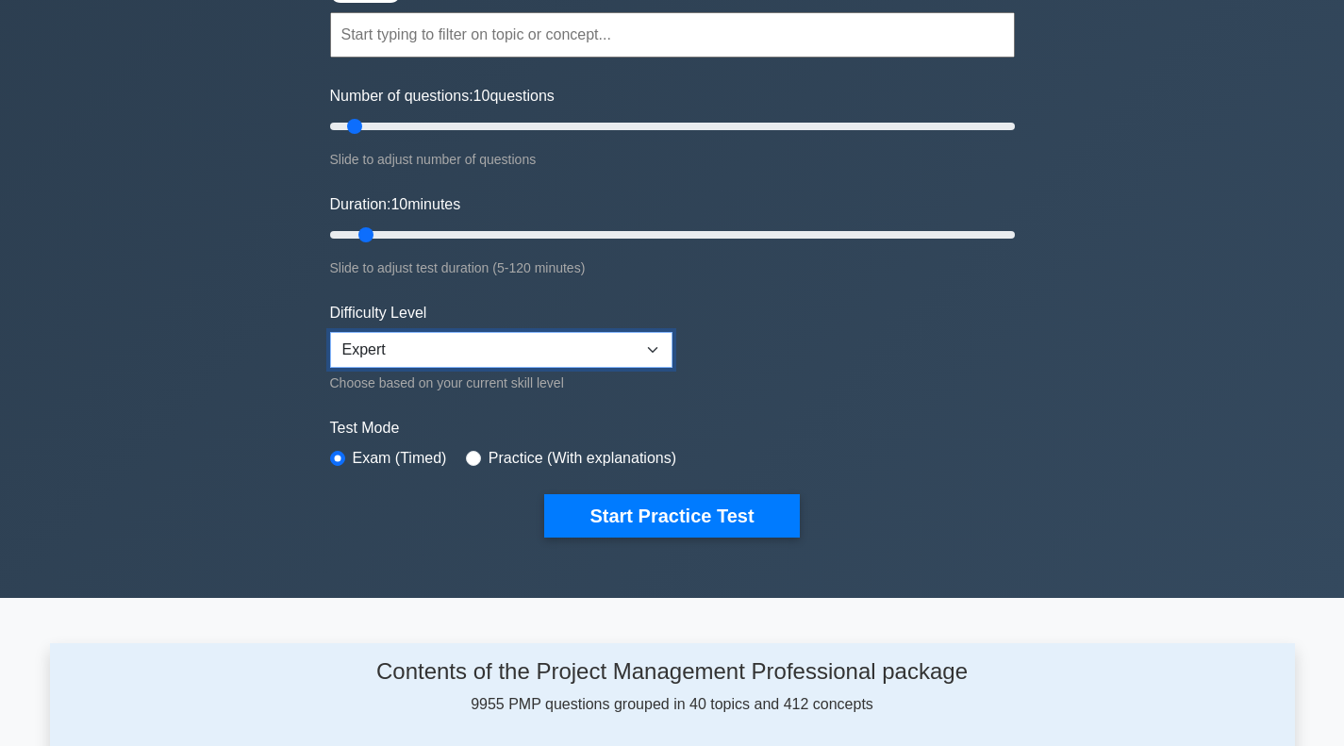
scroll to position [0, 0]
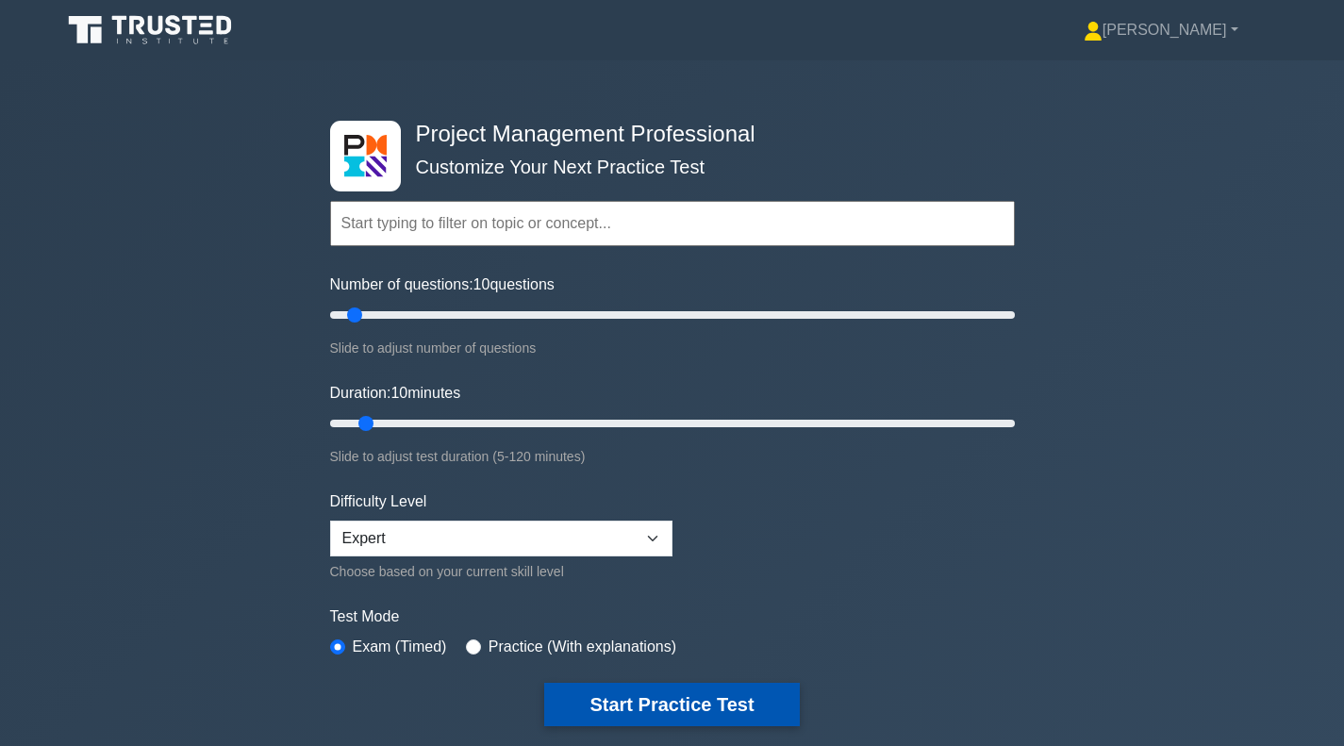
click at [657, 694] on button "Start Practice Test" at bounding box center [671, 704] width 255 height 43
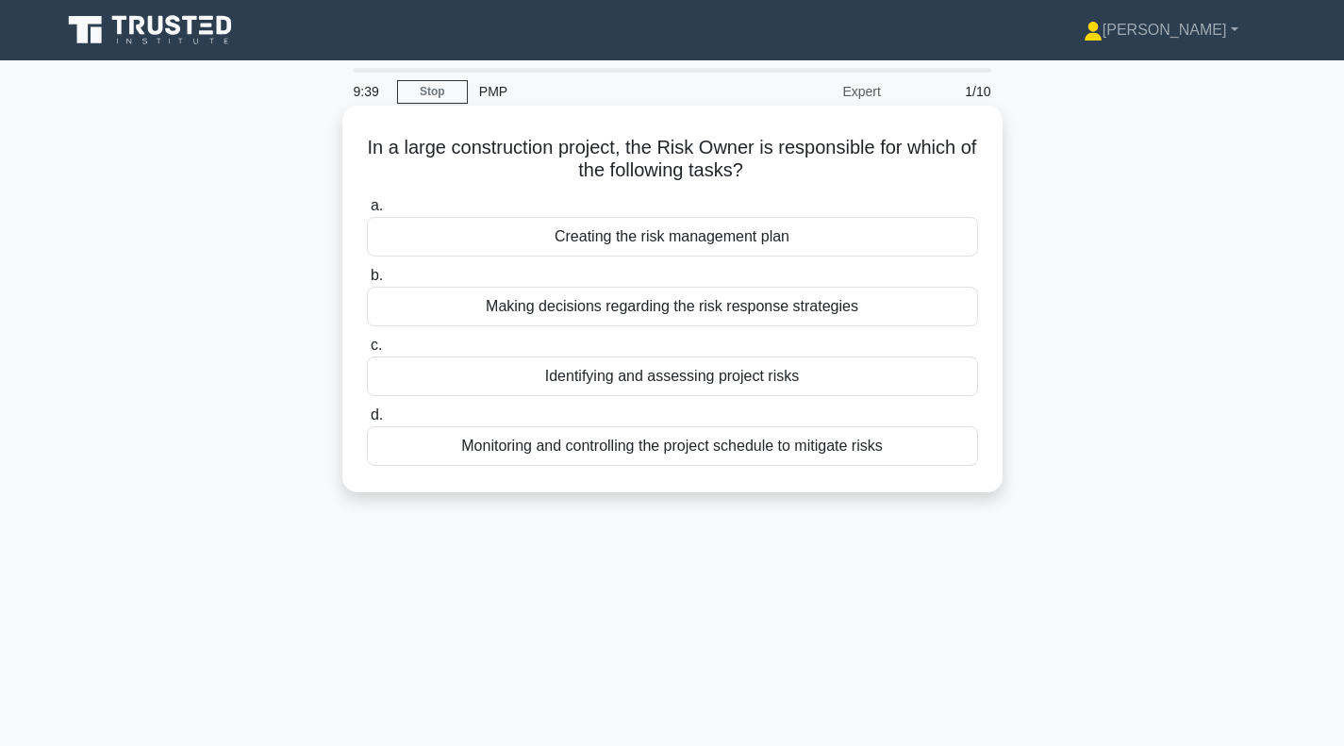
click at [636, 314] on div "Making decisions regarding the risk response strategies" at bounding box center [672, 307] width 611 height 40
click at [367, 282] on input "b. Making decisions regarding the risk response strategies" at bounding box center [367, 276] width 0 height 12
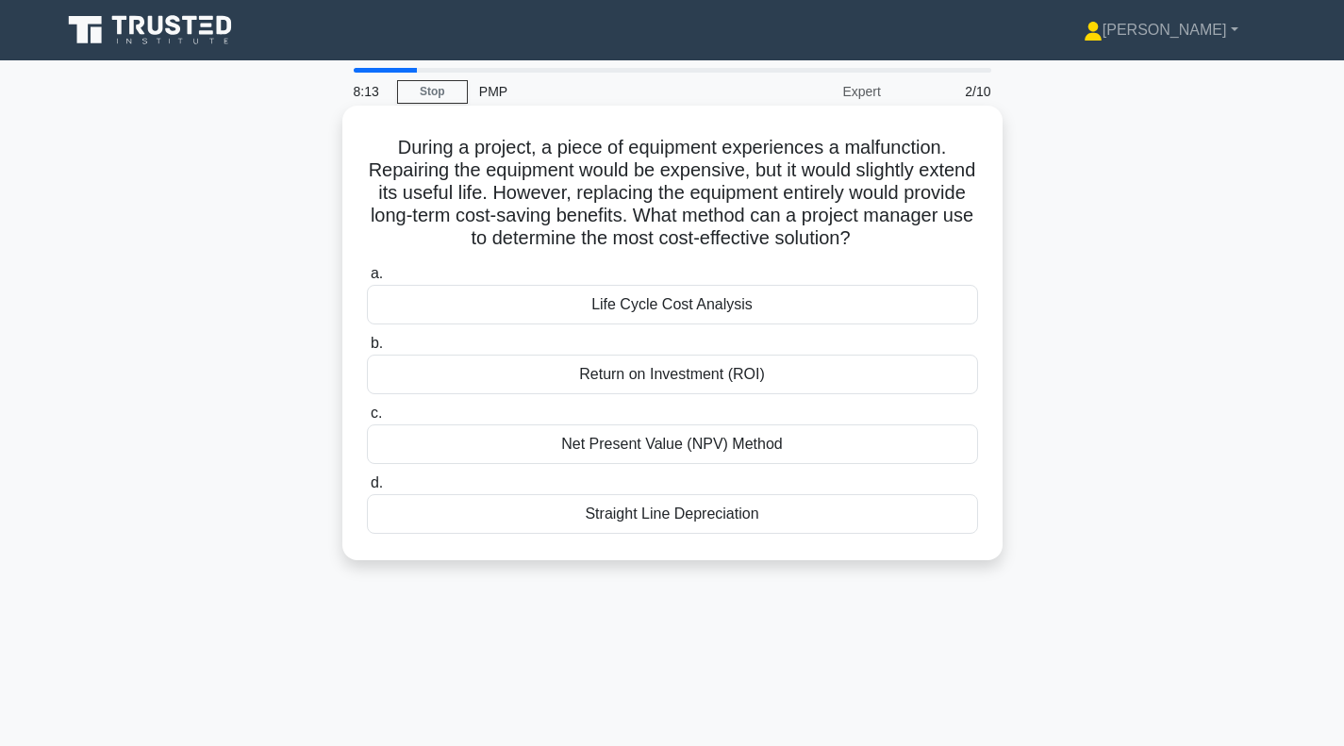
click at [641, 380] on div "Return on Investment (ROI)" at bounding box center [672, 375] width 611 height 40
click at [367, 350] on input "b. Return on Investment (ROI)" at bounding box center [367, 344] width 0 height 12
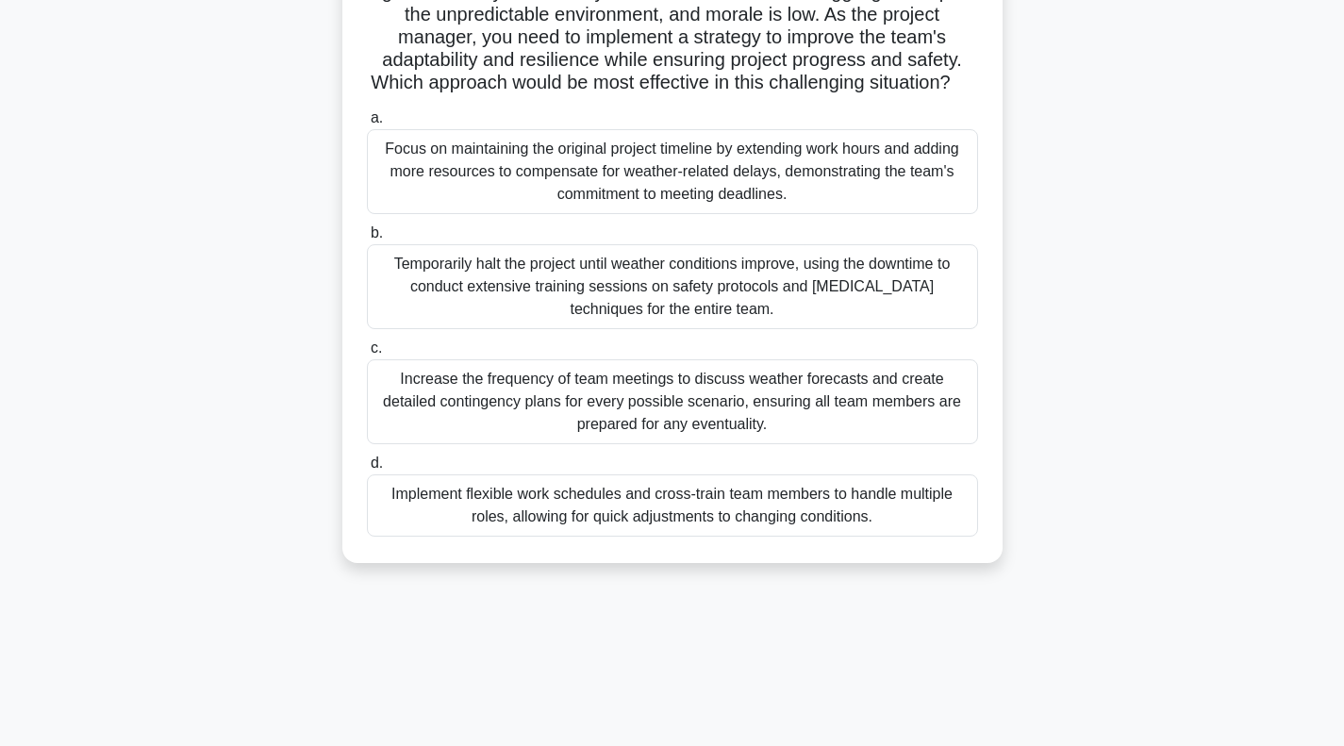
scroll to position [84, 0]
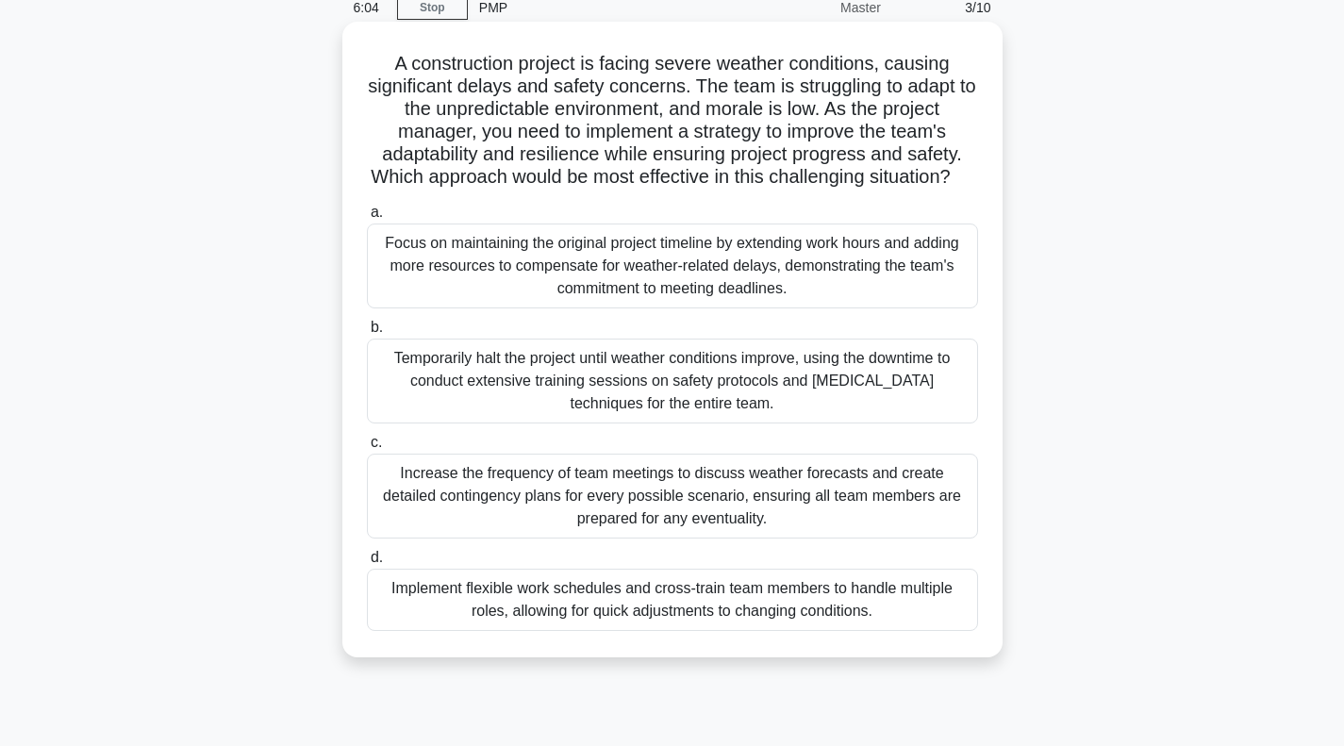
click at [641, 529] on div "Increase the frequency of team meetings to discuss weather forecasts and create…" at bounding box center [672, 496] width 611 height 85
click at [367, 449] on input "c. Increase the frequency of team meetings to discuss weather forecasts and cre…" at bounding box center [367, 443] width 0 height 12
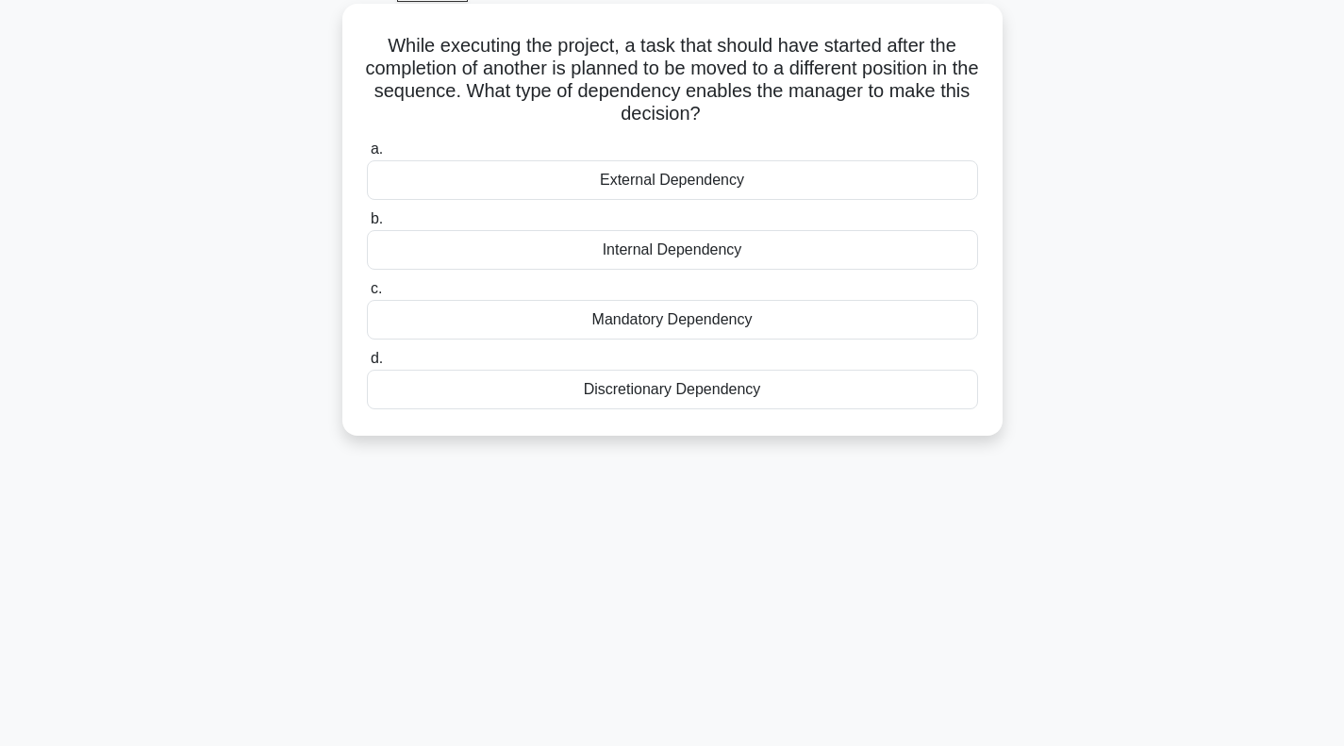
scroll to position [0, 0]
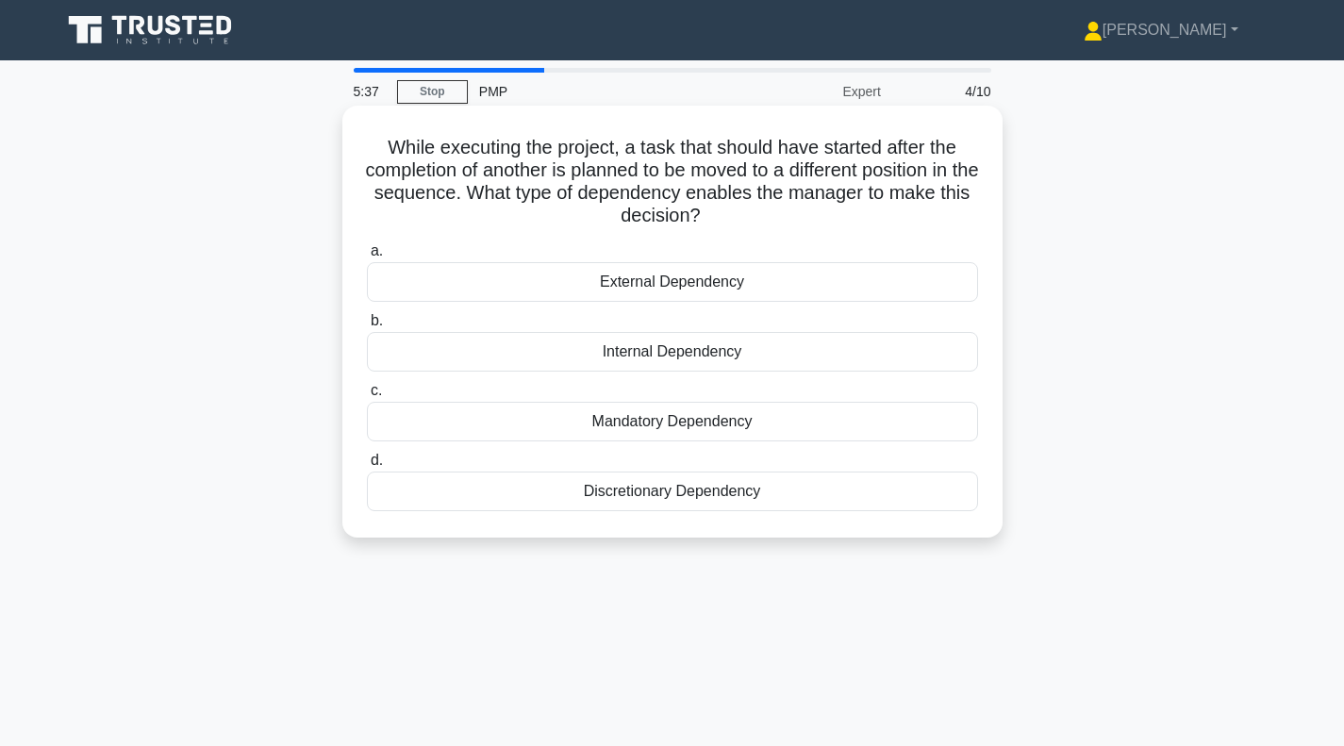
click at [558, 495] on div "Discretionary Dependency" at bounding box center [672, 492] width 611 height 40
click at [367, 467] on input "d. Discretionary Dependency" at bounding box center [367, 461] width 0 height 12
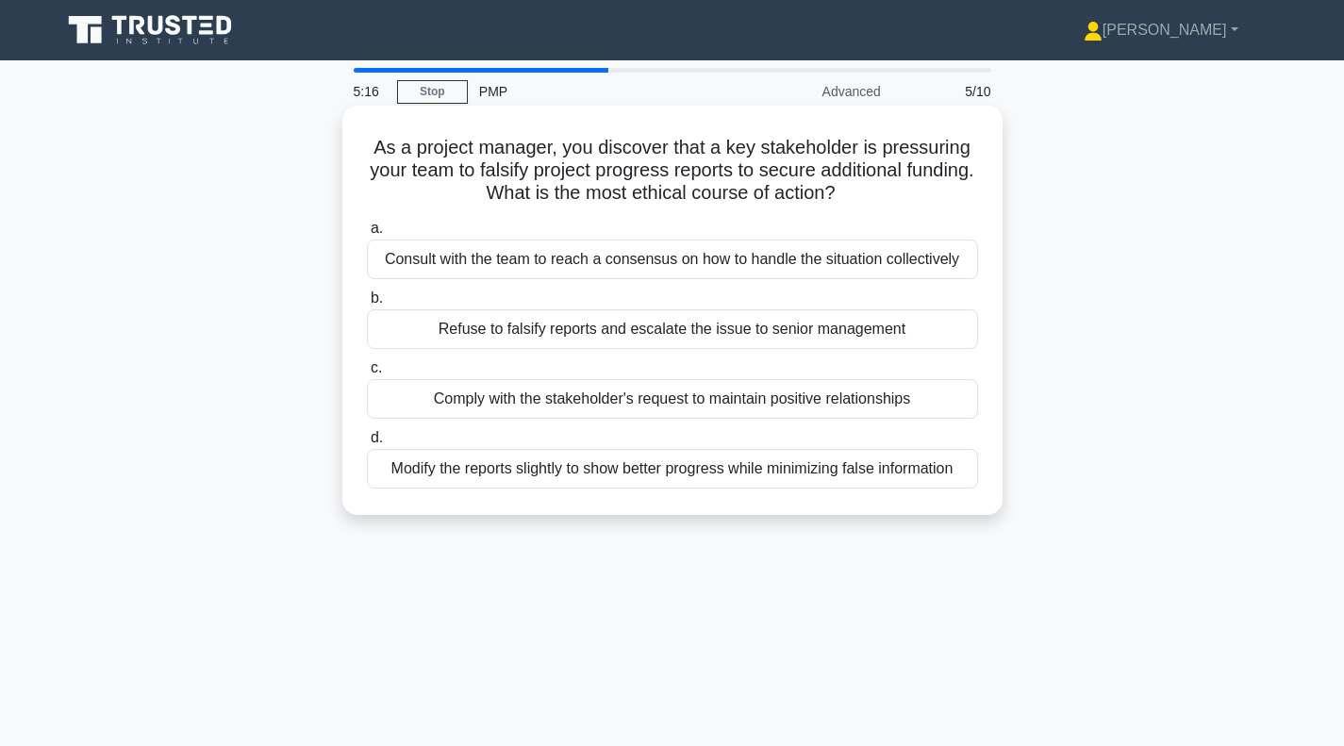
click at [608, 331] on div "Refuse to falsify reports and escalate the issue to senior management" at bounding box center [672, 329] width 611 height 40
click at [367, 305] on input "b. Refuse to falsify reports and escalate the issue to senior management" at bounding box center [367, 298] width 0 height 12
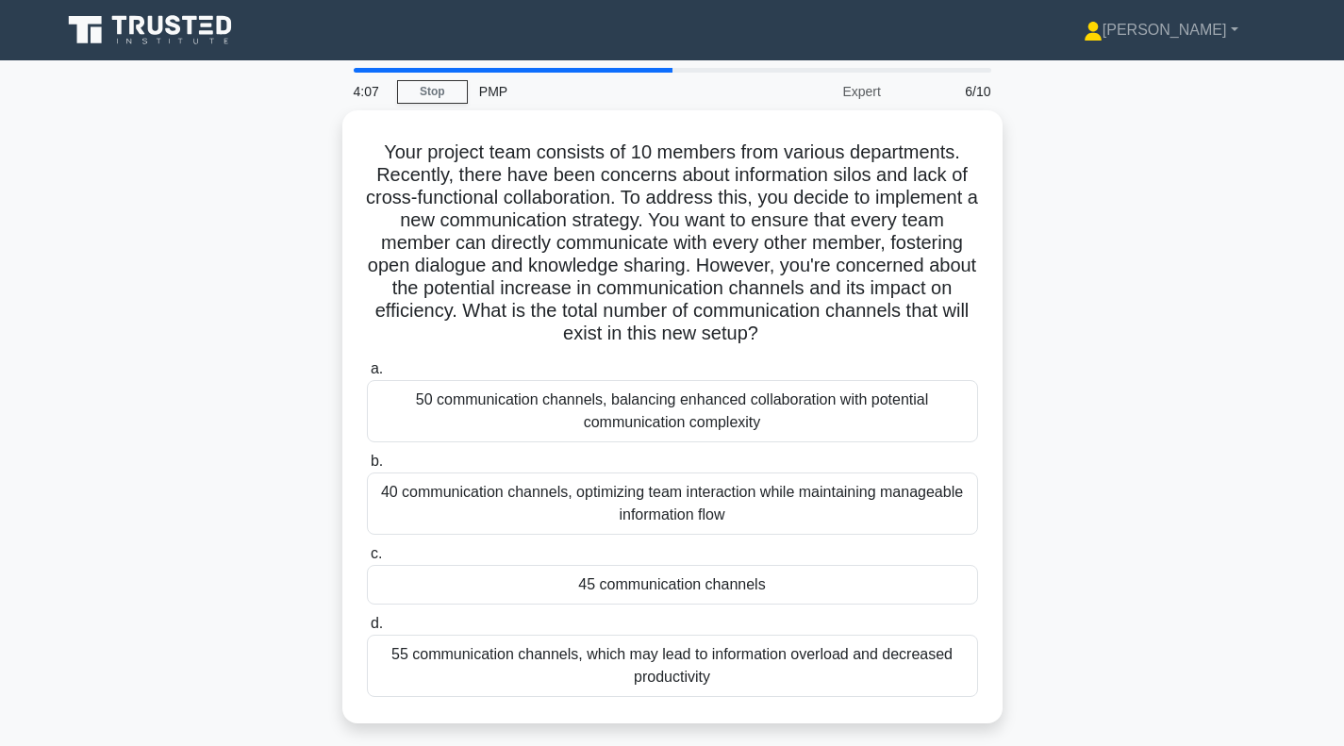
scroll to position [94, 0]
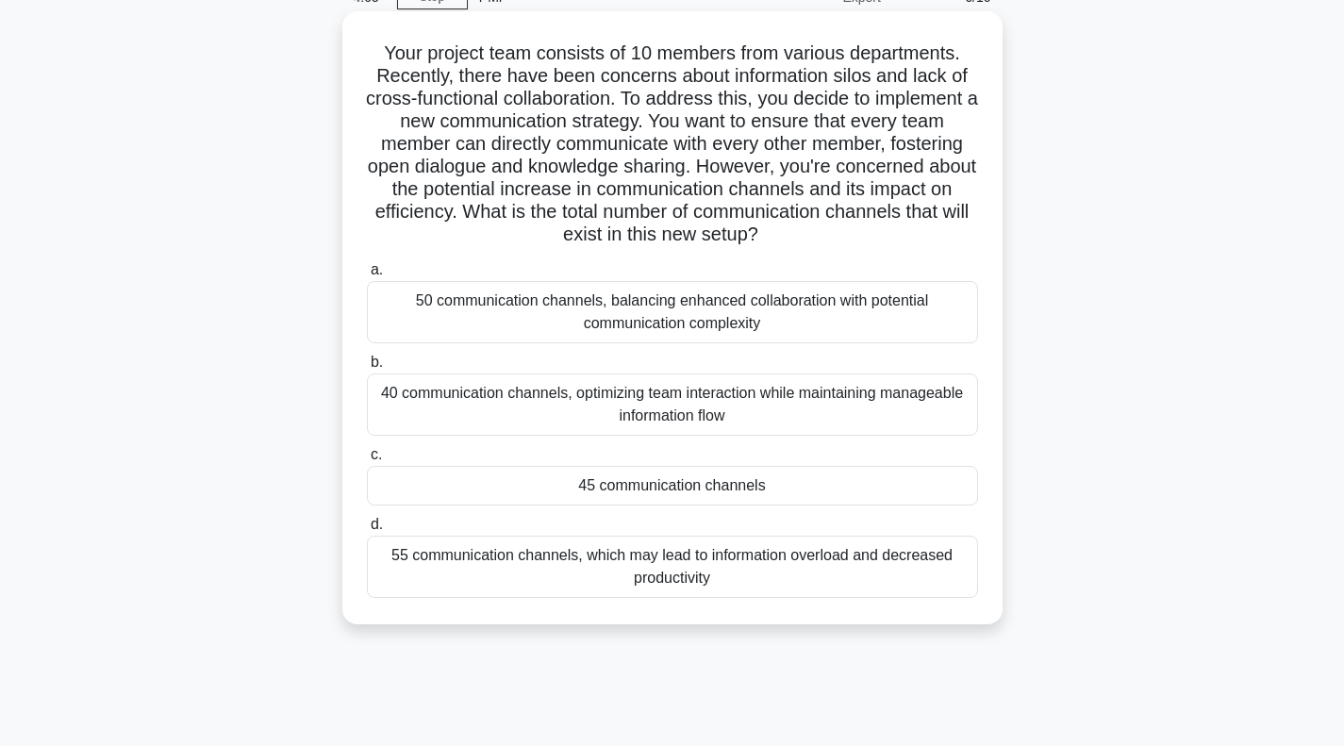
click at [587, 489] on div "45 communication channels" at bounding box center [672, 486] width 611 height 40
click at [367, 461] on input "c. 45 communication channels" at bounding box center [367, 455] width 0 height 12
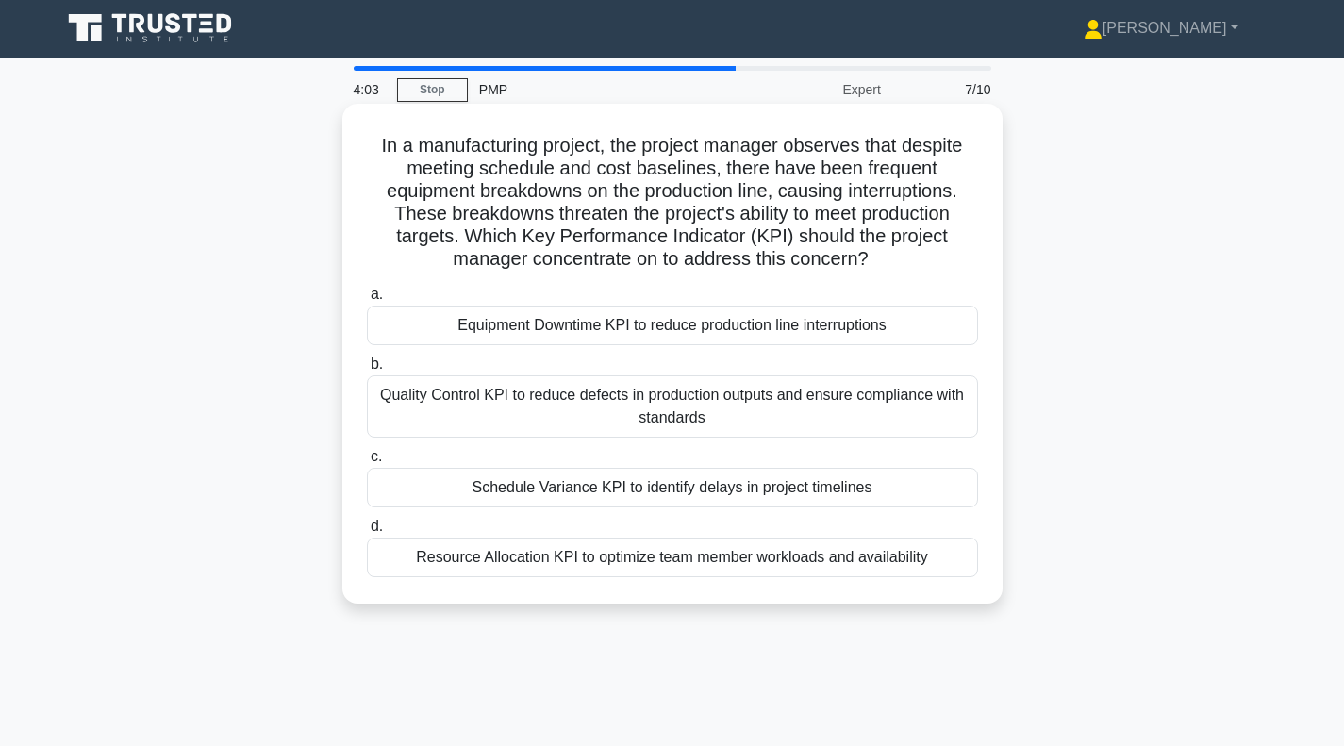
scroll to position [0, 0]
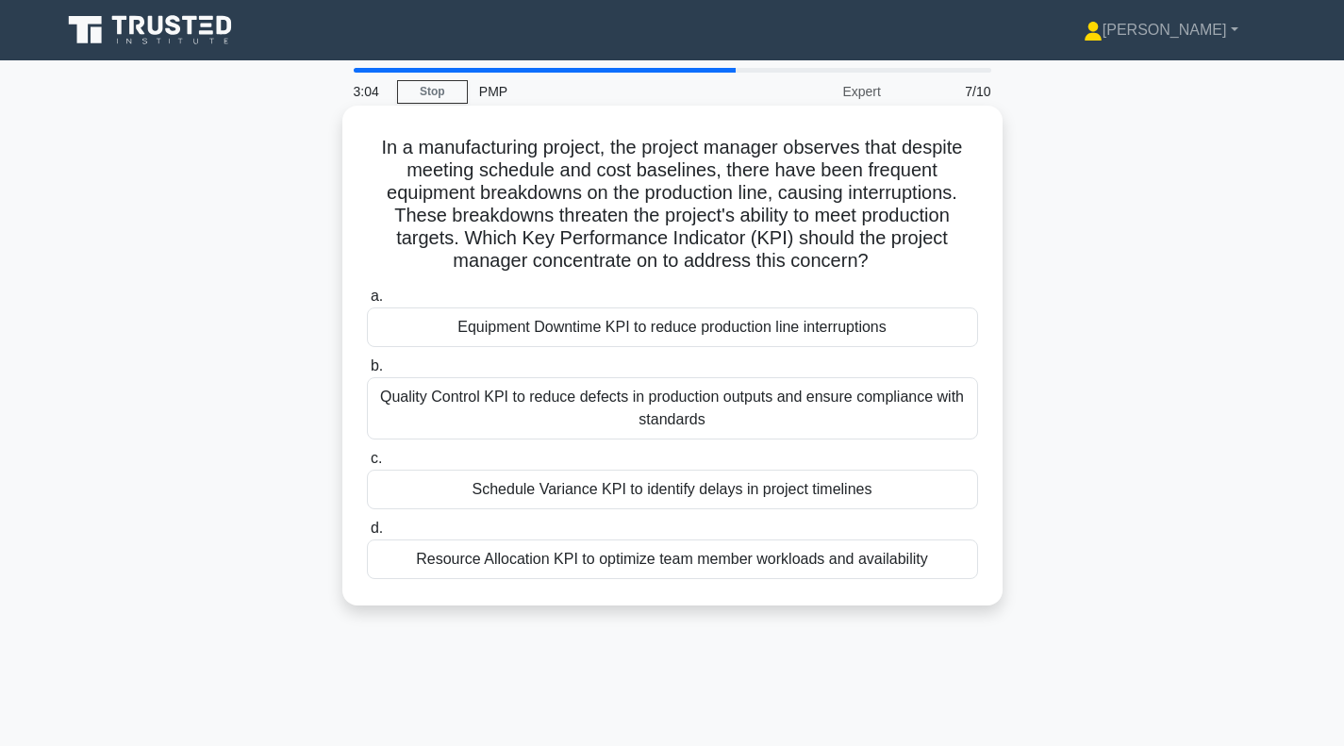
click at [707, 332] on div "Equipment Downtime KPI to reduce production line interruptions" at bounding box center [672, 327] width 611 height 40
click at [367, 303] on input "a. Equipment Downtime KPI to reduce production line interruptions" at bounding box center [367, 296] width 0 height 12
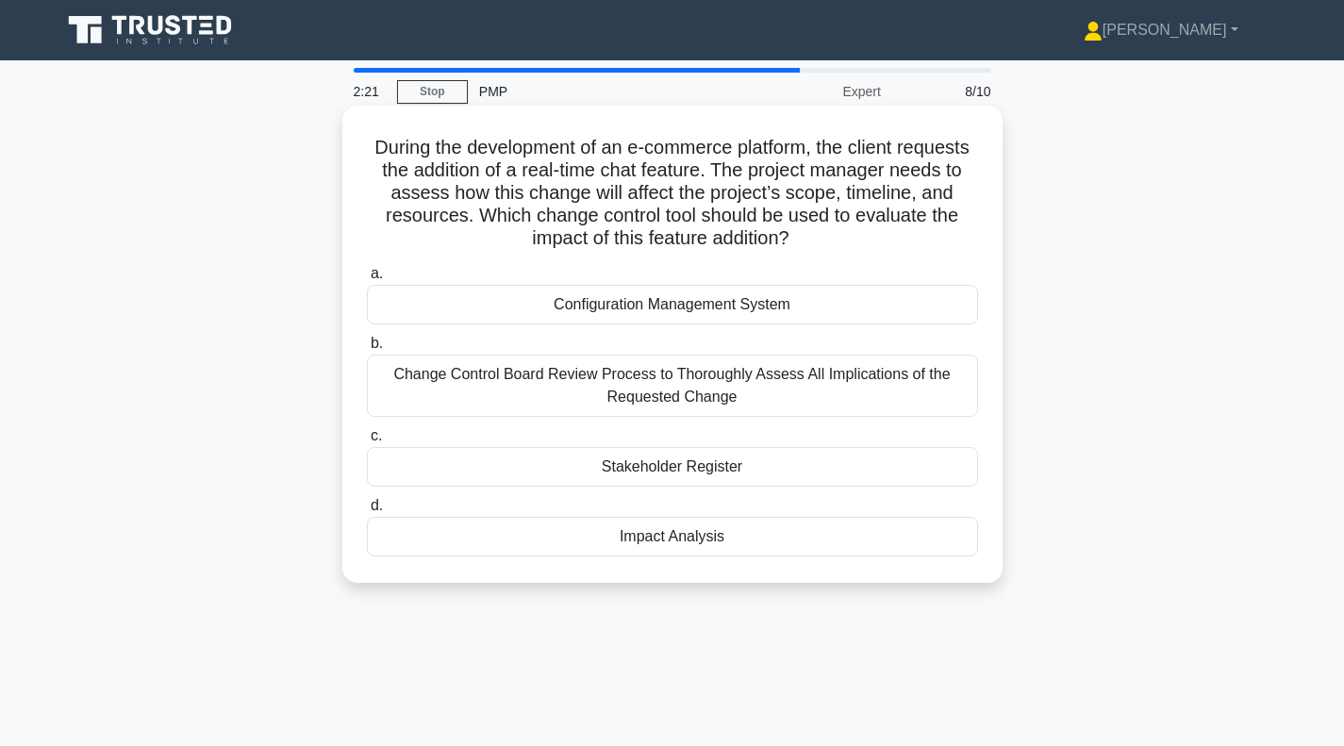
click at [610, 539] on div "Impact Analysis" at bounding box center [672, 537] width 611 height 40
click at [367, 512] on input "d. Impact Analysis" at bounding box center [367, 506] width 0 height 12
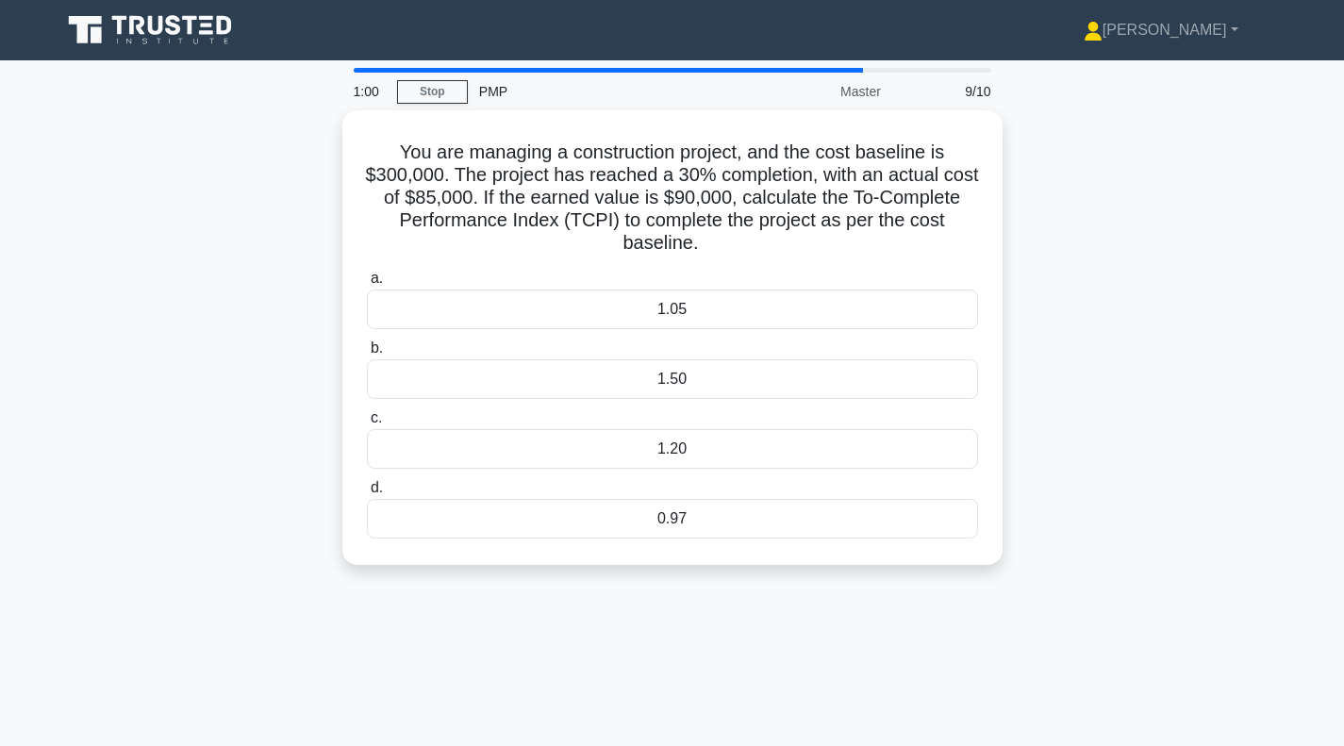
click at [183, 576] on div "You are managing a construction project, and the cost baseline is $300,000. The…" at bounding box center [672, 348] width 1245 height 477
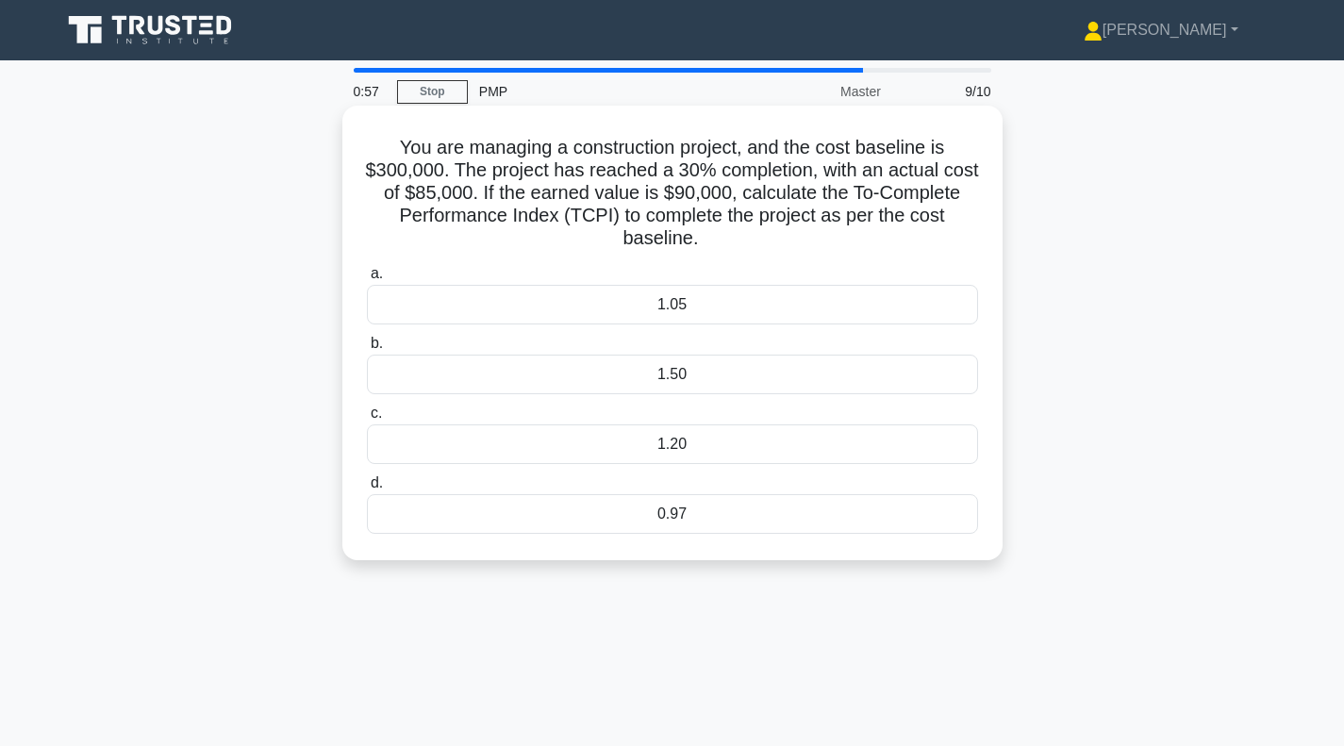
click at [671, 520] on div "0.97" at bounding box center [672, 514] width 611 height 40
click at [367, 489] on input "d. 0.97" at bounding box center [367, 483] width 0 height 12
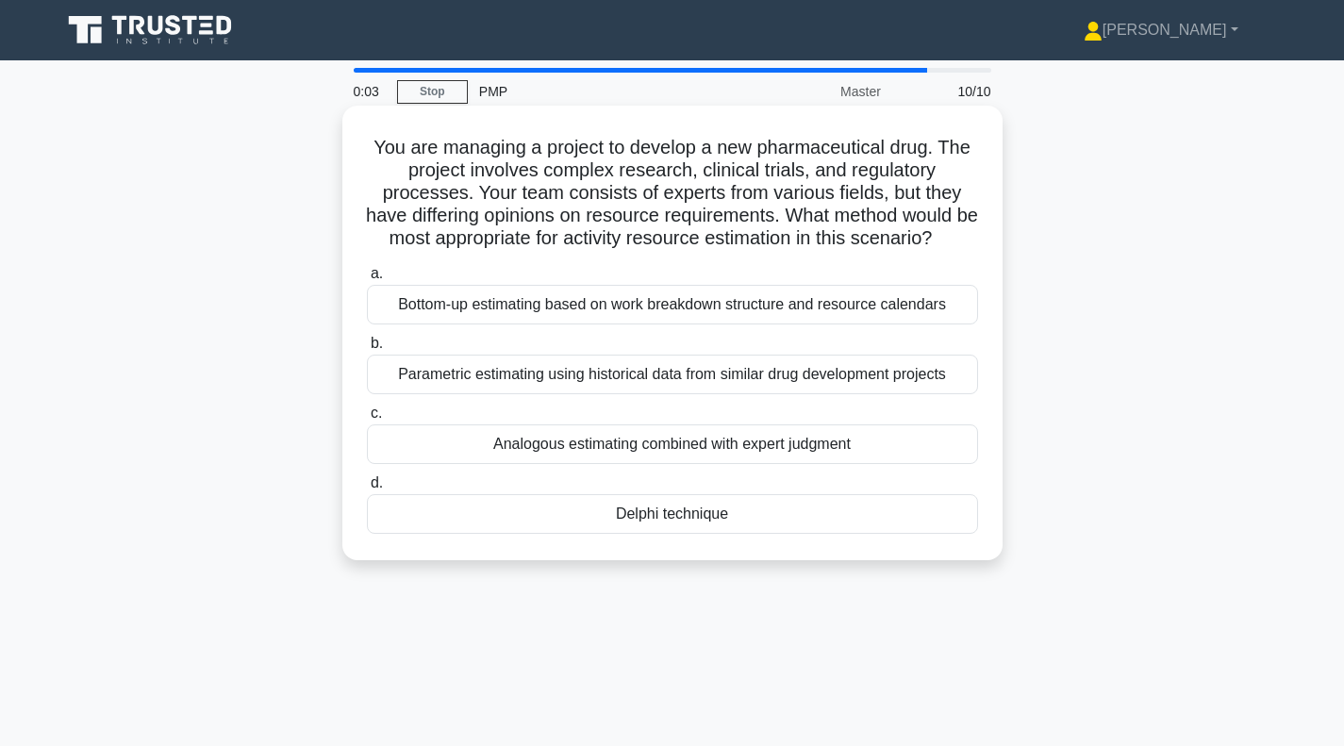
click at [654, 534] on div "Delphi technique" at bounding box center [672, 514] width 611 height 40
click at [367, 489] on input "d. Delphi technique" at bounding box center [367, 483] width 0 height 12
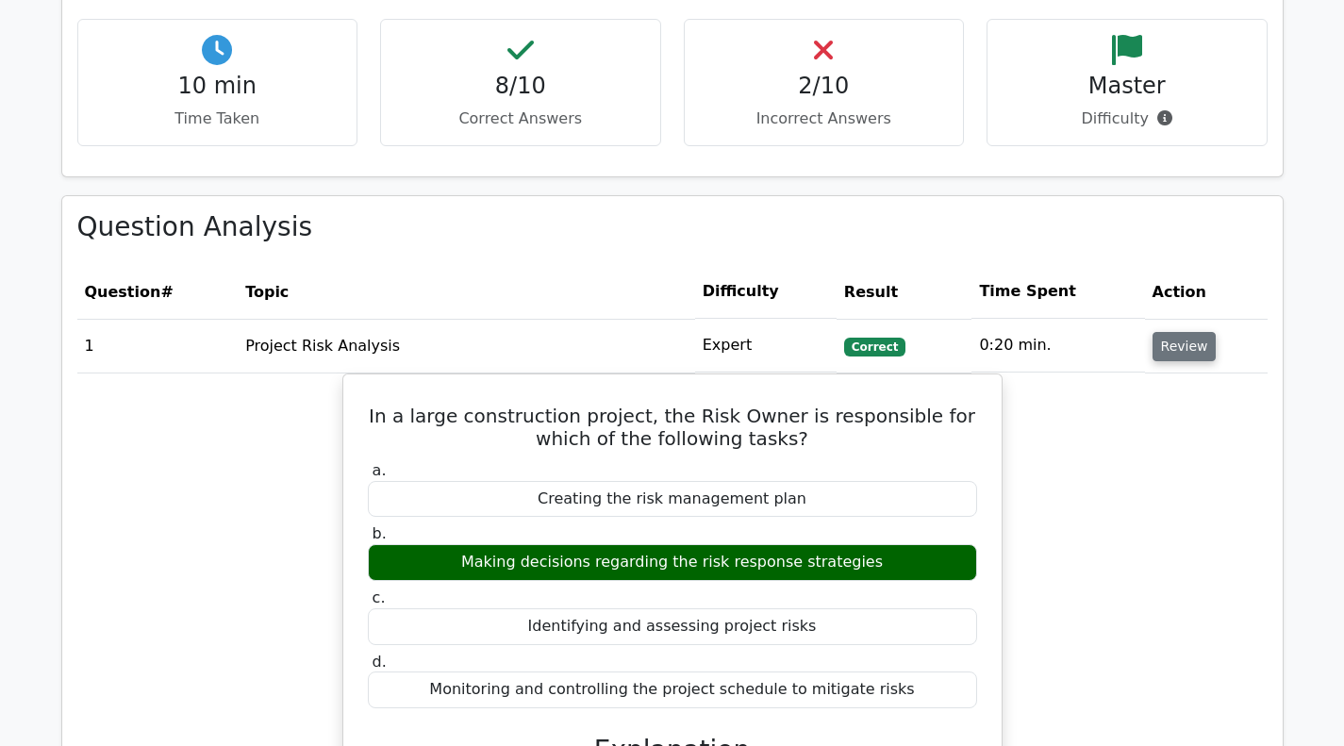
click at [1174, 344] on button "Review" at bounding box center [1185, 346] width 64 height 29
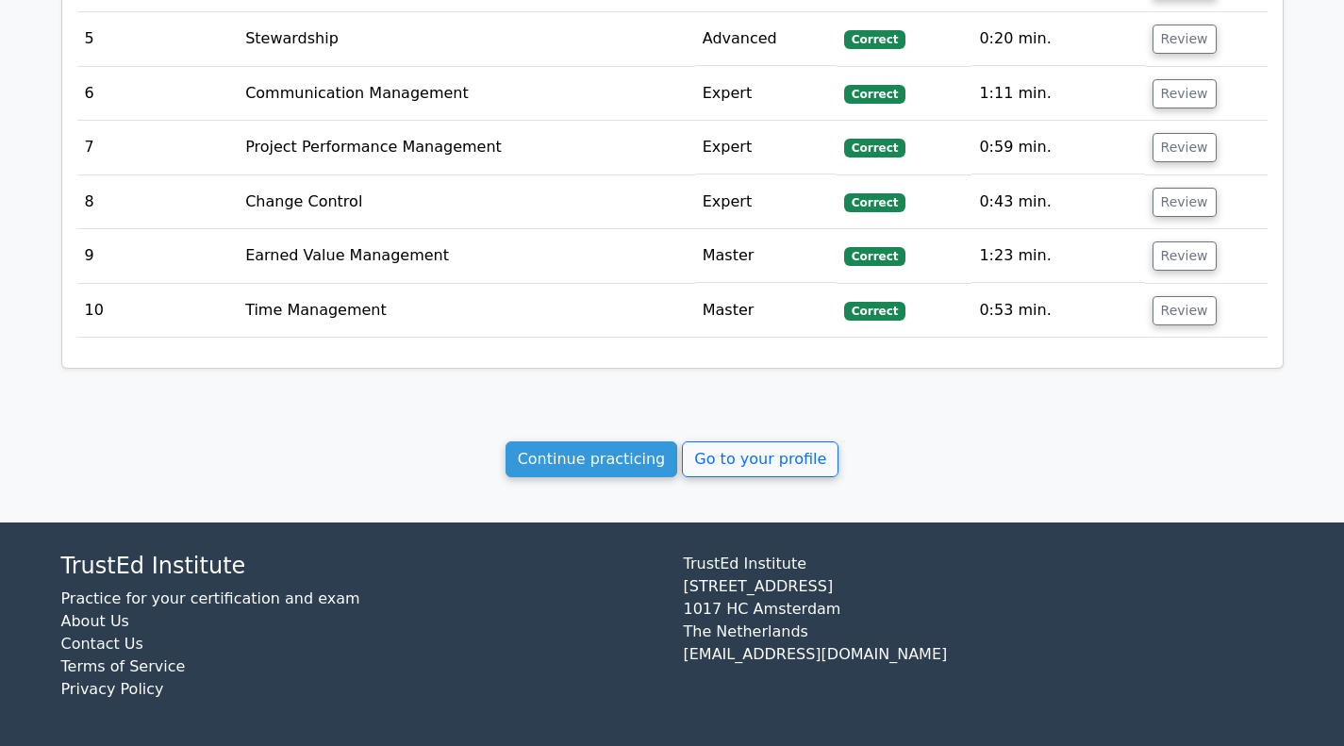
scroll to position [995, 0]
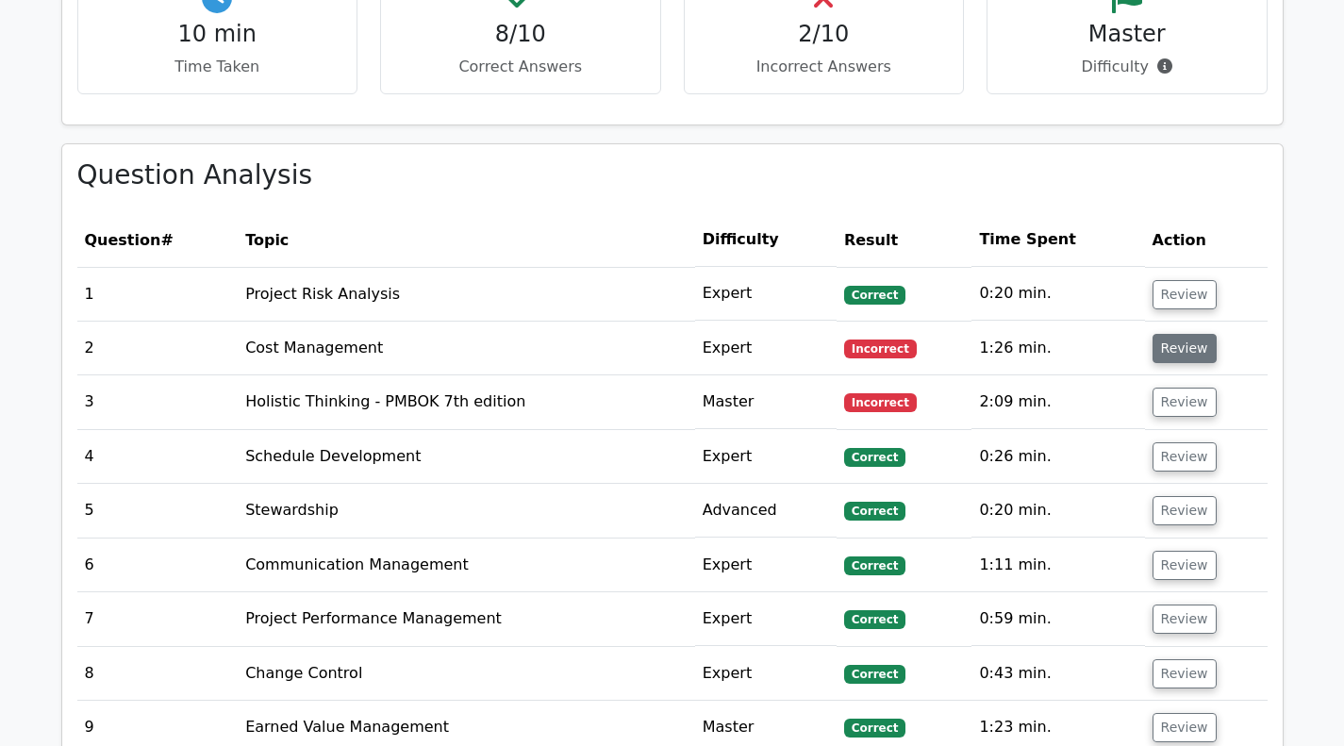
click at [1178, 359] on button "Review" at bounding box center [1185, 348] width 64 height 29
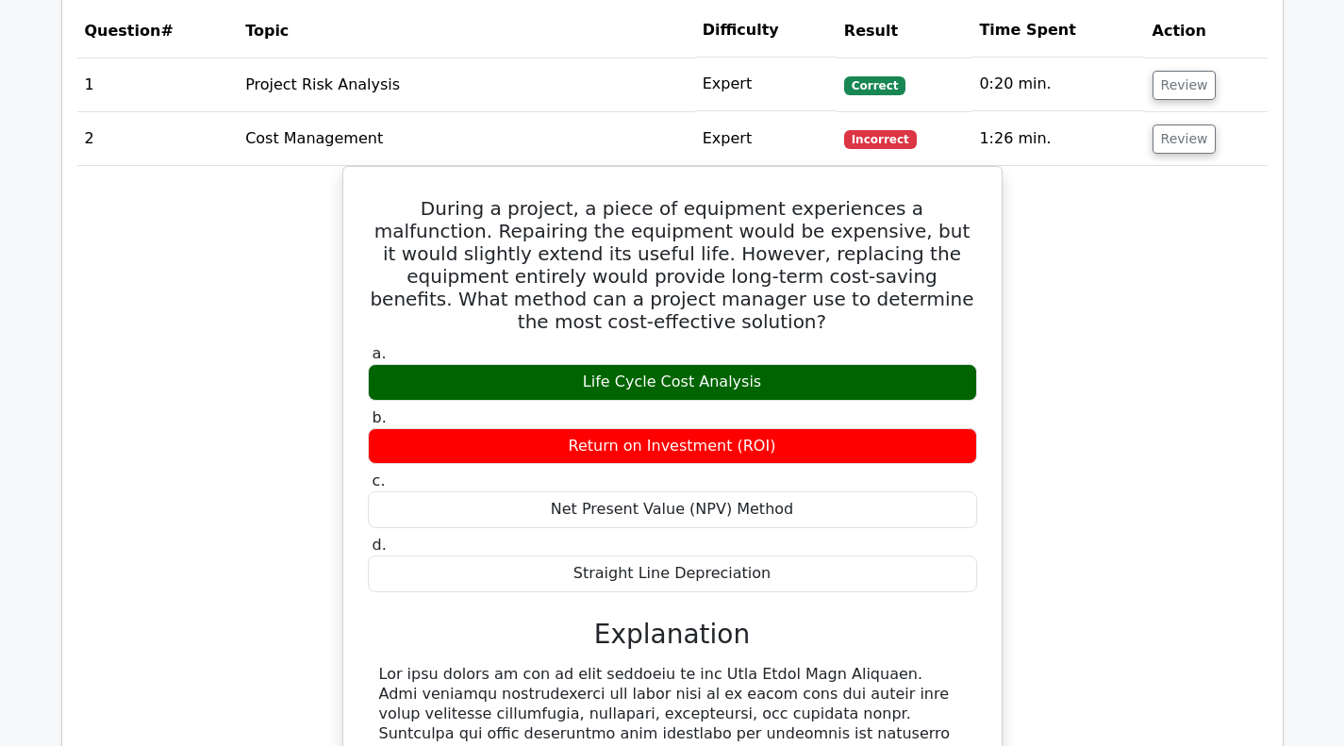
scroll to position [901, 0]
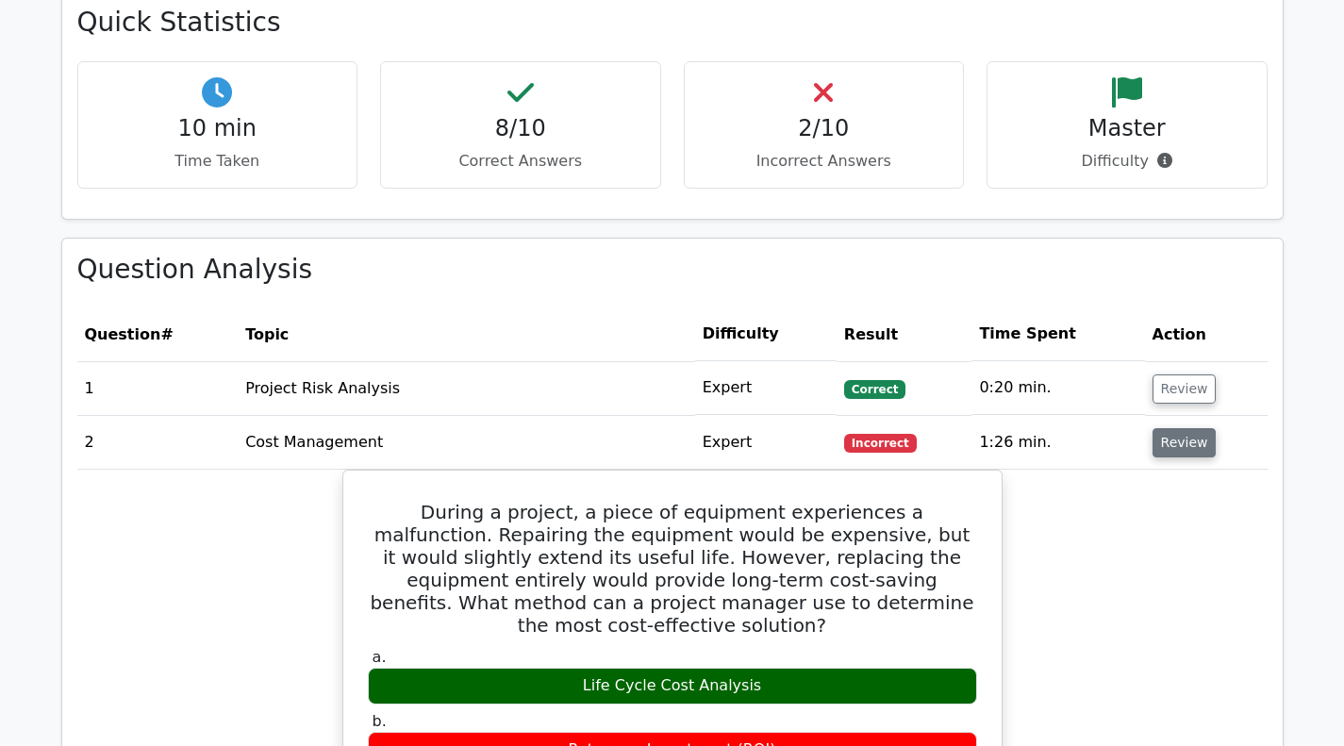
click at [1170, 442] on button "Review" at bounding box center [1185, 442] width 64 height 29
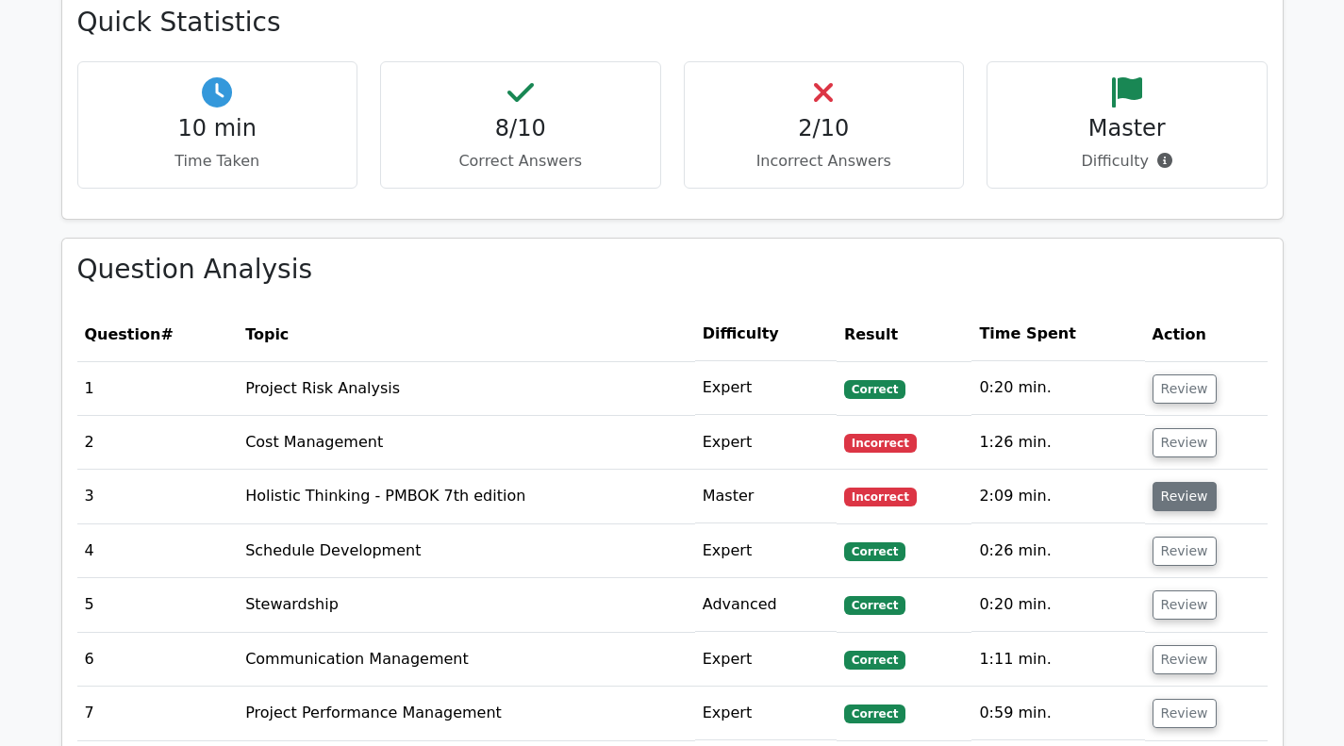
click at [1172, 489] on button "Review" at bounding box center [1185, 496] width 64 height 29
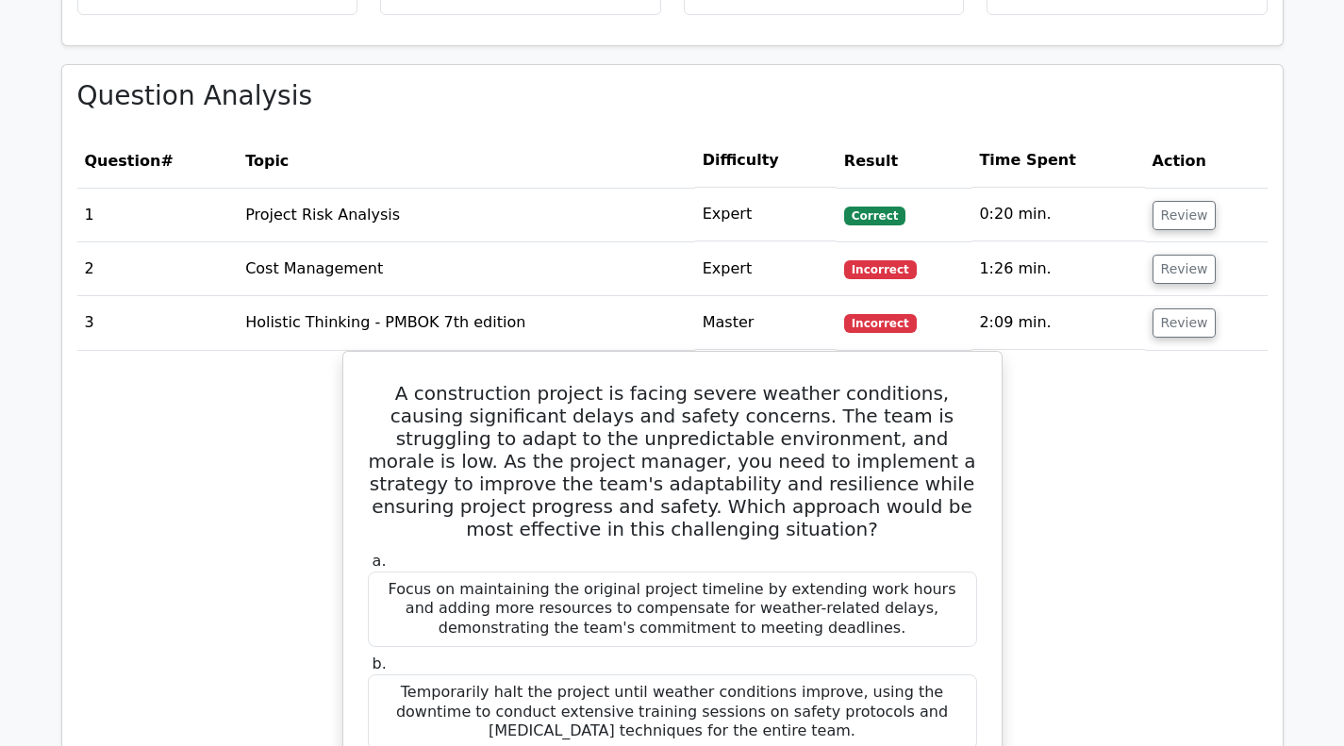
scroll to position [995, 0]
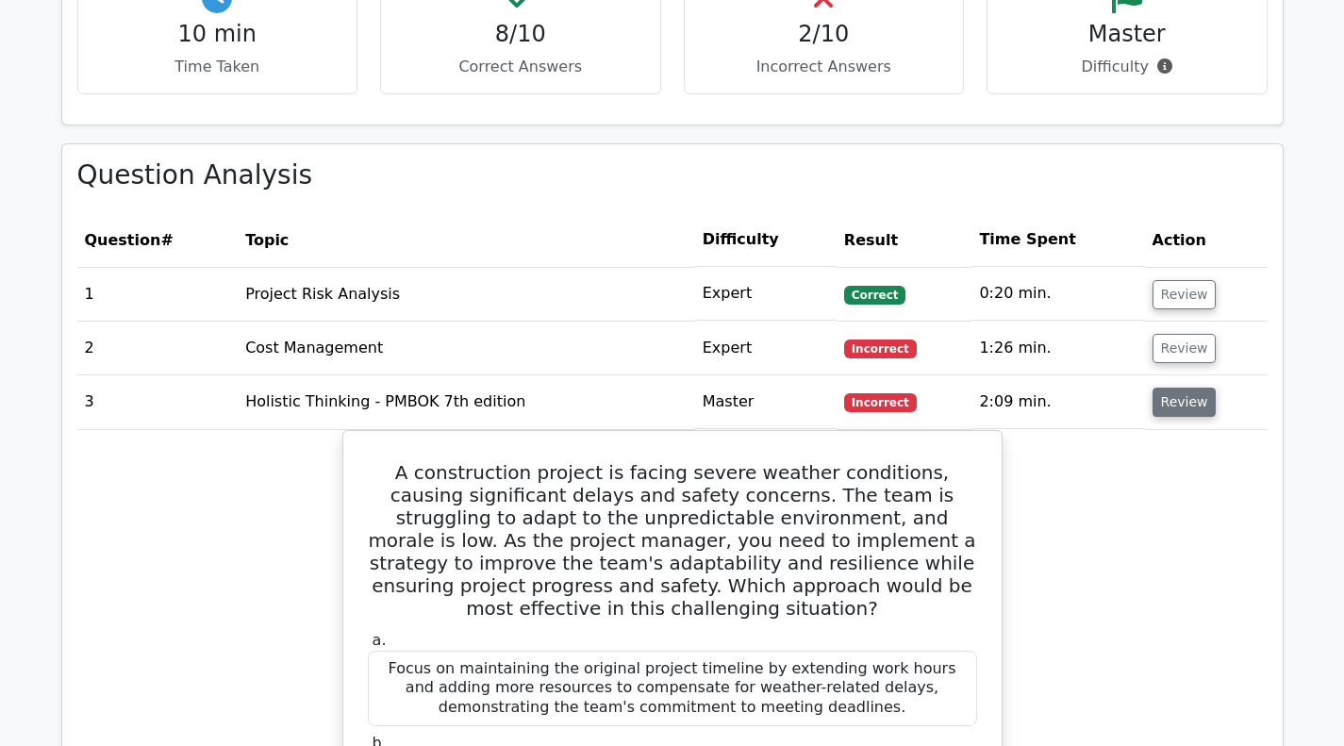
click at [1166, 407] on button "Review" at bounding box center [1185, 402] width 64 height 29
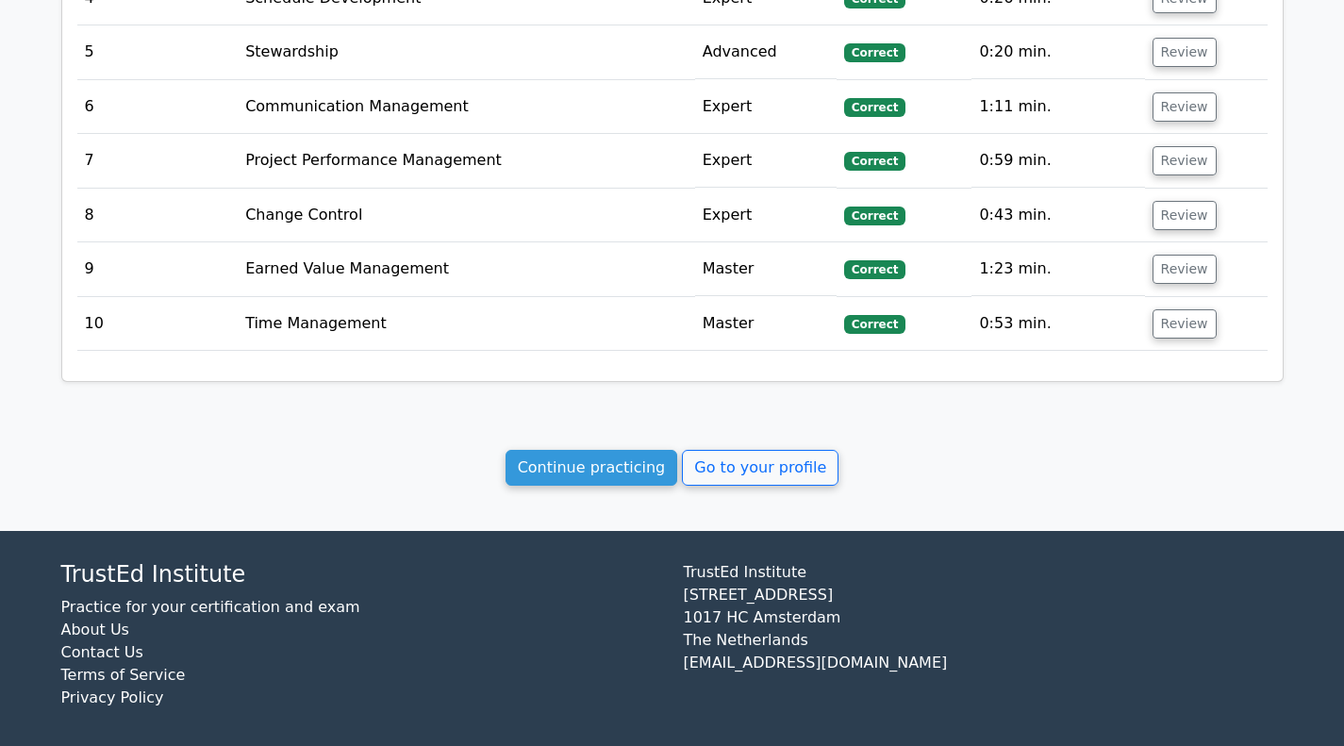
scroll to position [1467, 0]
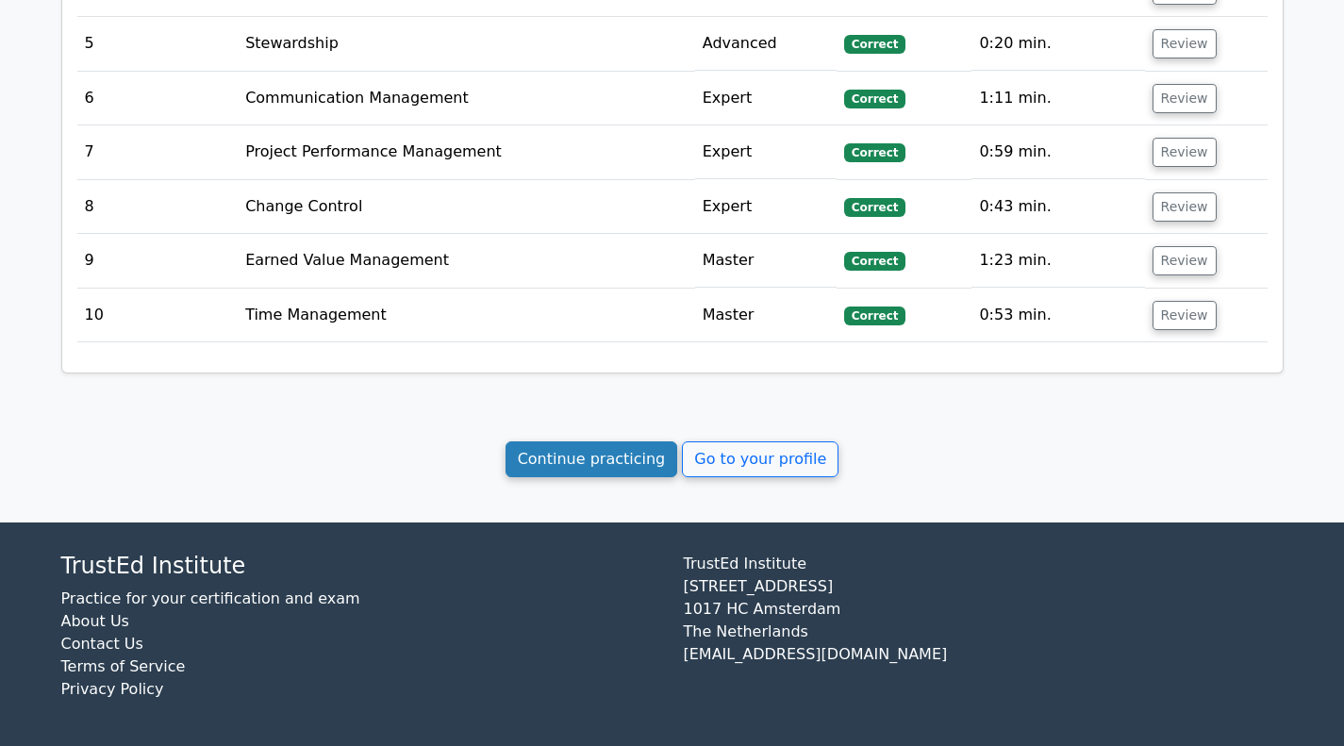
click at [585, 461] on link "Continue practicing" at bounding box center [592, 459] width 173 height 36
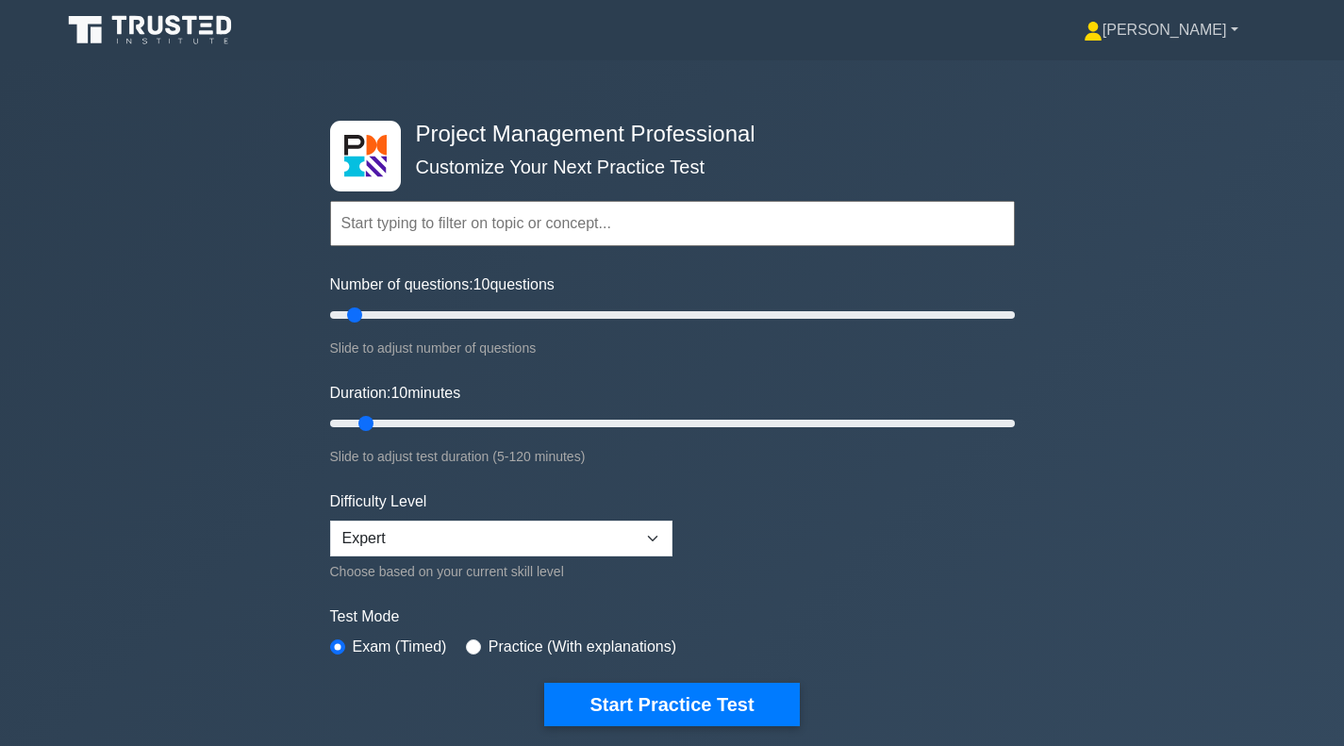
click at [1191, 42] on link "[PERSON_NAME]" at bounding box center [1160, 30] width 245 height 38
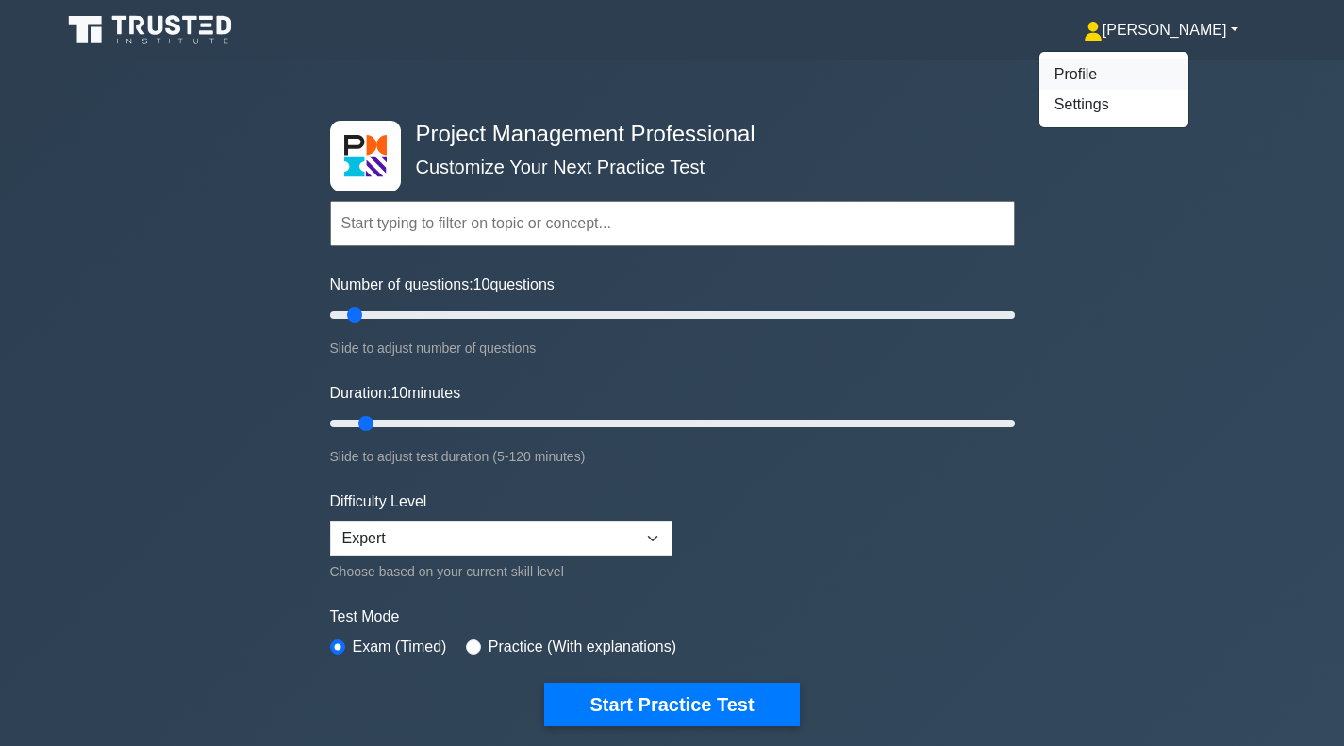
click at [1126, 78] on link "Profile" at bounding box center [1113, 74] width 149 height 30
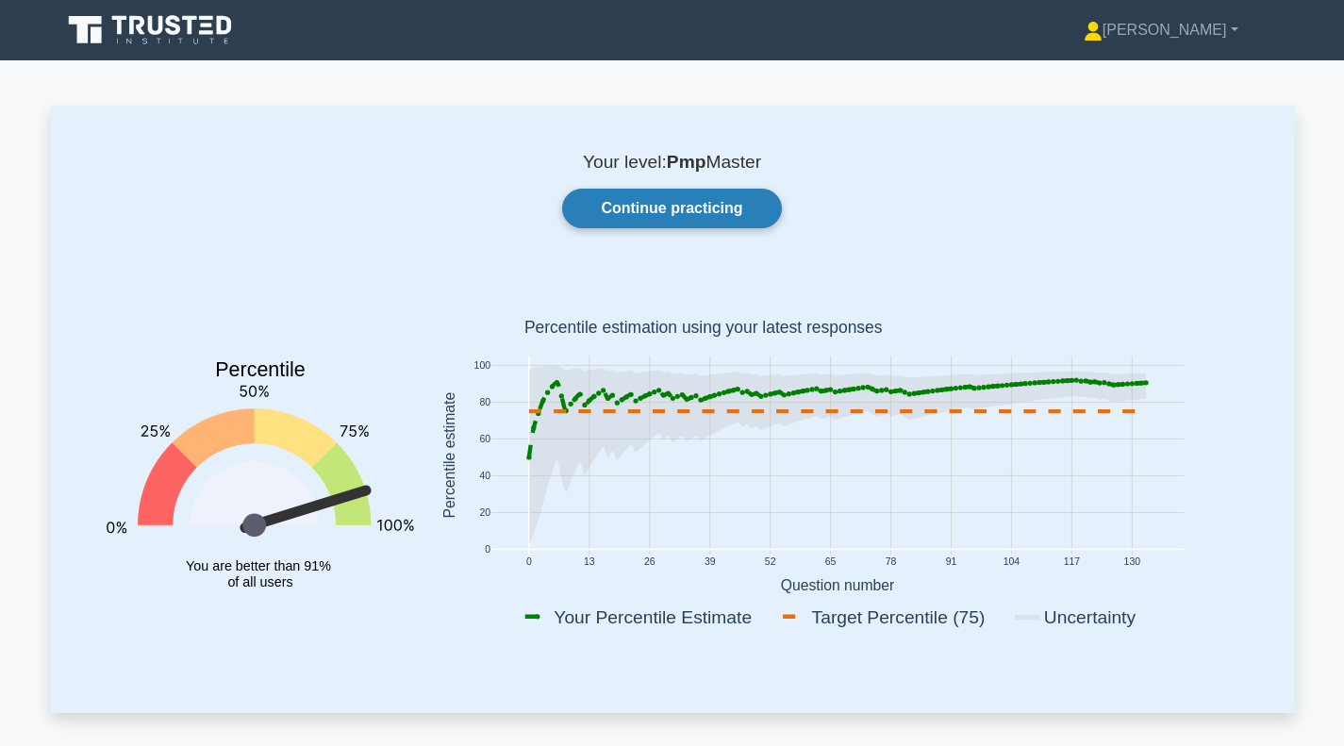
click at [671, 207] on link "Continue practicing" at bounding box center [671, 209] width 219 height 40
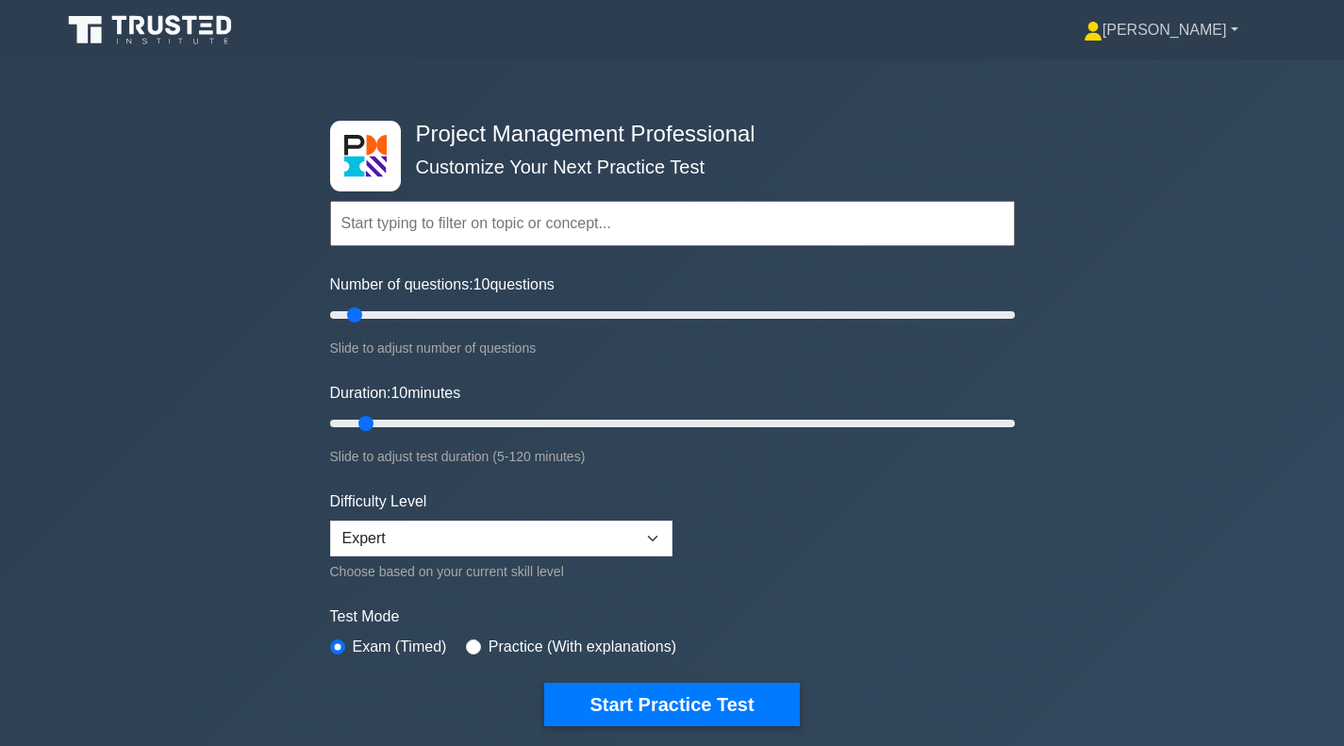
click at [1164, 24] on link "[PERSON_NAME]" at bounding box center [1160, 30] width 245 height 38
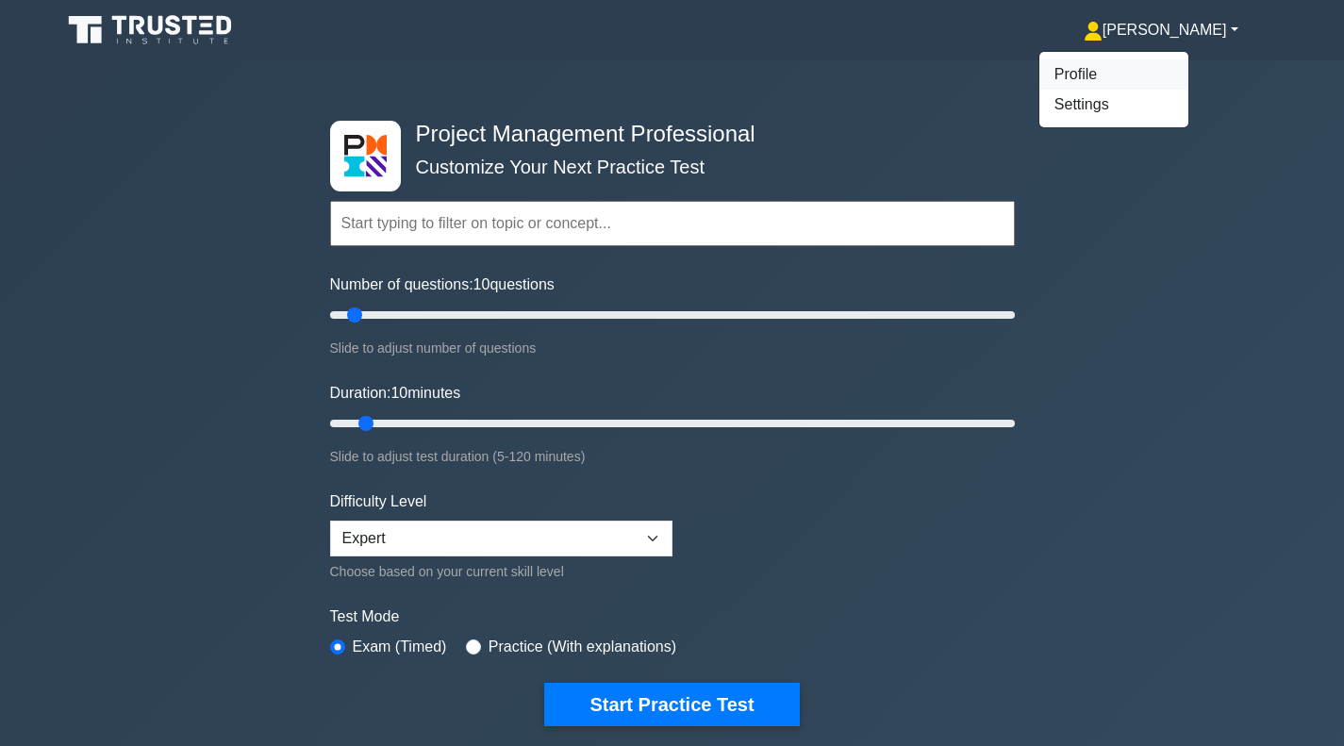
click at [1128, 70] on link "Profile" at bounding box center [1113, 74] width 149 height 30
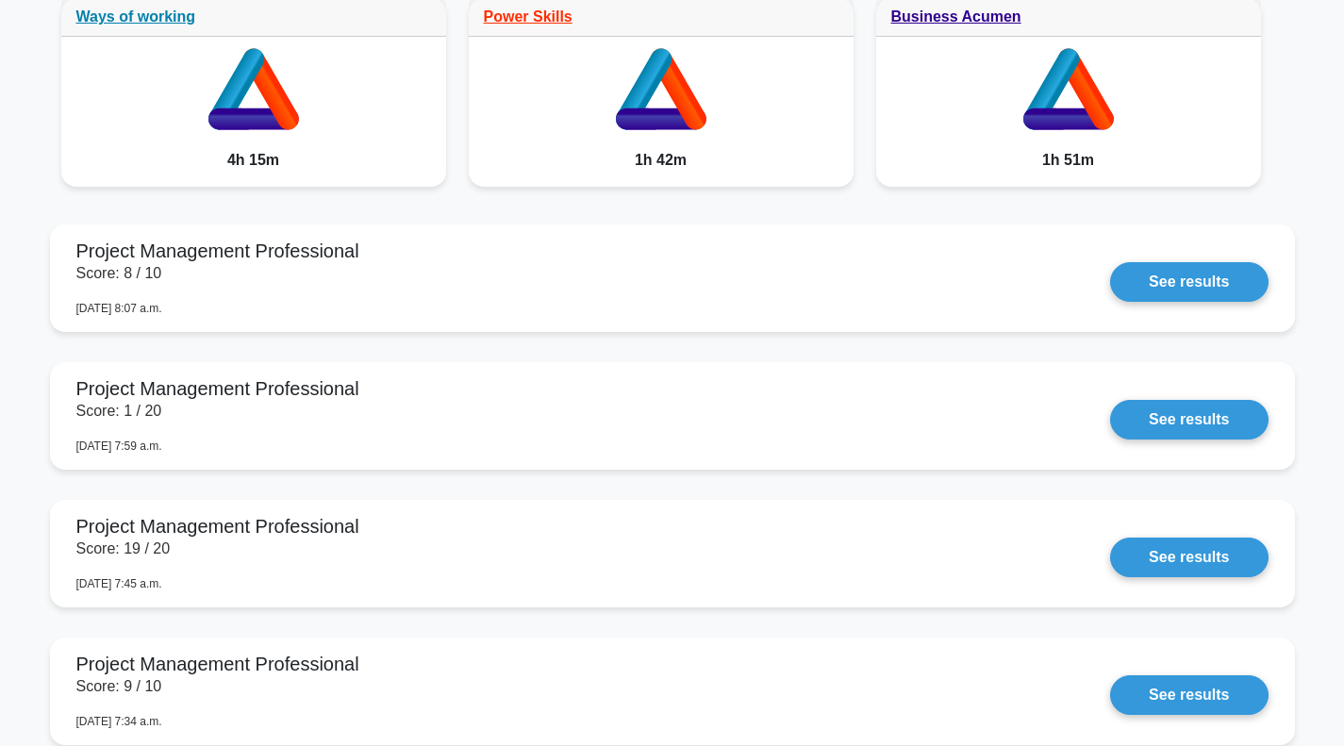
scroll to position [1037, 0]
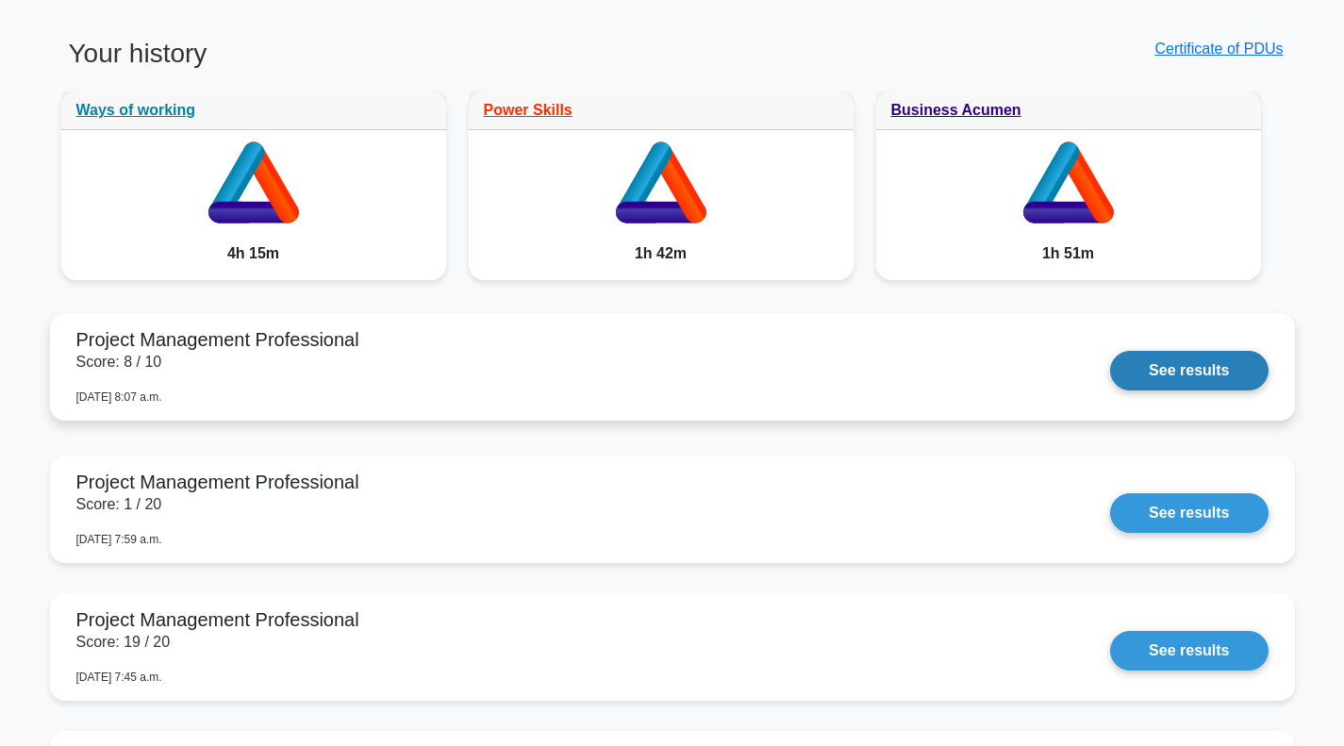
click at [1110, 354] on link "See results" at bounding box center [1189, 371] width 158 height 40
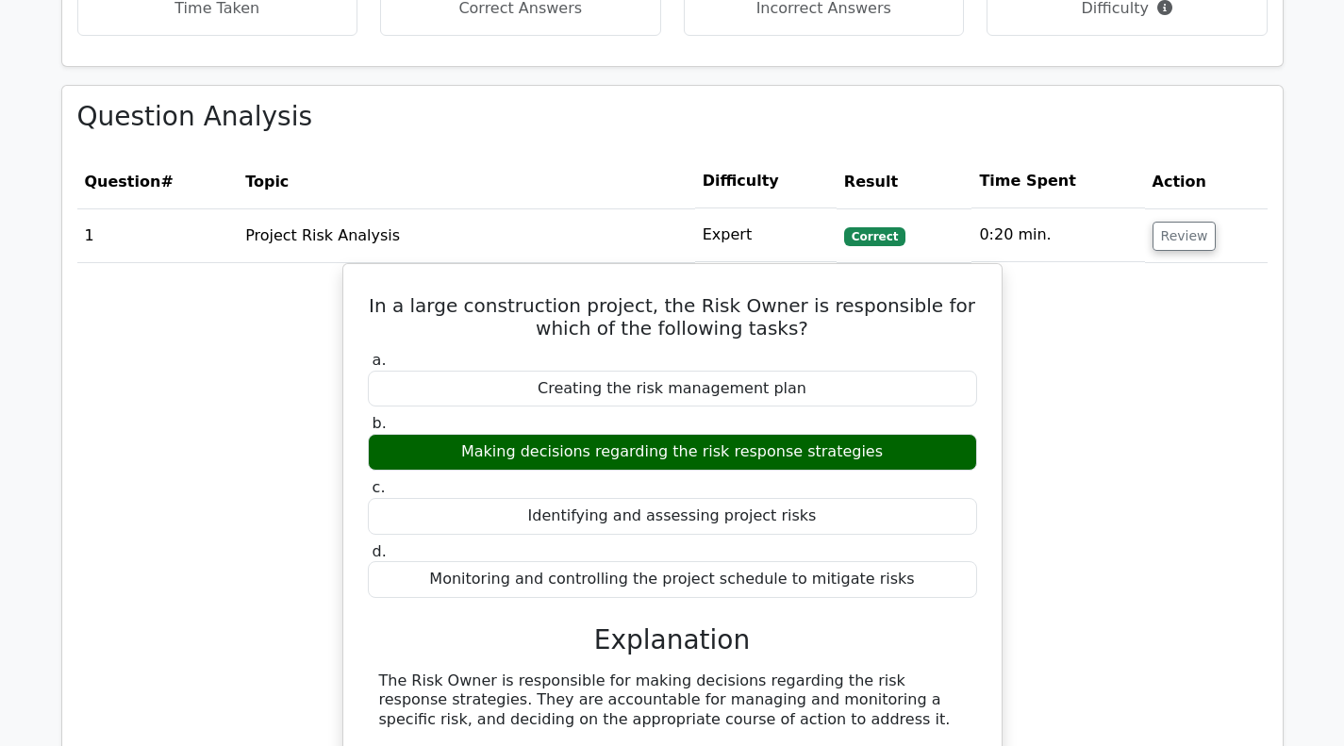
scroll to position [1037, 0]
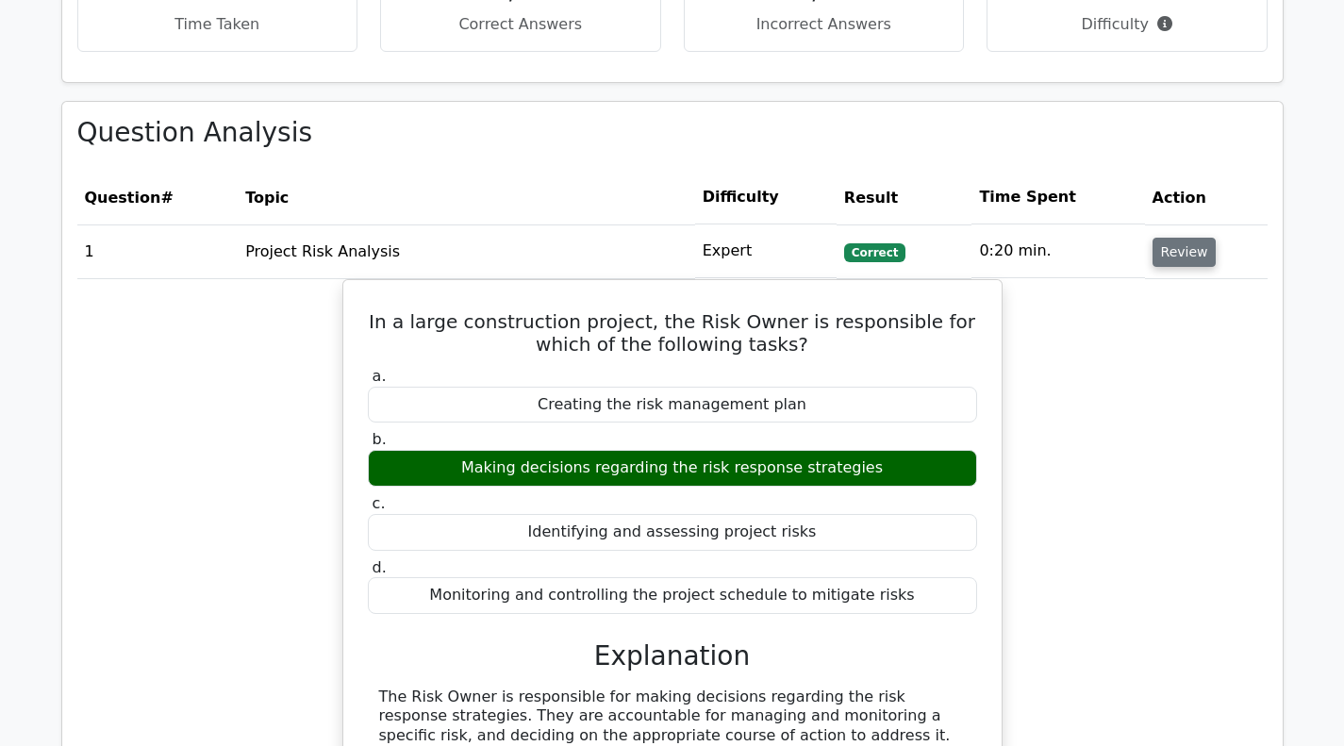
click at [1185, 252] on button "Review" at bounding box center [1185, 252] width 64 height 29
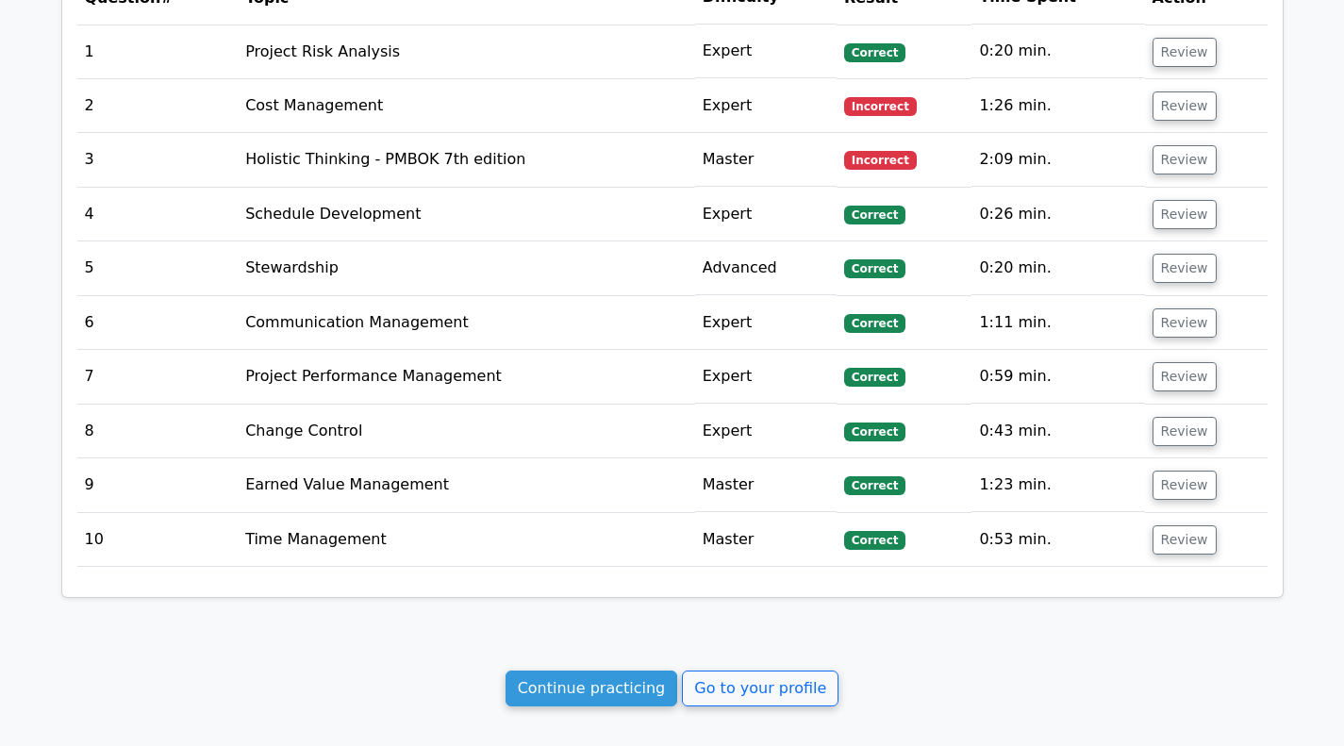
scroll to position [1226, 0]
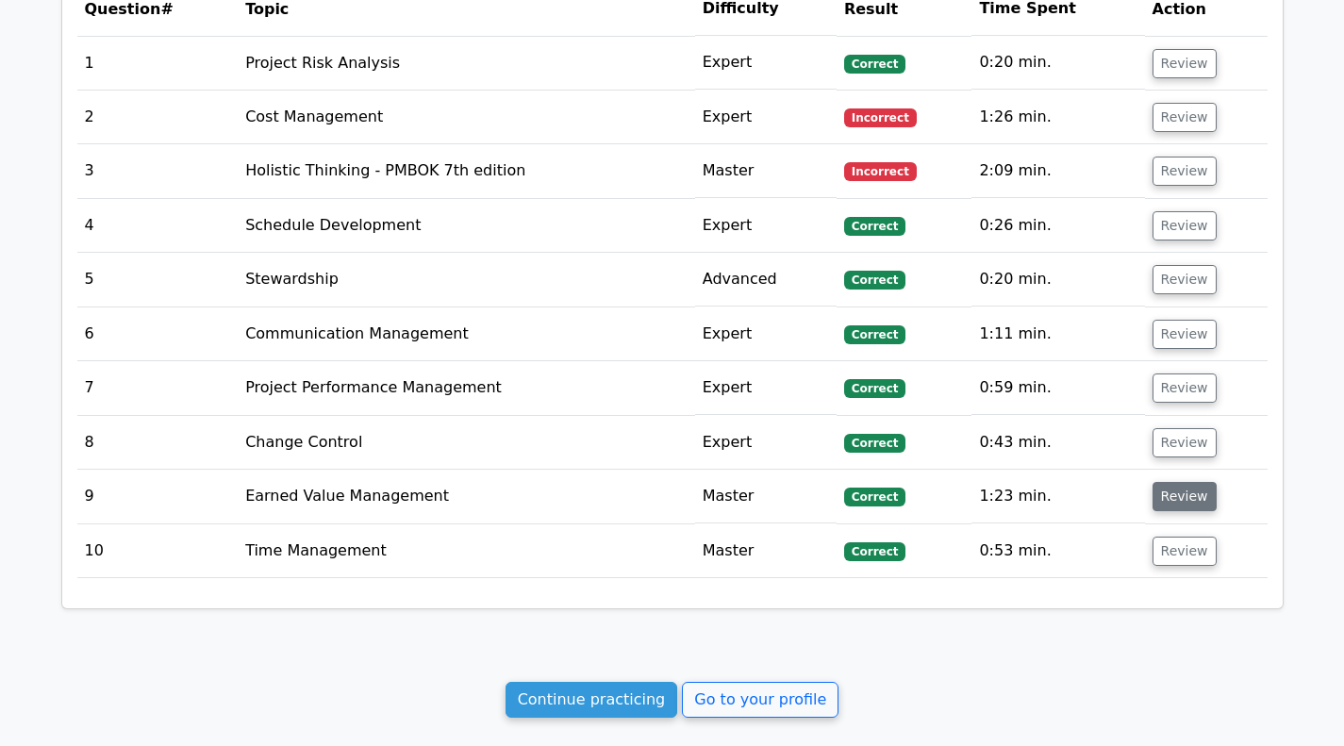
click at [1161, 498] on button "Review" at bounding box center [1185, 496] width 64 height 29
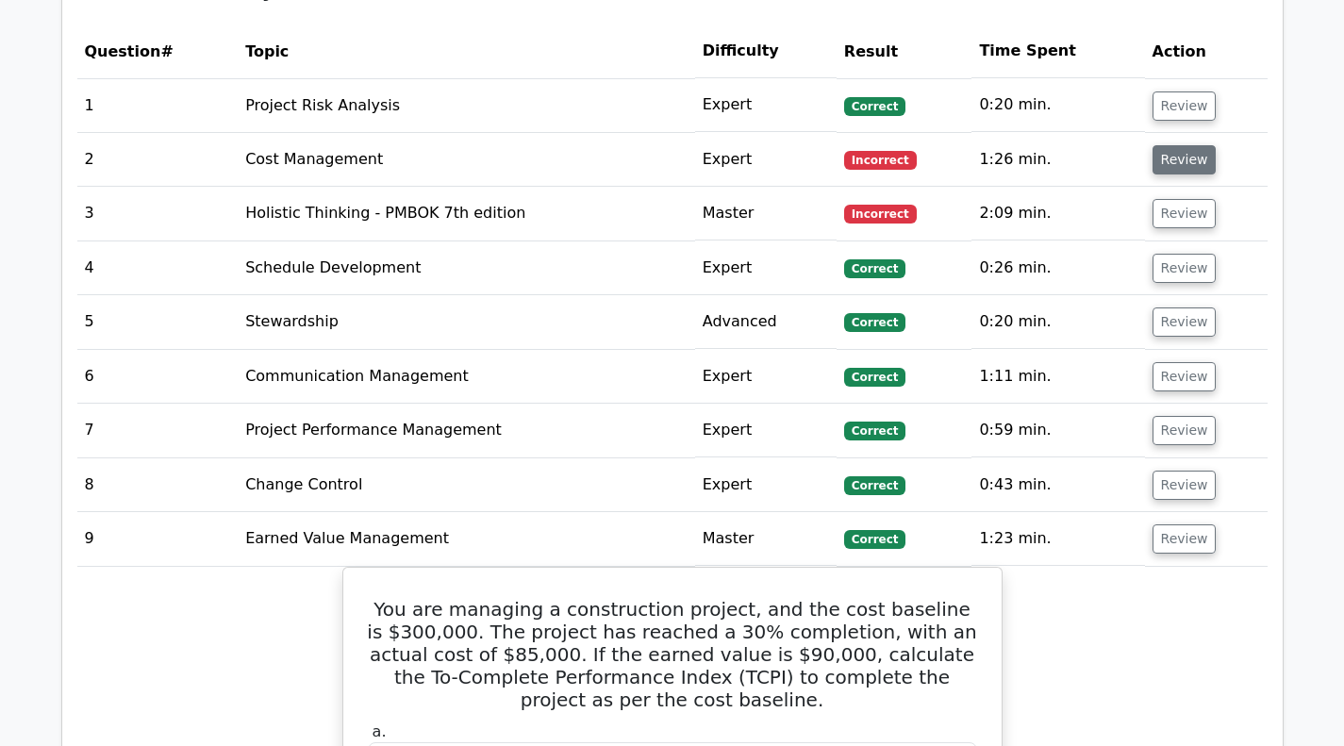
scroll to position [1037, 0]
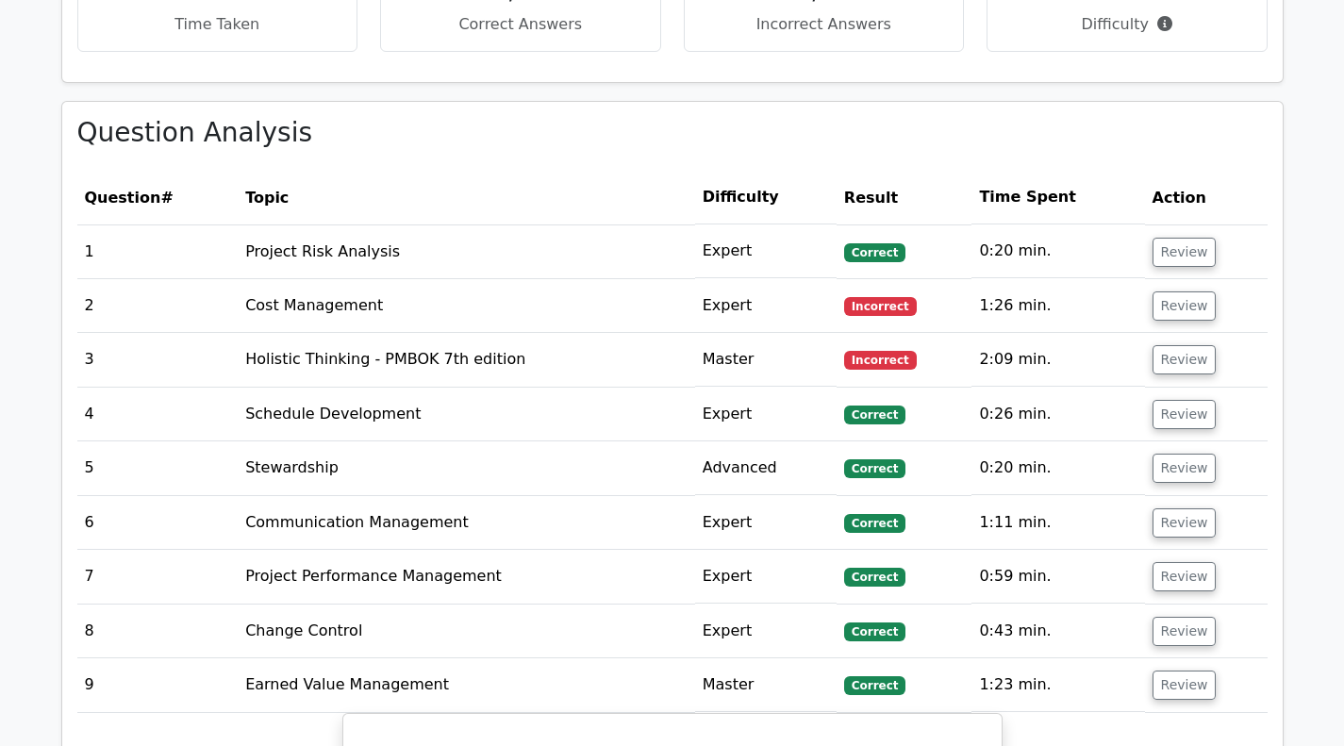
click at [1186, 670] on td "Review" at bounding box center [1206, 685] width 123 height 54
click at [1182, 685] on button "Review" at bounding box center [1185, 685] width 64 height 29
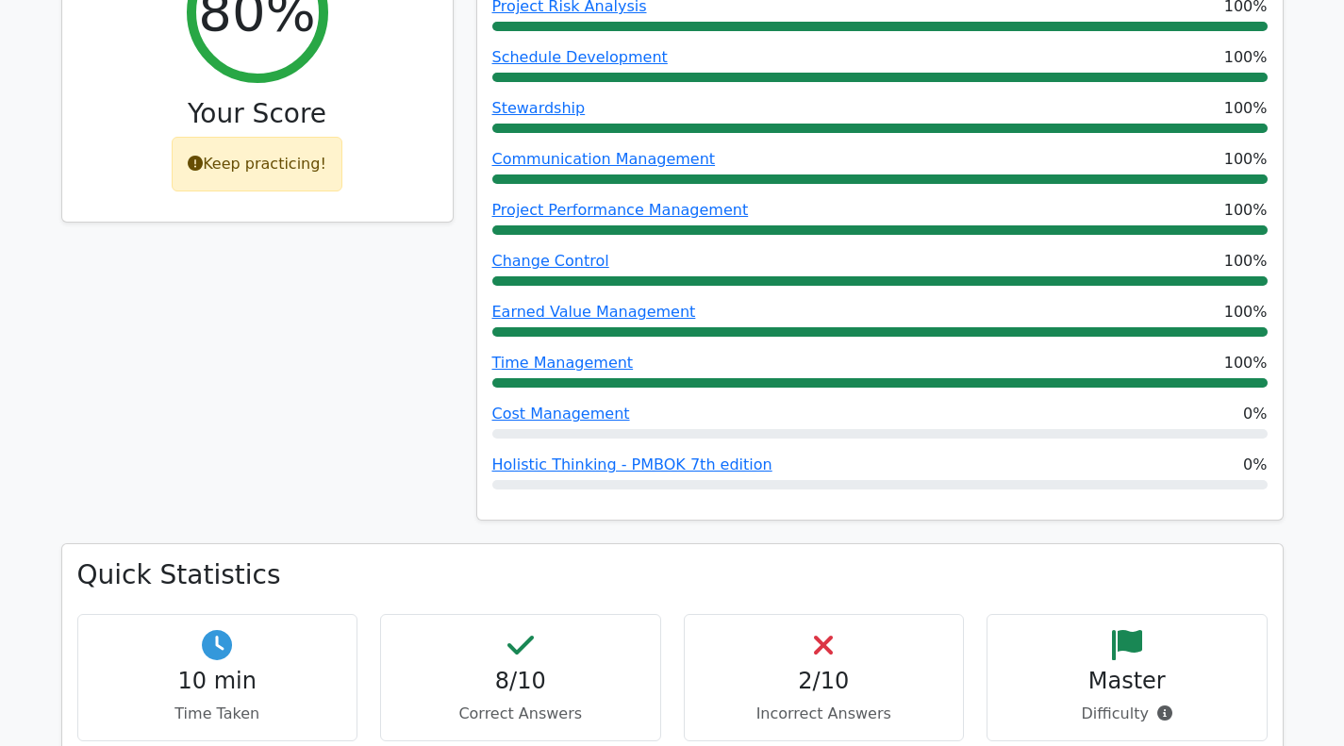
scroll to position [472, 0]
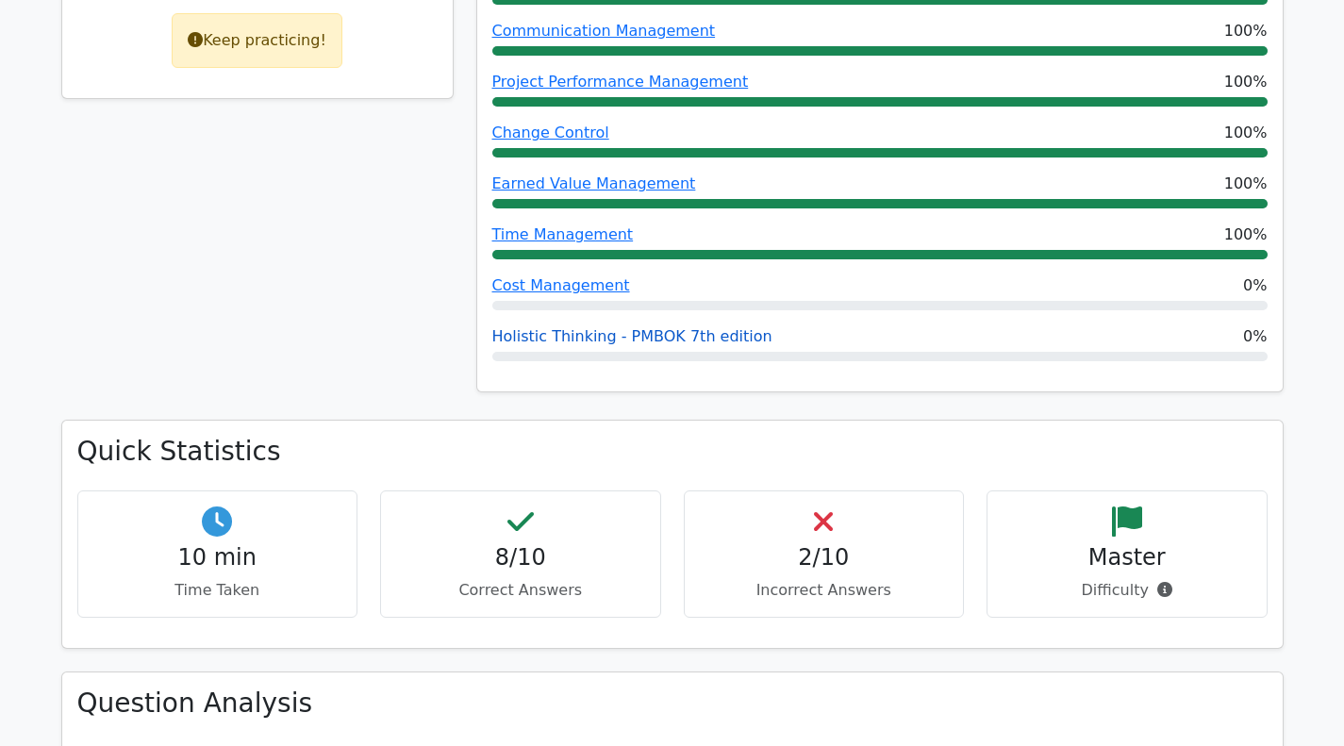
click at [672, 337] on link "Holistic Thinking - PMBOK 7th edition" at bounding box center [632, 336] width 280 height 18
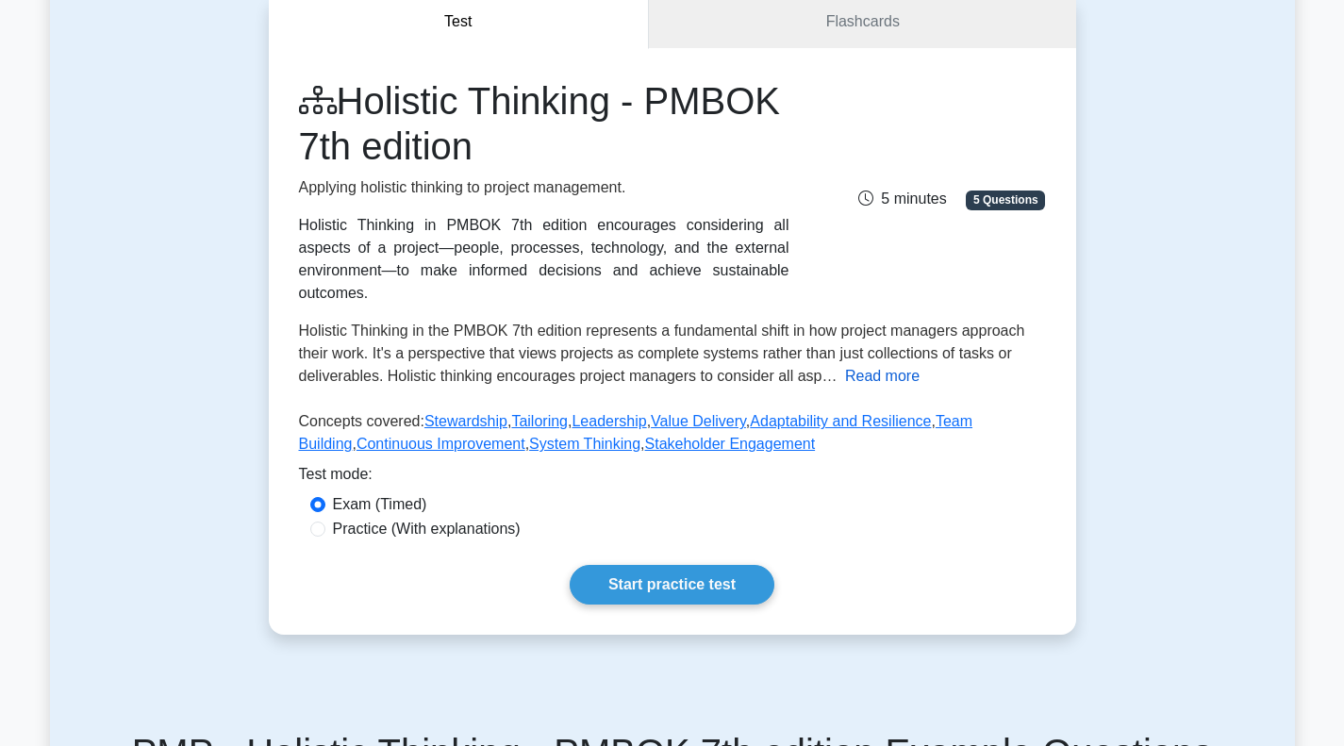
click at [893, 365] on button "Read more" at bounding box center [882, 376] width 75 height 23
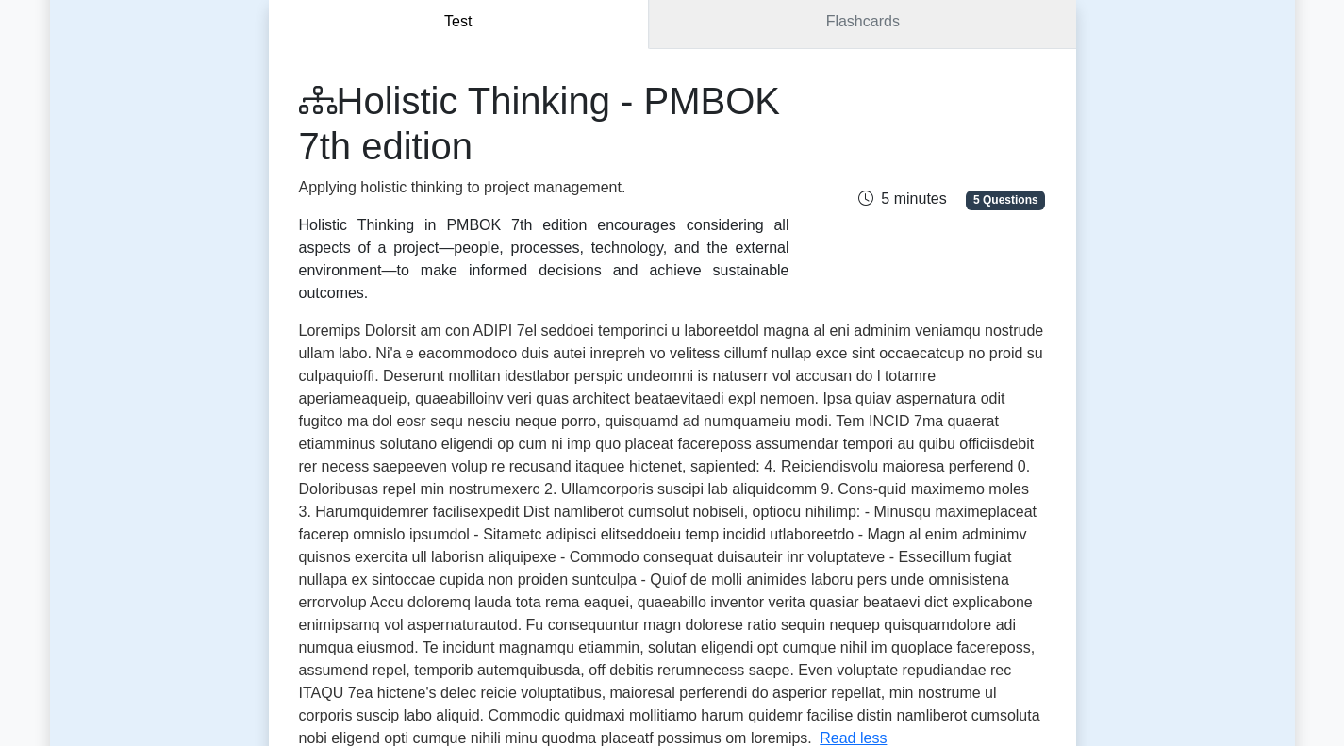
click at [830, 25] on link "Flashcards" at bounding box center [862, 22] width 426 height 54
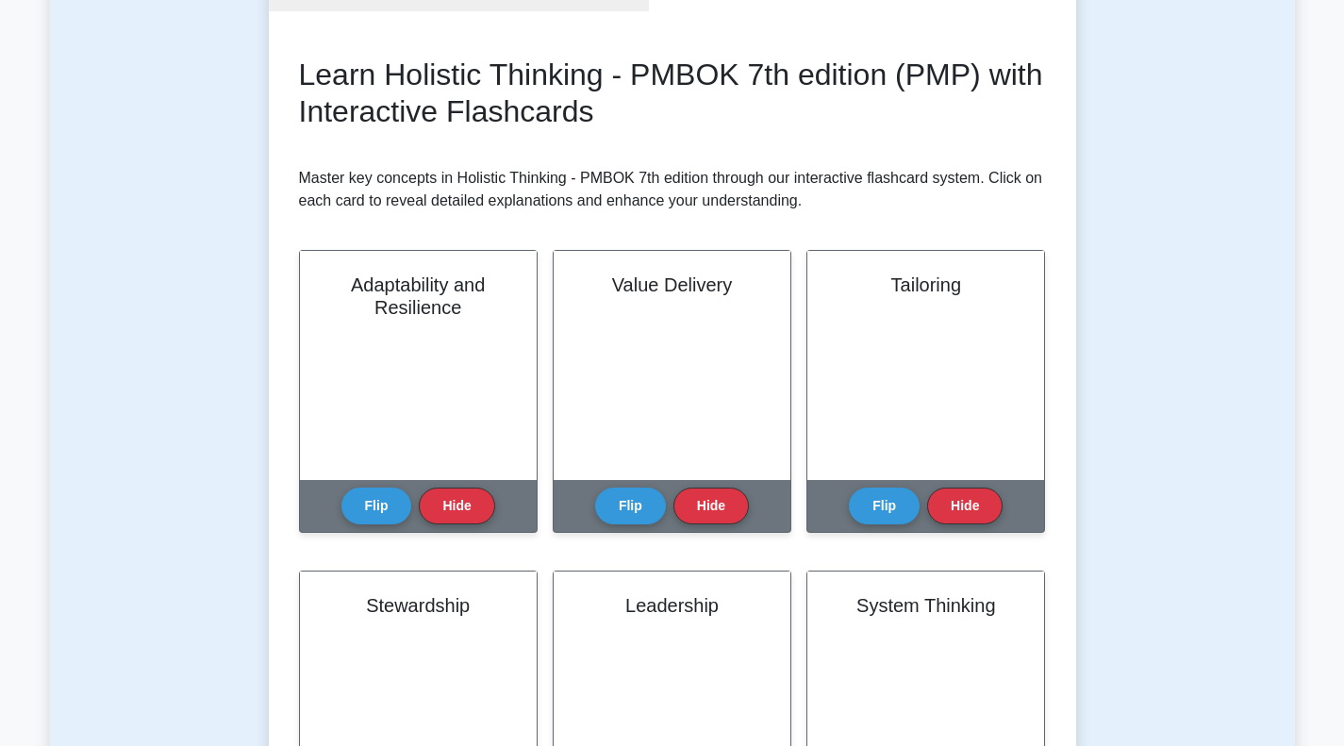
scroll to position [189, 0]
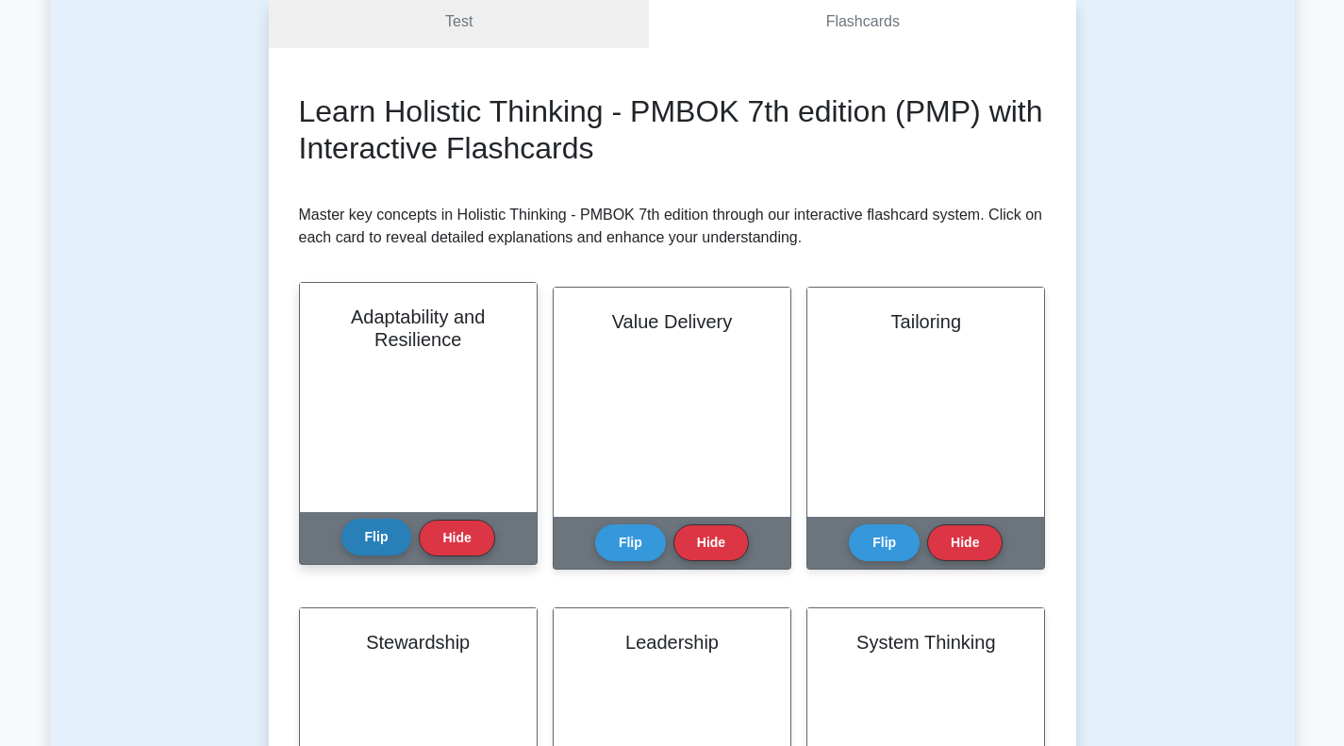
click at [373, 529] on button "Flip" at bounding box center [376, 537] width 71 height 37
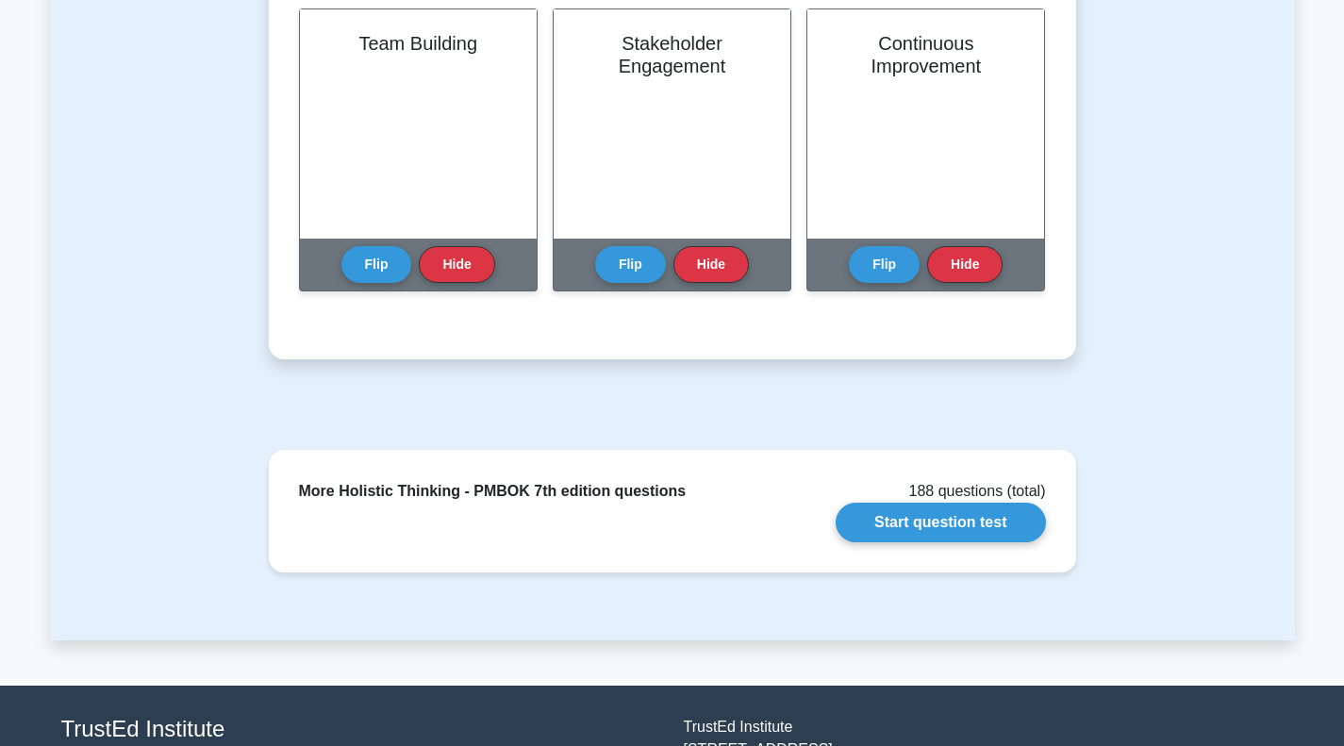
scroll to position [1132, 0]
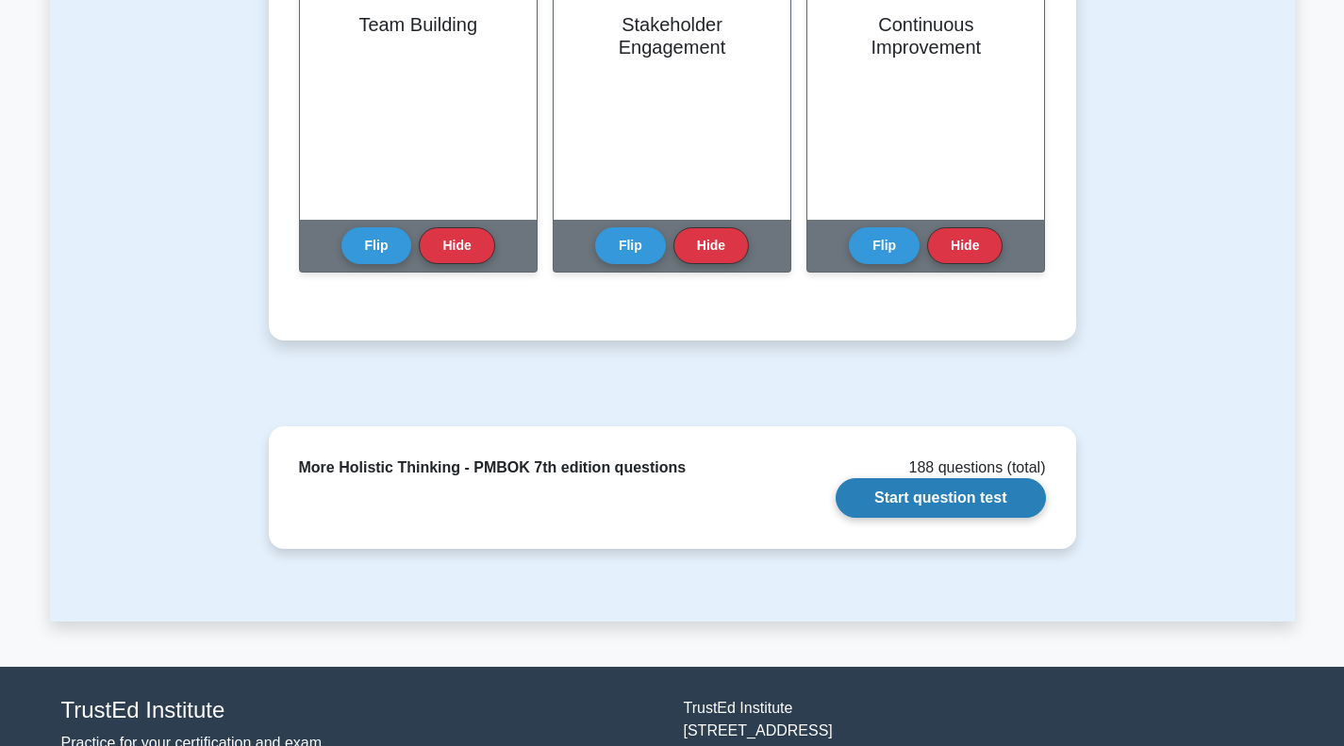
click at [888, 505] on link "Start question test" at bounding box center [940, 498] width 209 height 40
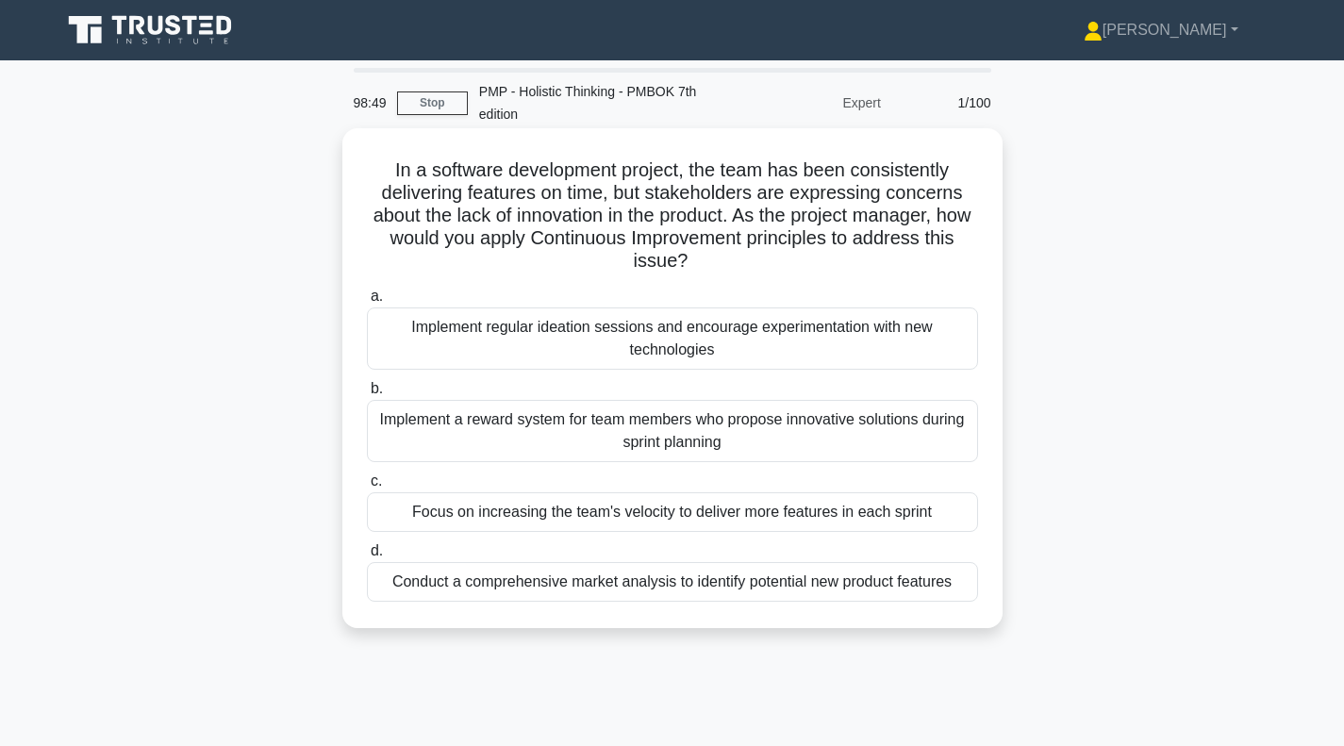
click at [585, 589] on div "Conduct a comprehensive market analysis to identify potential new product featu…" at bounding box center [672, 582] width 611 height 40
click at [367, 557] on input "d. Conduct a comprehensive market analysis to identify potential new product fe…" at bounding box center [367, 551] width 0 height 12
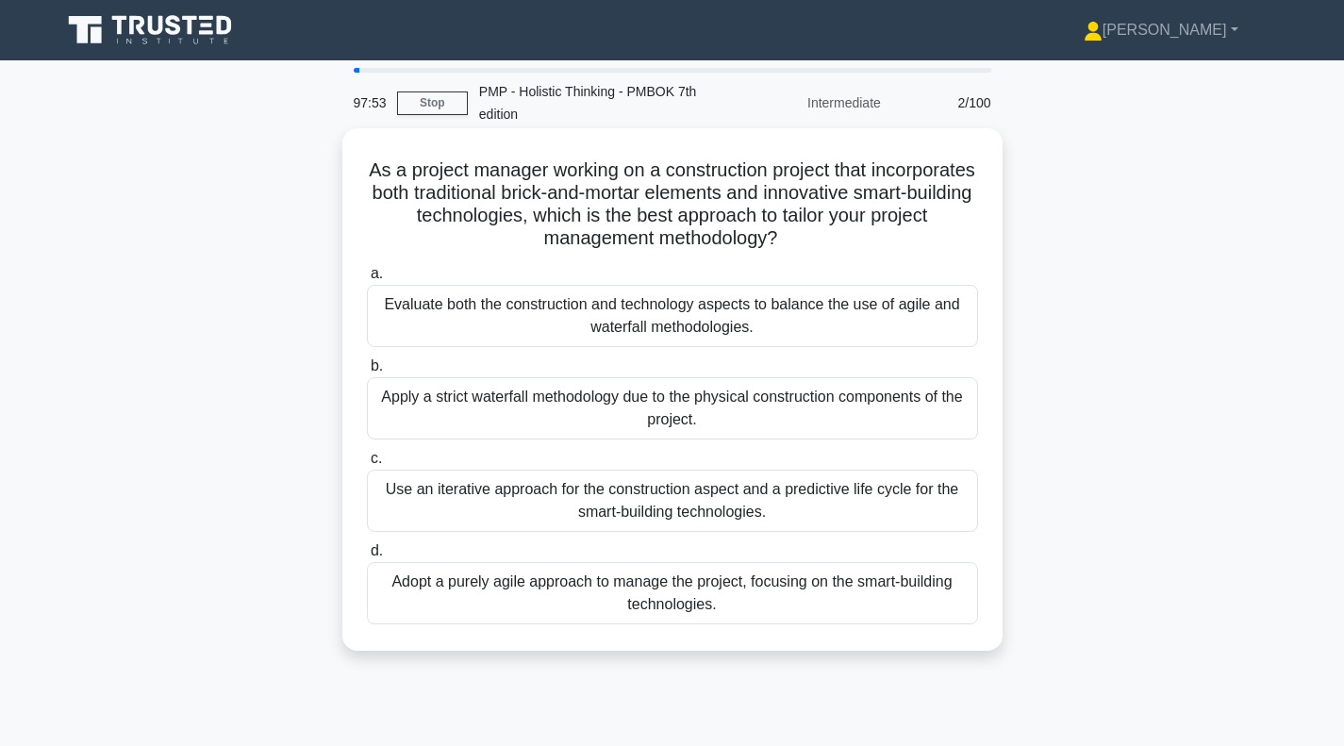
click at [510, 496] on div "Use an iterative approach for the construction aspect and a predictive life cyc…" at bounding box center [672, 501] width 611 height 62
click at [367, 465] on input "c. Use an iterative approach for the construction aspect and a predictive life …" at bounding box center [367, 459] width 0 height 12
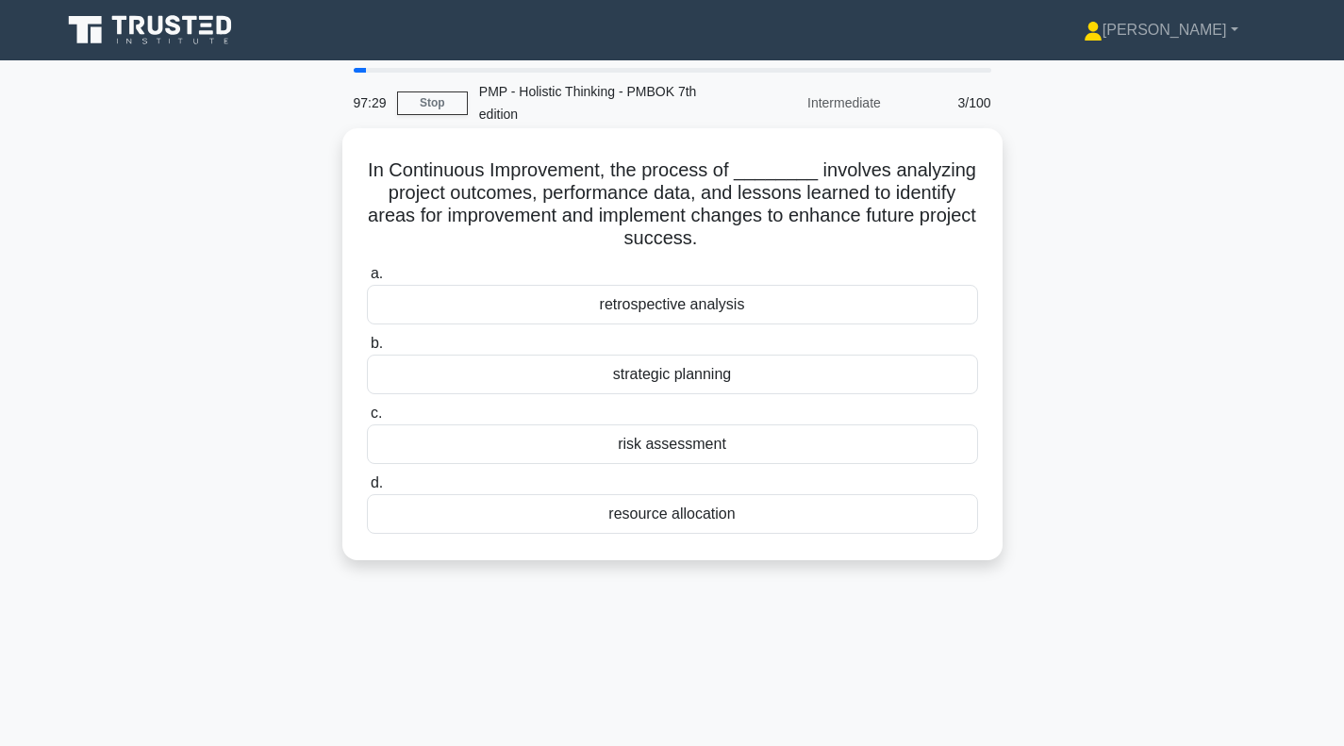
click at [721, 313] on div "retrospective analysis" at bounding box center [672, 305] width 611 height 40
click at [367, 280] on input "a. retrospective analysis" at bounding box center [367, 274] width 0 height 12
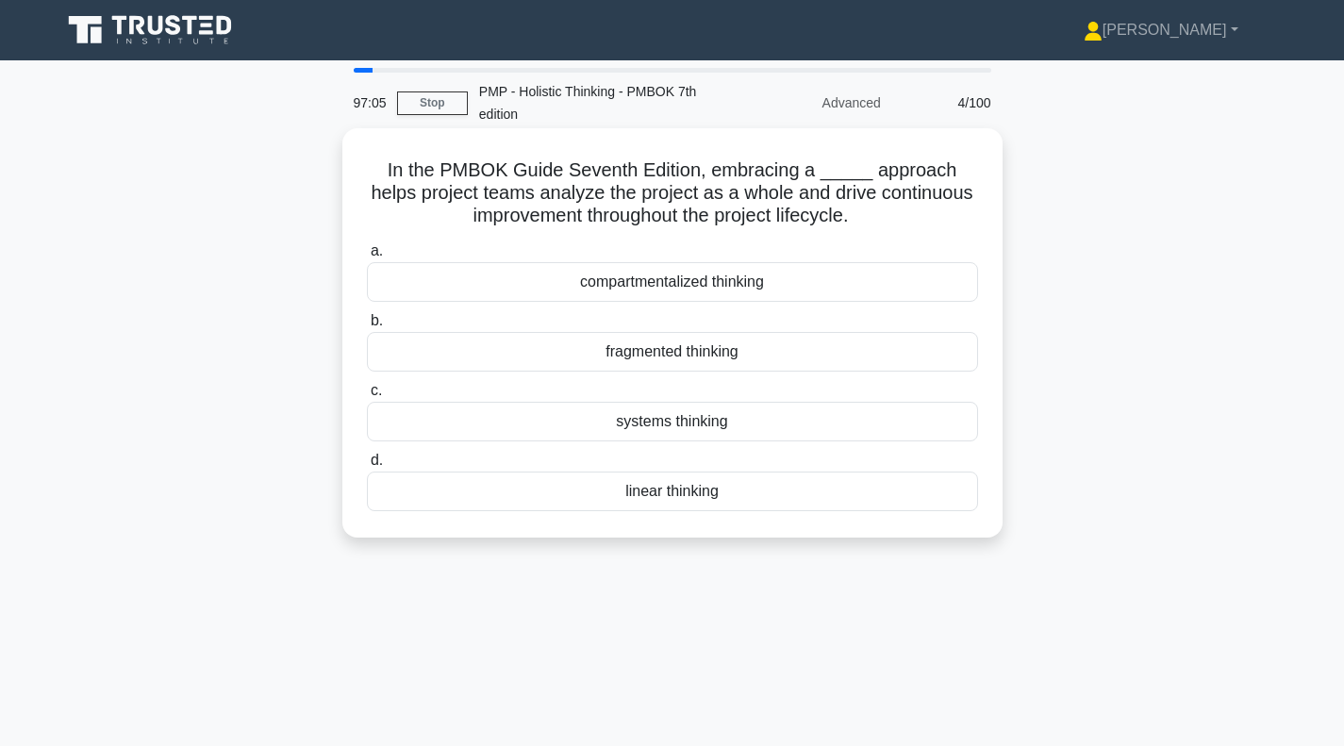
click at [678, 425] on div "systems thinking" at bounding box center [672, 422] width 611 height 40
click at [367, 397] on input "c. systems thinking" at bounding box center [367, 391] width 0 height 12
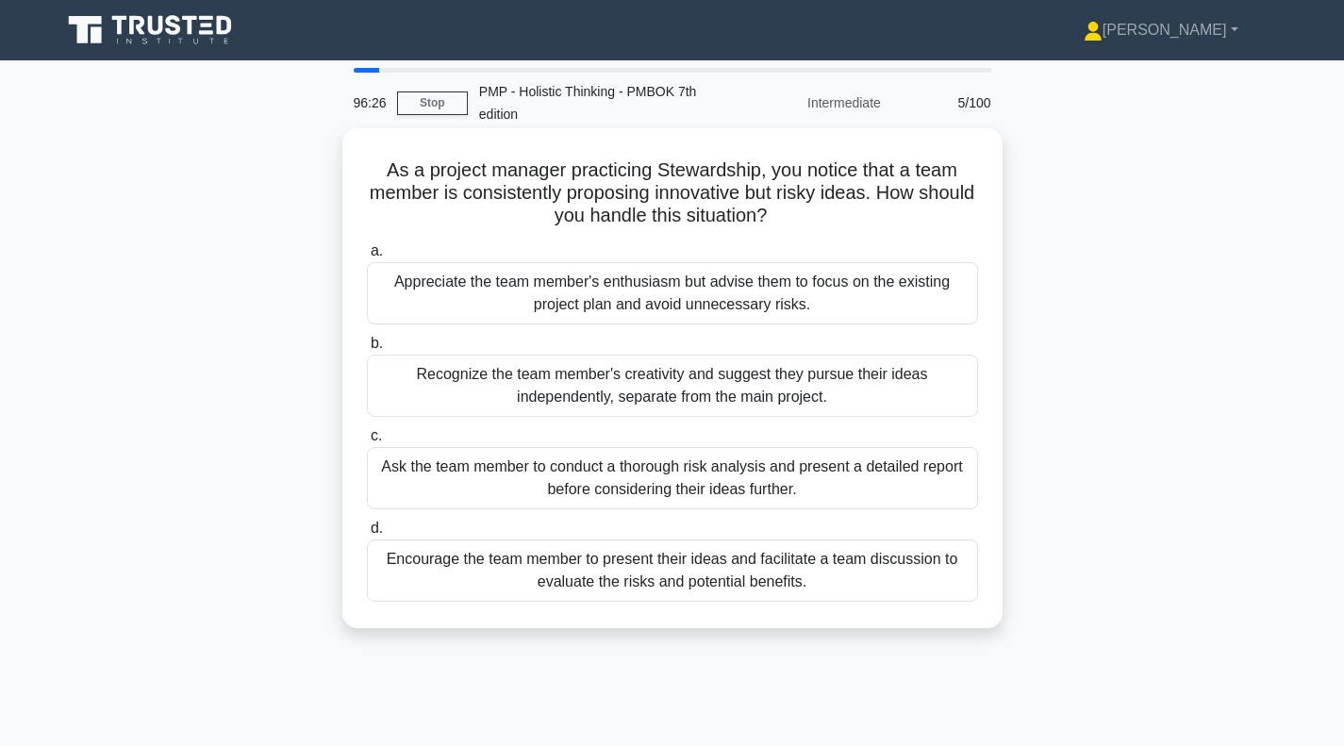
click at [619, 582] on div "Encourage the team member to present their ideas and facilitate a team discussi…" at bounding box center [672, 570] width 611 height 62
click at [367, 535] on input "d. Encourage the team member to present their ideas and facilitate a team discu…" at bounding box center [367, 529] width 0 height 12
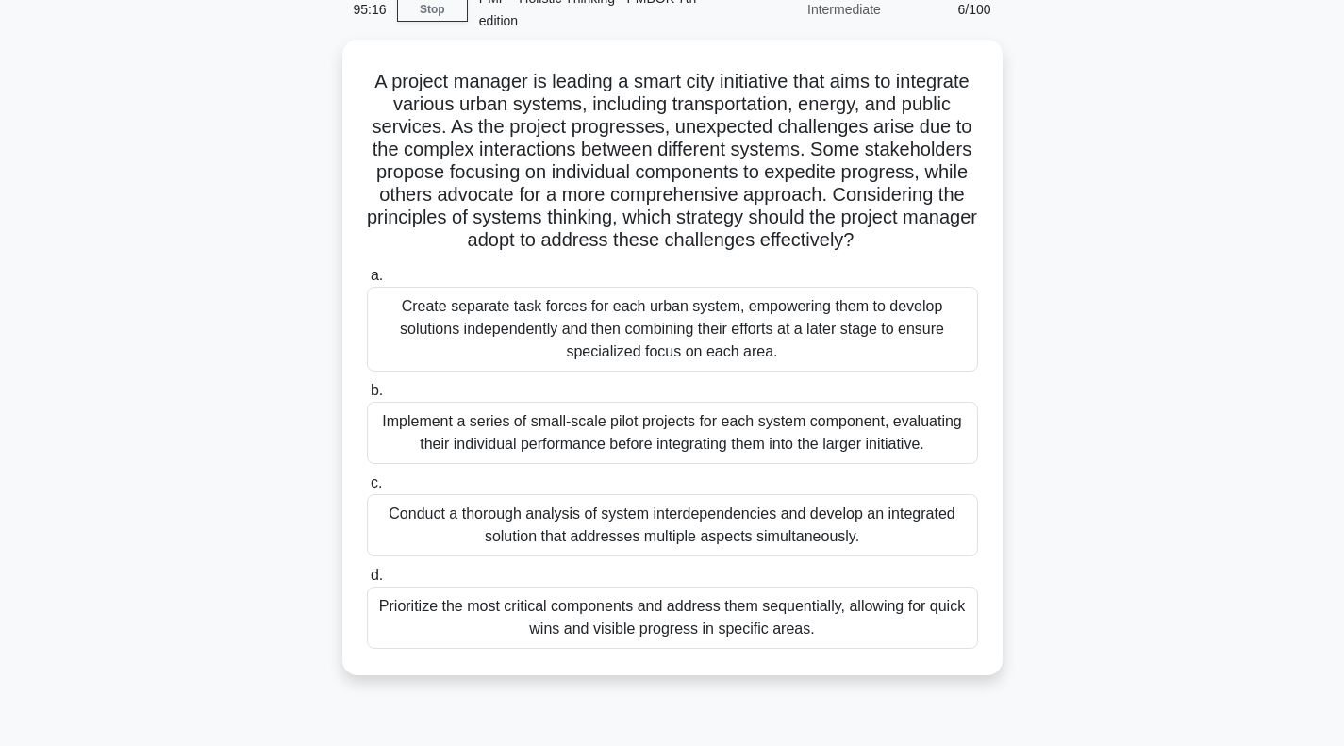
scroll to position [94, 0]
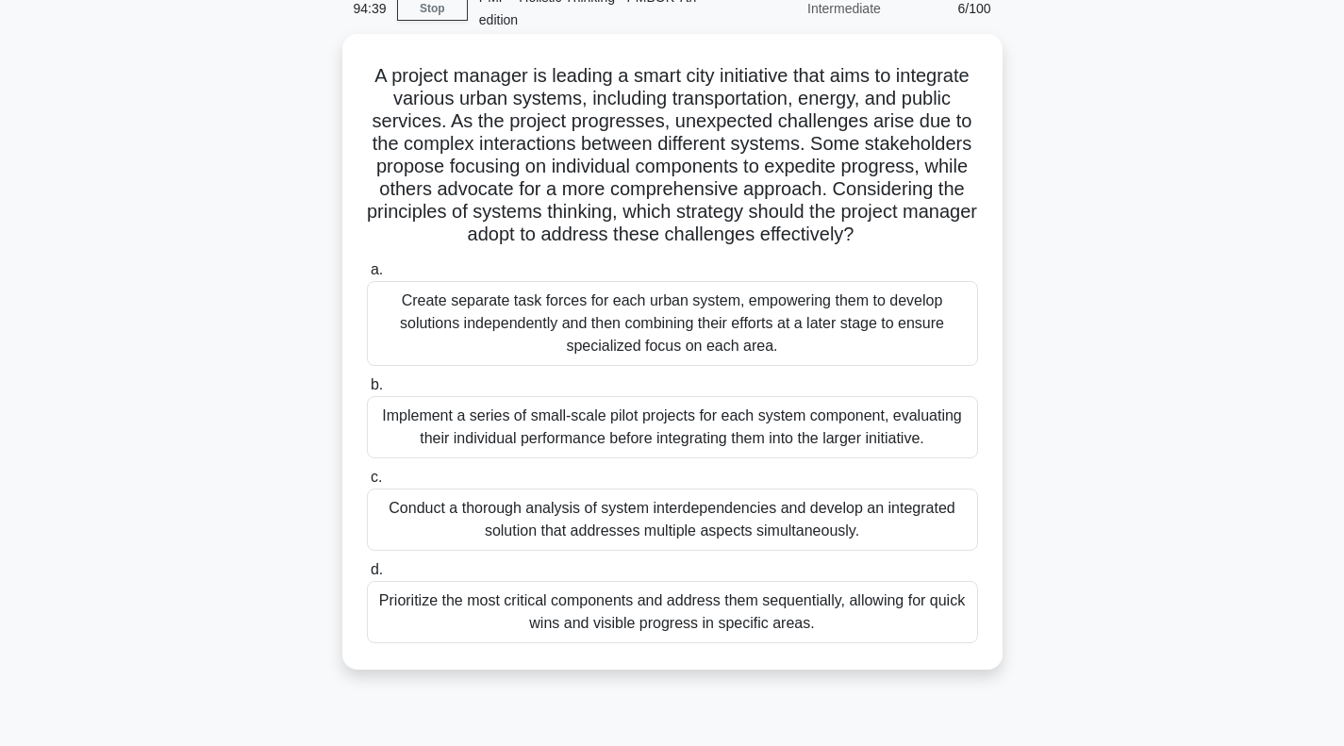
click at [584, 524] on div "Conduct a thorough analysis of system interdependencies and develop an integrat…" at bounding box center [672, 520] width 611 height 62
click at [367, 484] on input "c. Conduct a thorough analysis of system interdependencies and develop an integ…" at bounding box center [367, 478] width 0 height 12
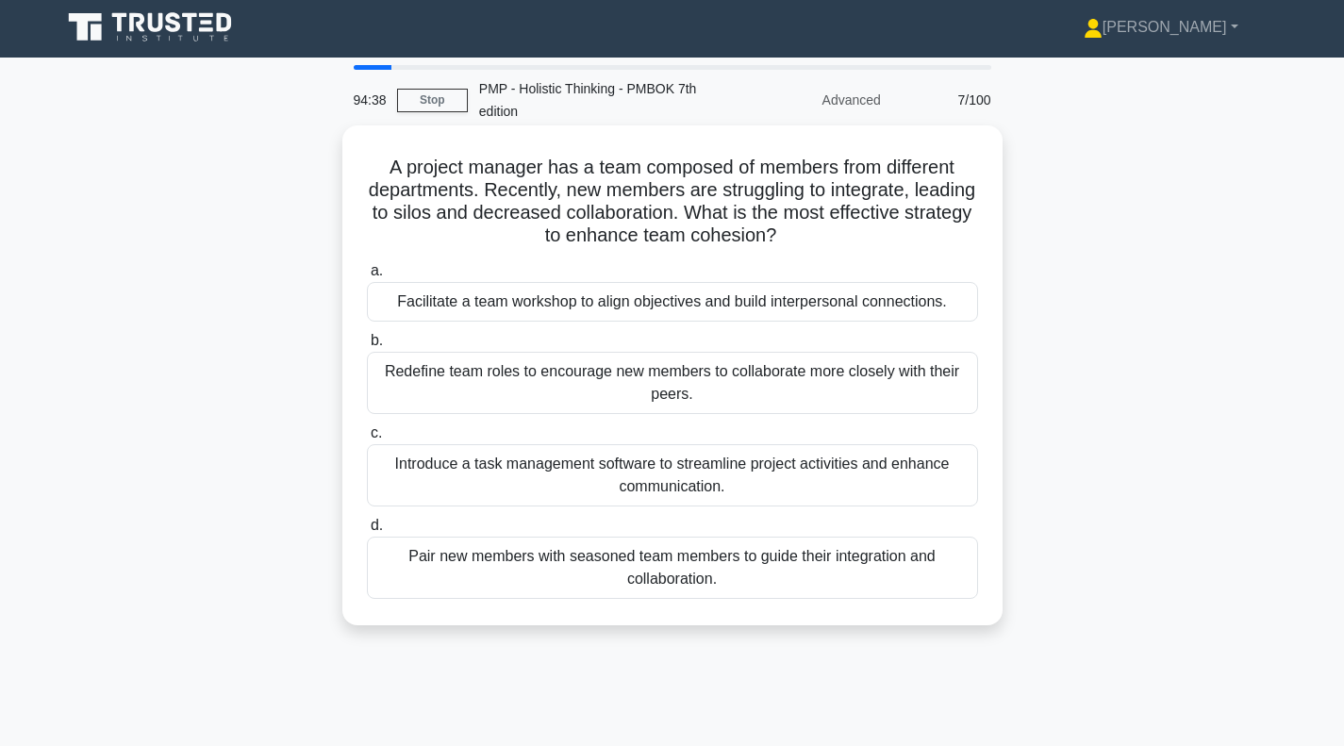
scroll to position [0, 0]
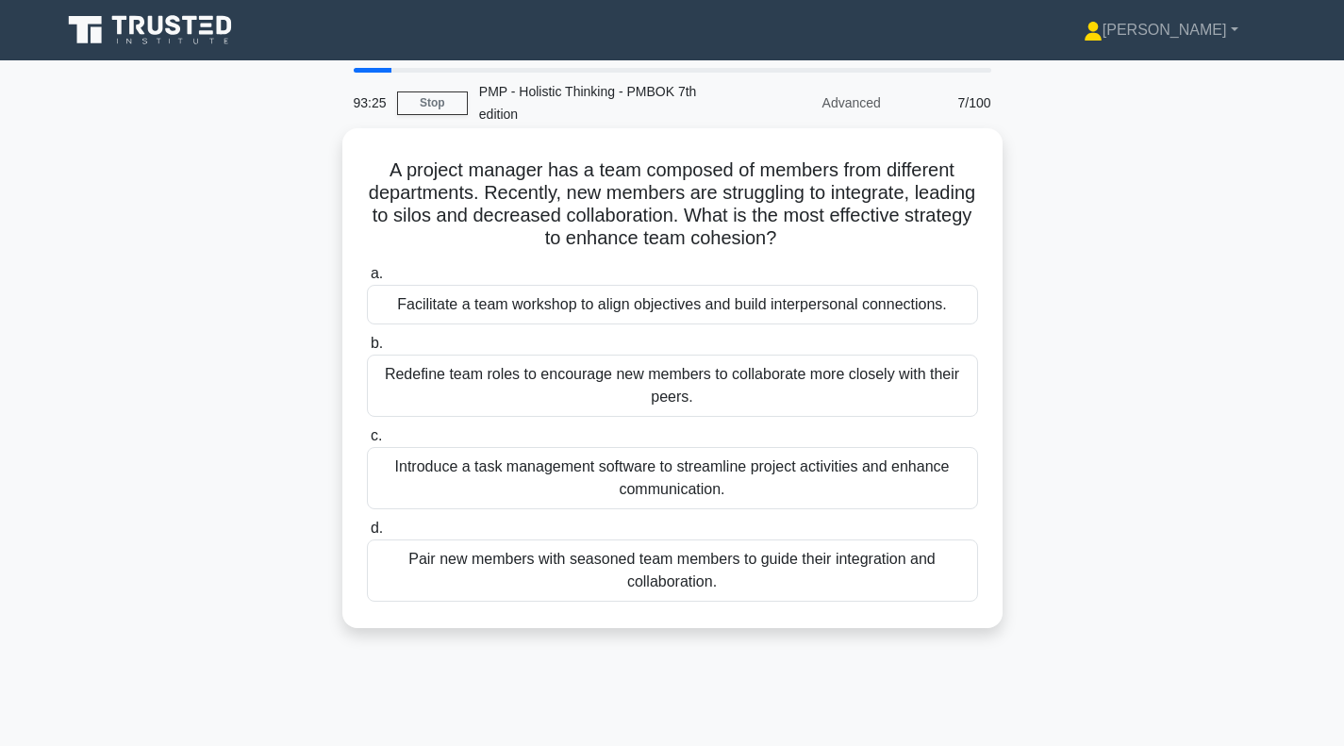
click at [557, 579] on div "Pair new members with seasoned team members to guide their integration and coll…" at bounding box center [672, 570] width 611 height 62
click at [367, 535] on input "d. Pair new members with seasoned team members to guide their integration and c…" at bounding box center [367, 529] width 0 height 12
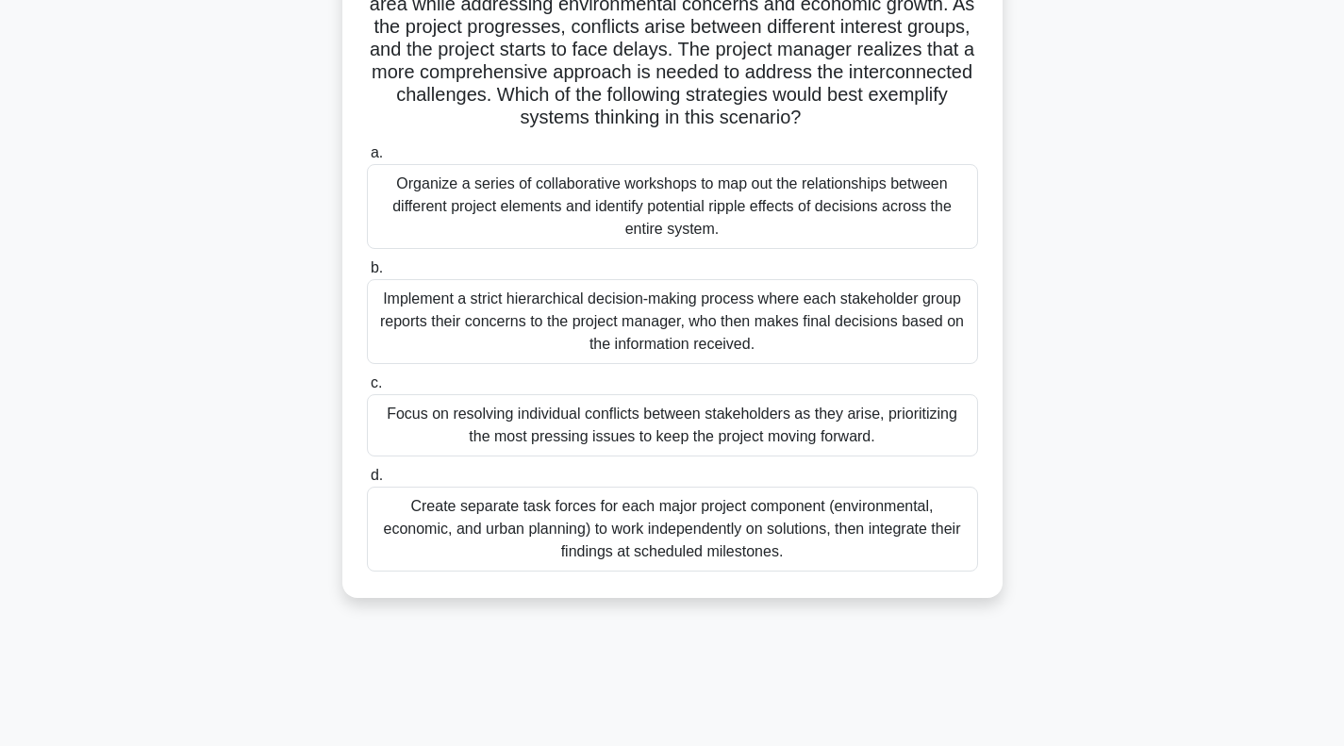
scroll to position [273, 0]
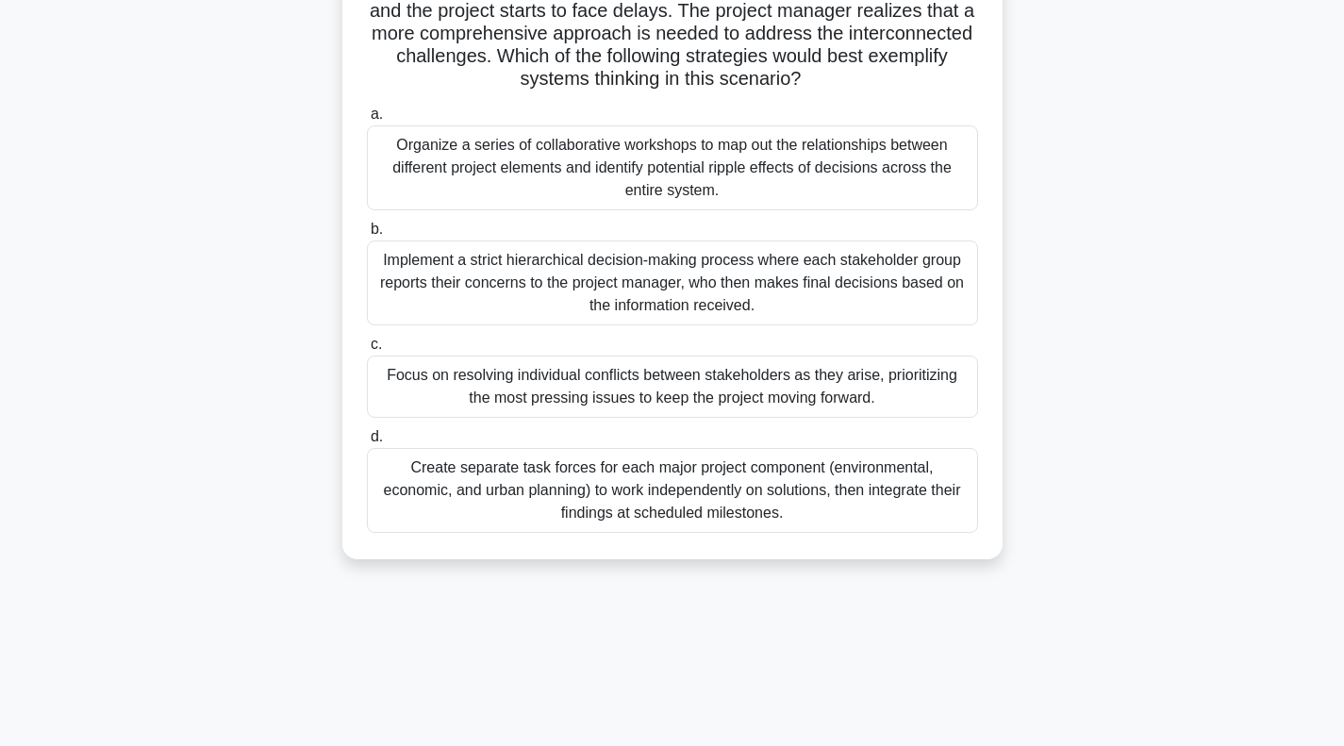
click at [659, 157] on div "Organize a series of collaborative workshops to map out the relationships betwe…" at bounding box center [672, 167] width 611 height 85
click at [367, 121] on input "a. Organize a series of collaborative workshops to map out the relationships be…" at bounding box center [367, 114] width 0 height 12
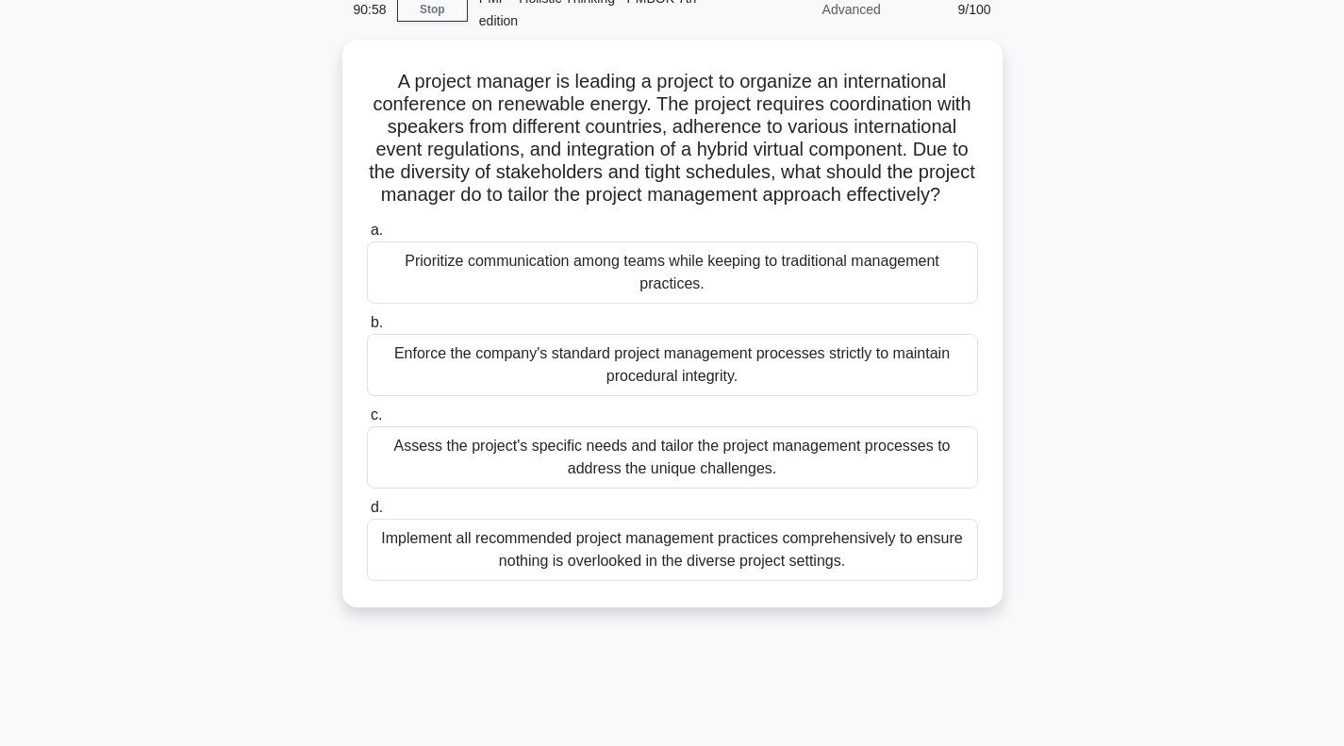
scroll to position [94, 0]
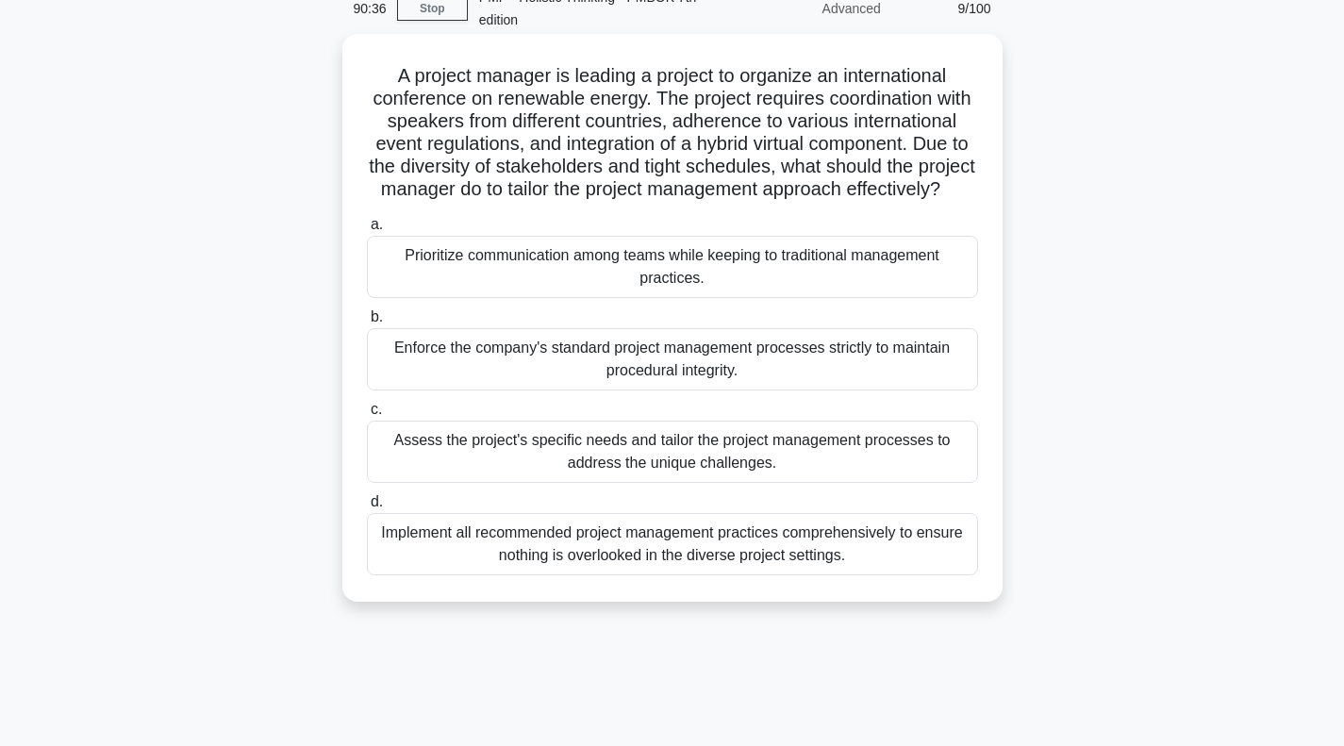
click at [649, 477] on div "Assess the project's specific needs and tailor the project management processes…" at bounding box center [672, 452] width 611 height 62
click at [367, 416] on input "c. Assess the project's specific needs and tailor the project management proces…" at bounding box center [367, 410] width 0 height 12
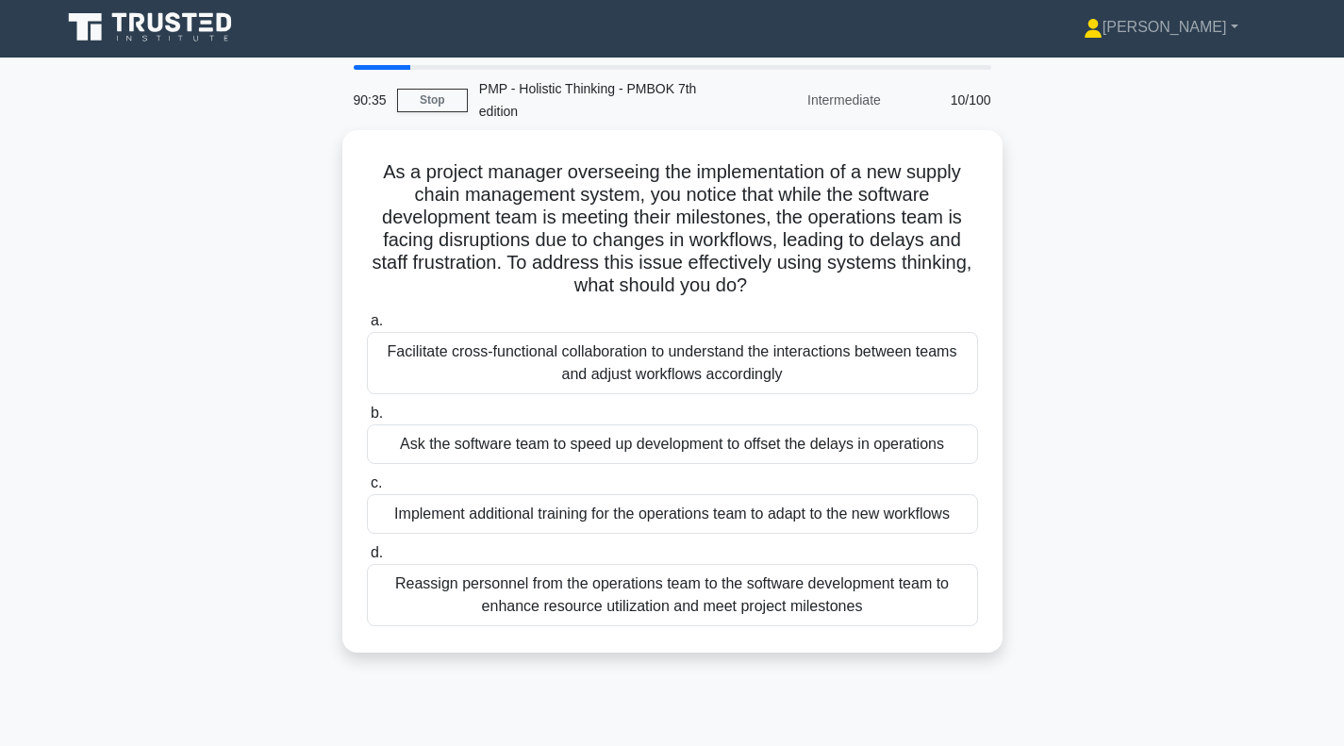
scroll to position [0, 0]
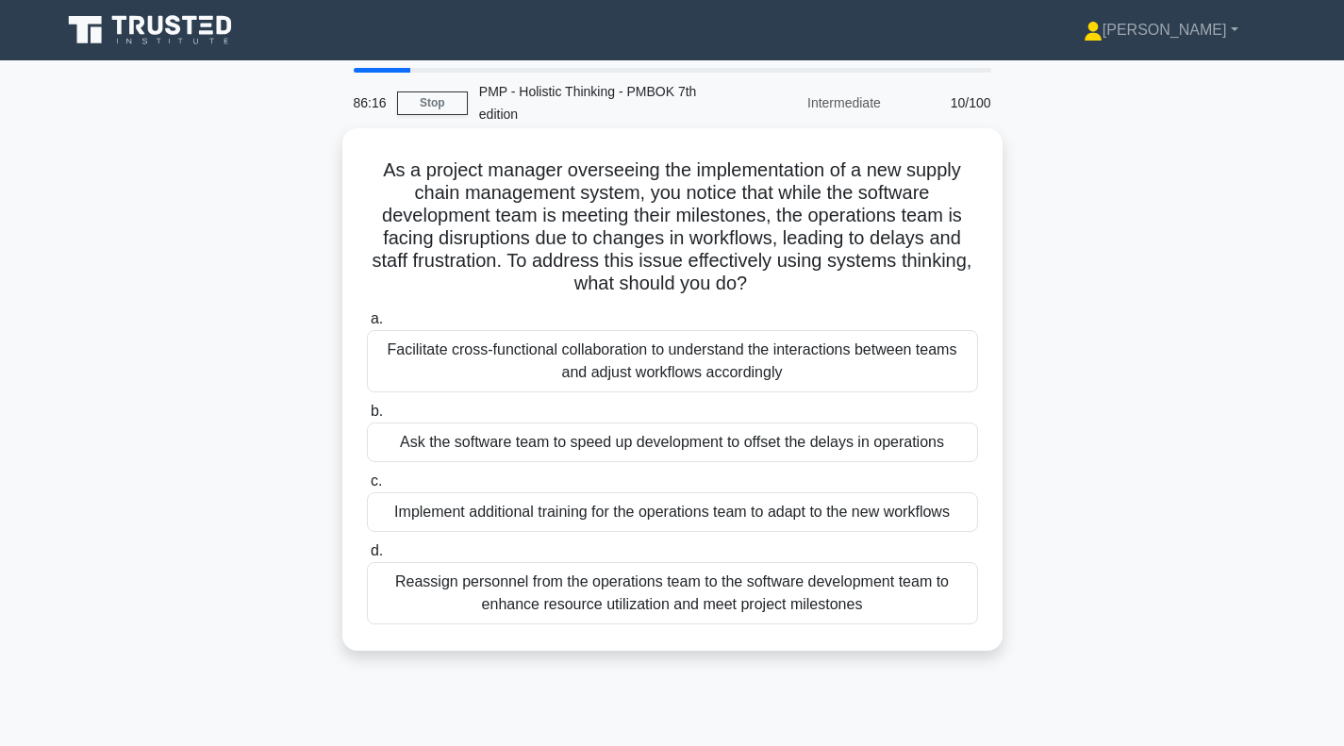
click at [622, 370] on div "Facilitate cross-functional collaboration to understand the interactions betwee…" at bounding box center [672, 361] width 611 height 62
click at [367, 325] on input "a. Facilitate cross-functional collaboration to understand the interactions bet…" at bounding box center [367, 319] width 0 height 12
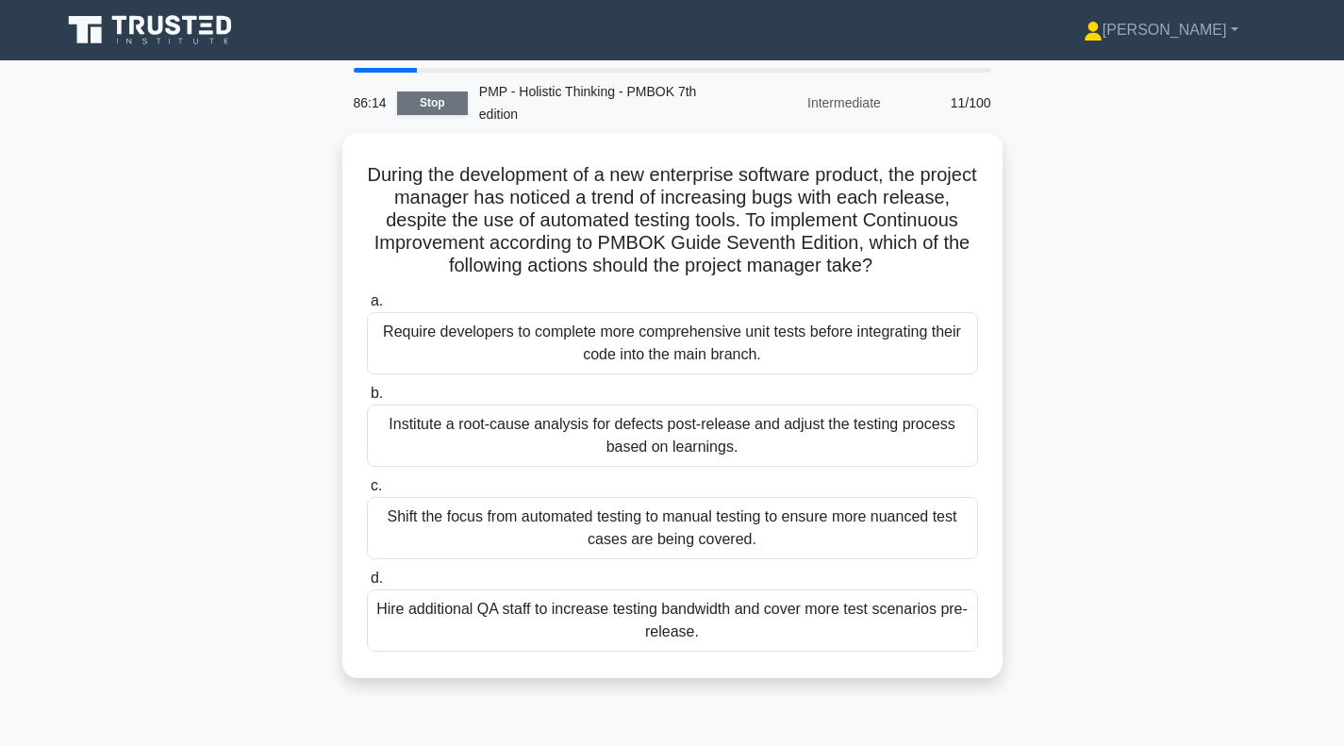
click at [434, 103] on link "Stop" at bounding box center [432, 103] width 71 height 24
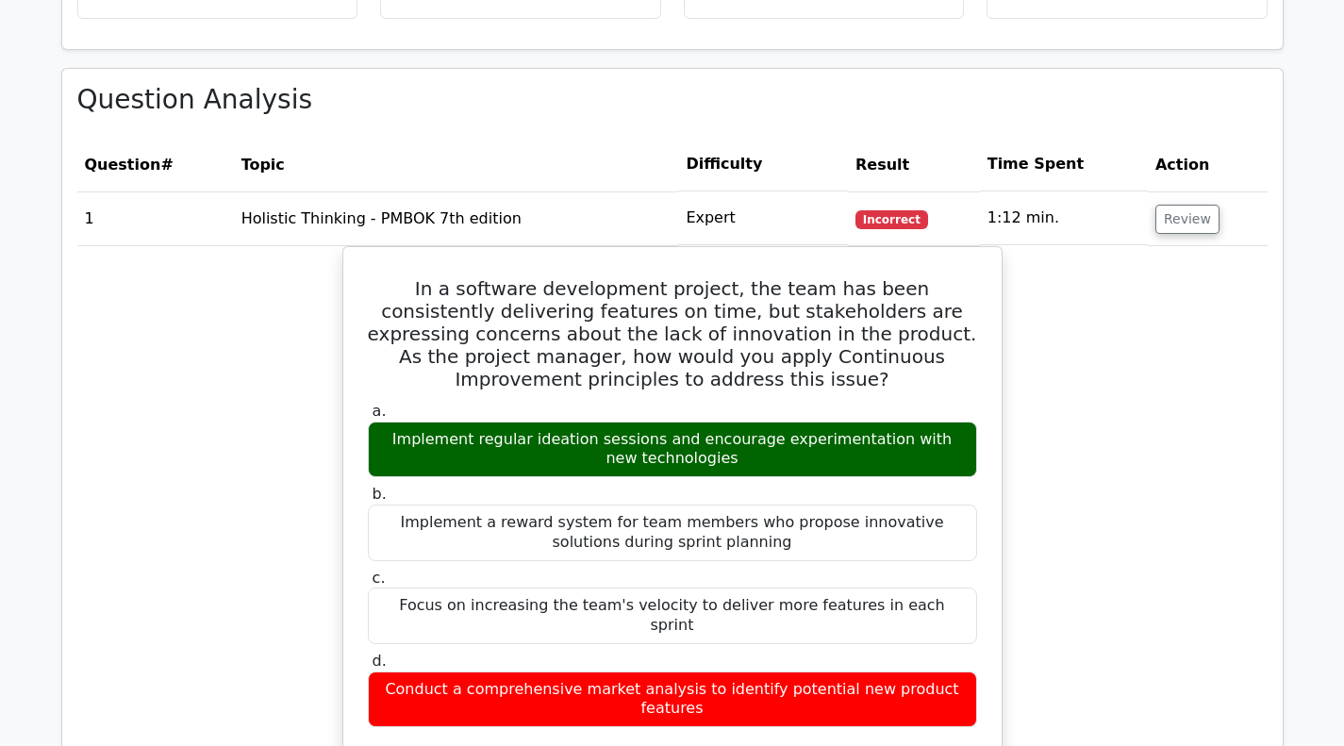
scroll to position [755, 0]
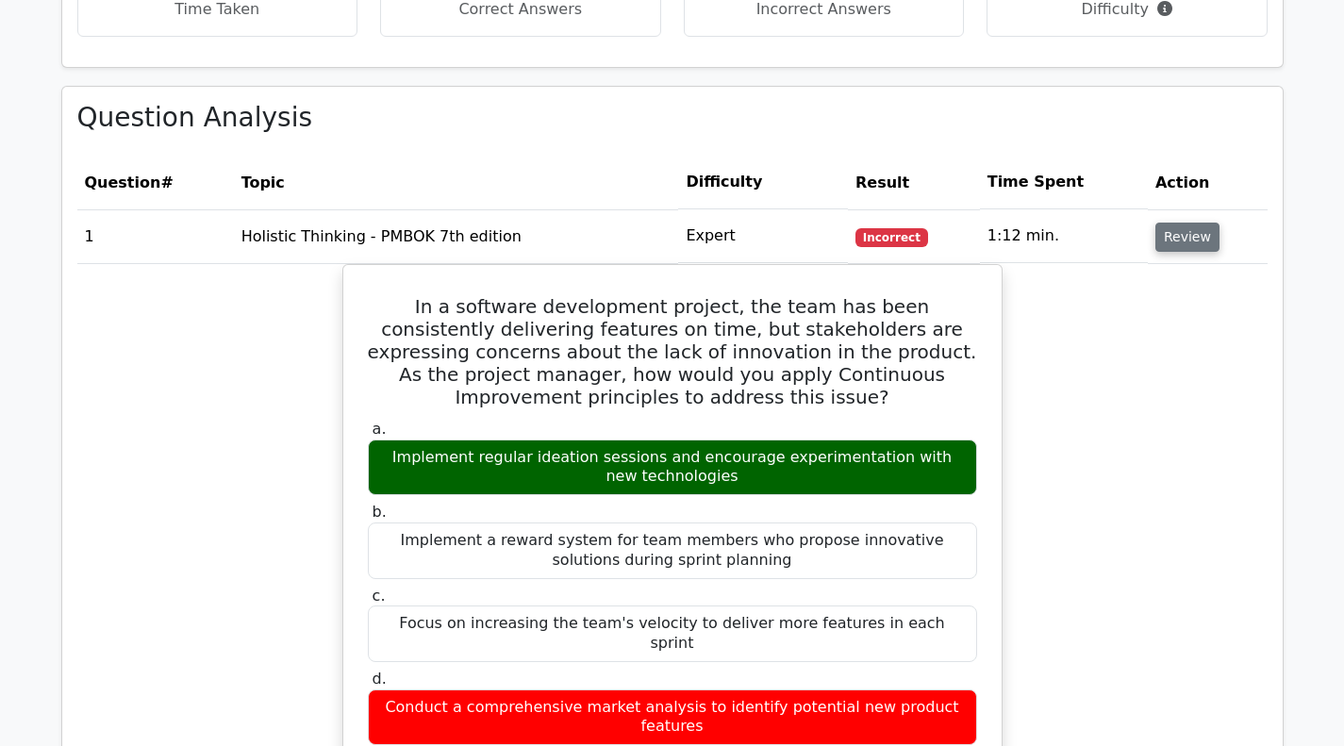
click at [1190, 245] on button "Review" at bounding box center [1187, 237] width 64 height 29
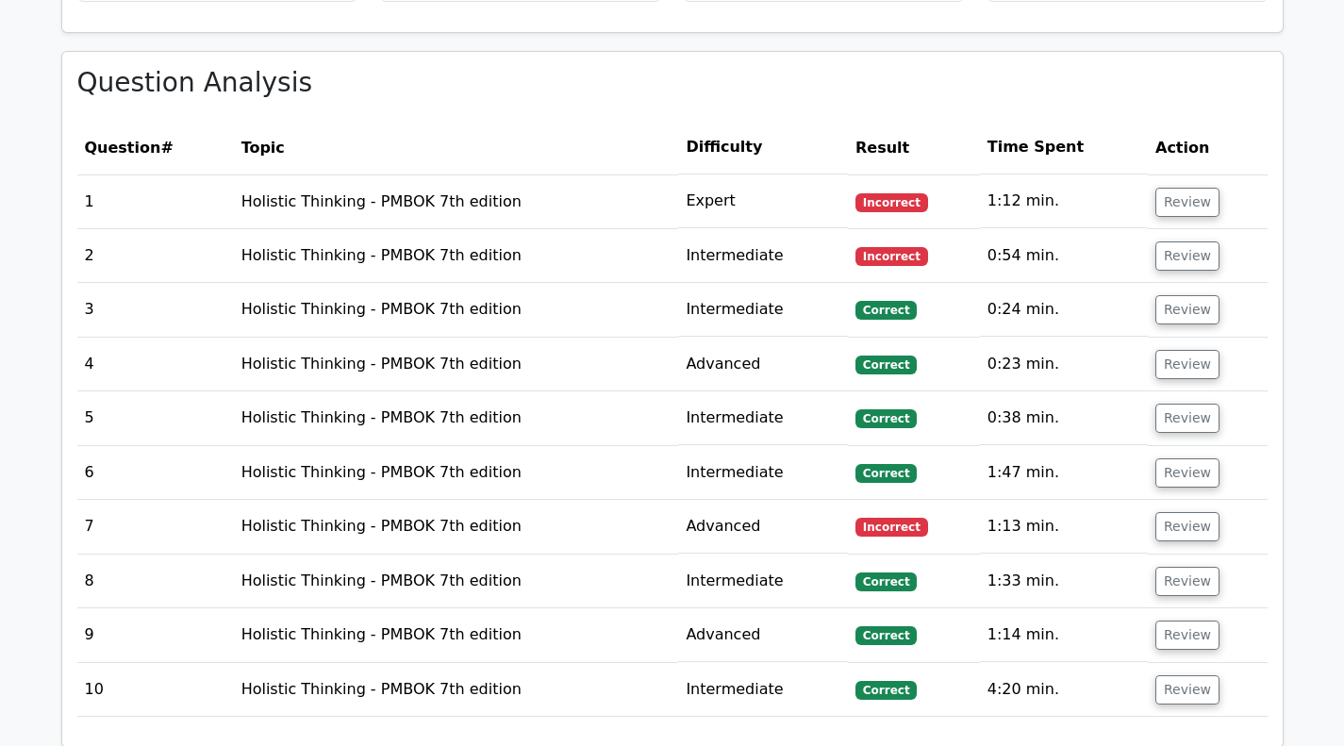
scroll to position [791, 0]
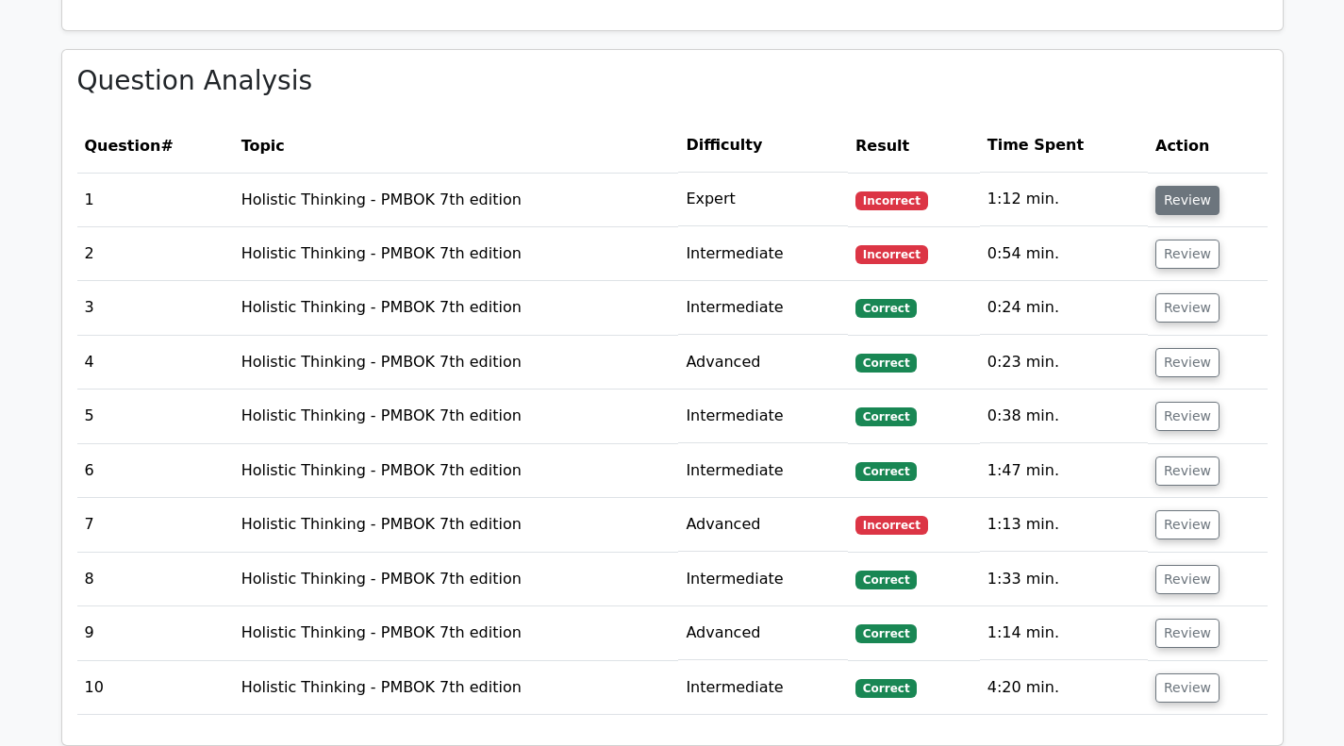
click at [1175, 198] on button "Review" at bounding box center [1187, 200] width 64 height 29
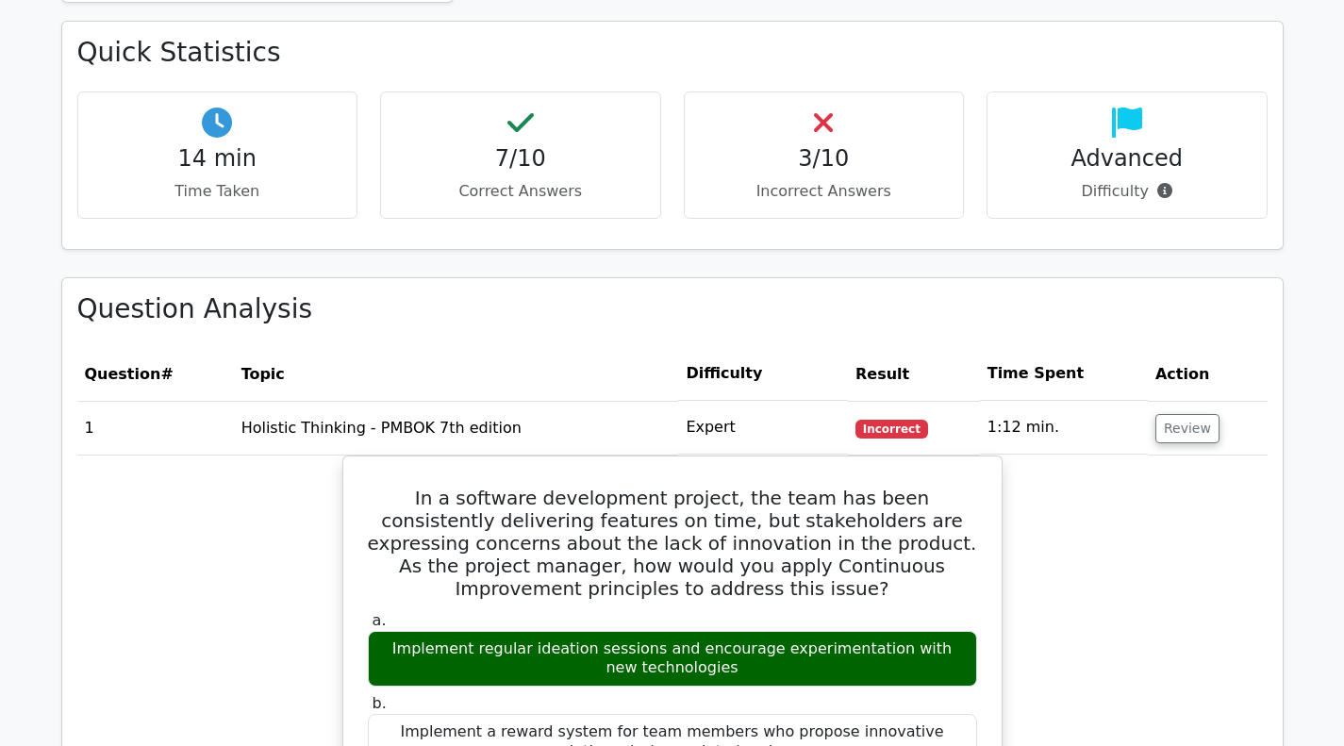
scroll to position [508, 0]
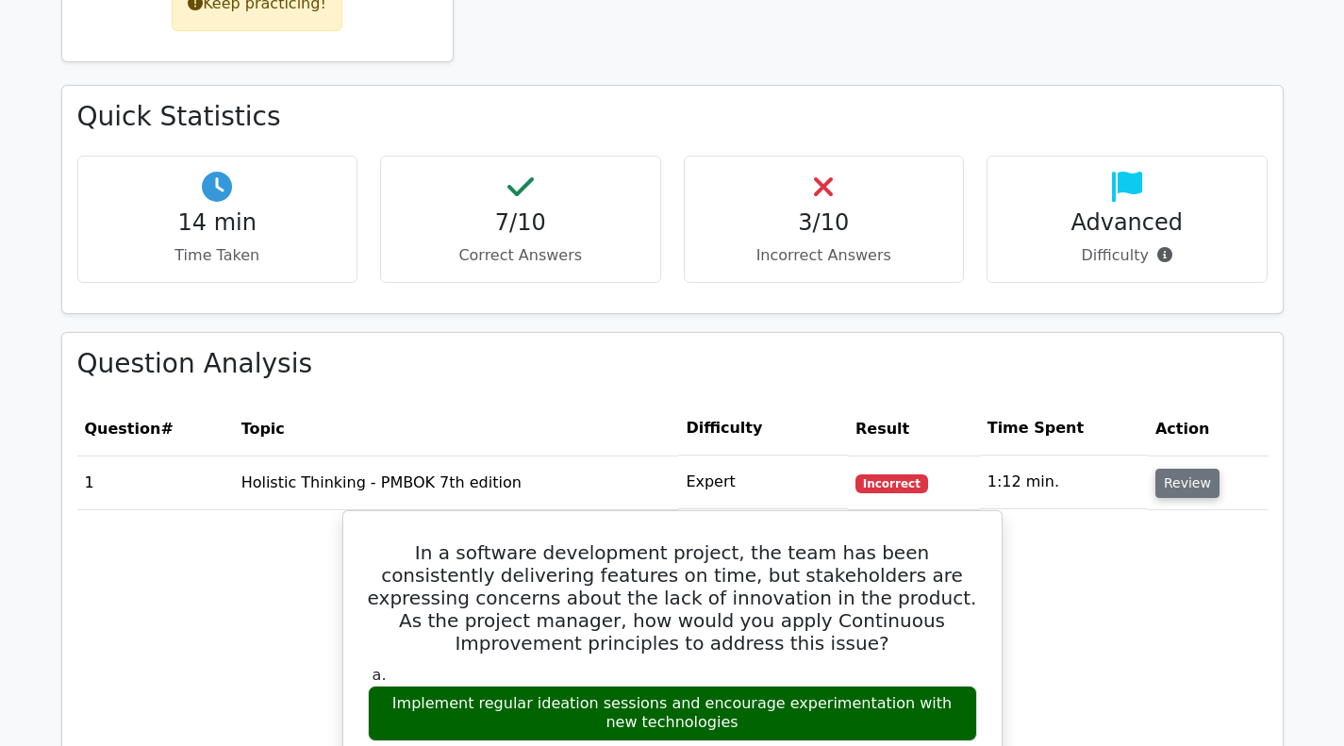
click at [1188, 476] on button "Review" at bounding box center [1187, 483] width 64 height 29
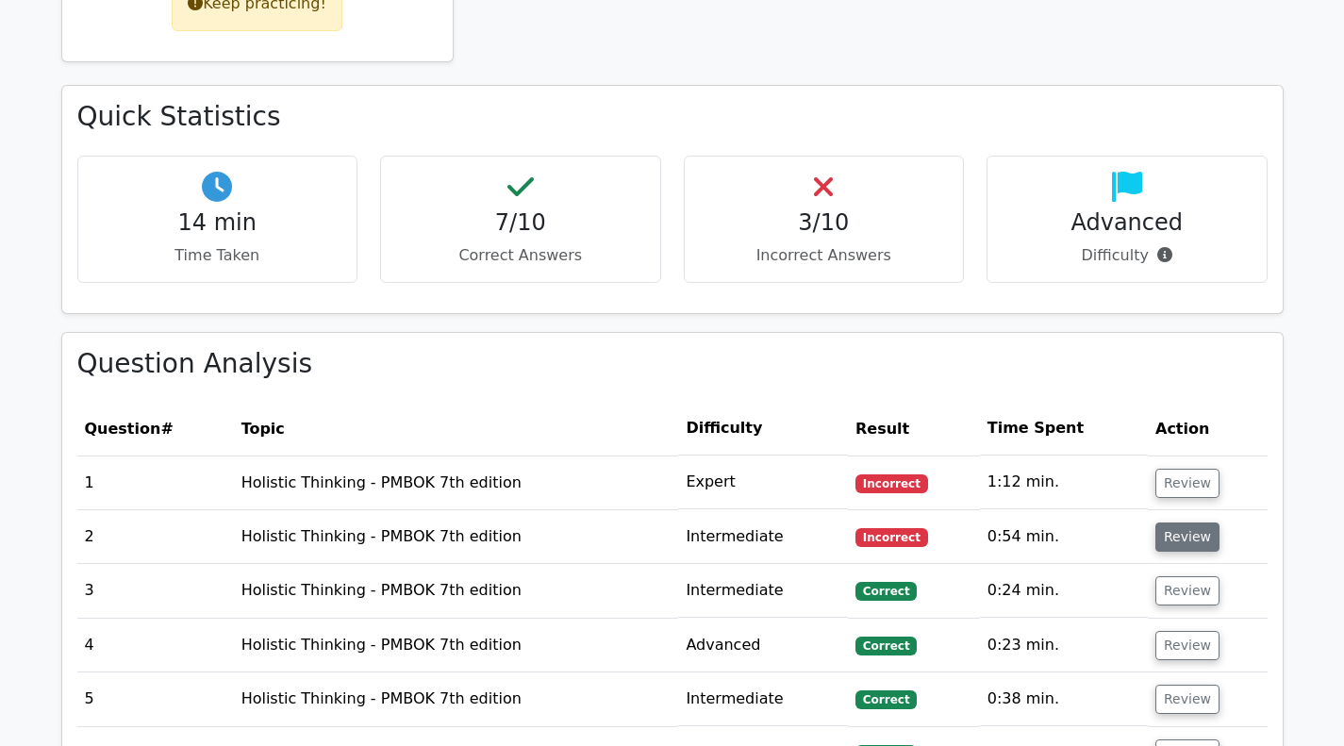
click at [1180, 541] on button "Review" at bounding box center [1187, 537] width 64 height 29
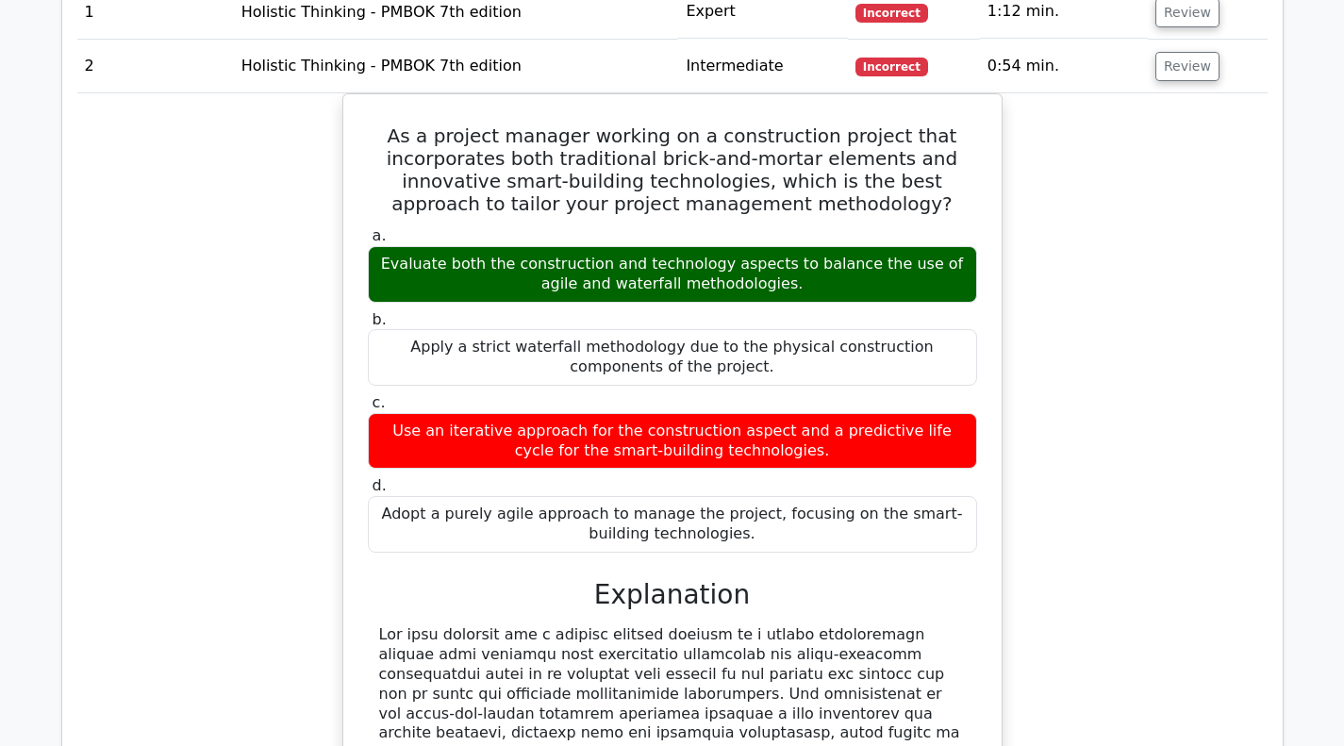
scroll to position [980, 0]
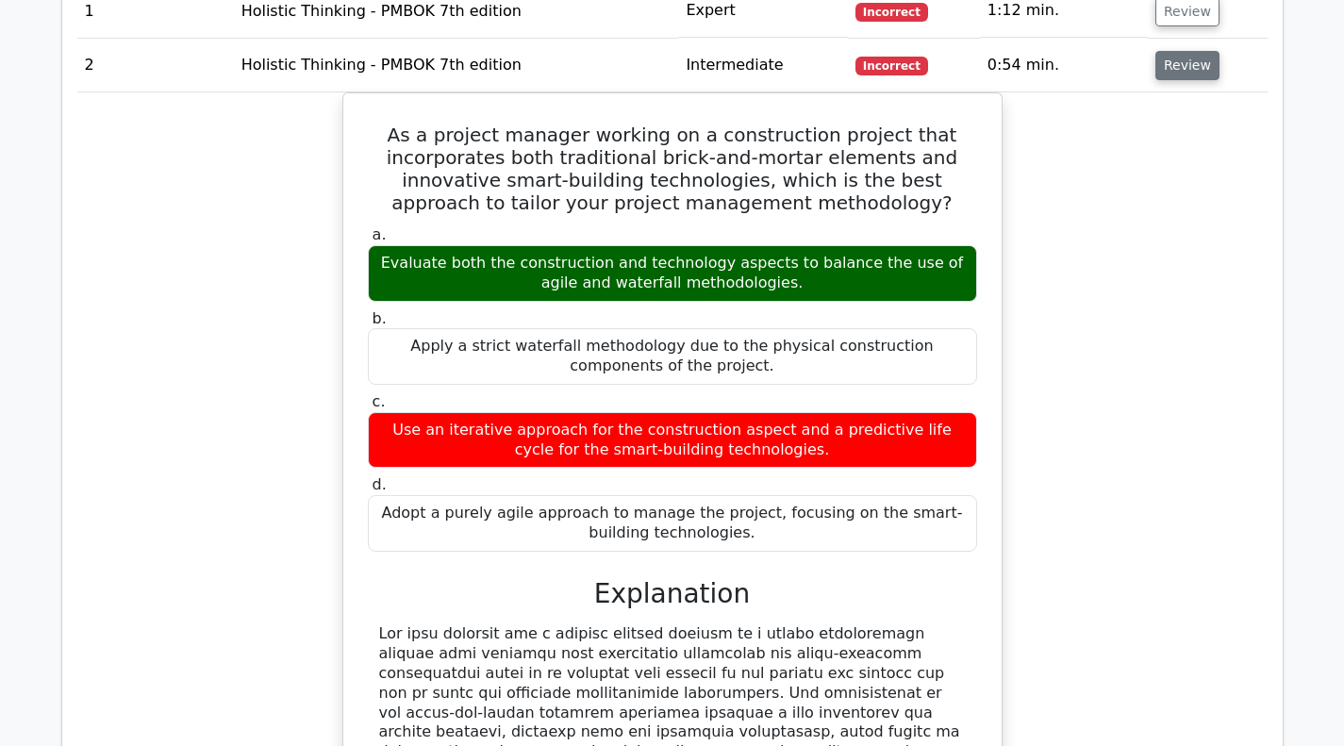
click at [1179, 68] on button "Review" at bounding box center [1187, 65] width 64 height 29
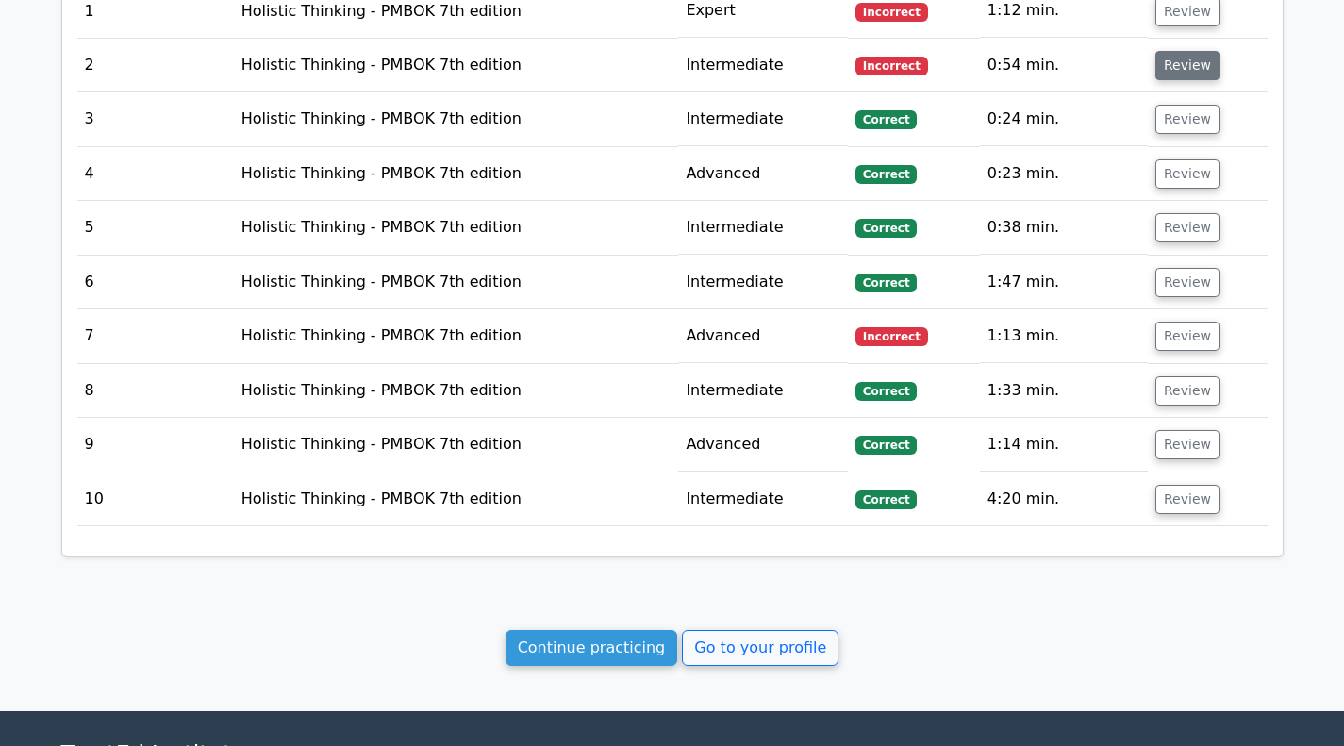
click at [1179, 68] on button "Review" at bounding box center [1187, 65] width 64 height 29
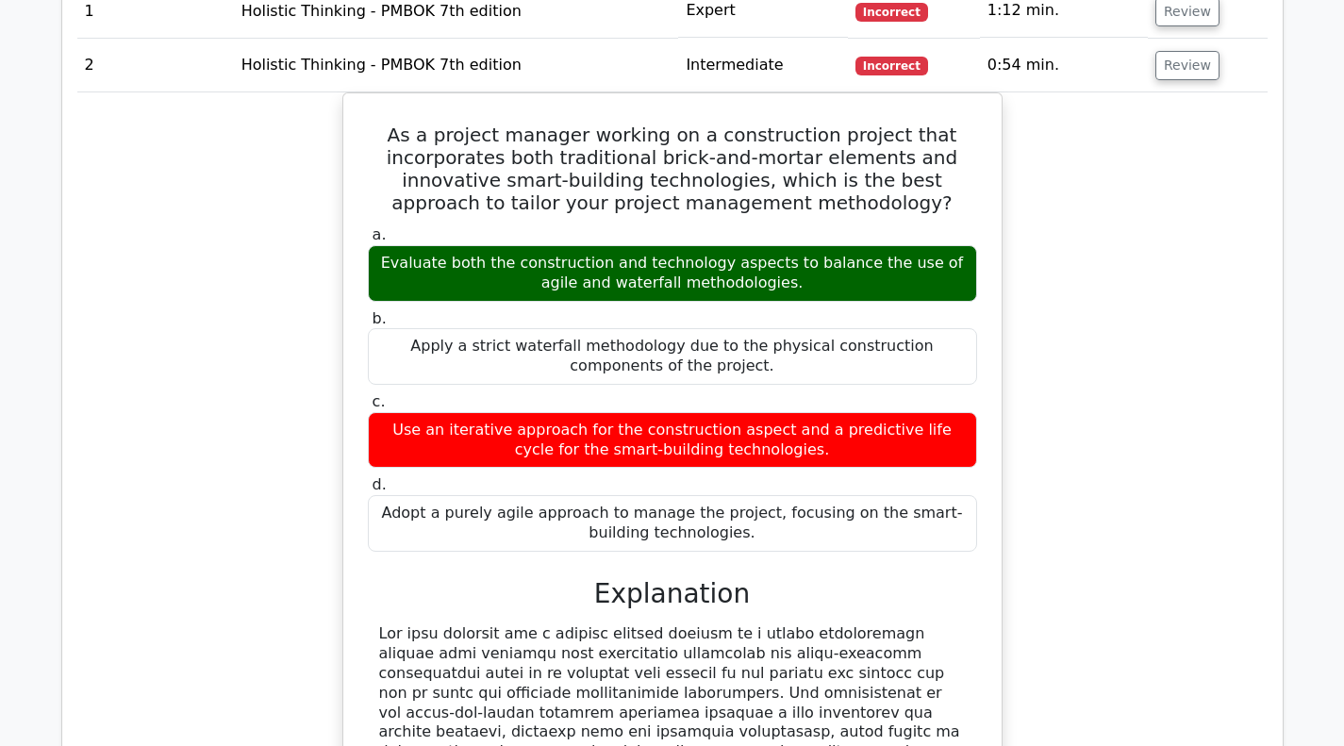
scroll to position [886, 0]
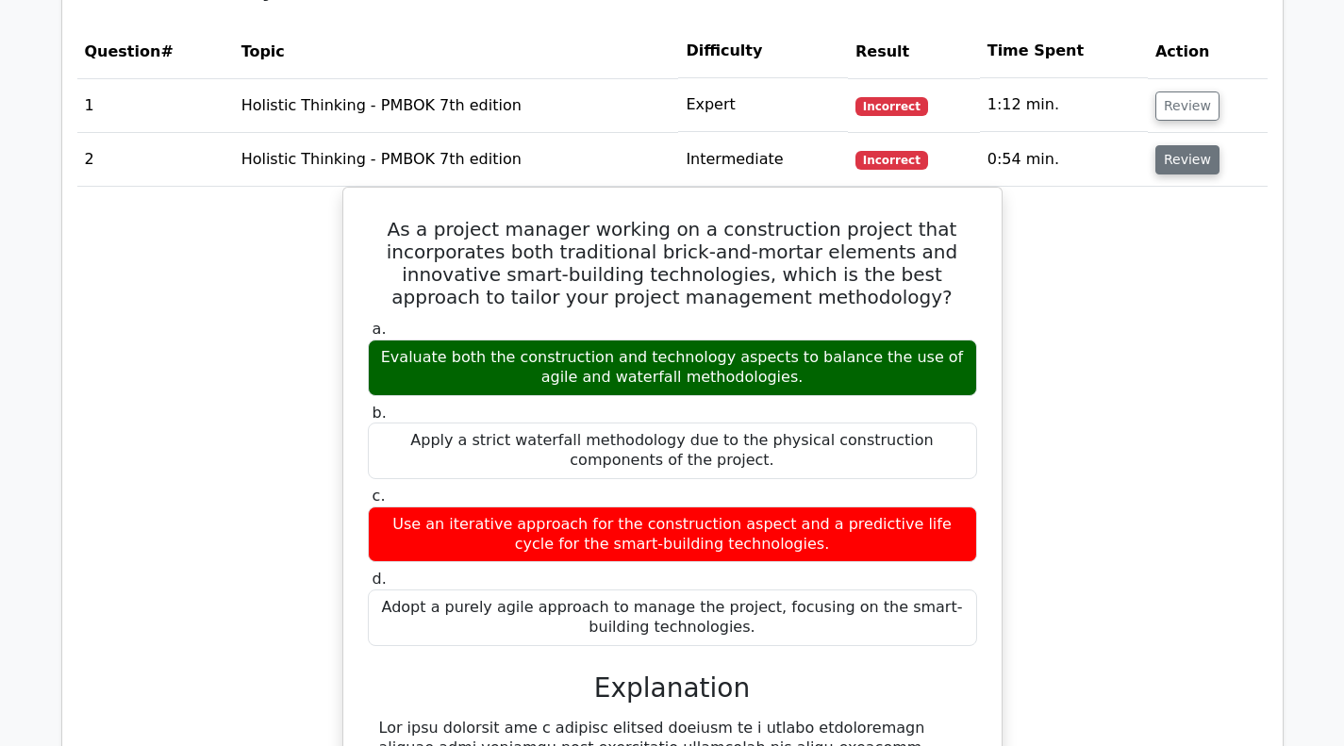
click at [1186, 163] on button "Review" at bounding box center [1187, 159] width 64 height 29
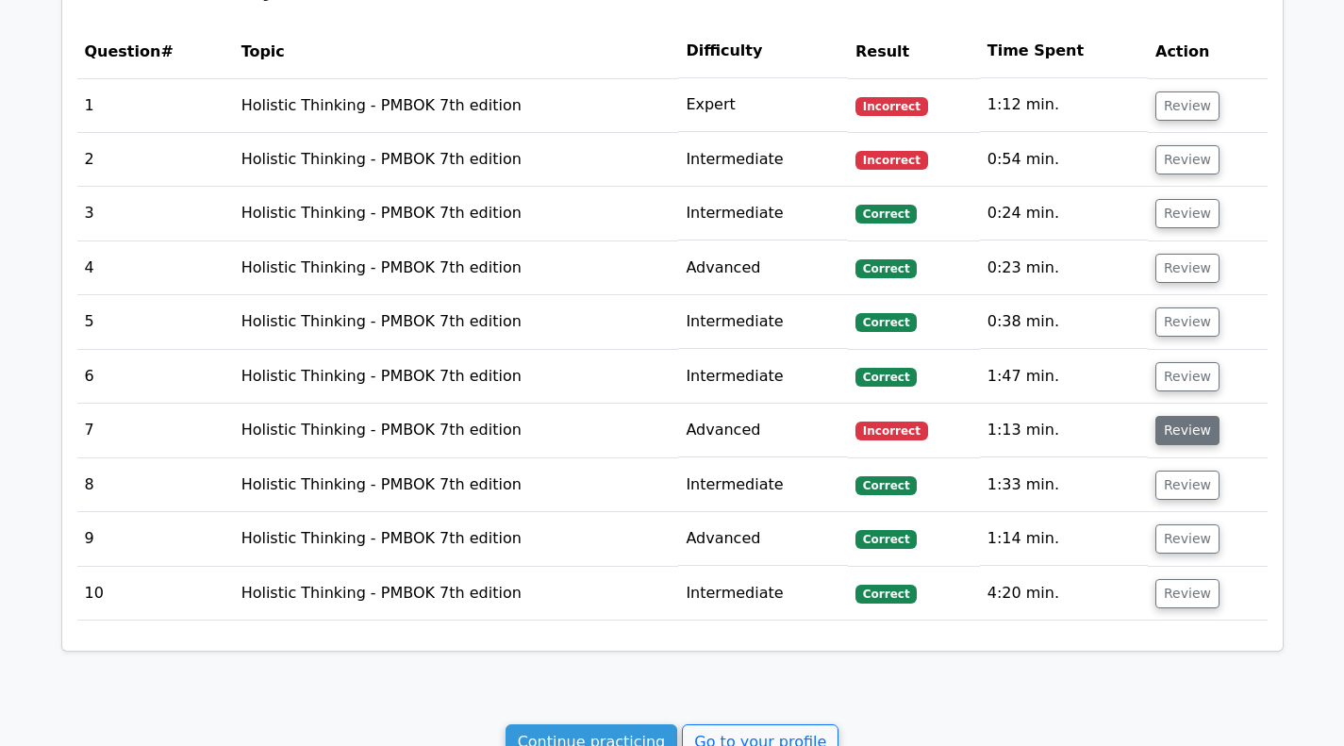
click at [1196, 433] on button "Review" at bounding box center [1187, 430] width 64 height 29
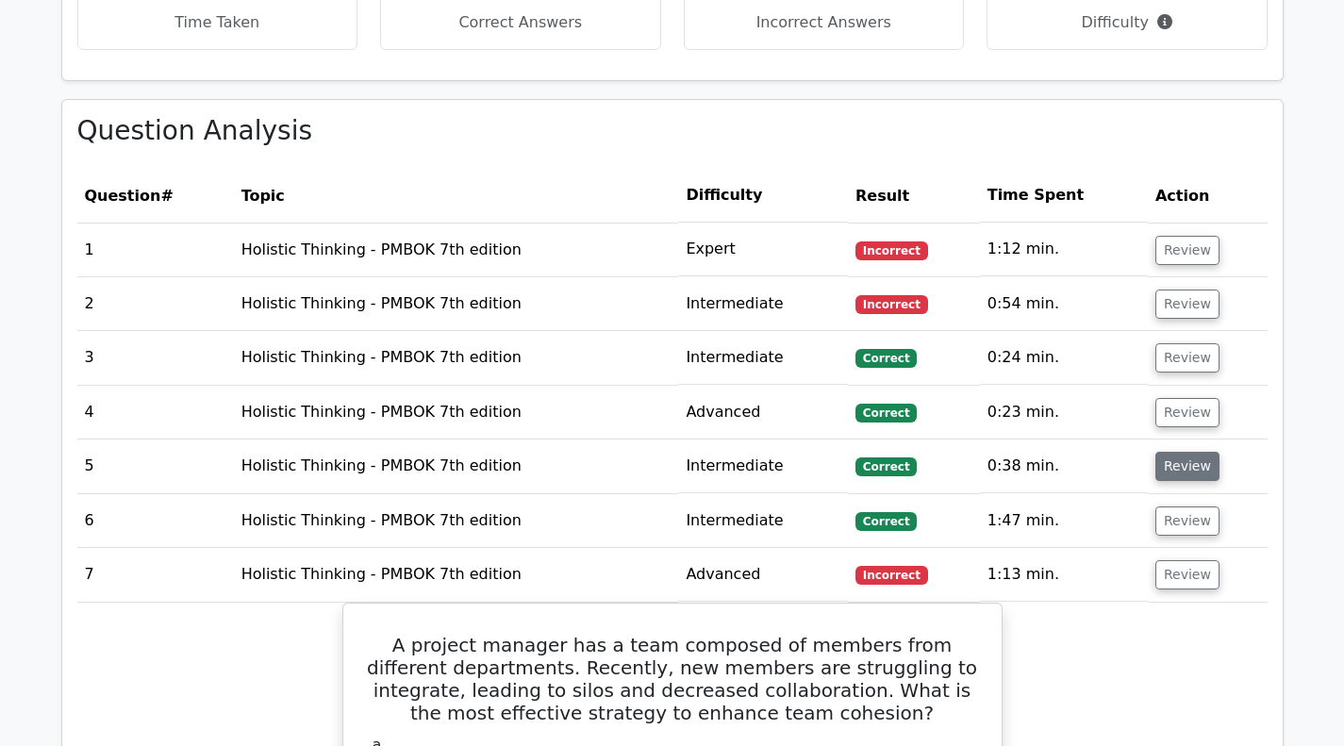
scroll to position [697, 0]
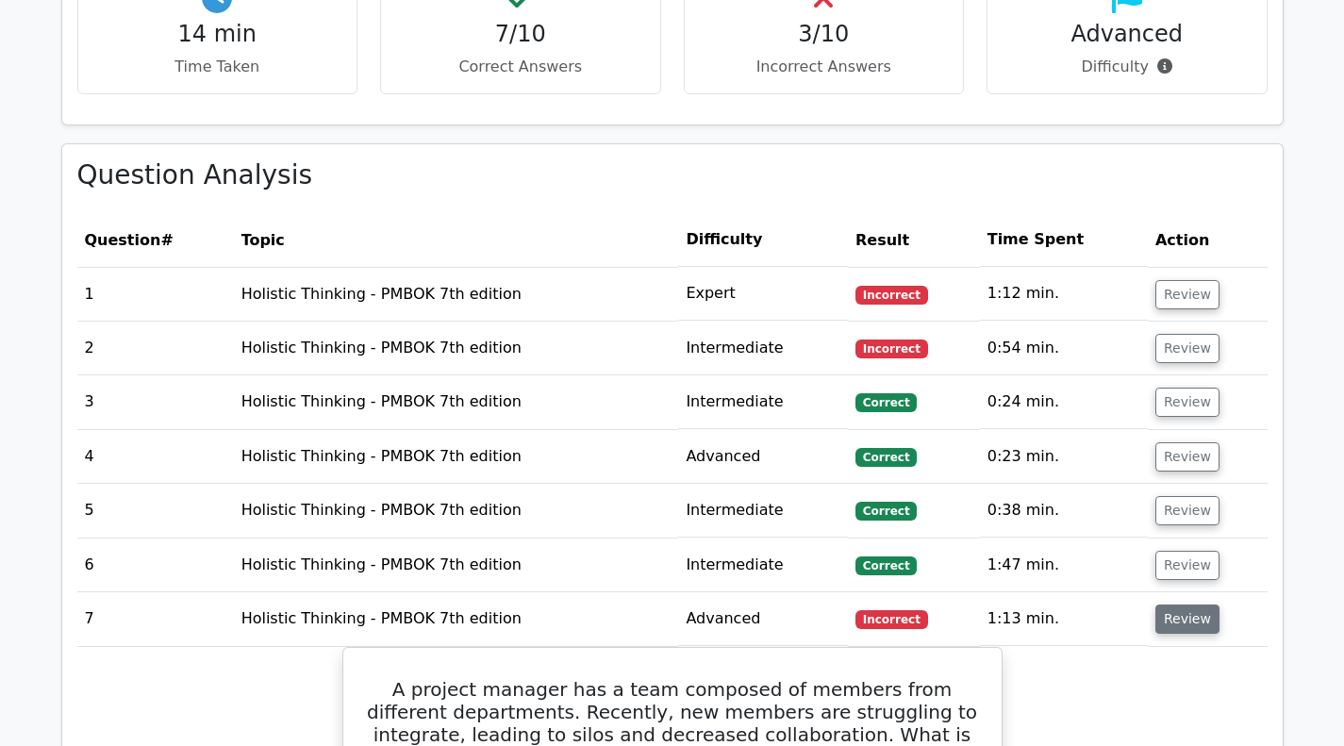
click at [1195, 620] on button "Review" at bounding box center [1187, 619] width 64 height 29
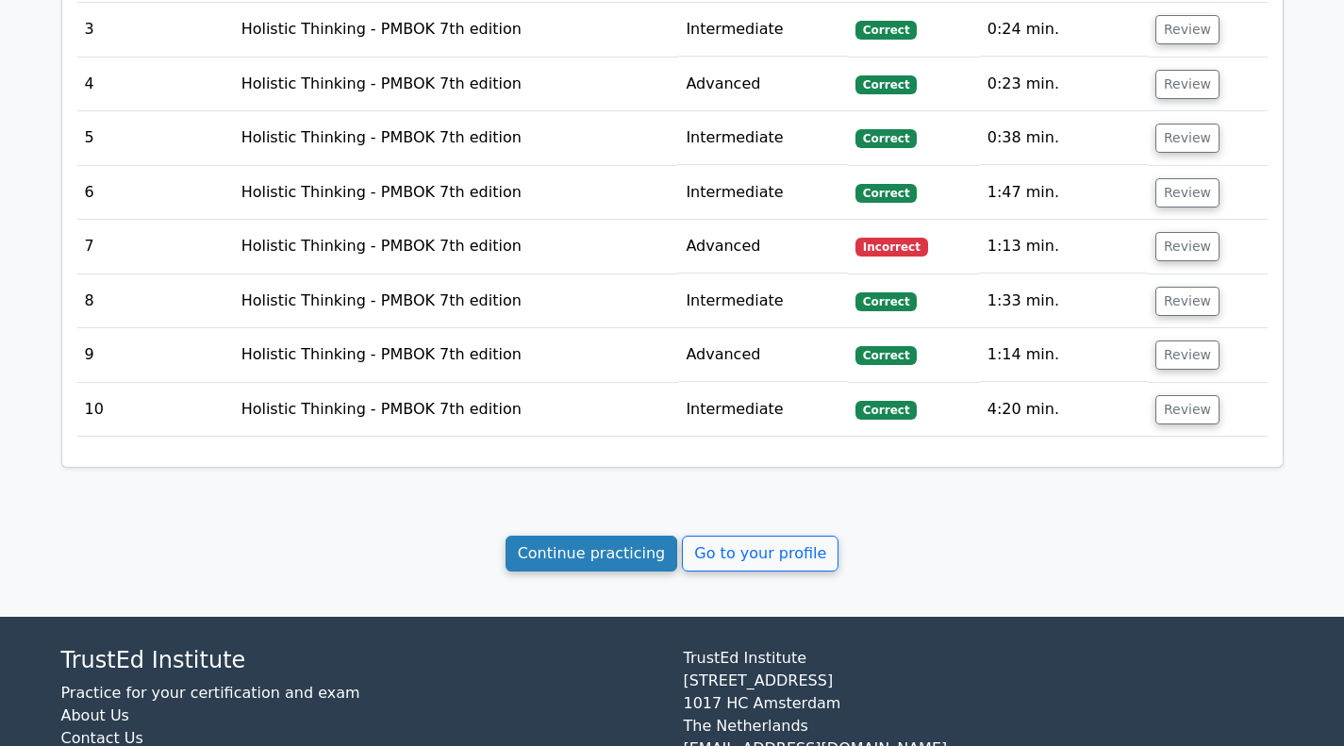
scroll to position [1074, 0]
click at [590, 562] on link "Continue practicing" at bounding box center [592, 554] width 173 height 36
